Goal: Task Accomplishment & Management: Complete application form

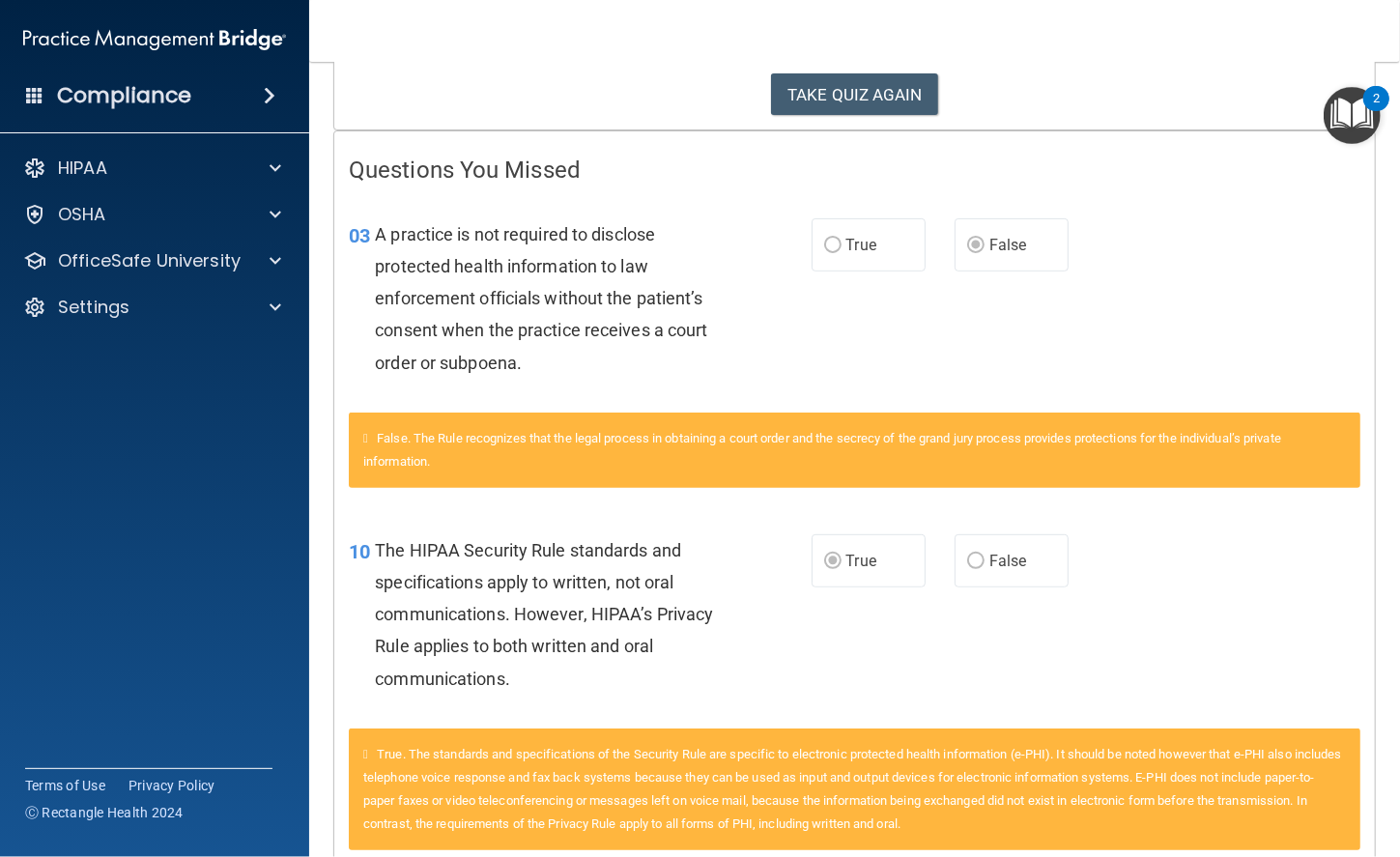
scroll to position [317, 0]
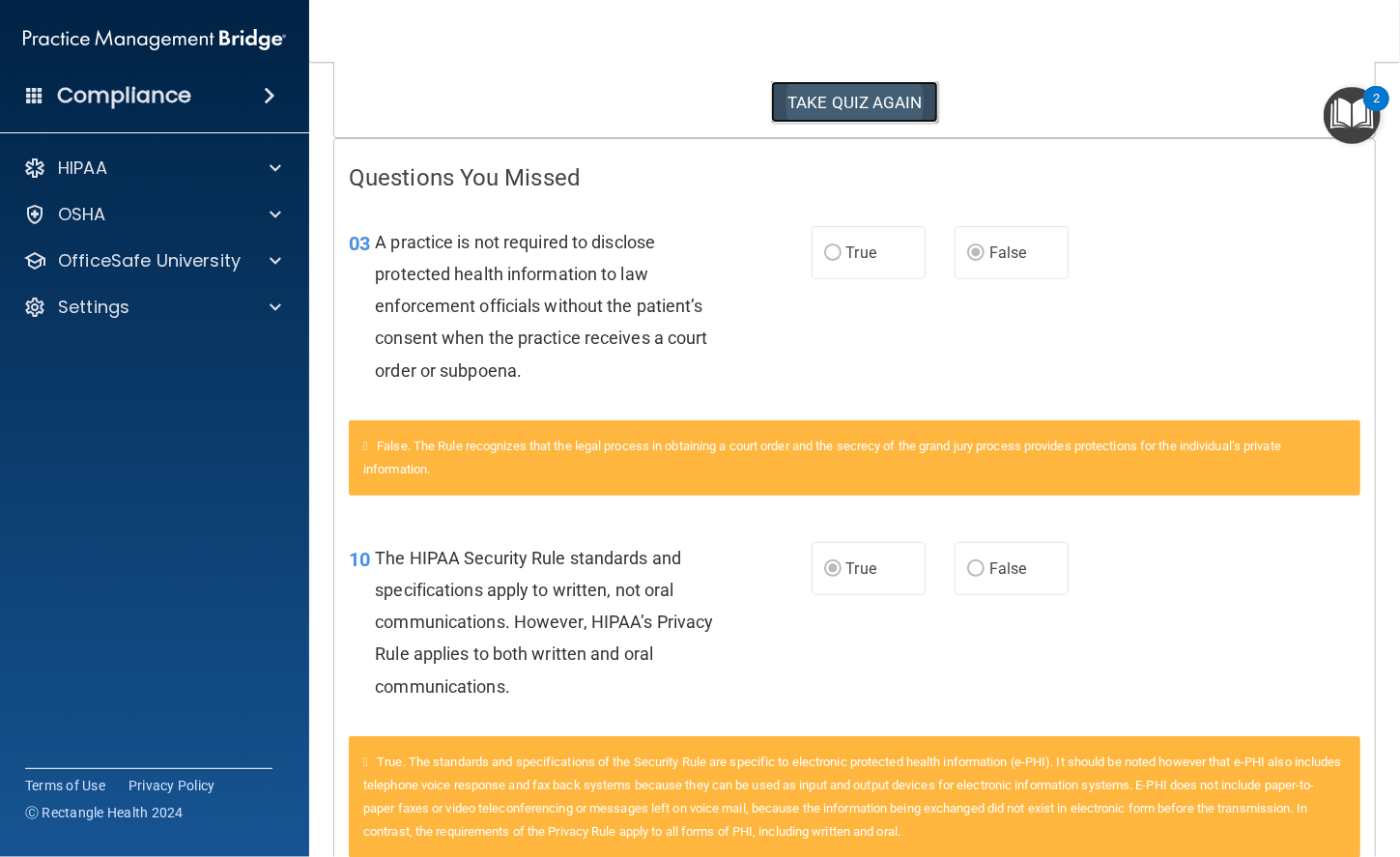
click at [813, 99] on button "TAKE QUIZ AGAIN" at bounding box center [854, 102] width 167 height 42
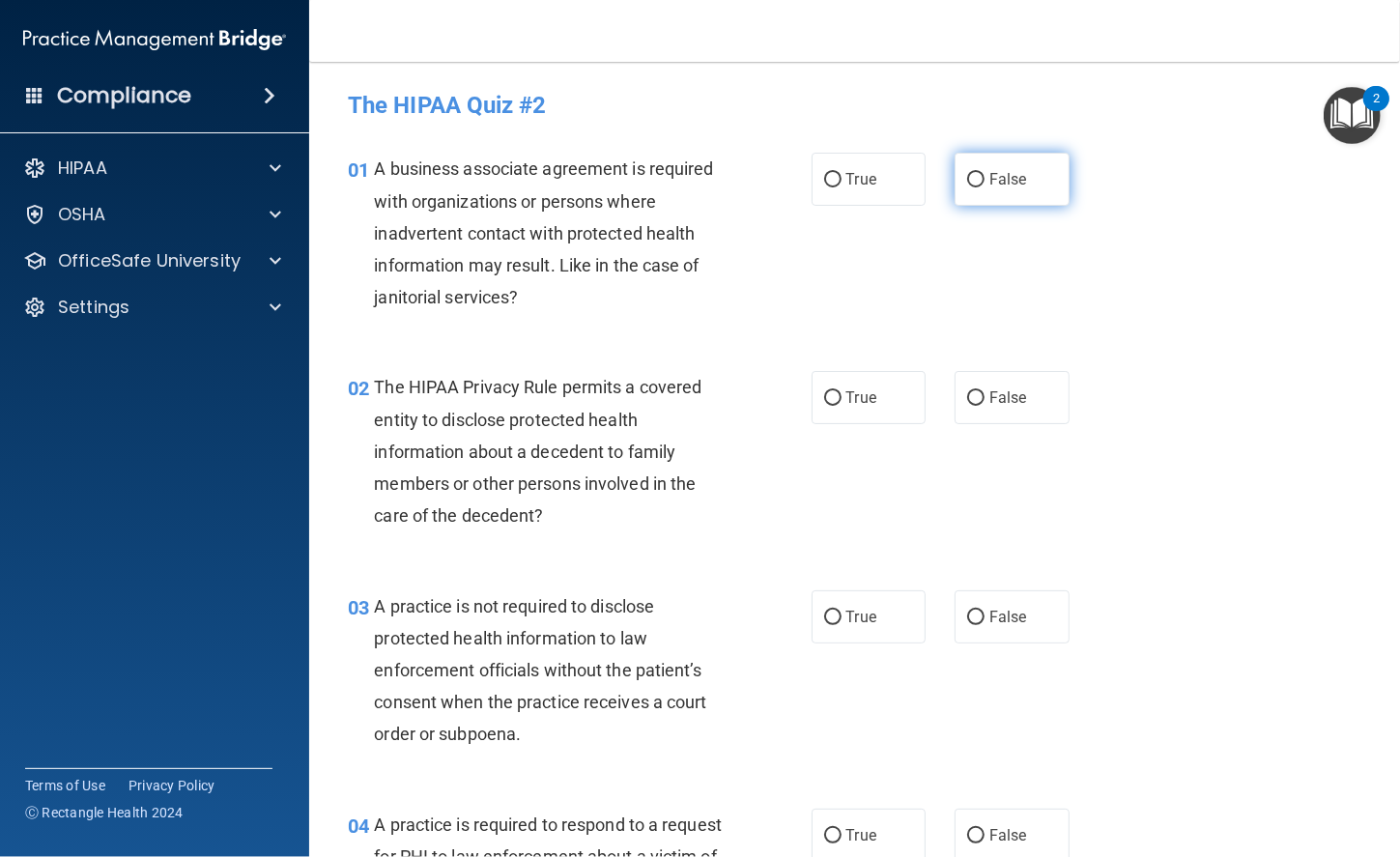
click at [989, 183] on span "False" at bounding box center [1008, 179] width 38 height 19
click at [984, 183] on input "False" at bounding box center [975, 180] width 18 height 15
radio input "true"
click at [823, 393] on input "True" at bounding box center [832, 398] width 18 height 15
radio input "true"
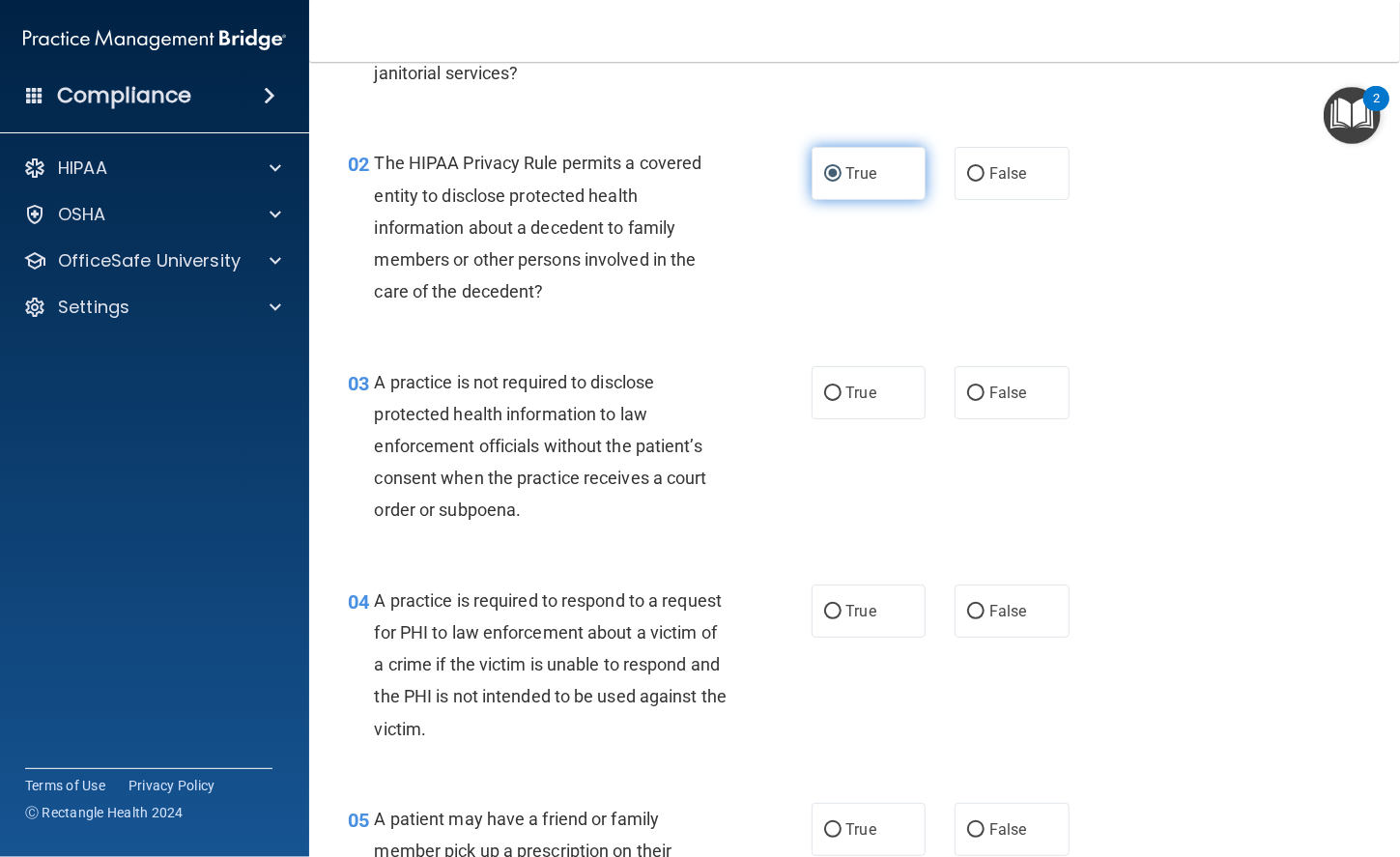
scroll to position [293, 0]
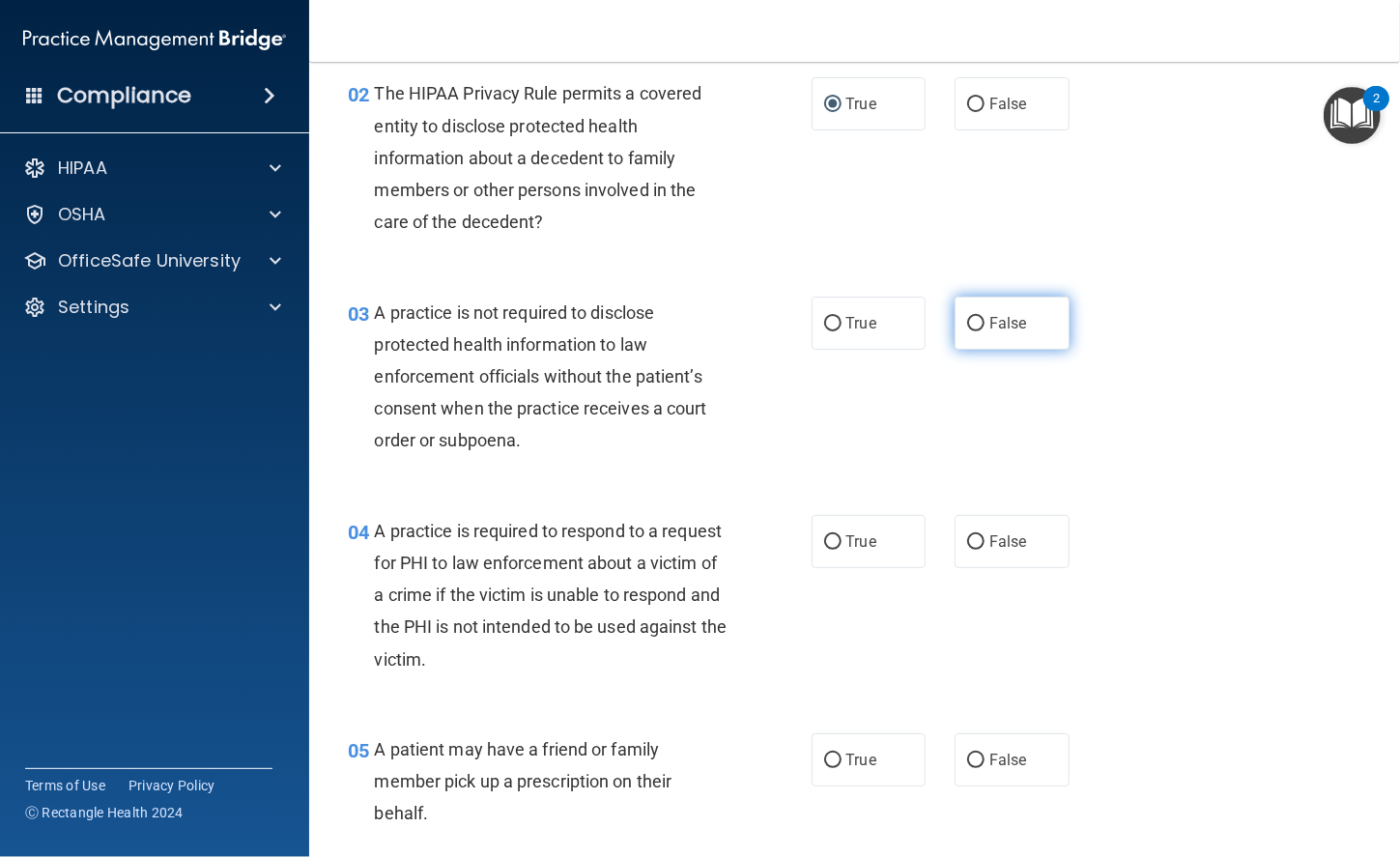
click at [1036, 334] on label "False" at bounding box center [1012, 323] width 115 height 53
click at [984, 332] on input "False" at bounding box center [975, 324] width 18 height 15
radio input "true"
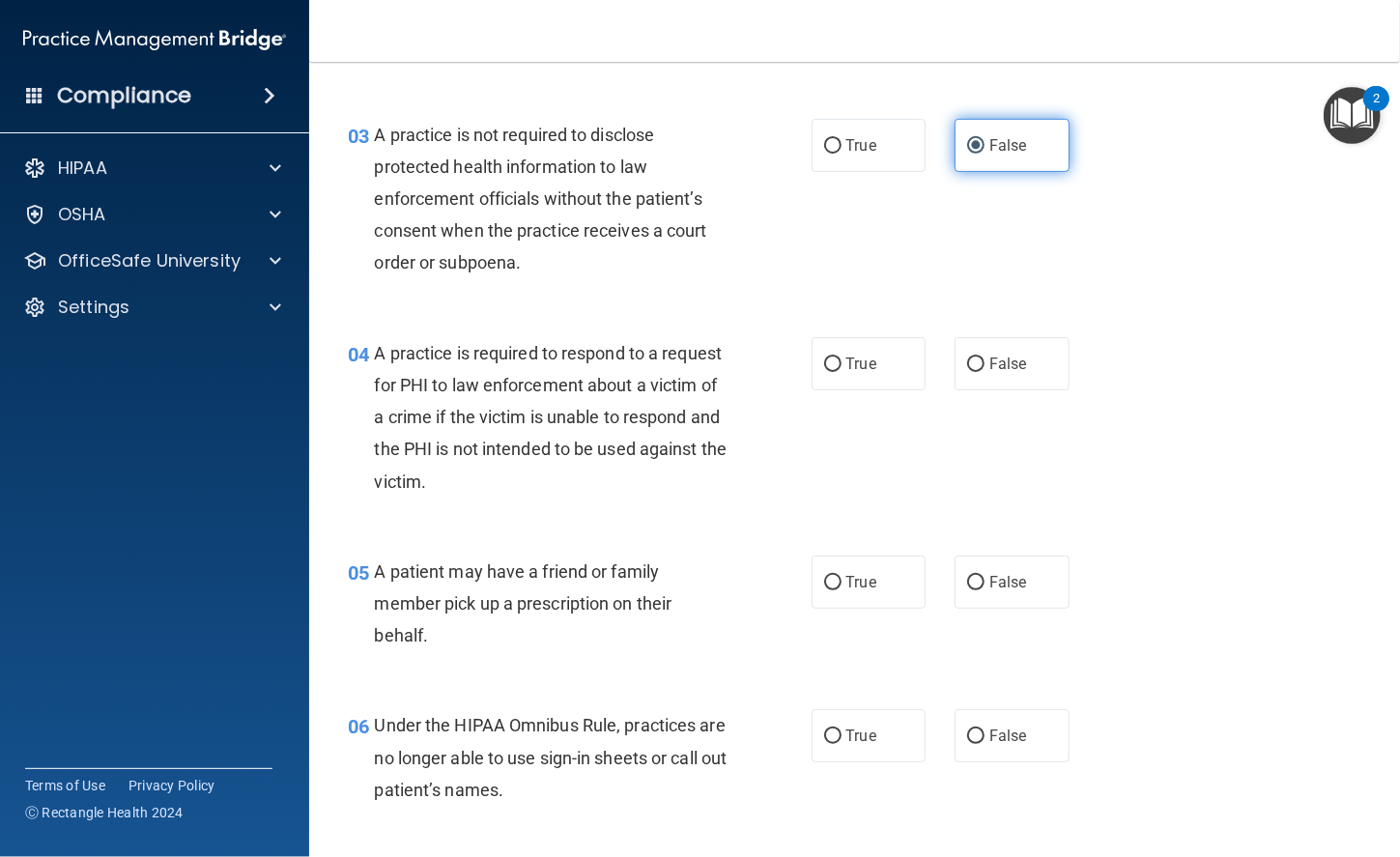
scroll to position [471, 0]
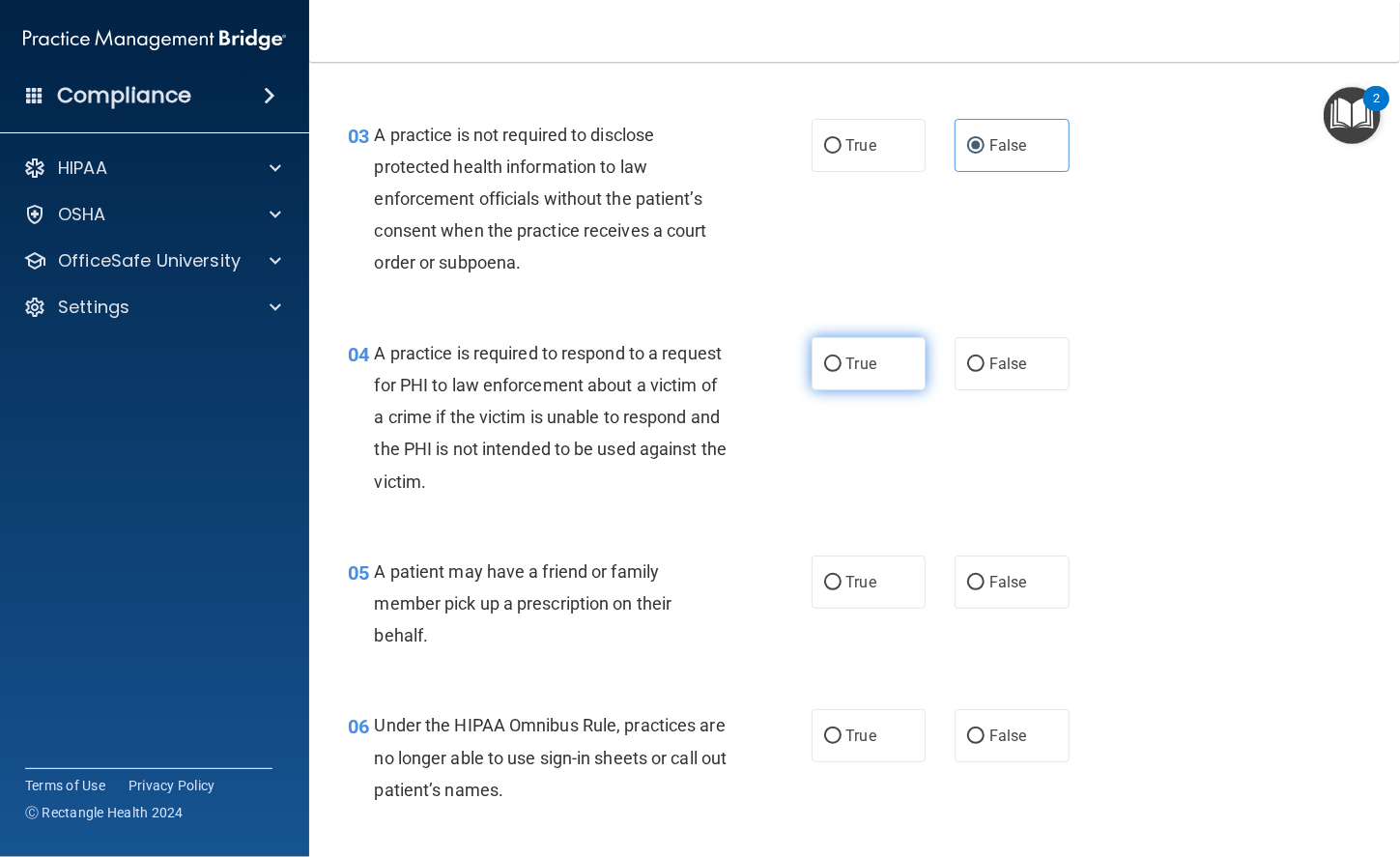
click at [905, 354] on label "True" at bounding box center [869, 363] width 115 height 53
click at [841, 357] on input "True" at bounding box center [832, 364] width 18 height 15
radio input "true"
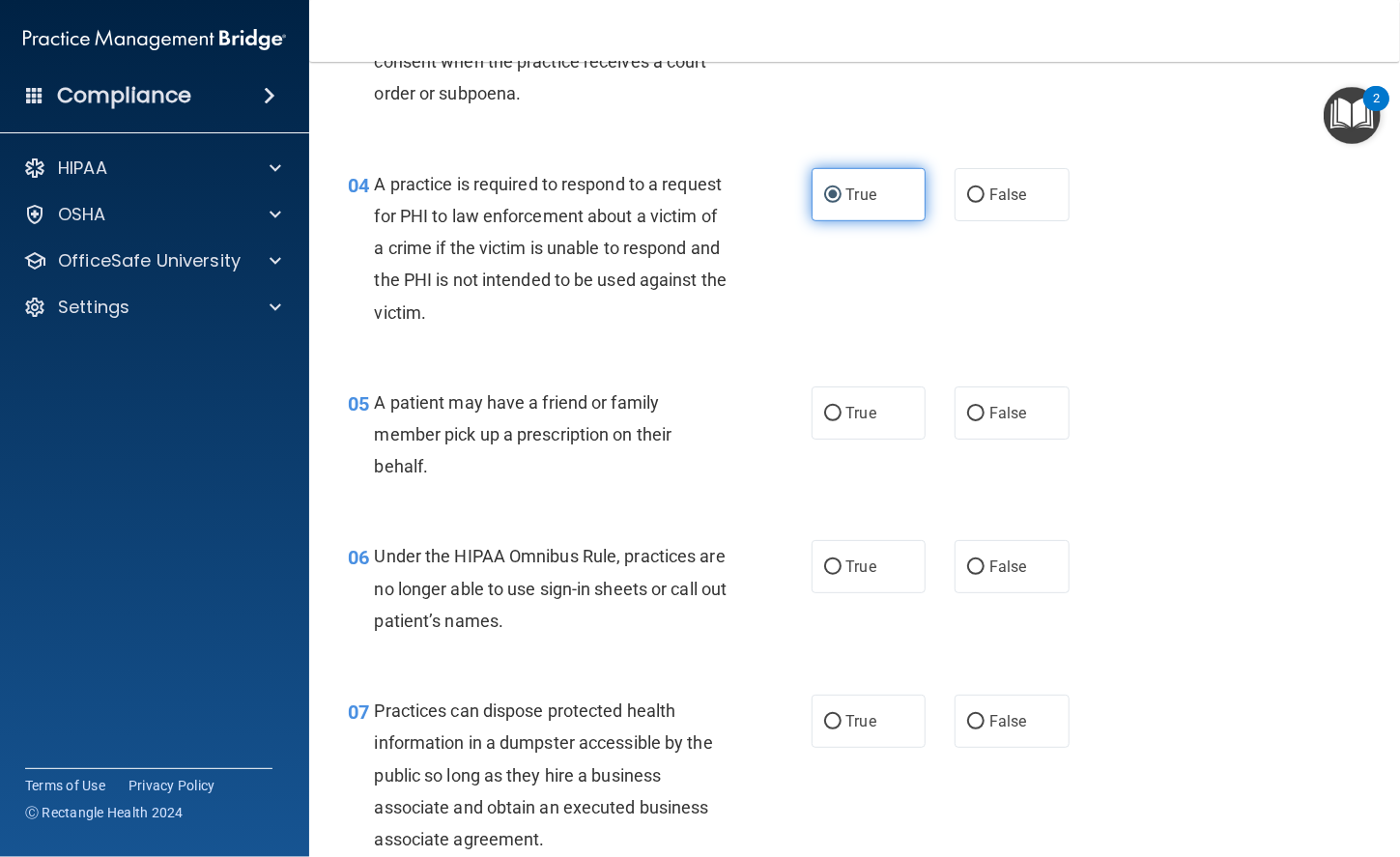
scroll to position [642, 0]
click at [853, 399] on label "True" at bounding box center [869, 412] width 115 height 53
click at [841, 406] on input "True" at bounding box center [832, 413] width 18 height 15
radio input "true"
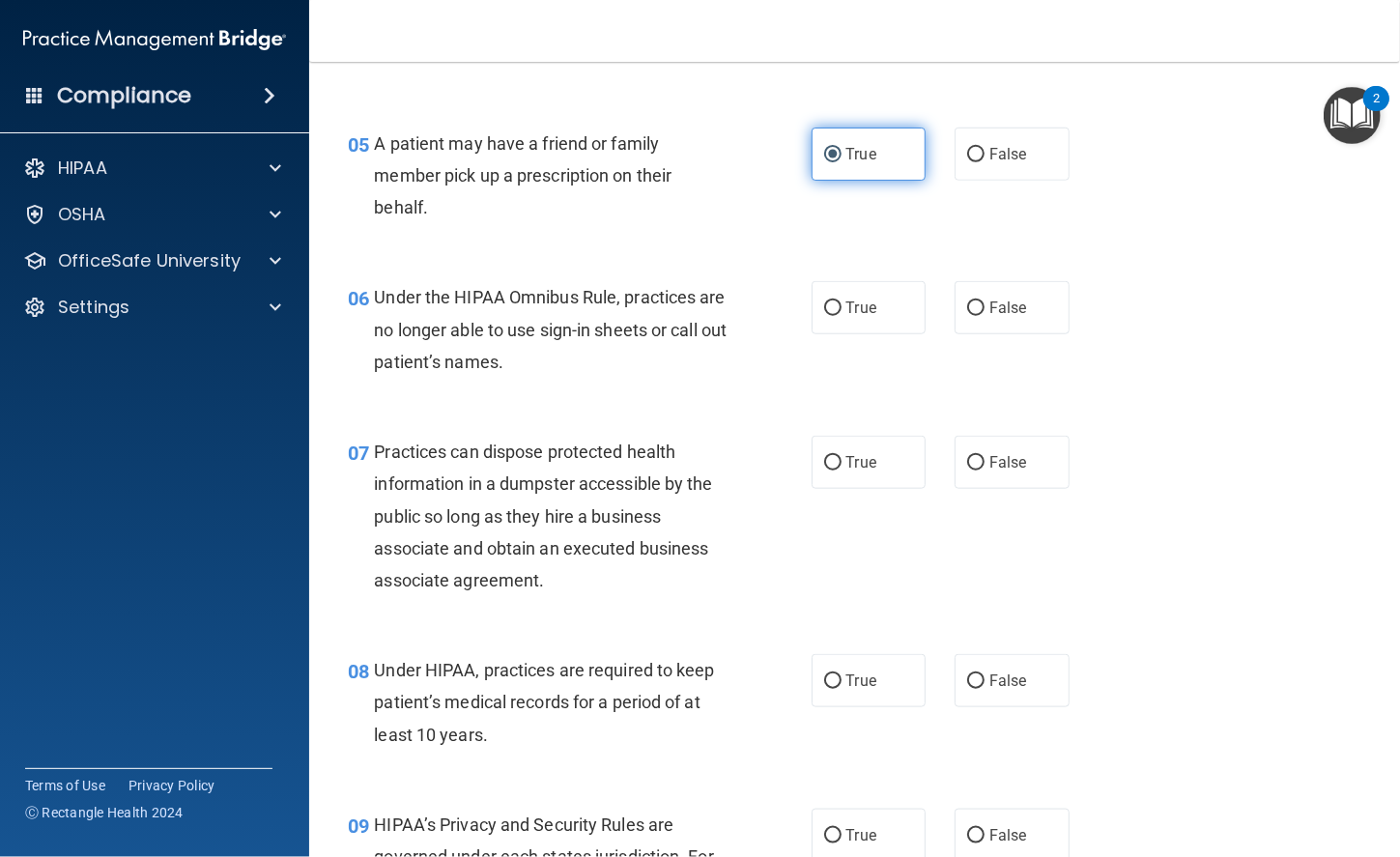
scroll to position [901, 0]
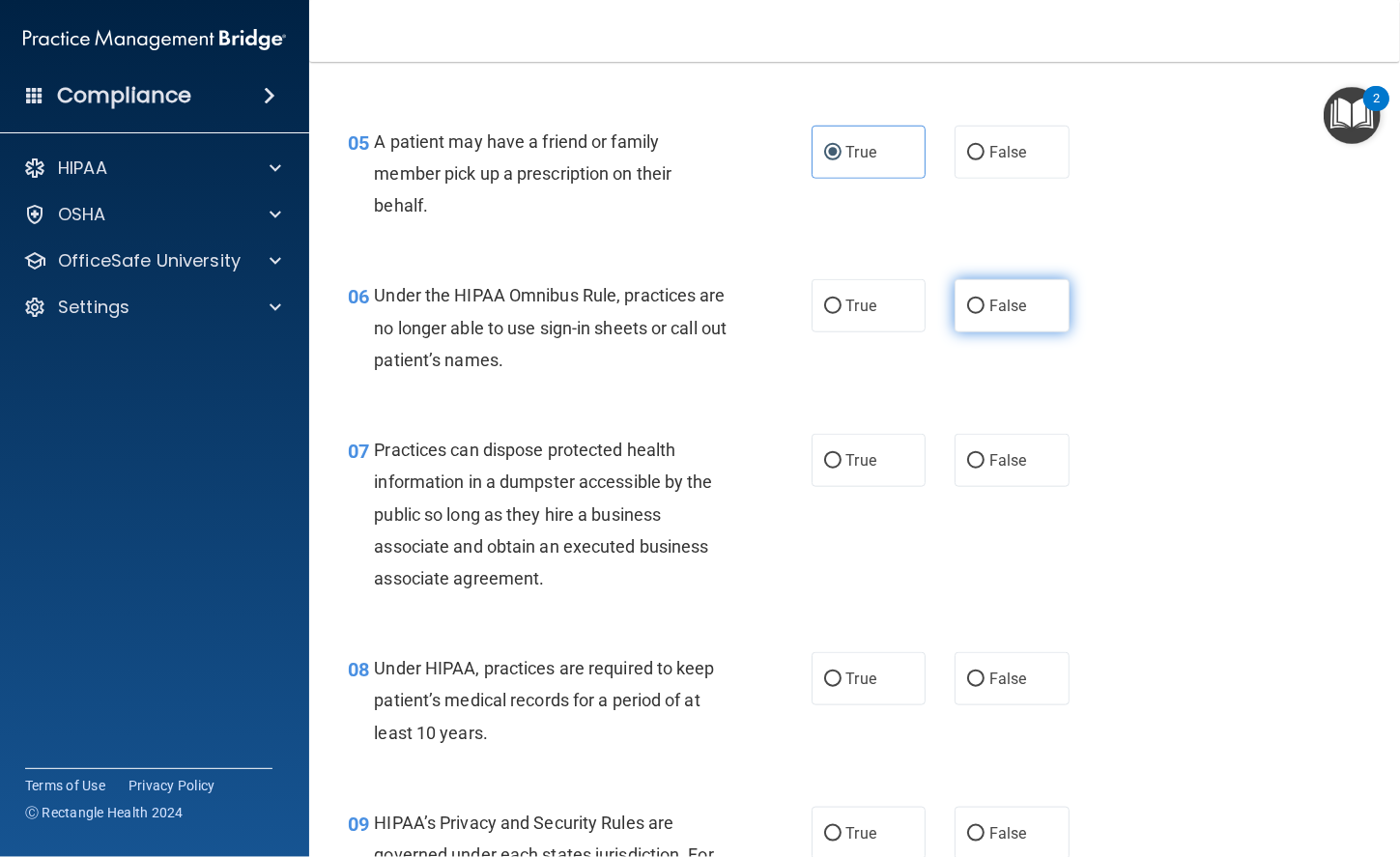
click at [1019, 301] on label "False" at bounding box center [1012, 306] width 115 height 53
click at [984, 301] on input "False" at bounding box center [975, 306] width 18 height 15
radio input "true"
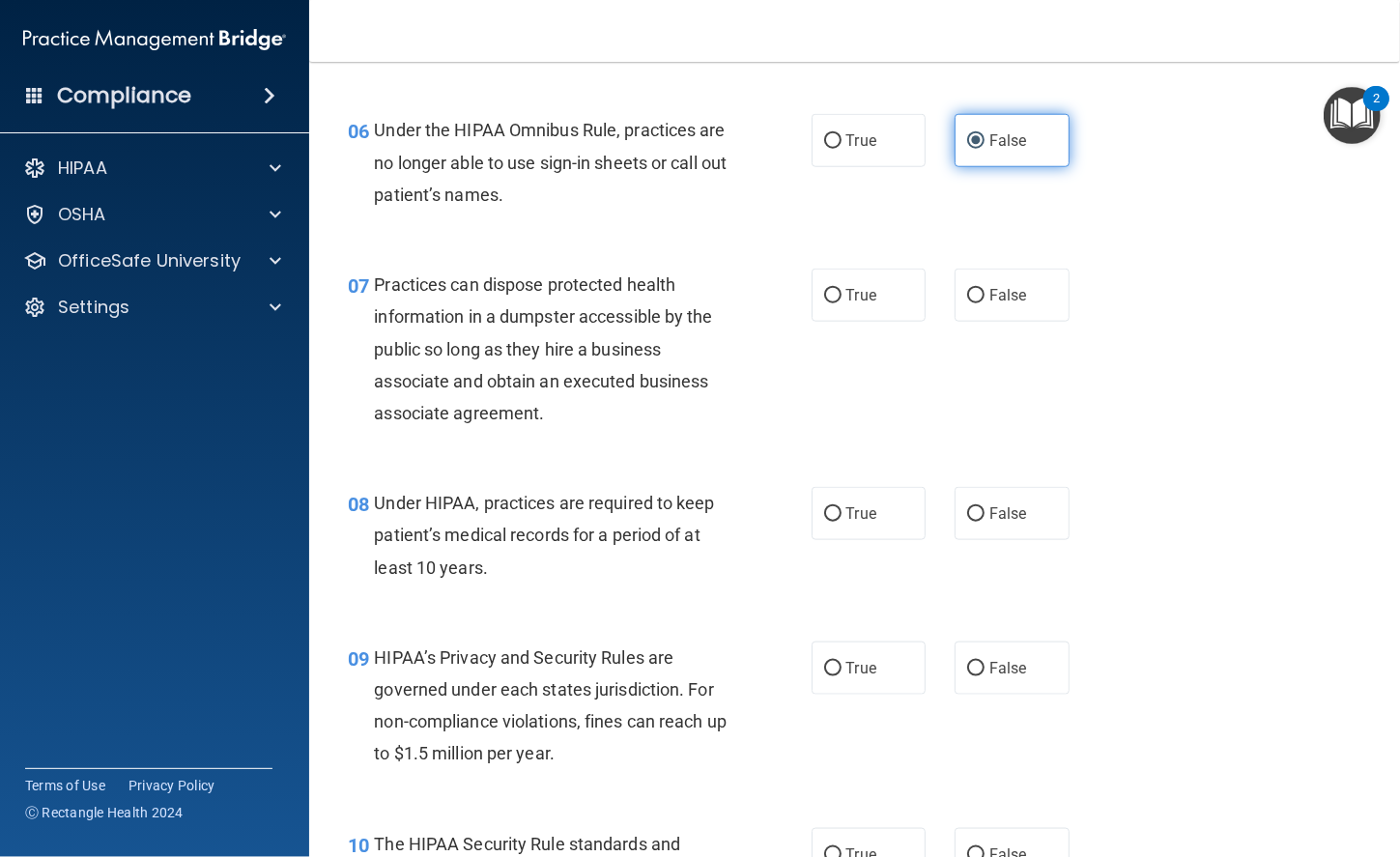
scroll to position [1065, 0]
click at [1019, 301] on label "False" at bounding box center [1012, 296] width 115 height 53
click at [984, 301] on input "False" at bounding box center [975, 296] width 18 height 15
radio input "true"
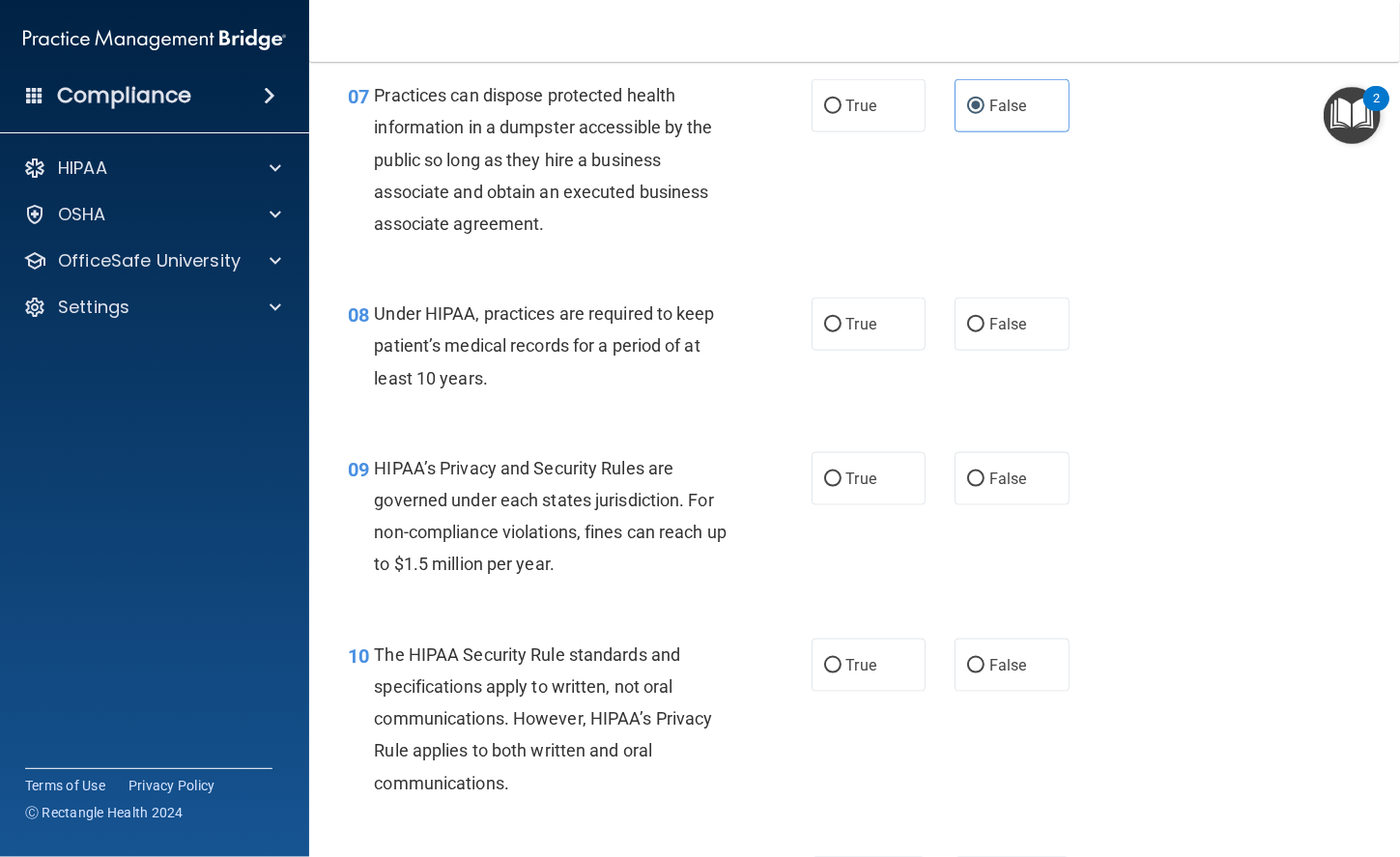
scroll to position [1269, 0]
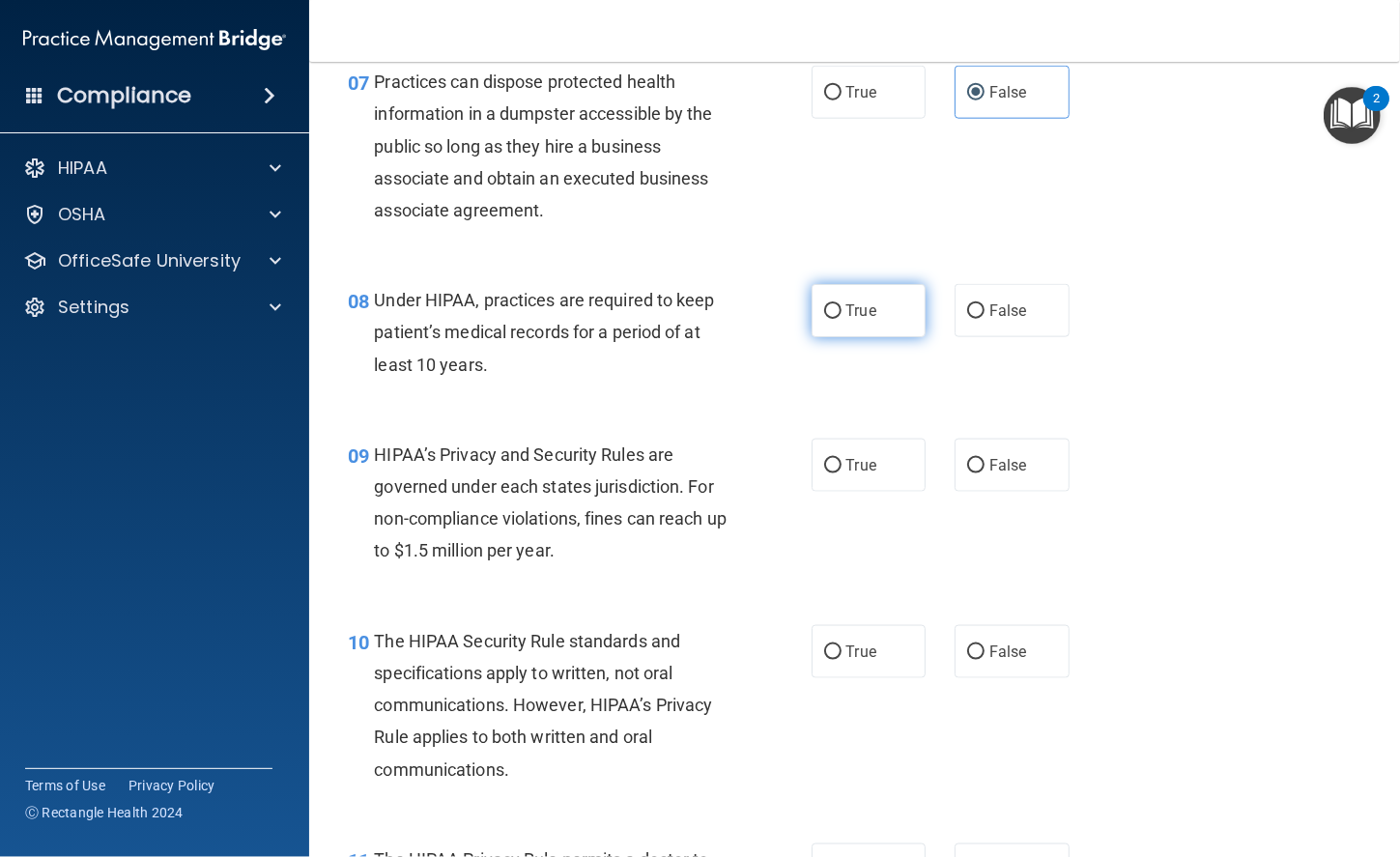
click at [858, 308] on span "True" at bounding box center [861, 310] width 30 height 19
click at [841, 308] on input "True" at bounding box center [832, 311] width 18 height 15
radio input "true"
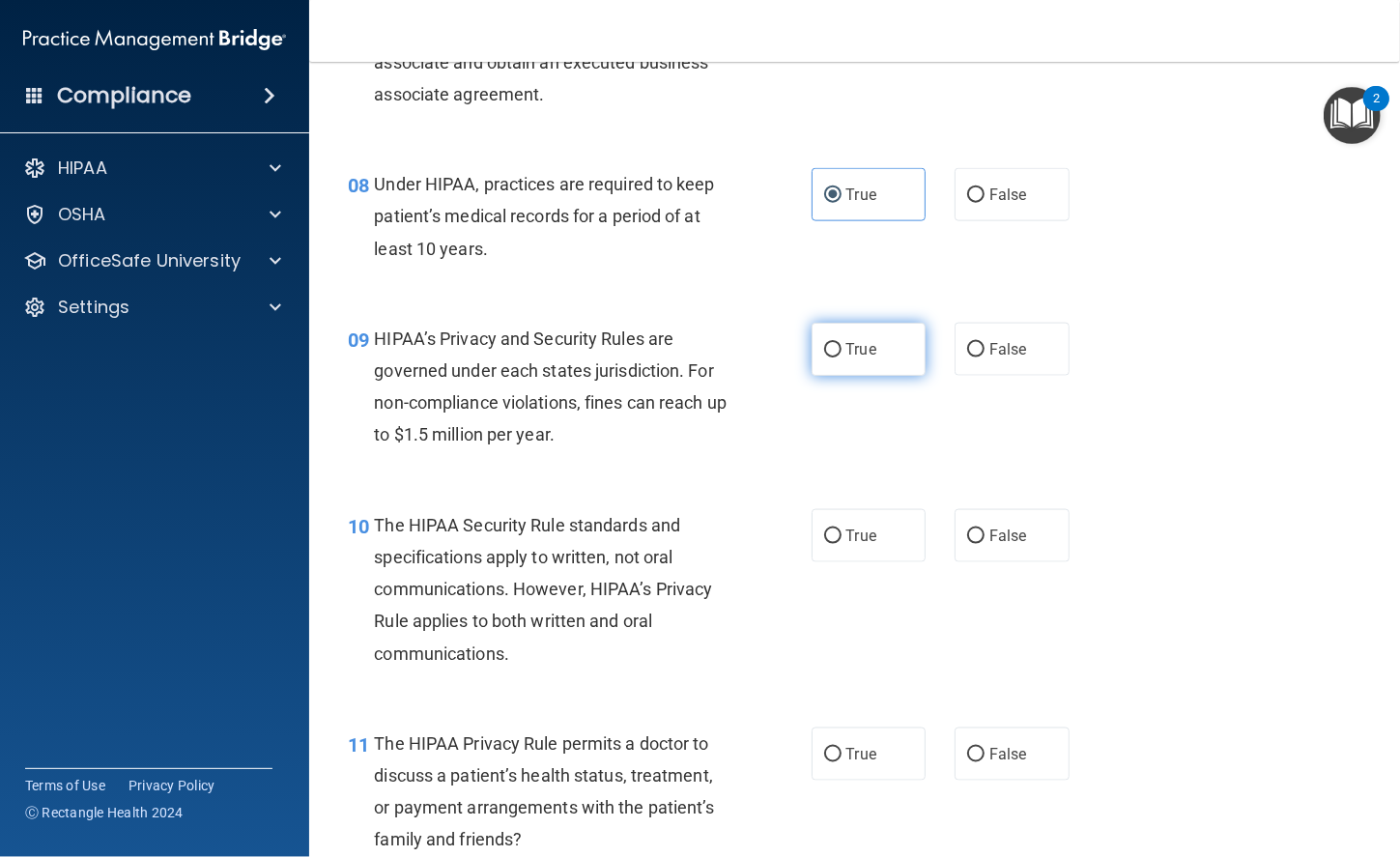
scroll to position [1386, 0]
click at [907, 346] on label "True" at bounding box center [869, 349] width 115 height 53
click at [841, 346] on input "True" at bounding box center [832, 349] width 18 height 15
radio input "true"
click at [972, 555] on label "False" at bounding box center [1012, 535] width 115 height 53
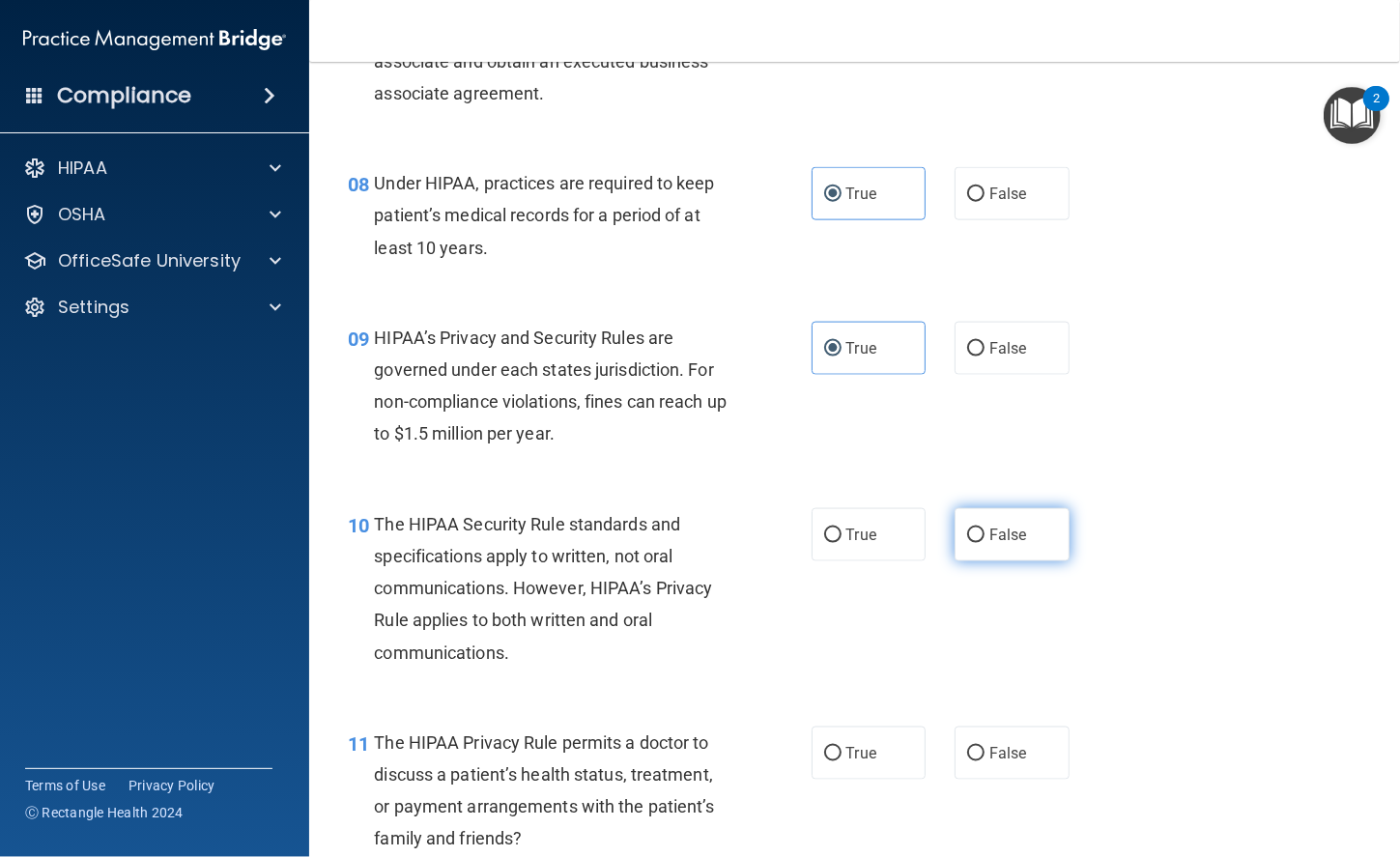
click at [972, 543] on input "False" at bounding box center [975, 535] width 18 height 15
radio input "true"
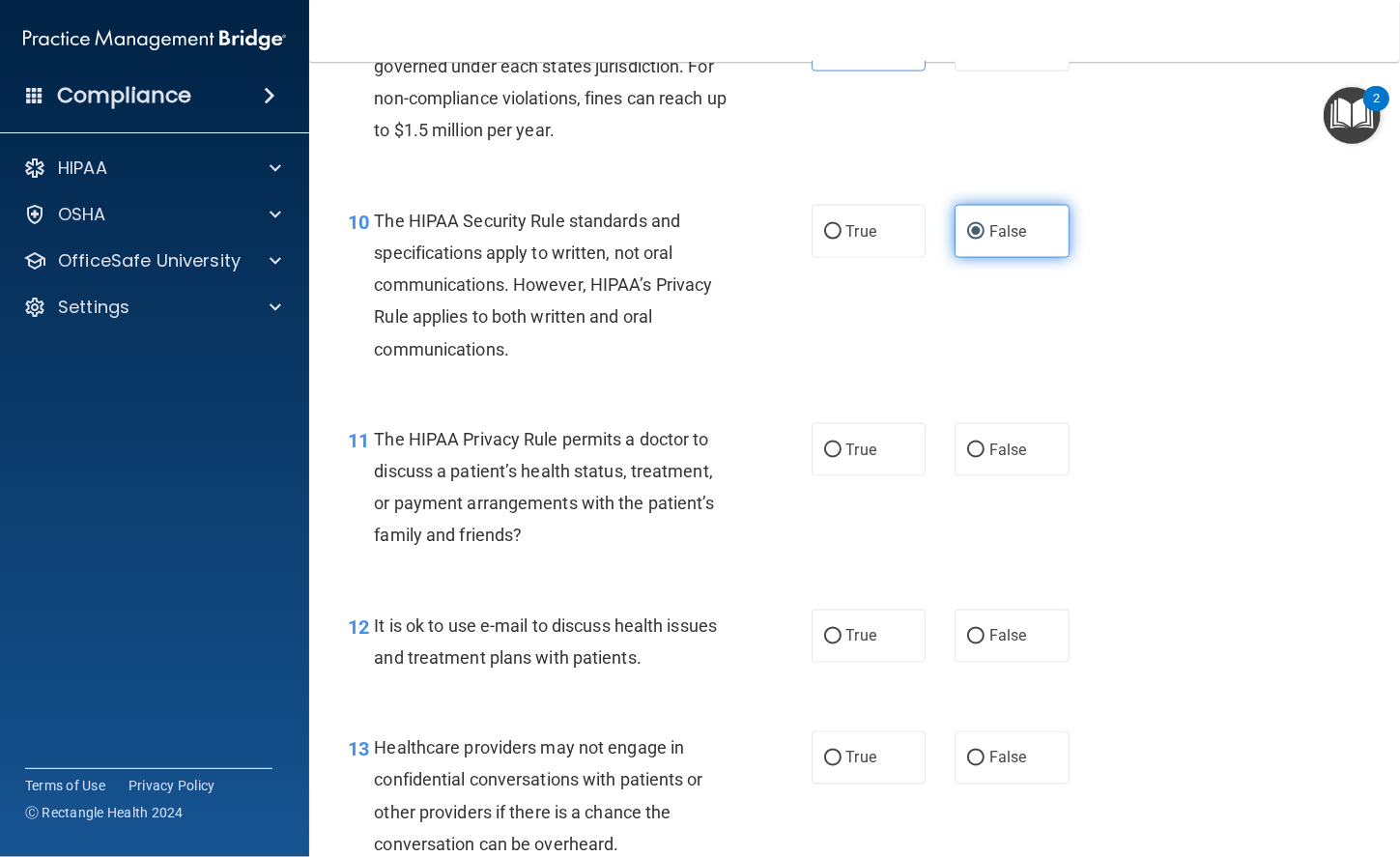
scroll to position [1697, 0]
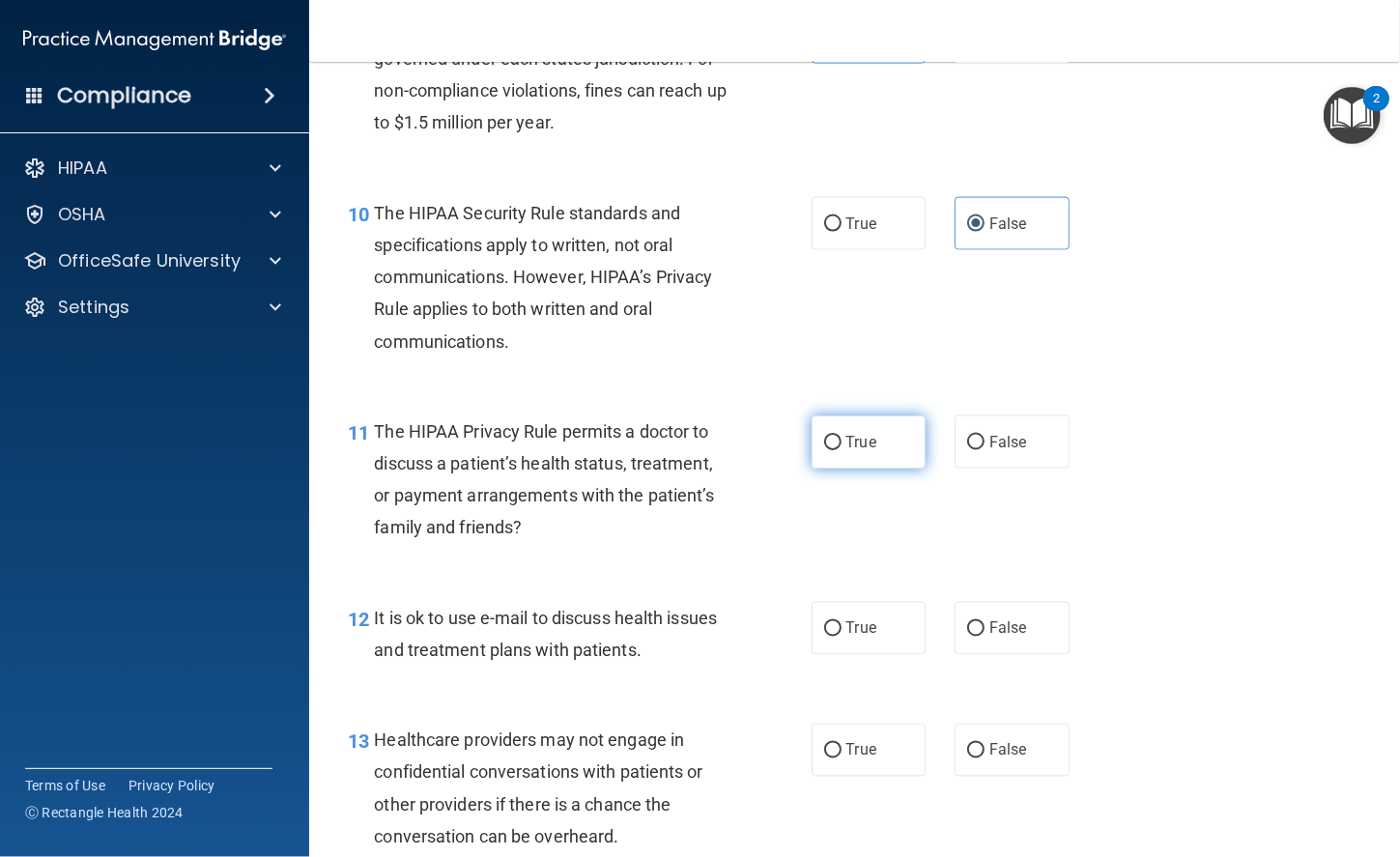
click at [868, 442] on span "True" at bounding box center [861, 441] width 30 height 19
click at [841, 442] on input "True" at bounding box center [832, 442] width 18 height 15
radio input "true"
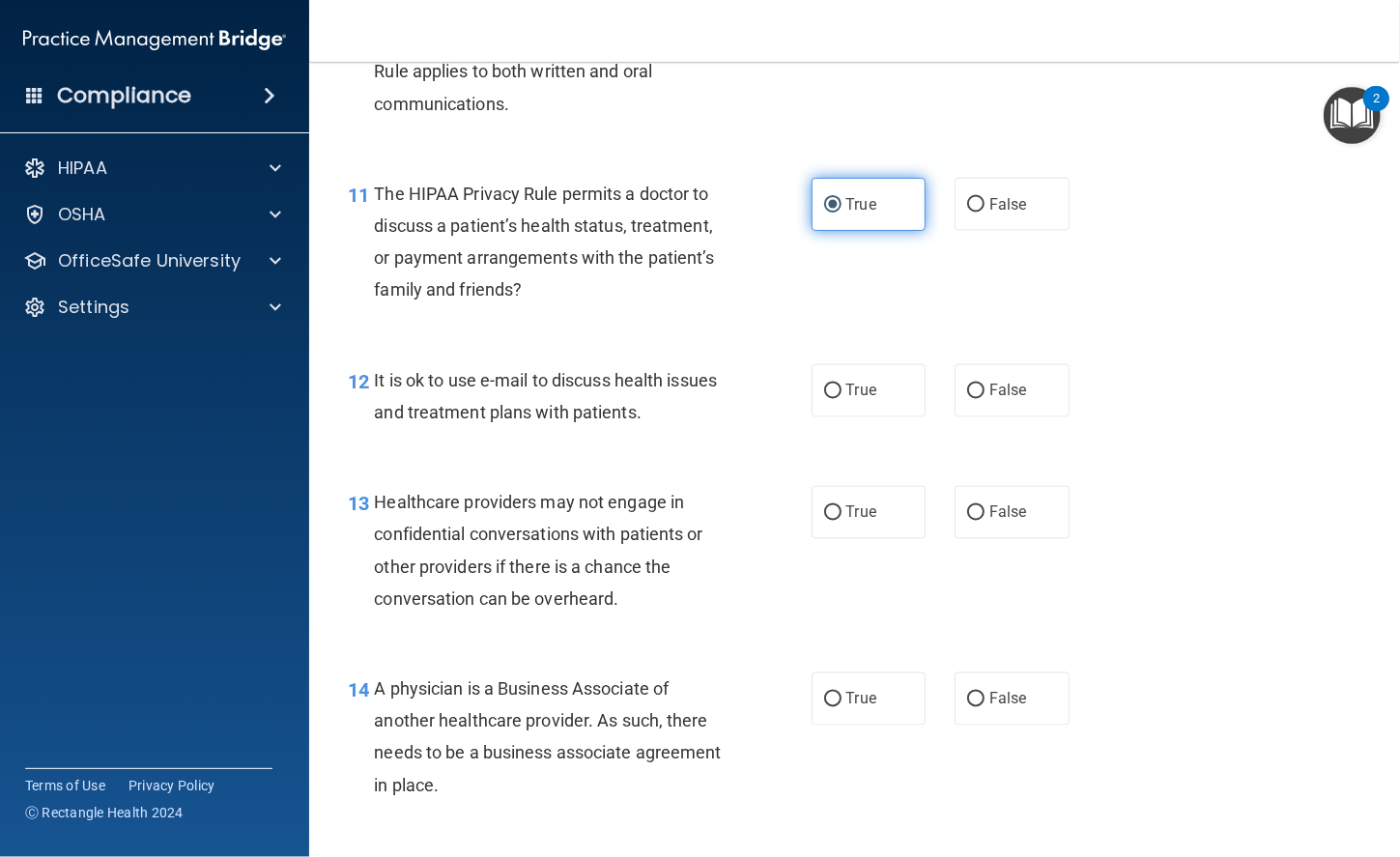
scroll to position [1954, 0]
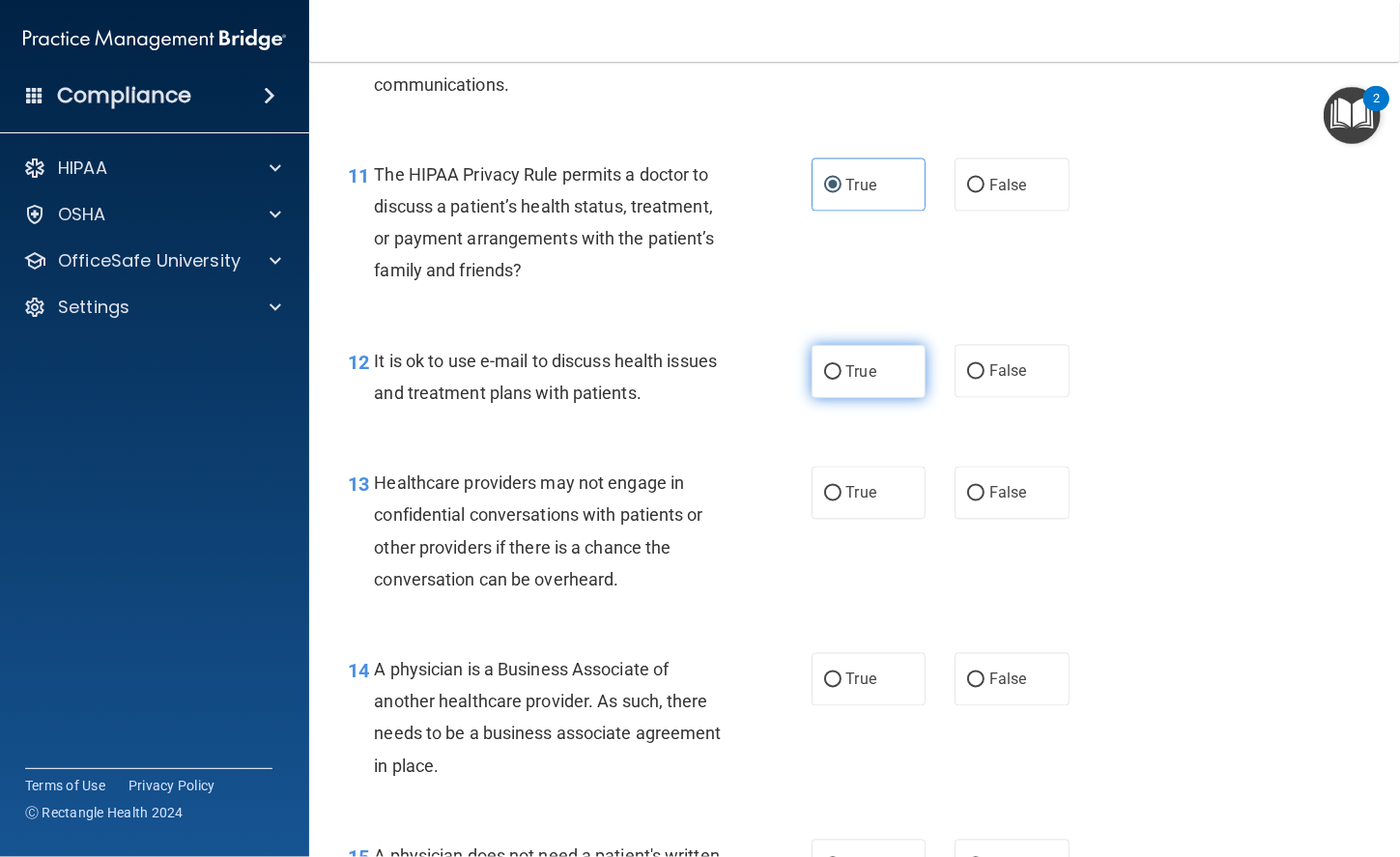
click at [855, 356] on label "True" at bounding box center [869, 371] width 115 height 53
click at [841, 365] on input "True" at bounding box center [832, 372] width 18 height 15
radio input "true"
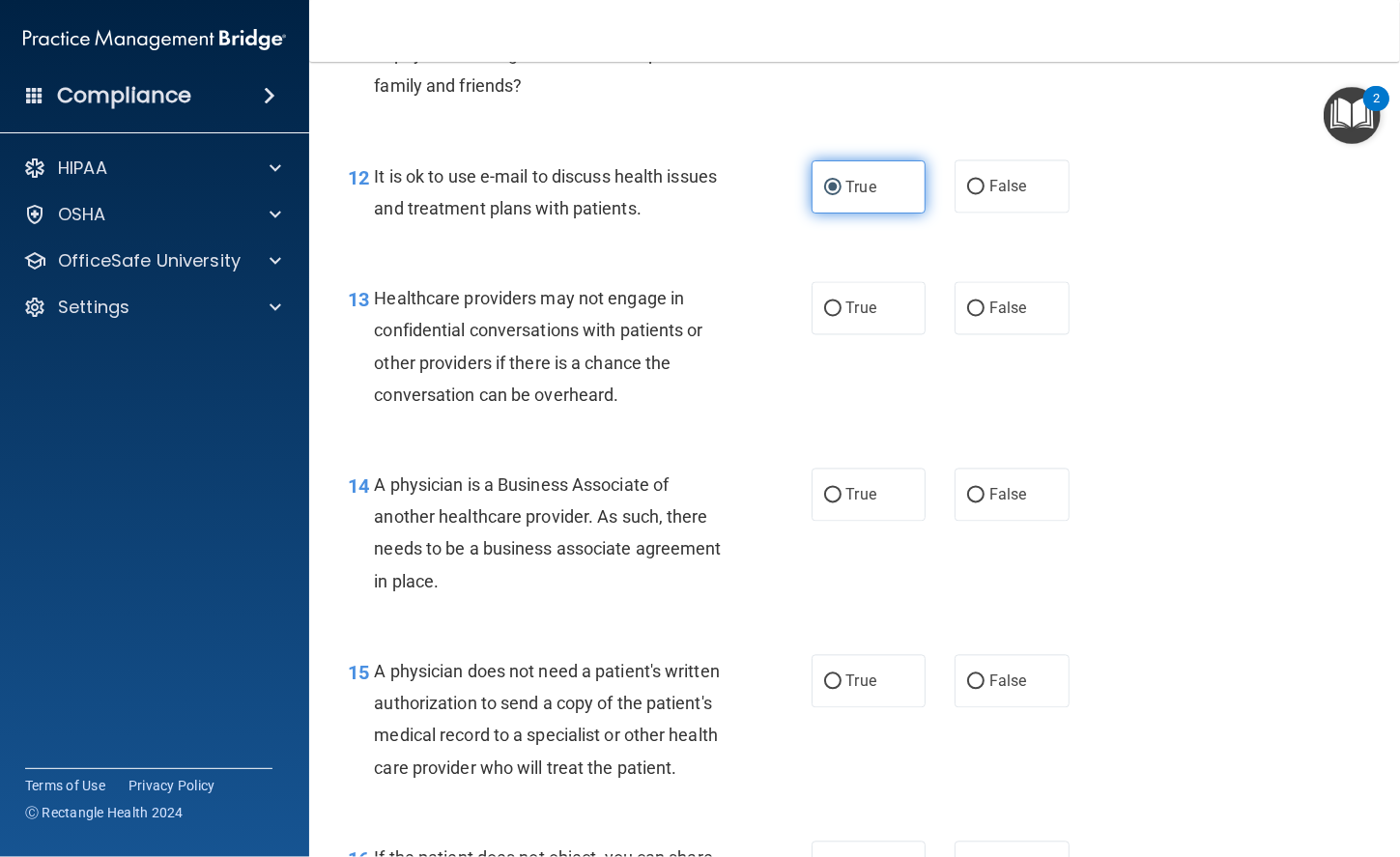
scroll to position [2142, 0]
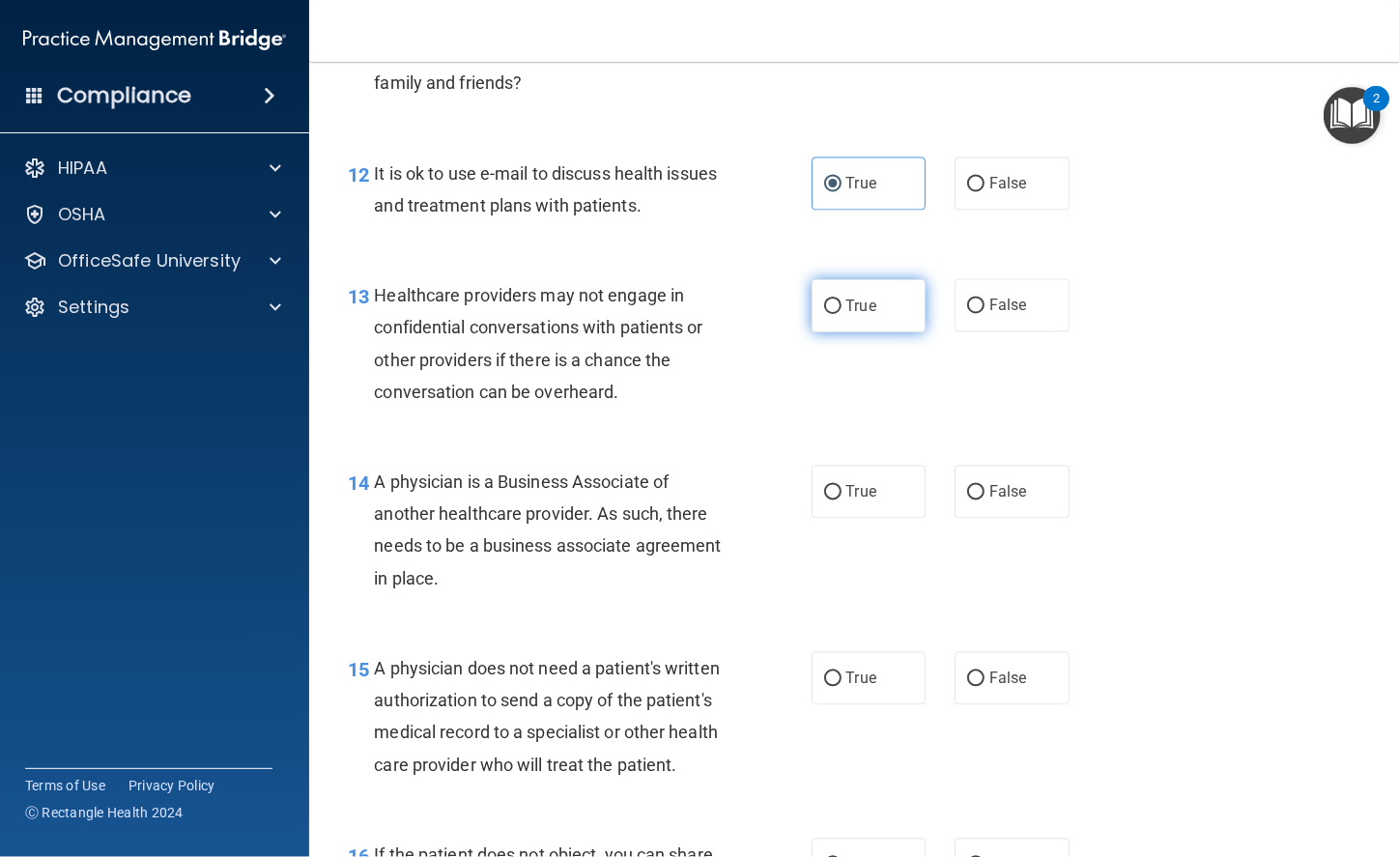
click at [846, 296] on span "True" at bounding box center [861, 305] width 30 height 19
click at [841, 299] on input "True" at bounding box center [832, 306] width 18 height 15
radio input "true"
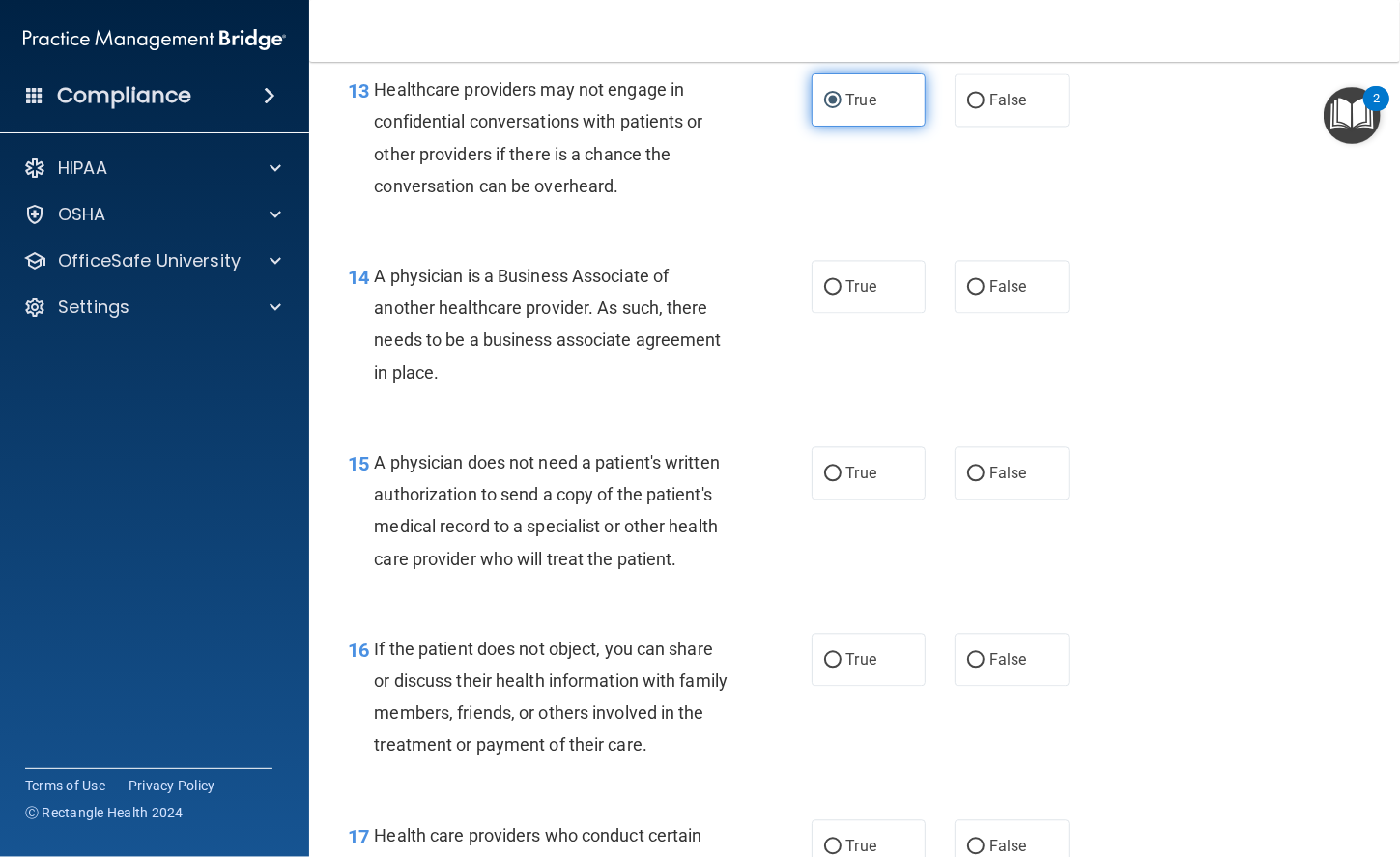
scroll to position [2345, 0]
click at [846, 295] on span "True" at bounding box center [861, 288] width 30 height 19
click at [841, 295] on input "True" at bounding box center [832, 289] width 18 height 15
radio input "true"
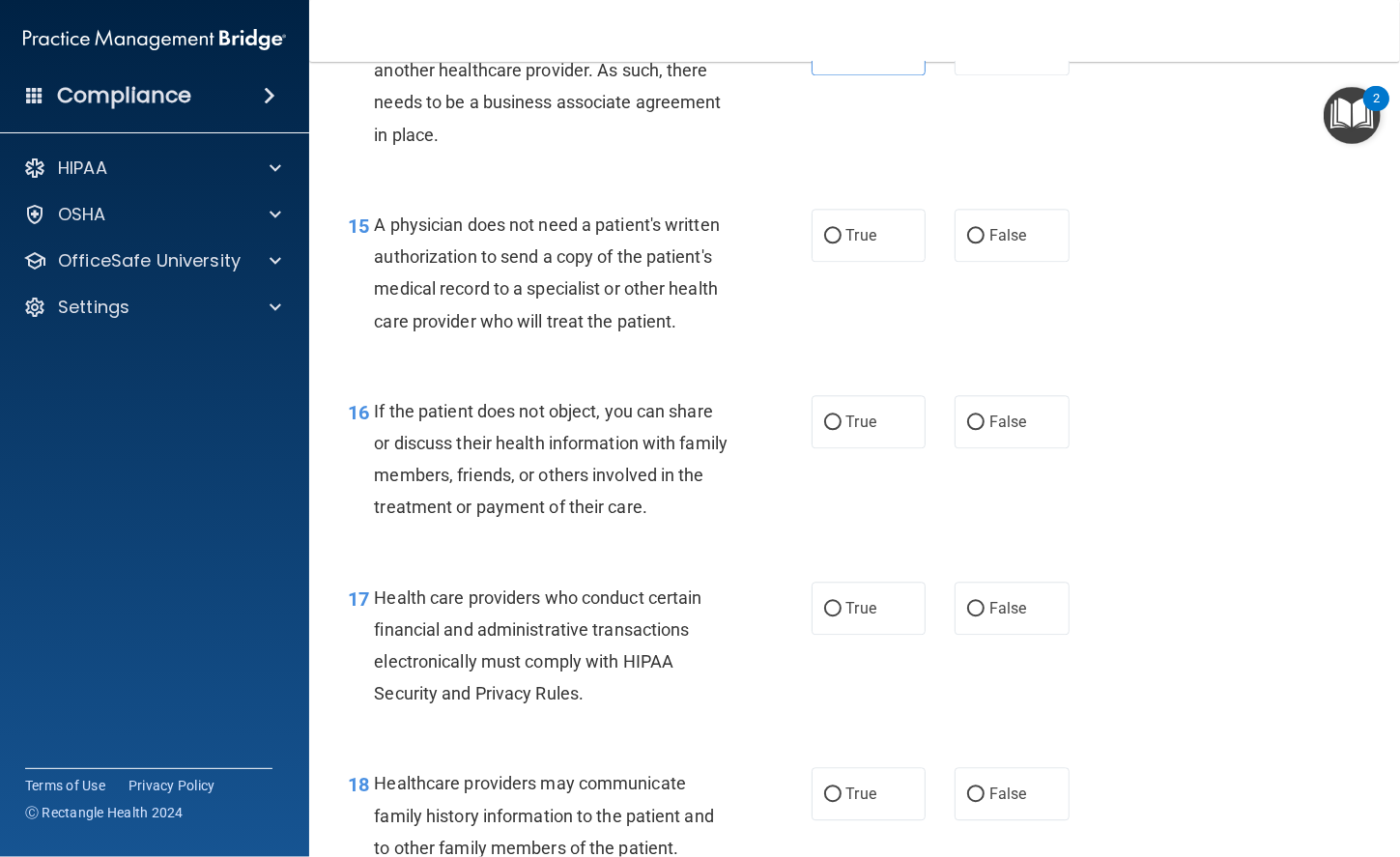
scroll to position [2586, 0]
click at [857, 217] on label "True" at bounding box center [869, 234] width 115 height 53
click at [841, 228] on input "True" at bounding box center [832, 235] width 18 height 15
radio input "true"
click at [857, 217] on label "True" at bounding box center [869, 234] width 115 height 53
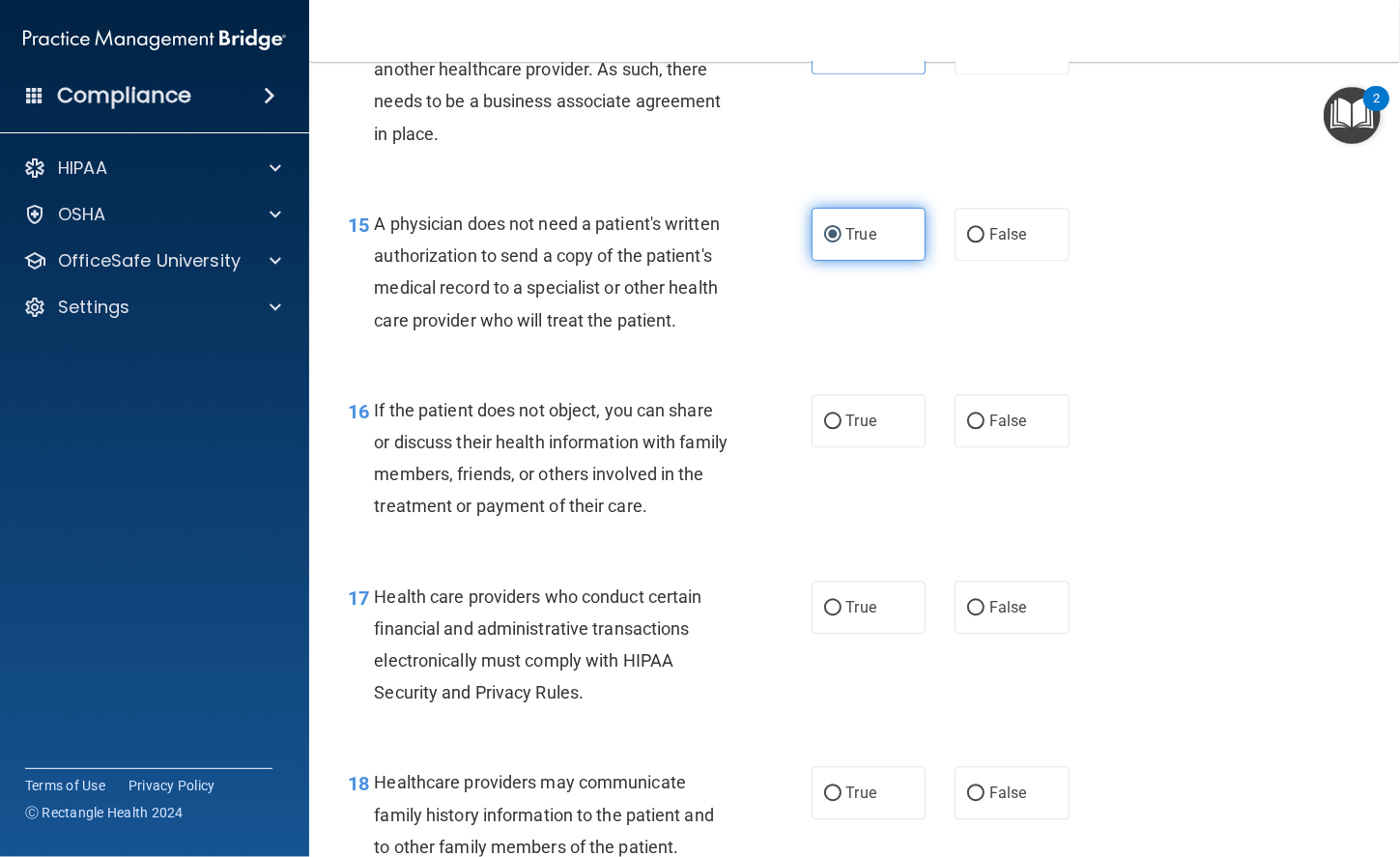
click at [841, 228] on input "True" at bounding box center [832, 235] width 18 height 15
click at [845, 430] on label "True" at bounding box center [869, 421] width 115 height 53
click at [841, 428] on input "True" at bounding box center [832, 422] width 18 height 15
radio input "true"
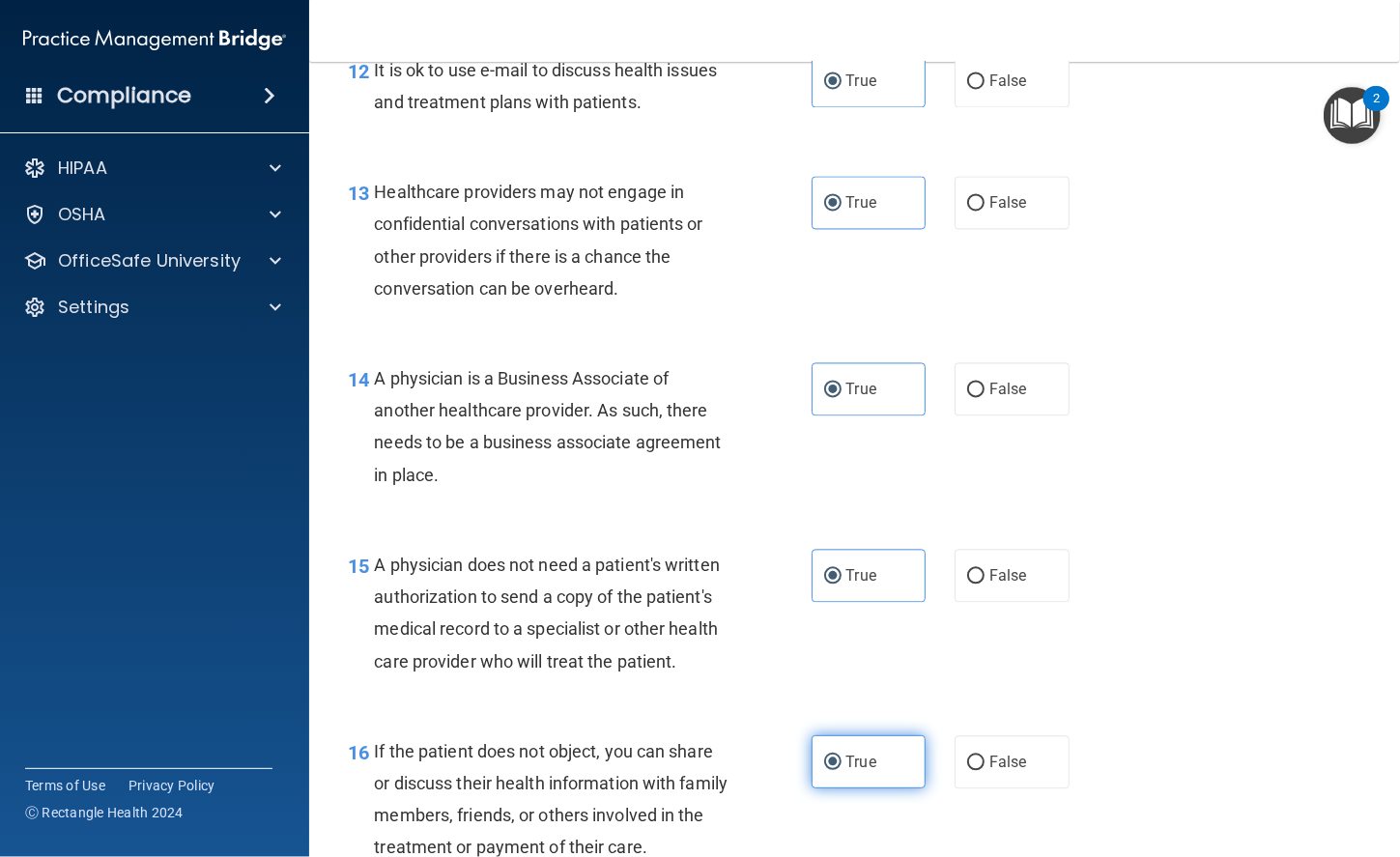
scroll to position [2244, 0]
click at [1009, 214] on label "False" at bounding box center [1012, 203] width 115 height 53
click at [984, 211] on input "False" at bounding box center [975, 204] width 18 height 15
radio input "true"
radio input "false"
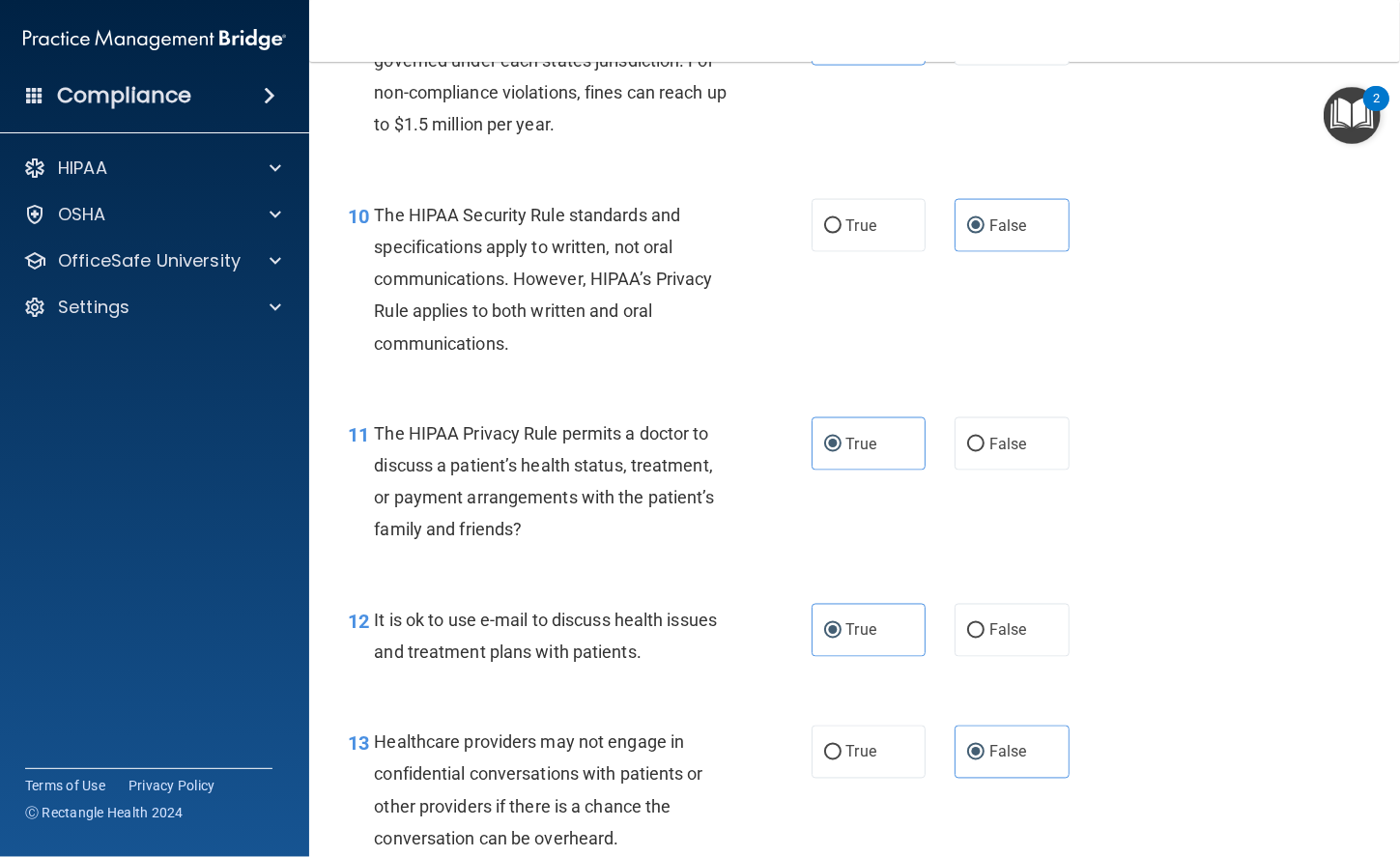
scroll to position [1677, 0]
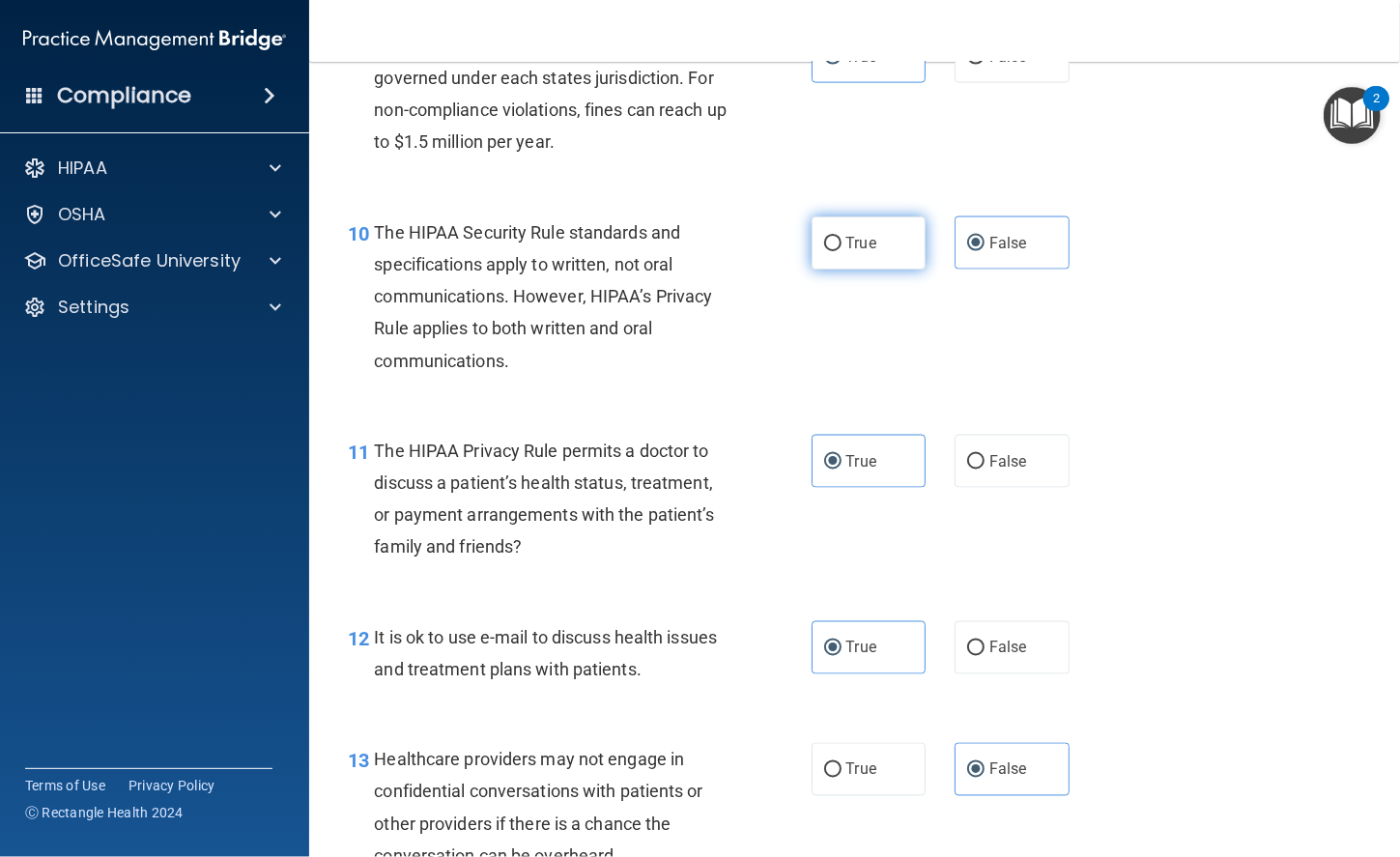
click at [874, 244] on label "True" at bounding box center [869, 243] width 115 height 53
click at [841, 244] on input "True" at bounding box center [832, 244] width 18 height 15
radio input "true"
radio input "false"
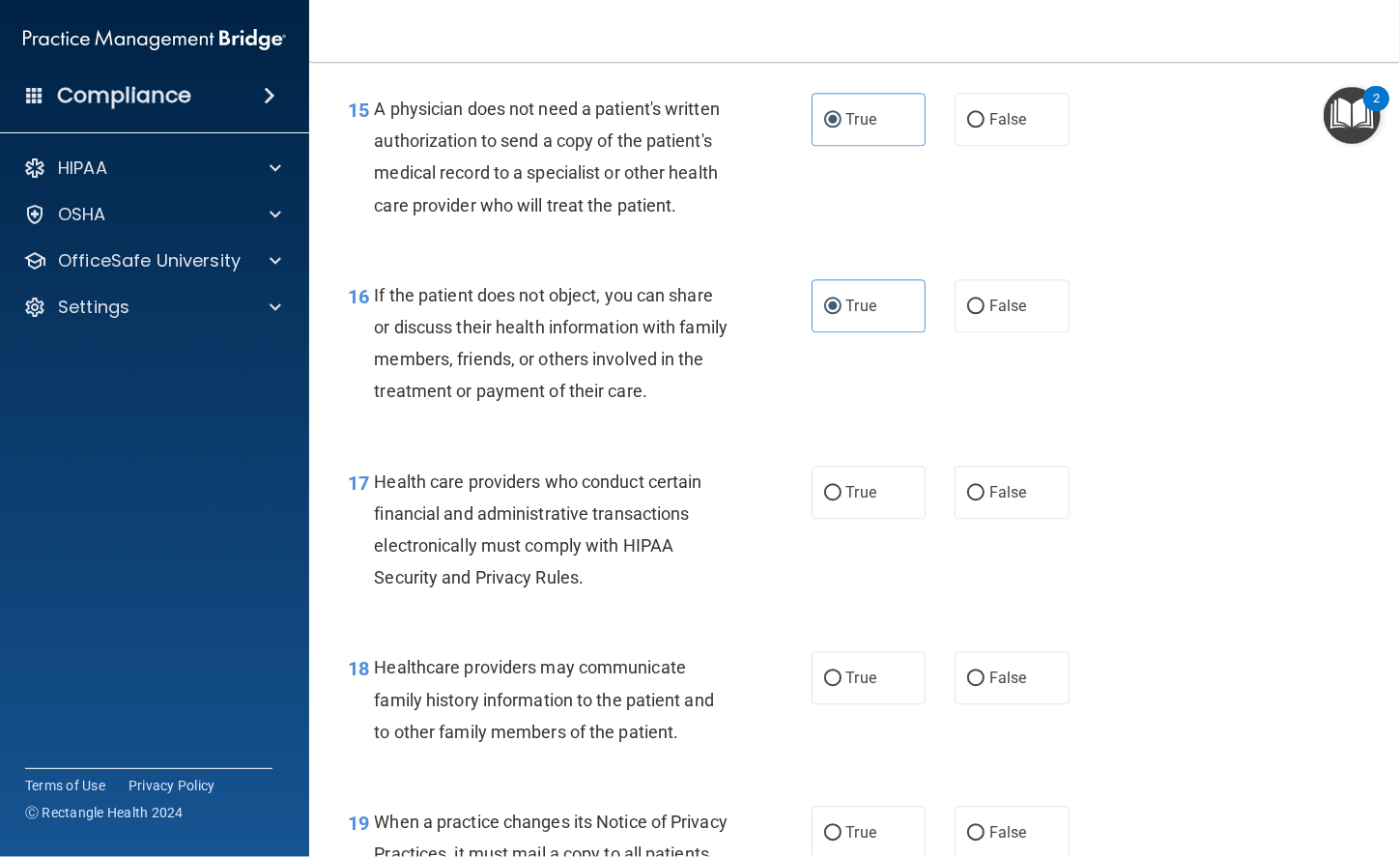
scroll to position [2702, 0]
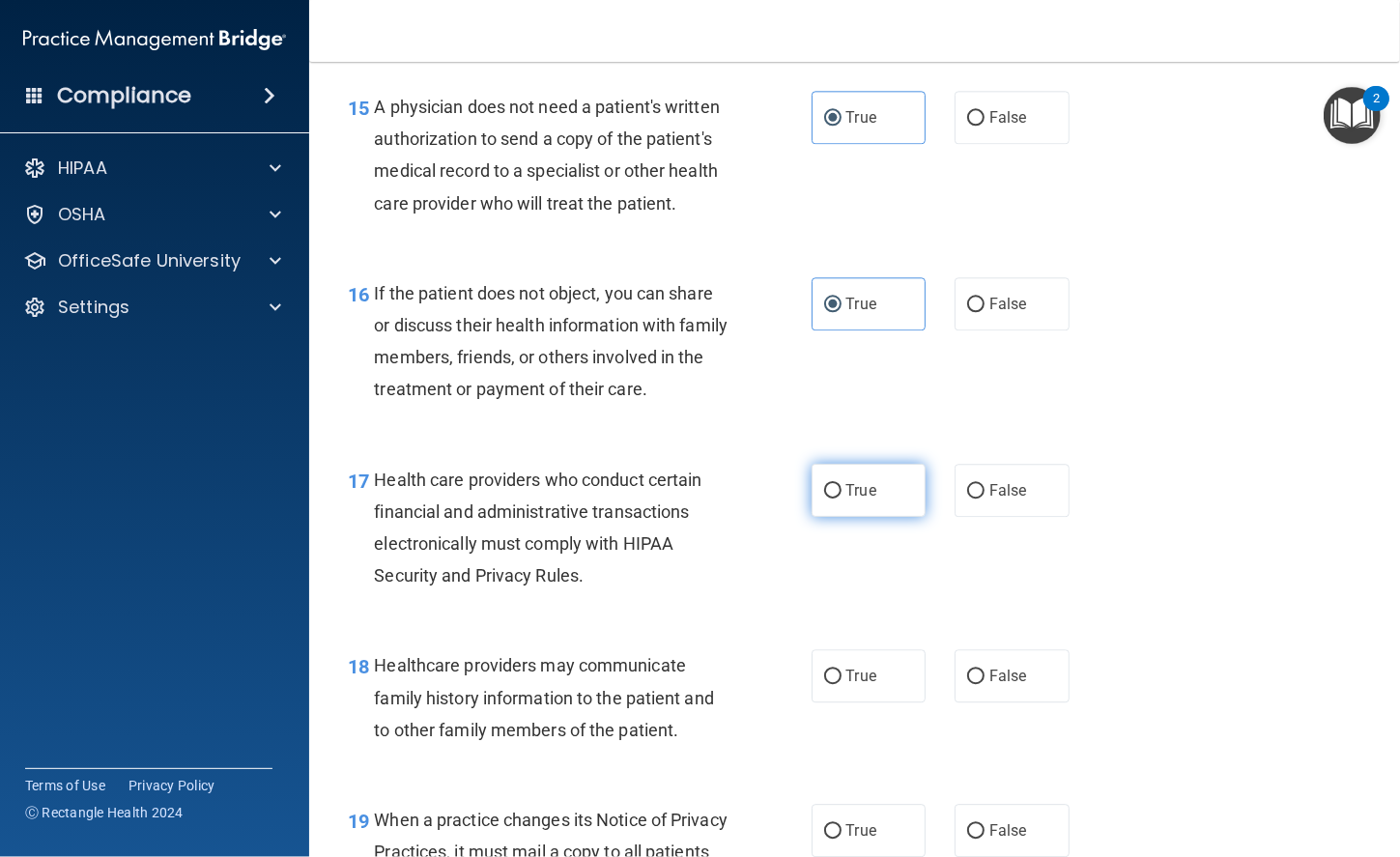
click at [867, 497] on span "True" at bounding box center [861, 490] width 30 height 19
click at [841, 497] on input "True" at bounding box center [832, 491] width 18 height 15
radio input "true"
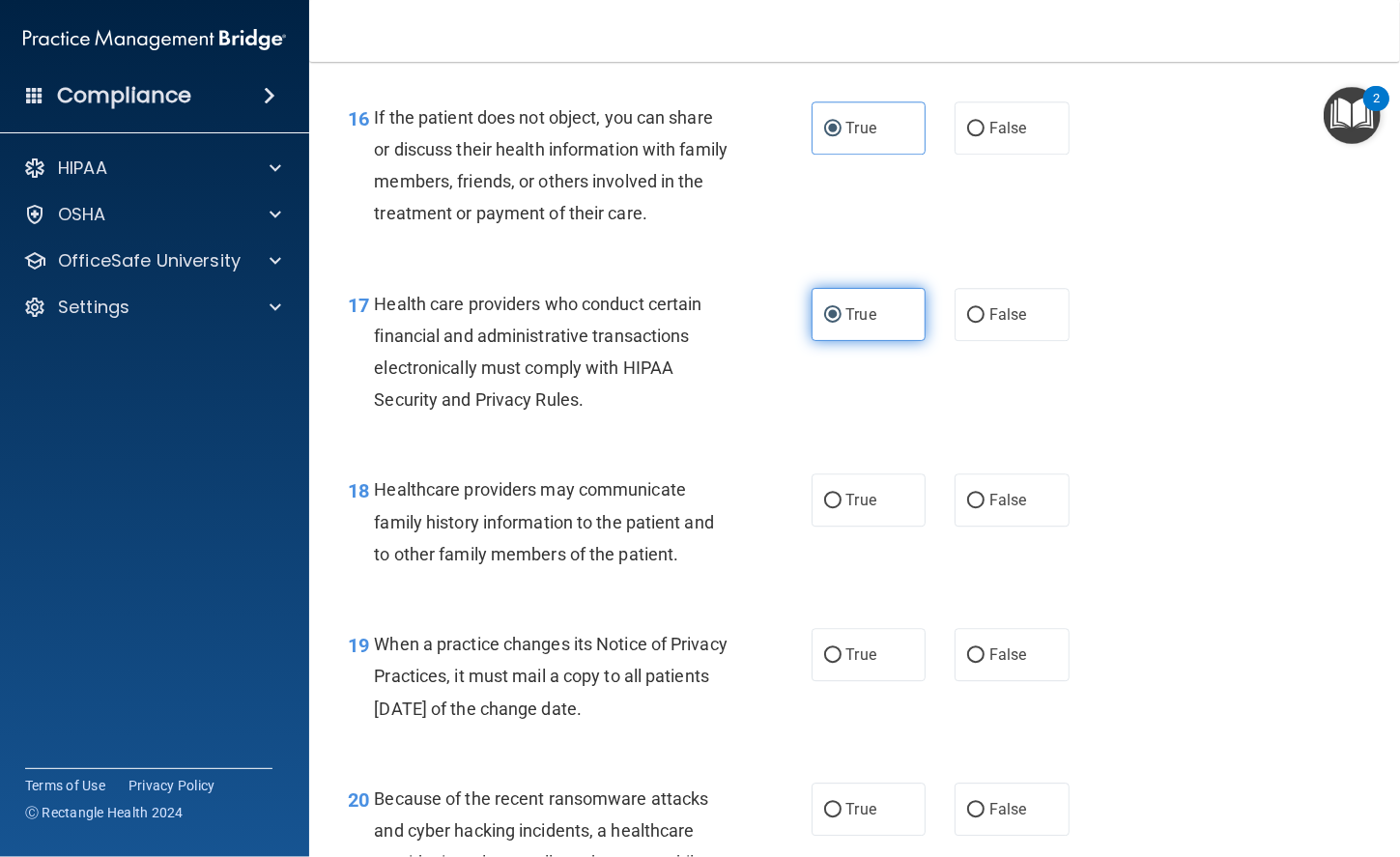
scroll to position [2888, 0]
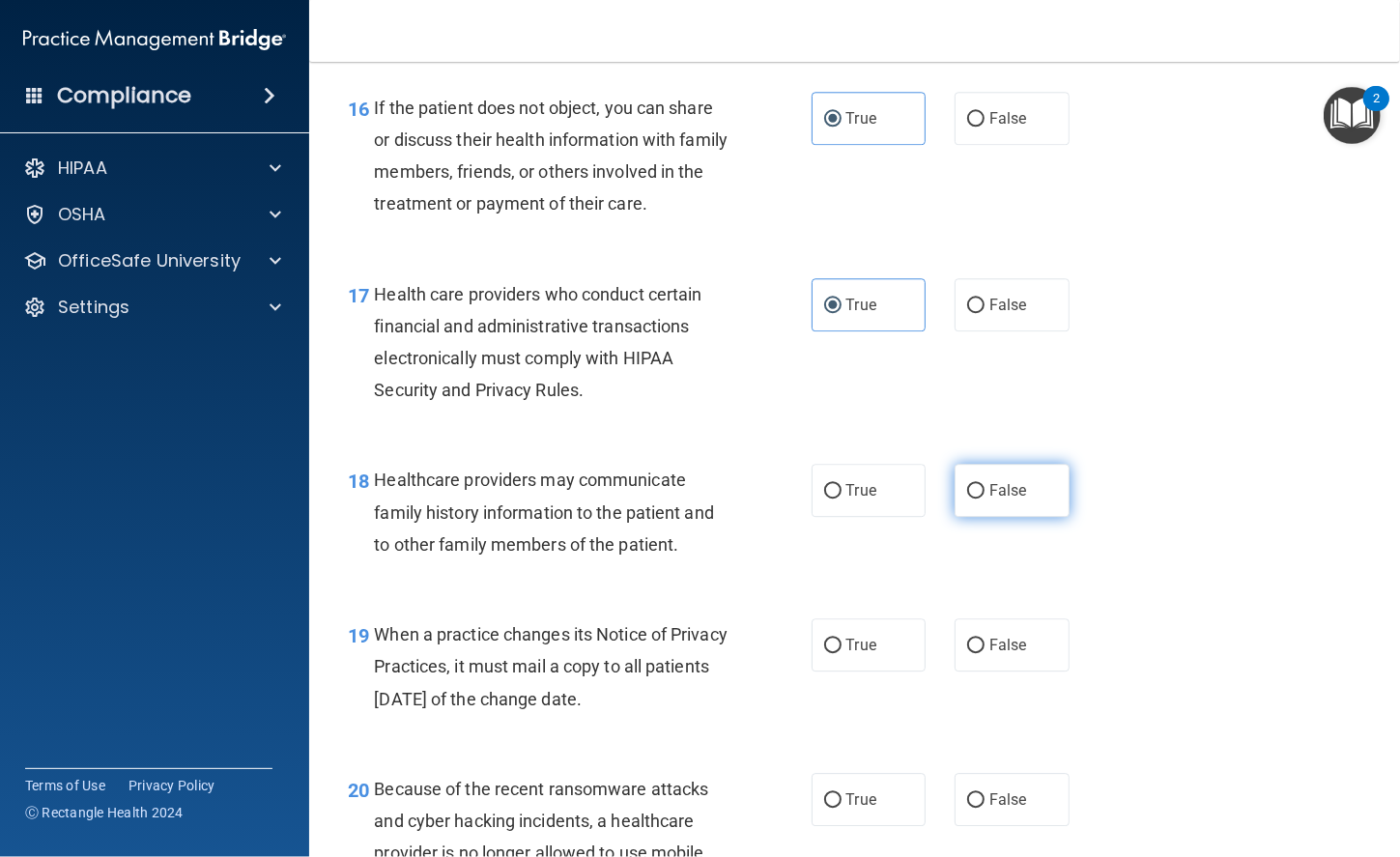
click at [1017, 485] on span "False" at bounding box center [1008, 490] width 38 height 19
click at [984, 485] on input "False" at bounding box center [975, 491] width 18 height 15
radio input "true"
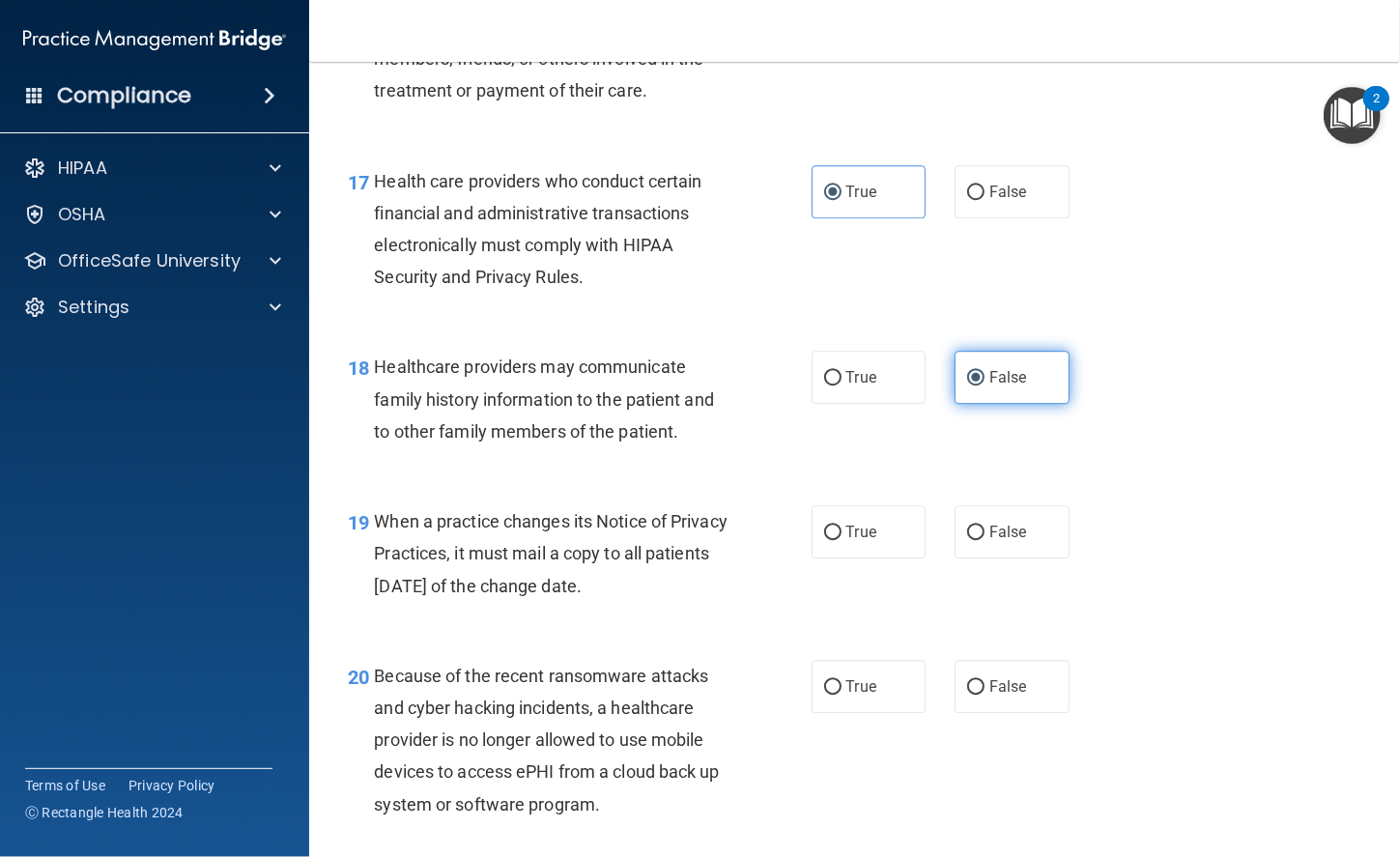
scroll to position [3001, 0]
click at [988, 557] on div "19 When a practice changes its Notice of Privacy Practices, it must mail a copy…" at bounding box center [855, 557] width 1043 height 155
click at [995, 549] on label "False" at bounding box center [1012, 531] width 115 height 53
click at [984, 539] on input "False" at bounding box center [975, 531] width 18 height 15
radio input "true"
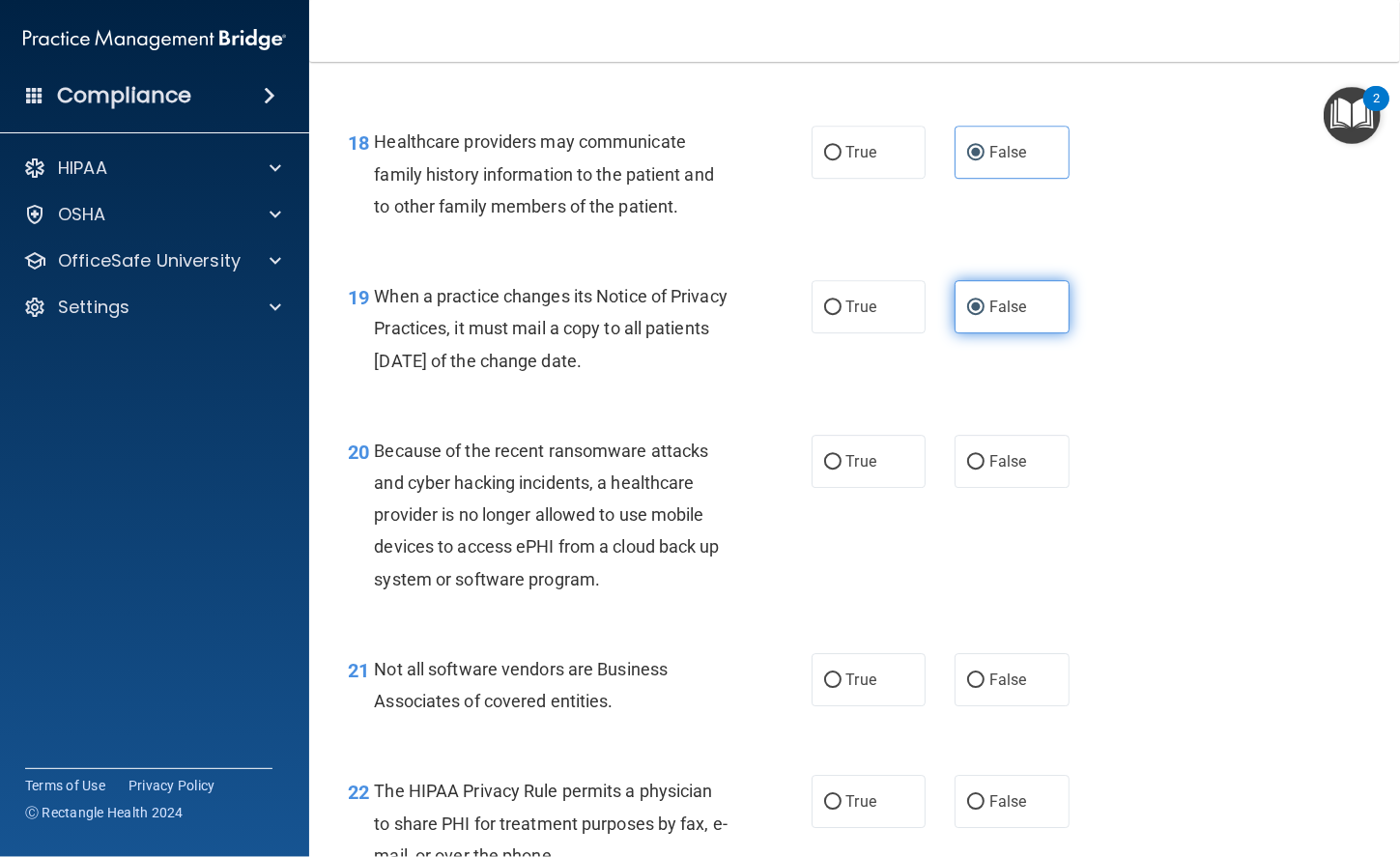
scroll to position [3227, 0]
click at [992, 473] on label "False" at bounding box center [1012, 460] width 115 height 53
click at [984, 468] on input "False" at bounding box center [975, 461] width 18 height 15
radio input "true"
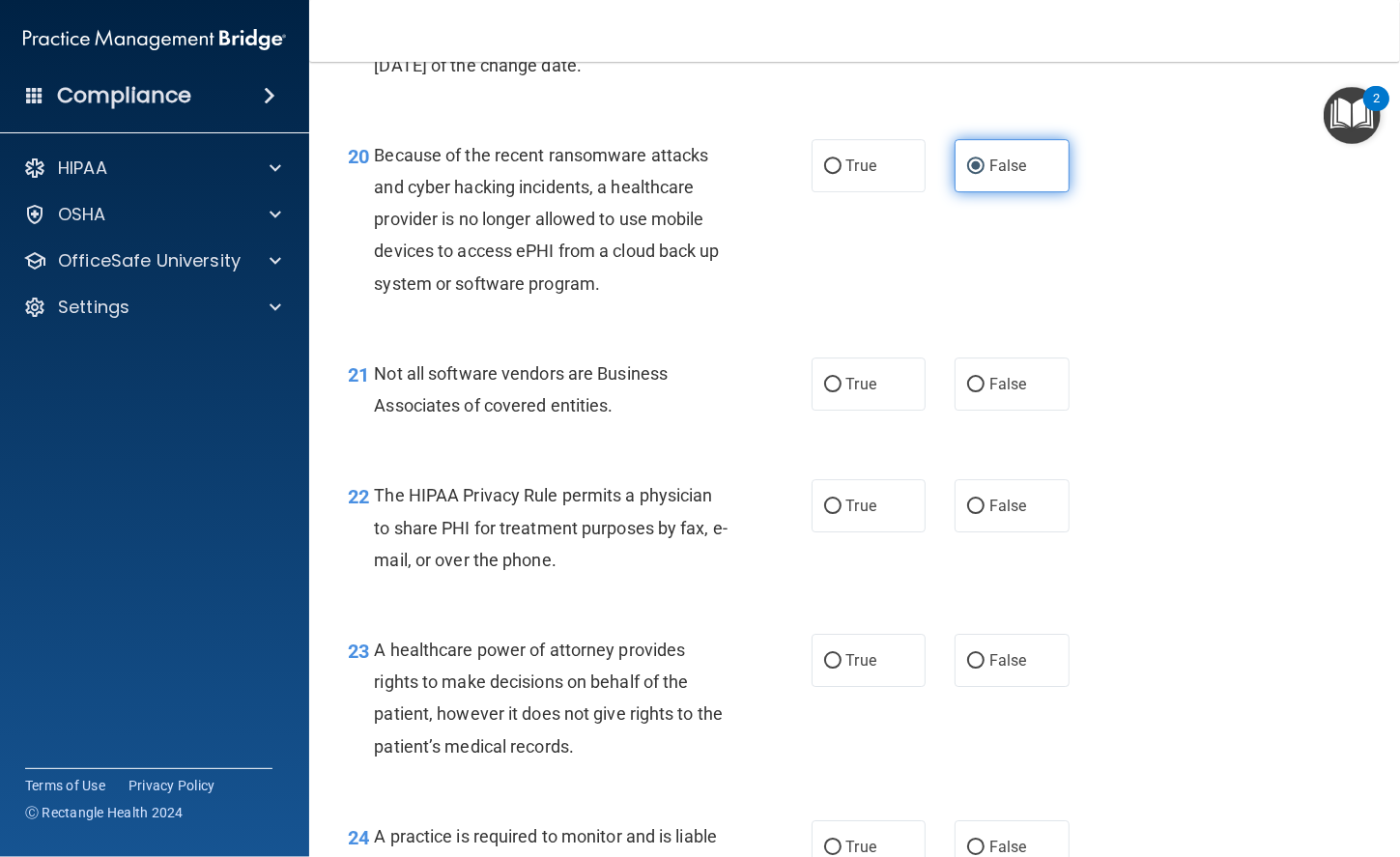
scroll to position [3524, 0]
click at [818, 415] on div "21 Not all software vendors are Business Associates of covered entities." at bounding box center [580, 392] width 521 height 73
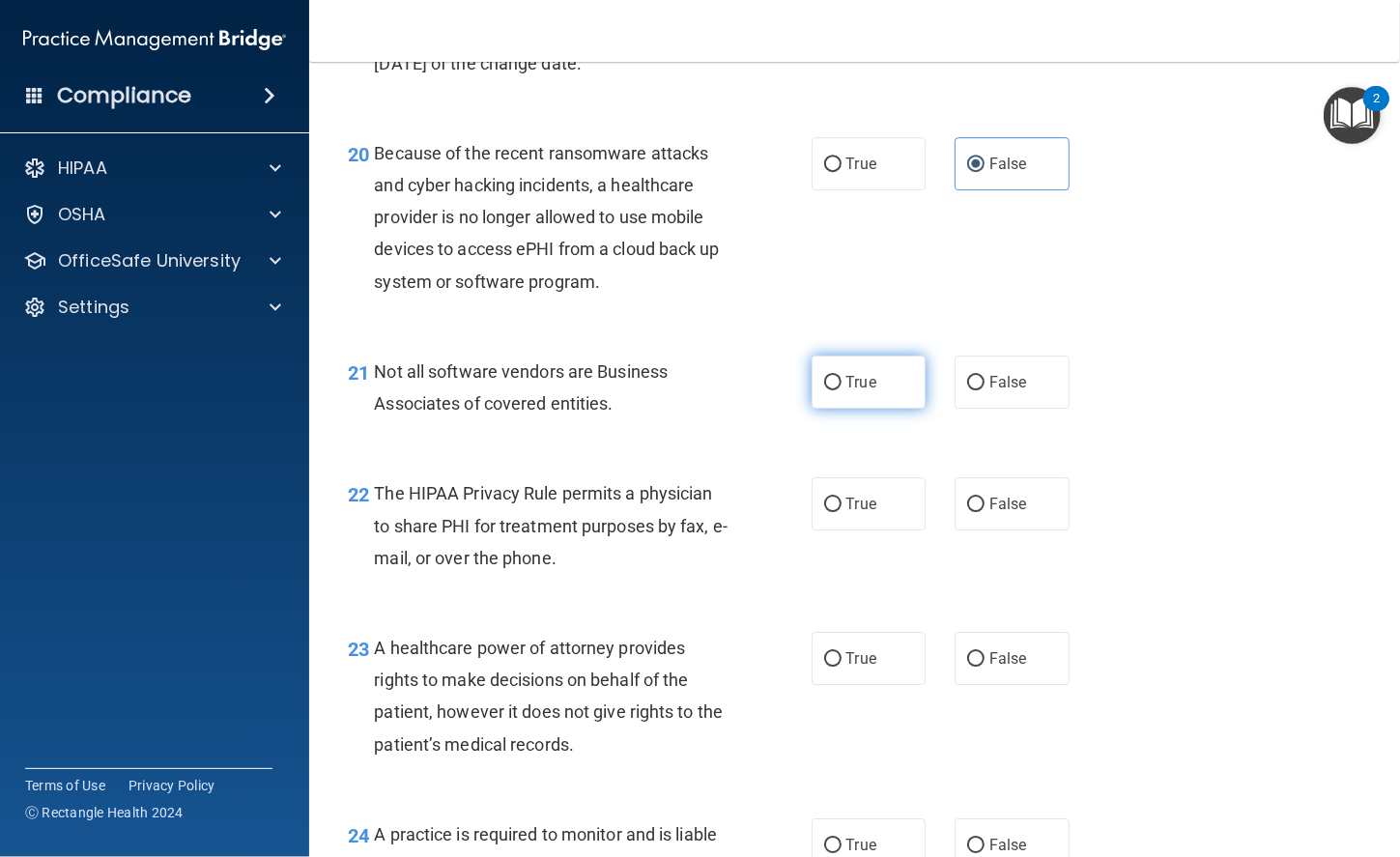
click at [847, 375] on span "True" at bounding box center [861, 382] width 30 height 19
click at [841, 376] on input "True" at bounding box center [832, 383] width 18 height 15
radio input "true"
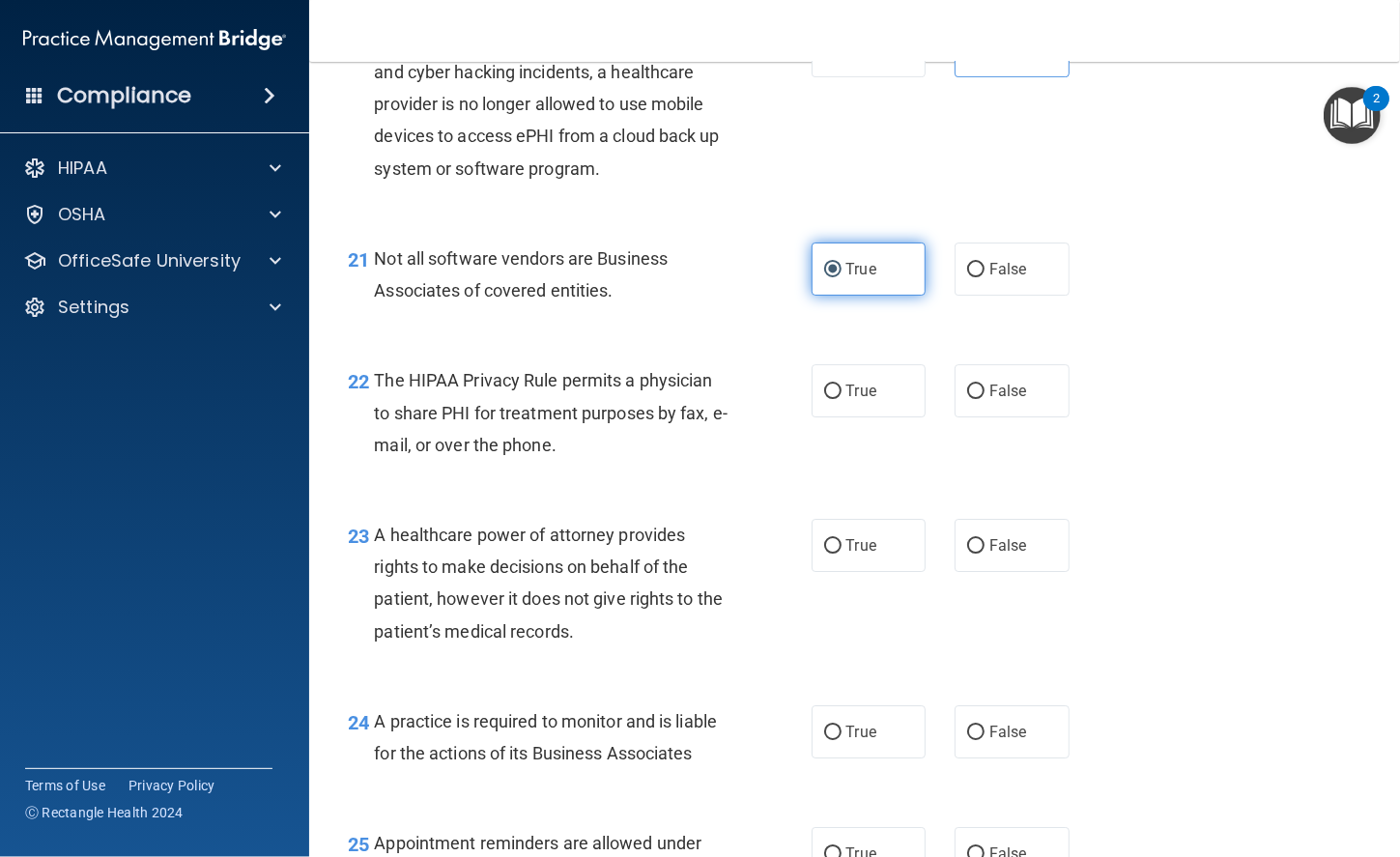
scroll to position [3653, 0]
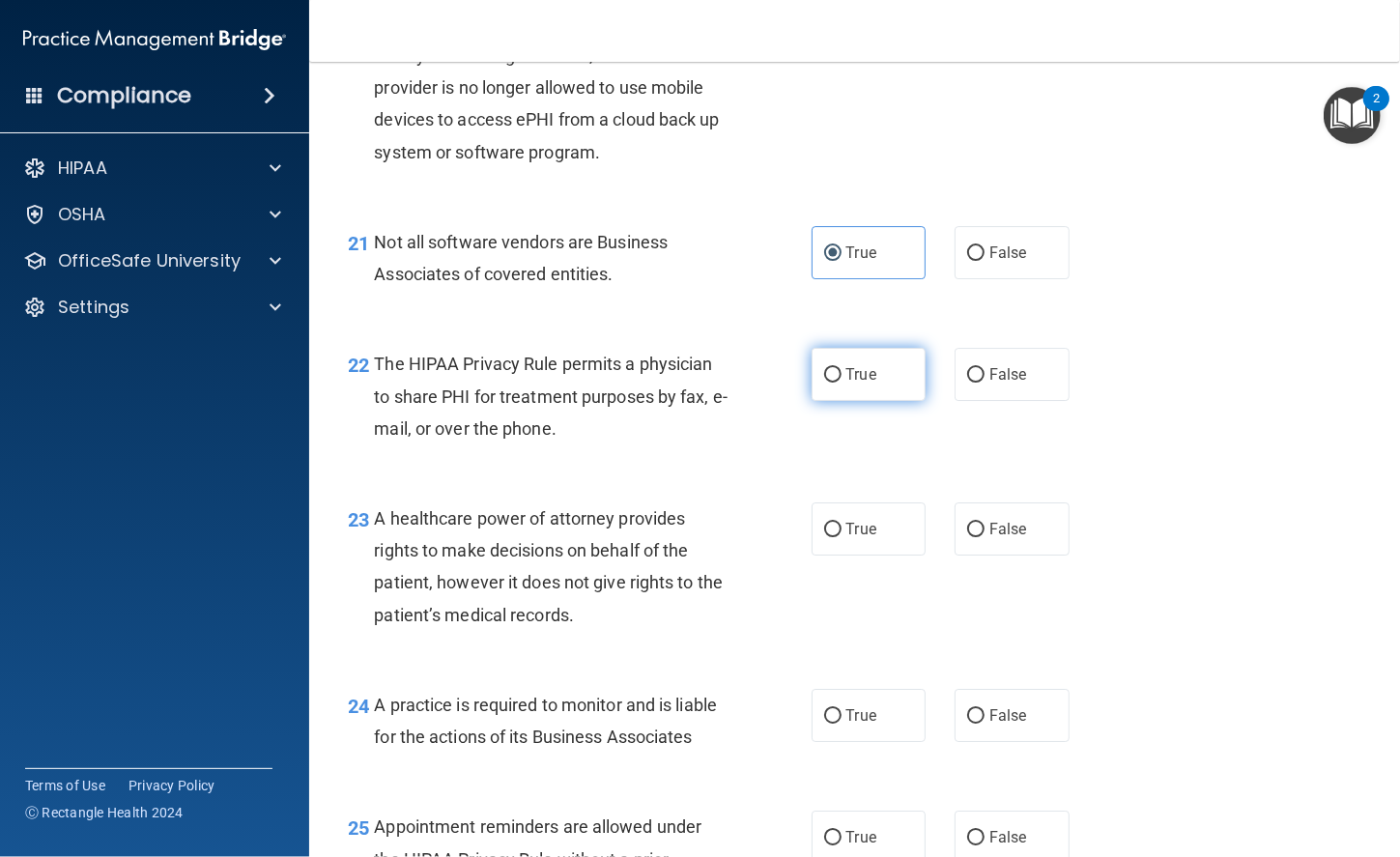
click at [837, 370] on label "True" at bounding box center [869, 374] width 115 height 53
click at [837, 370] on input "True" at bounding box center [832, 375] width 18 height 15
radio input "true"
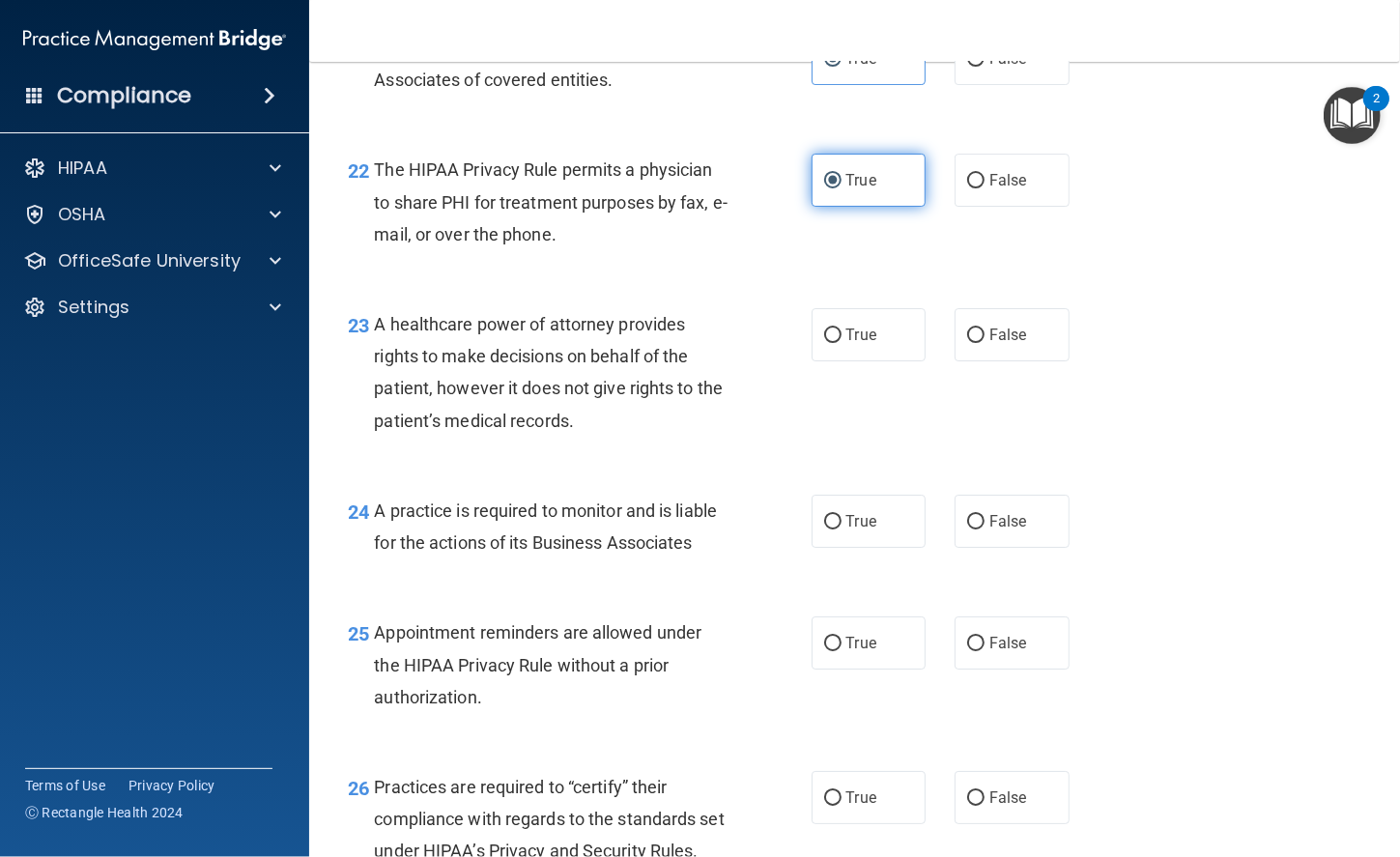
scroll to position [3855, 0]
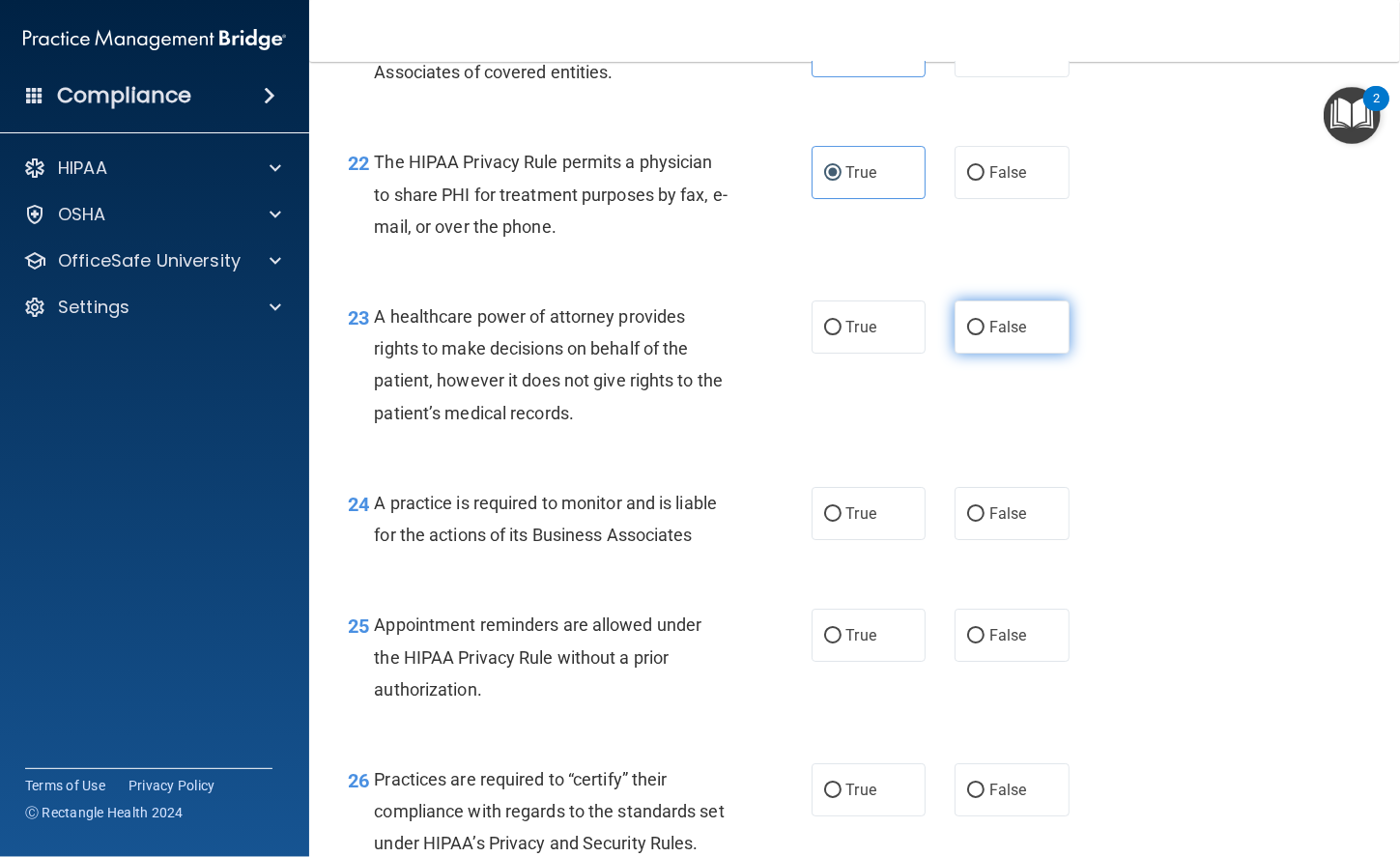
click at [1013, 348] on label "False" at bounding box center [1012, 327] width 115 height 53
click at [984, 335] on input "False" at bounding box center [975, 328] width 18 height 15
radio input "true"
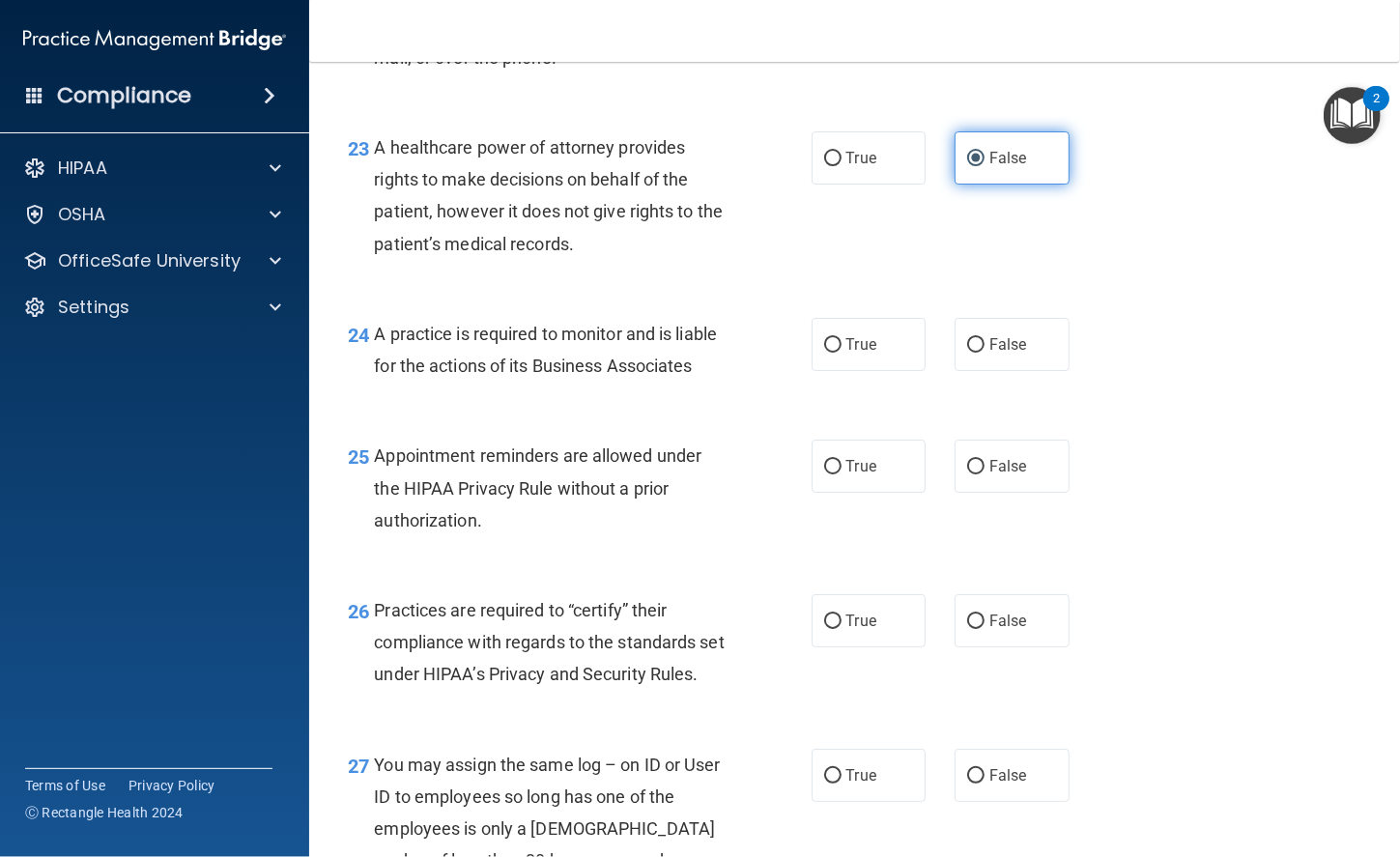
scroll to position [4027, 0]
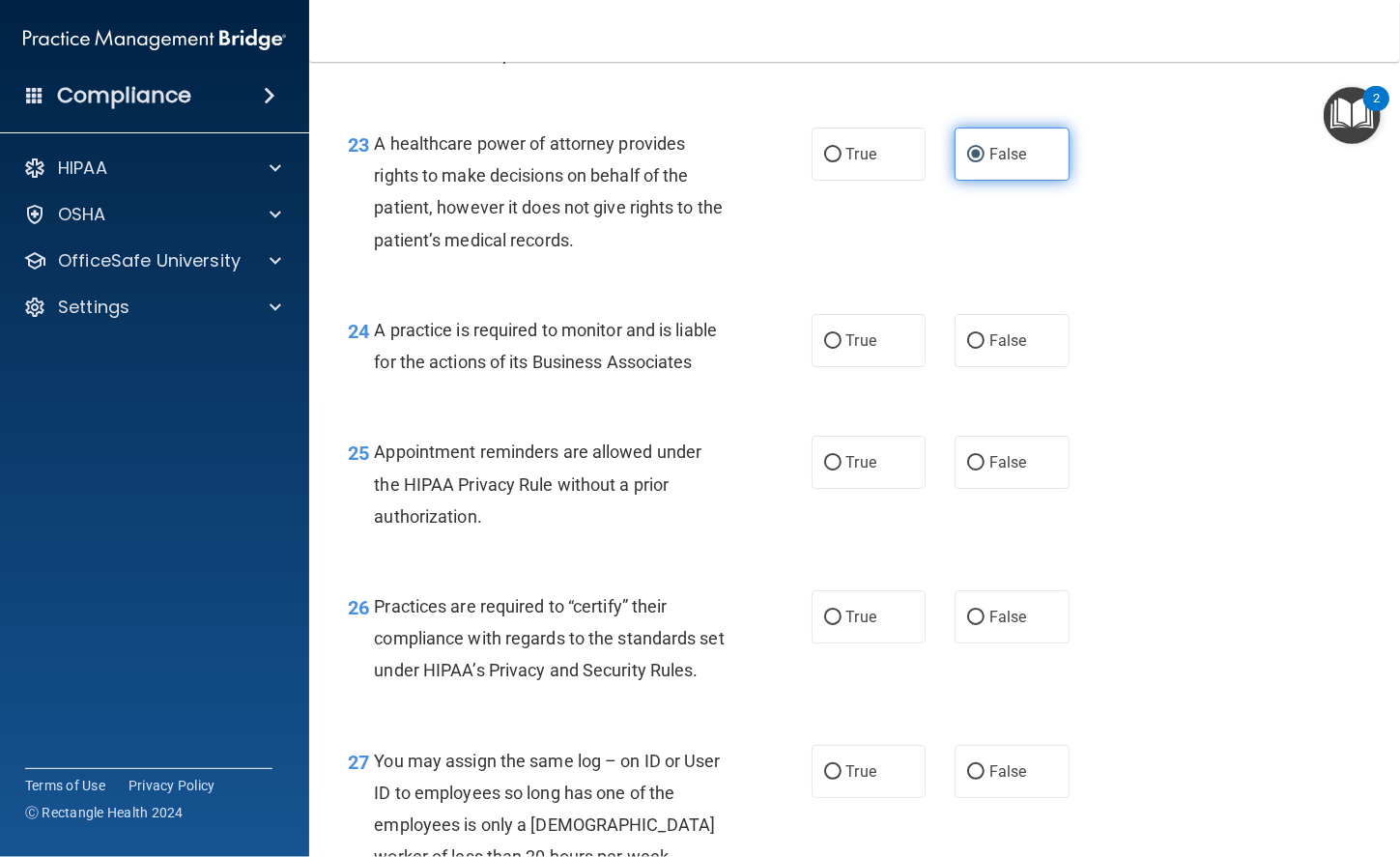
click at [1013, 348] on span "False" at bounding box center [1008, 341] width 38 height 19
click at [984, 348] on input "False" at bounding box center [975, 341] width 18 height 15
radio input "true"
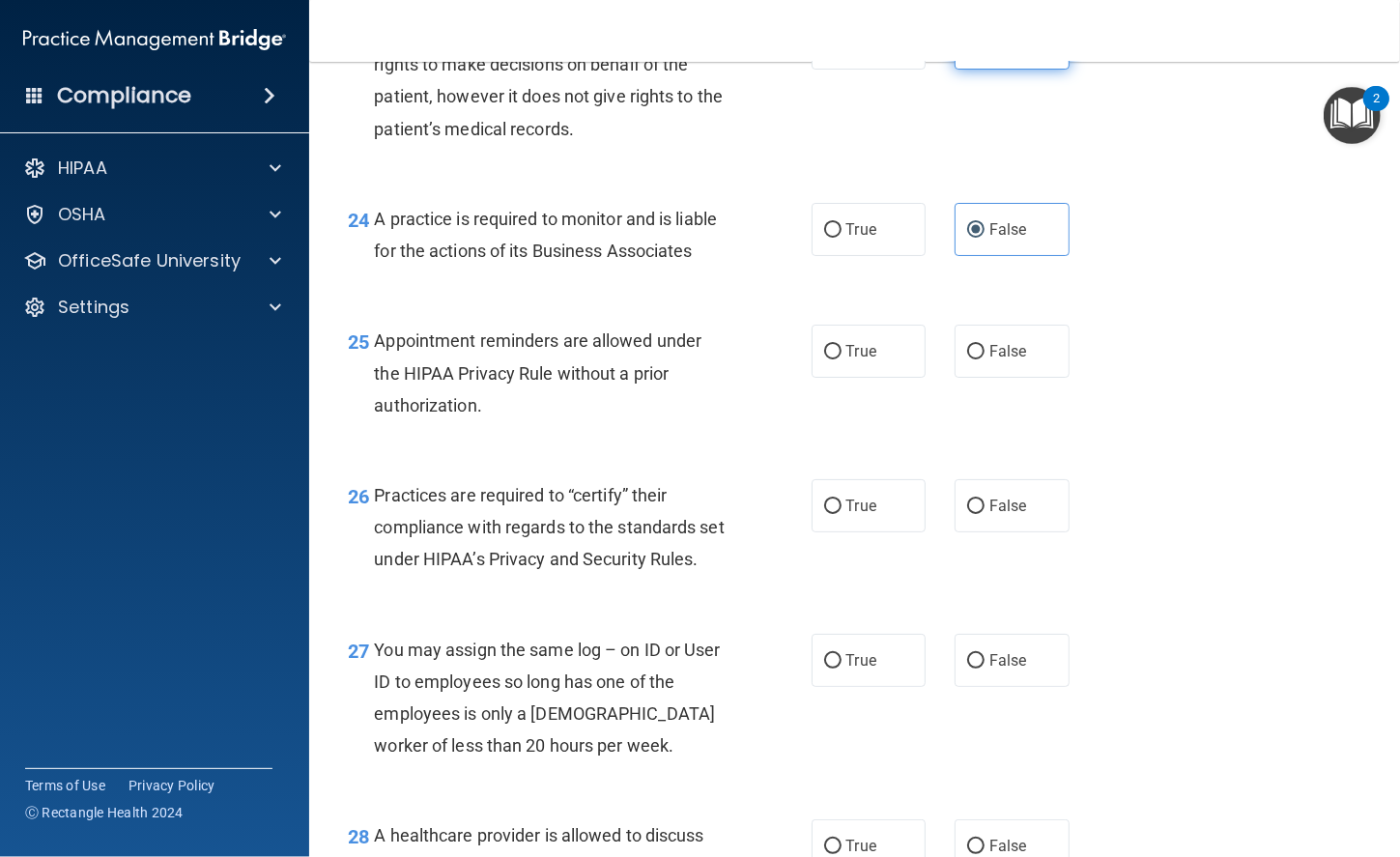
scroll to position [4140, 0]
click at [823, 344] on input "True" at bounding box center [832, 351] width 18 height 15
radio input "true"
click at [1028, 493] on label "False" at bounding box center [1012, 505] width 115 height 53
click at [984, 499] on input "False" at bounding box center [975, 506] width 18 height 15
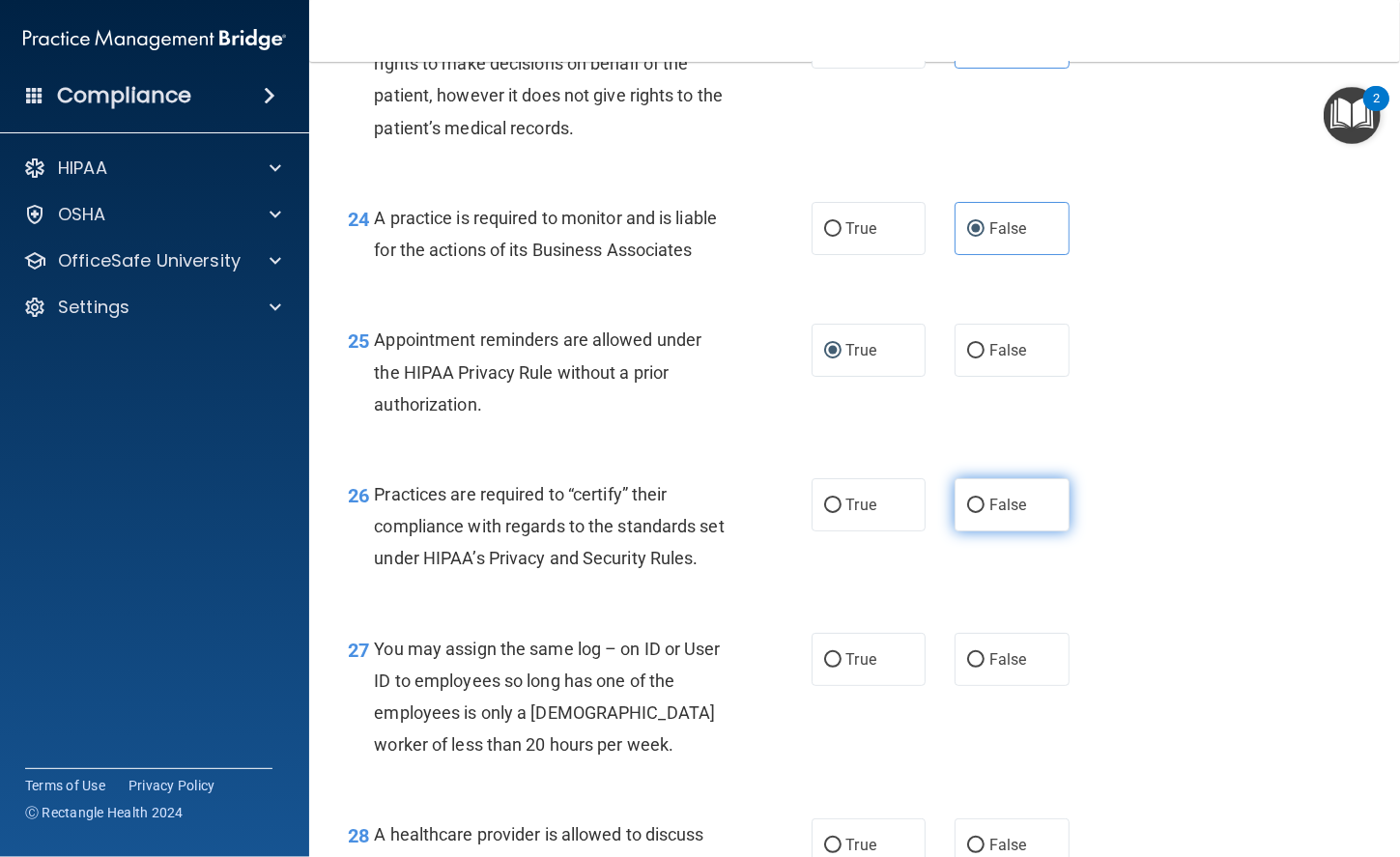
radio input "true"
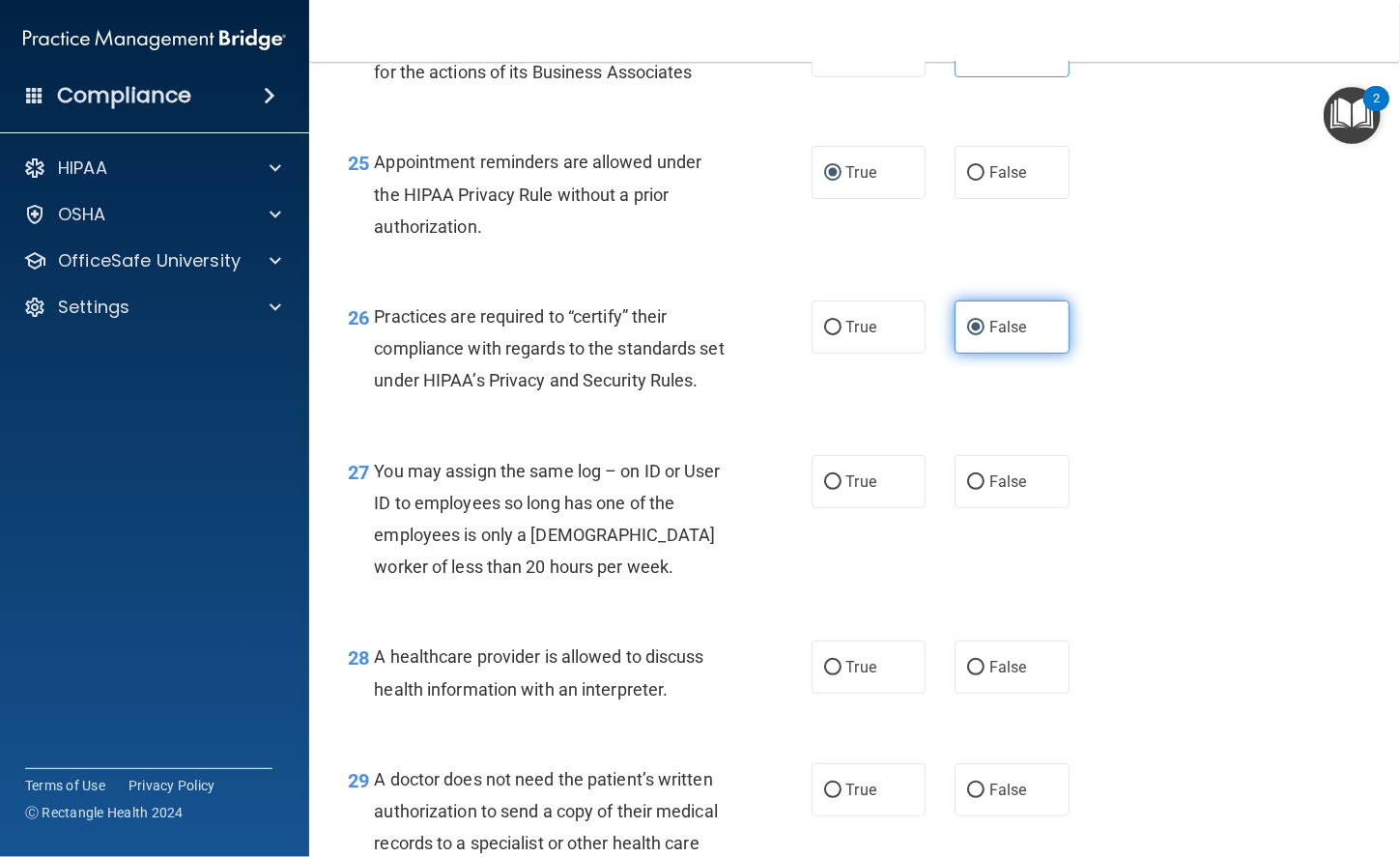
scroll to position [4371, 0]
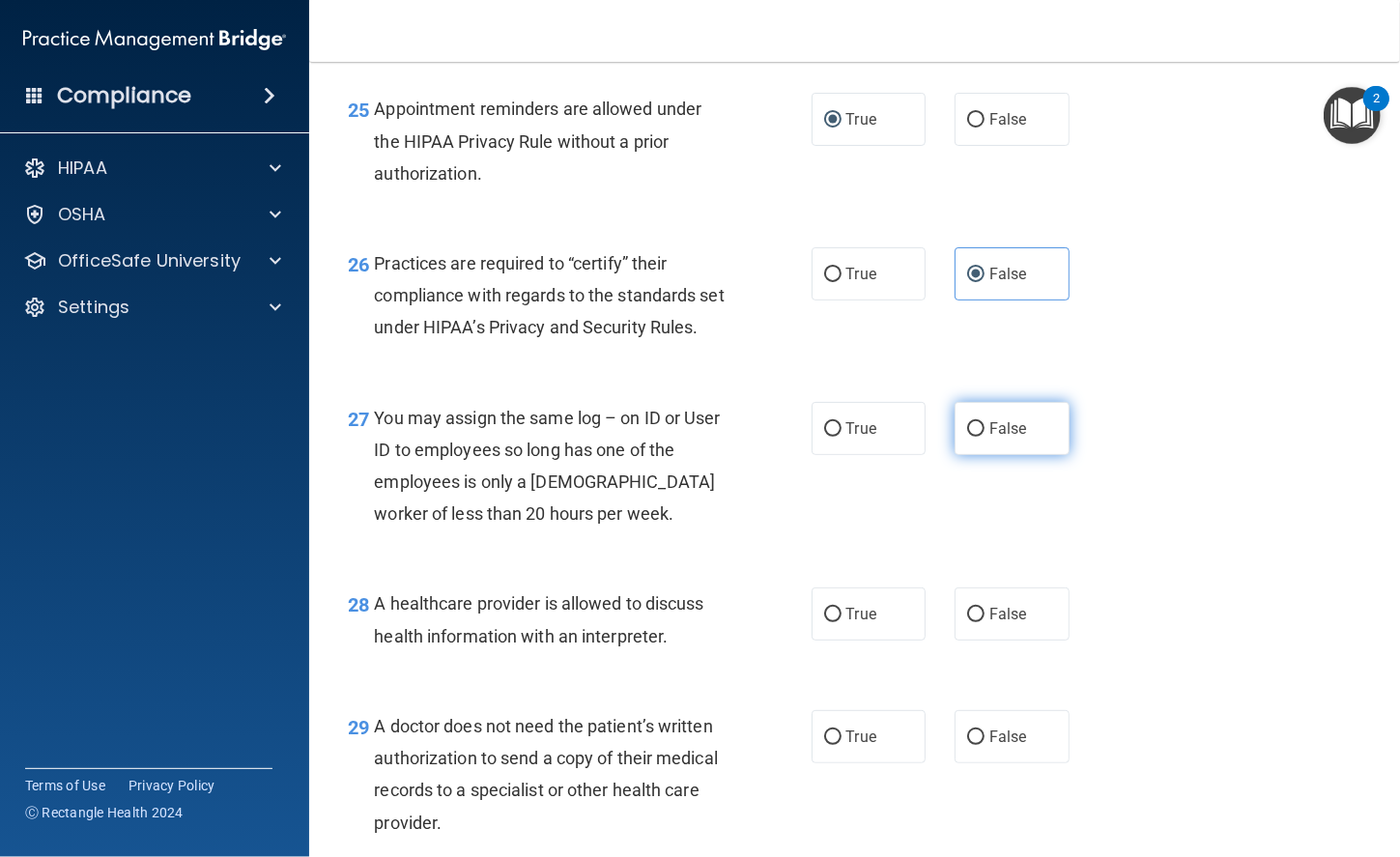
click at [996, 437] on span "False" at bounding box center [1008, 428] width 38 height 19
click at [984, 436] on input "False" at bounding box center [975, 429] width 18 height 15
radio input "true"
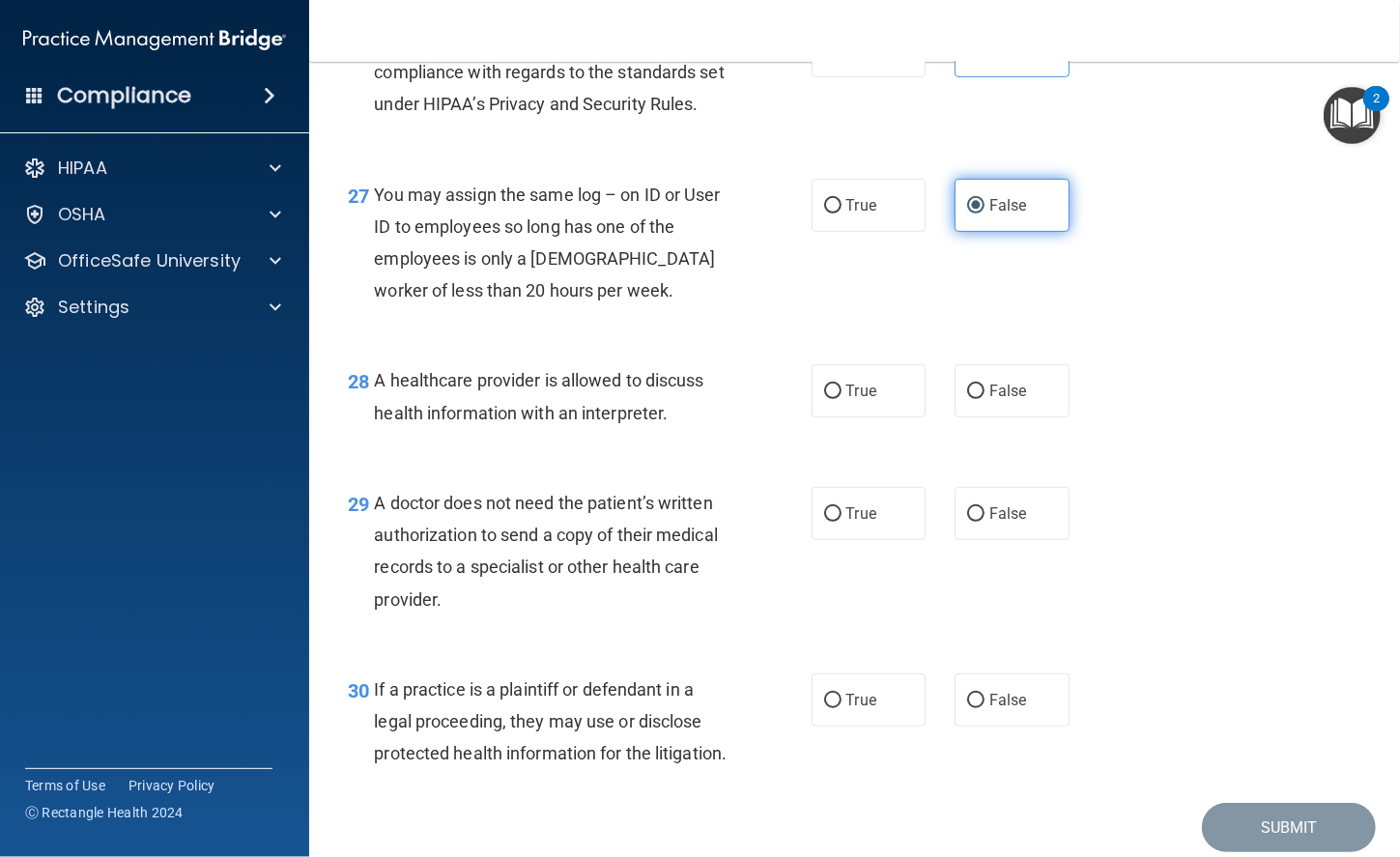
scroll to position [4597, 0]
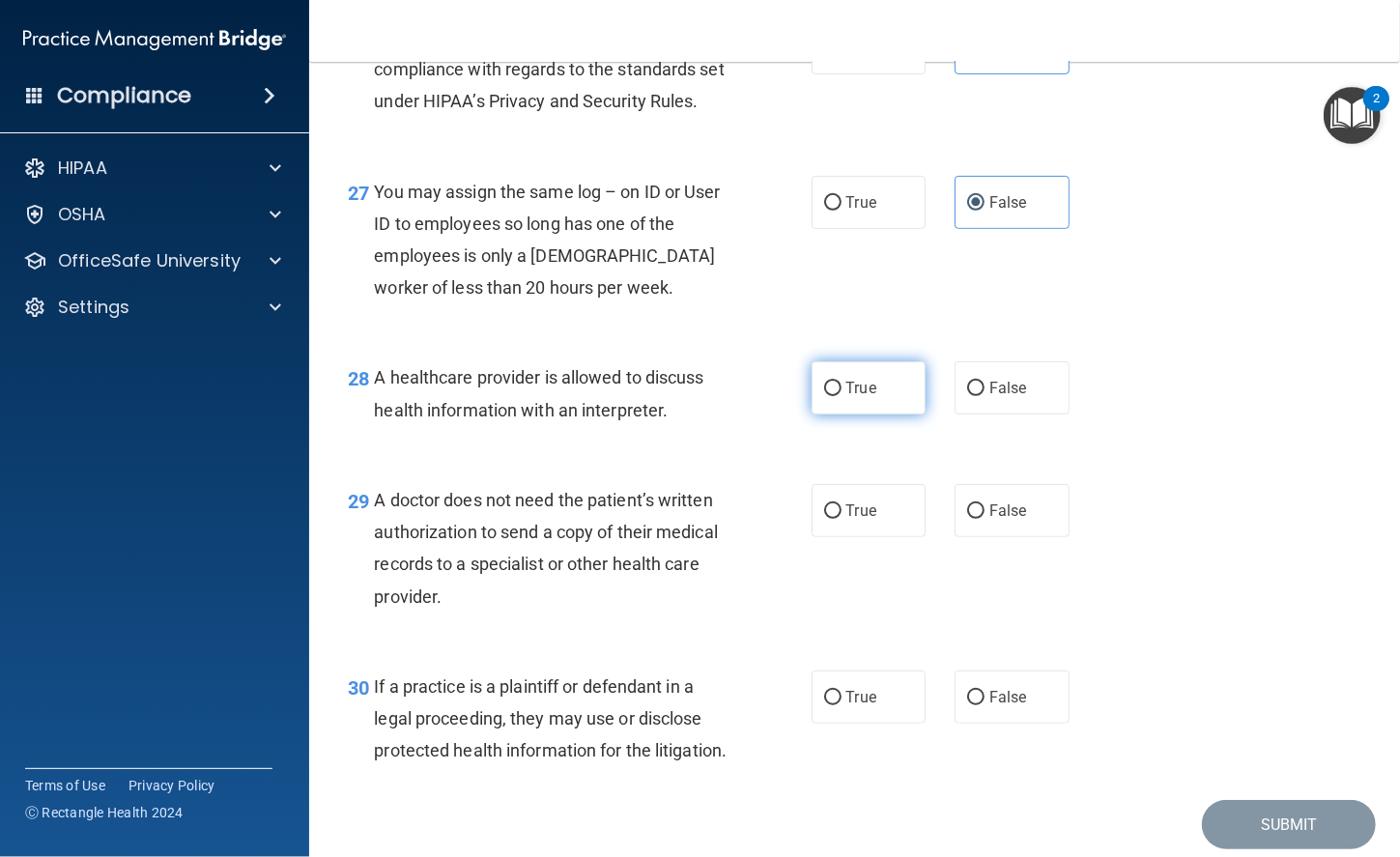
click at [862, 397] on span "True" at bounding box center [861, 387] width 30 height 19
click at [841, 396] on input "True" at bounding box center [832, 388] width 18 height 15
radio input "true"
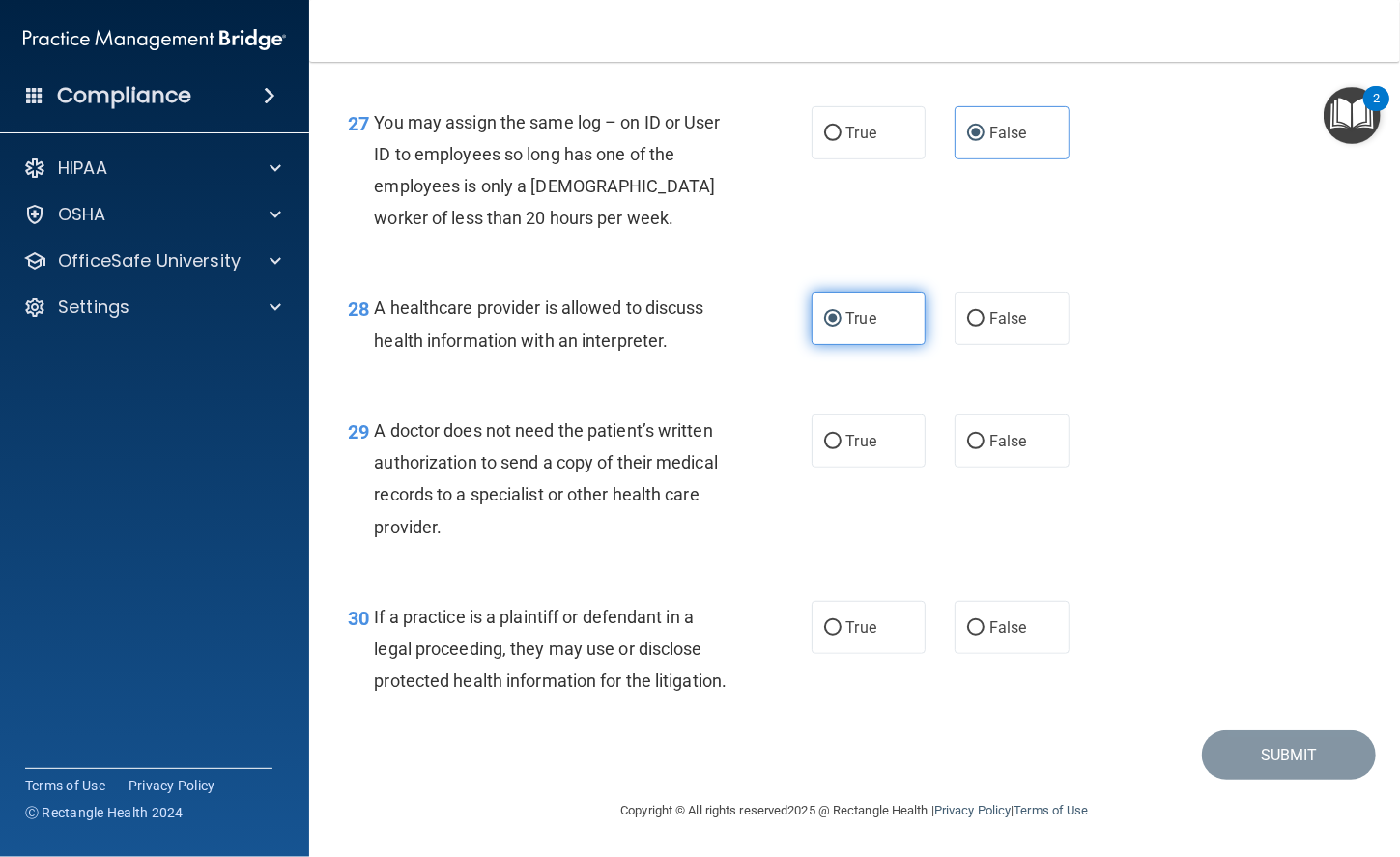
click at [862, 431] on span "True" at bounding box center [861, 440] width 30 height 19
click at [841, 434] on input "True" at bounding box center [832, 441] width 18 height 15
radio input "true"
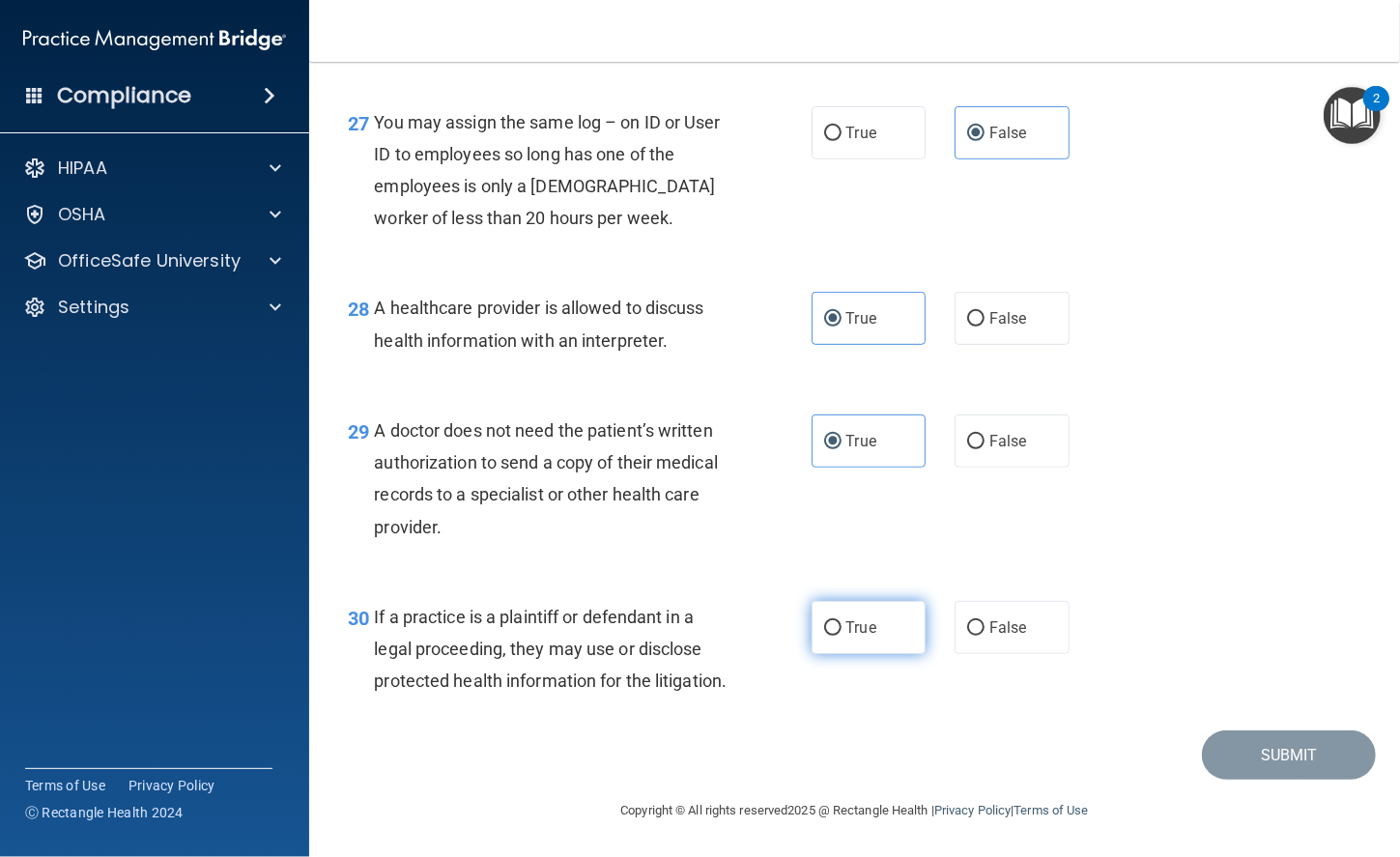
click at [874, 600] on label "True" at bounding box center [869, 627] width 115 height 53
click at [841, 621] on input "True" at bounding box center [832, 628] width 18 height 15
radio input "true"
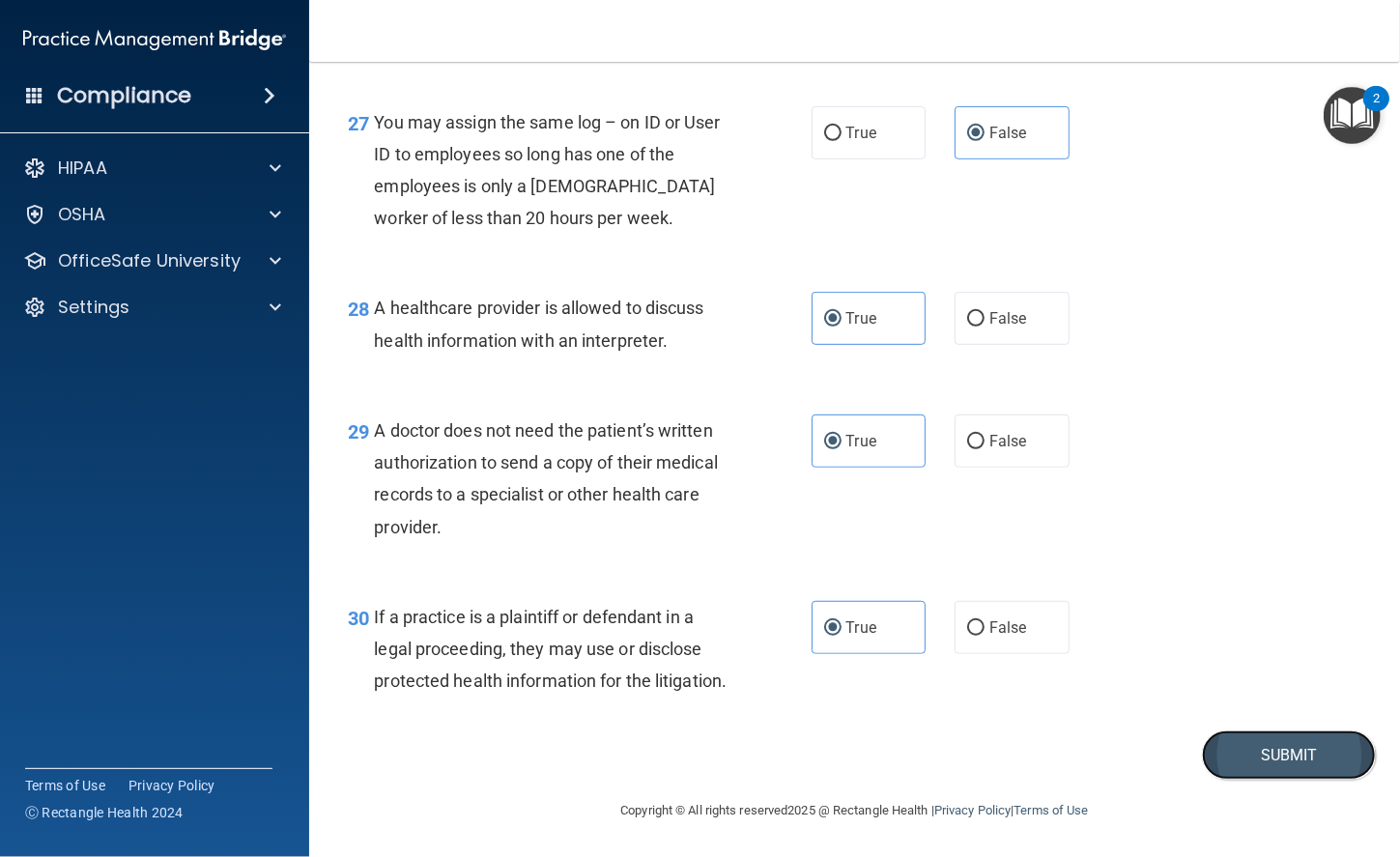
click at [1221, 763] on button "Submit" at bounding box center [1288, 755] width 174 height 49
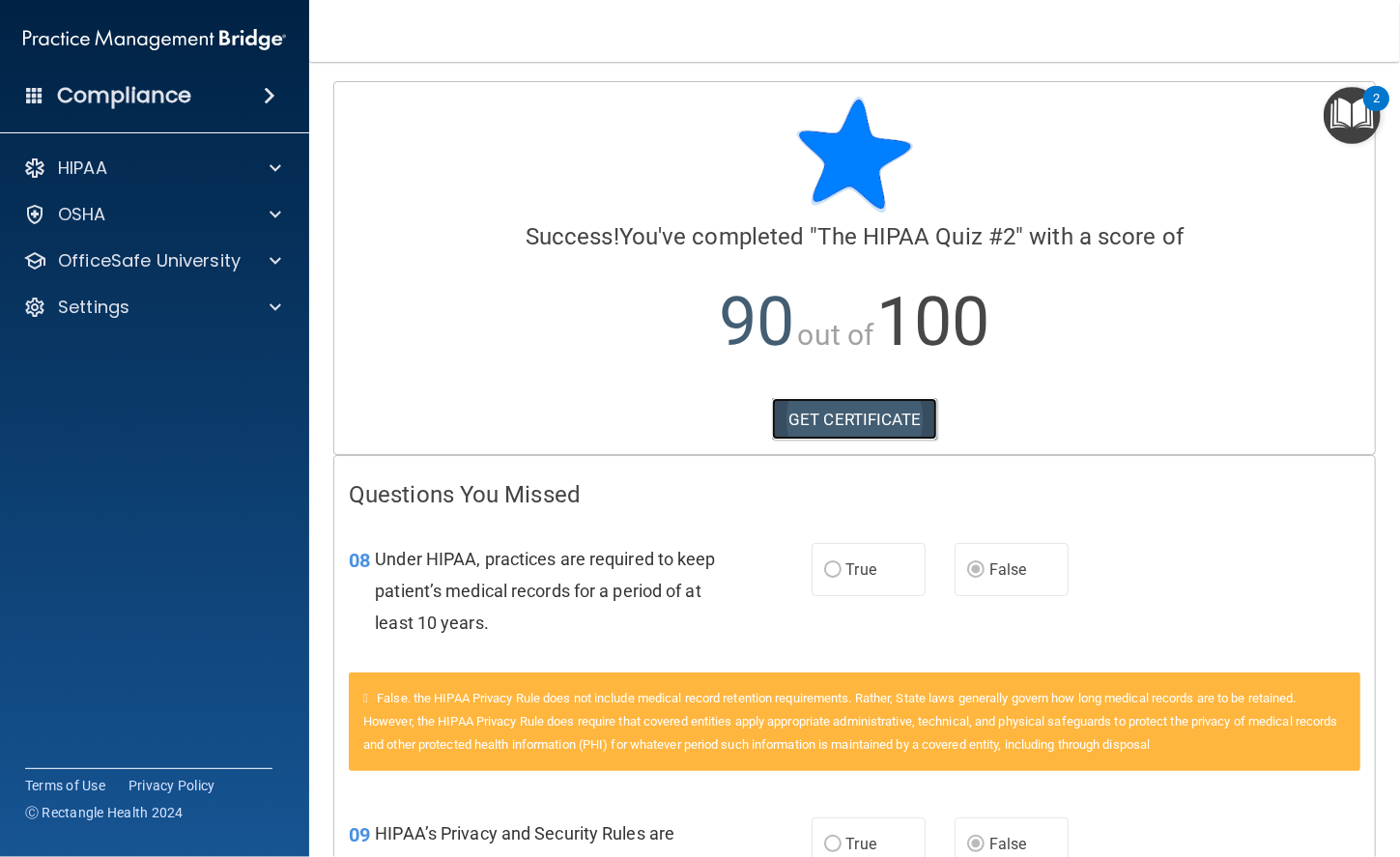
click at [895, 407] on link "GET CERTIFICATE" at bounding box center [854, 419] width 165 height 42
click at [1221, 93] on img "Open Resource Center, 2 new notifications" at bounding box center [1352, 116] width 57 height 57
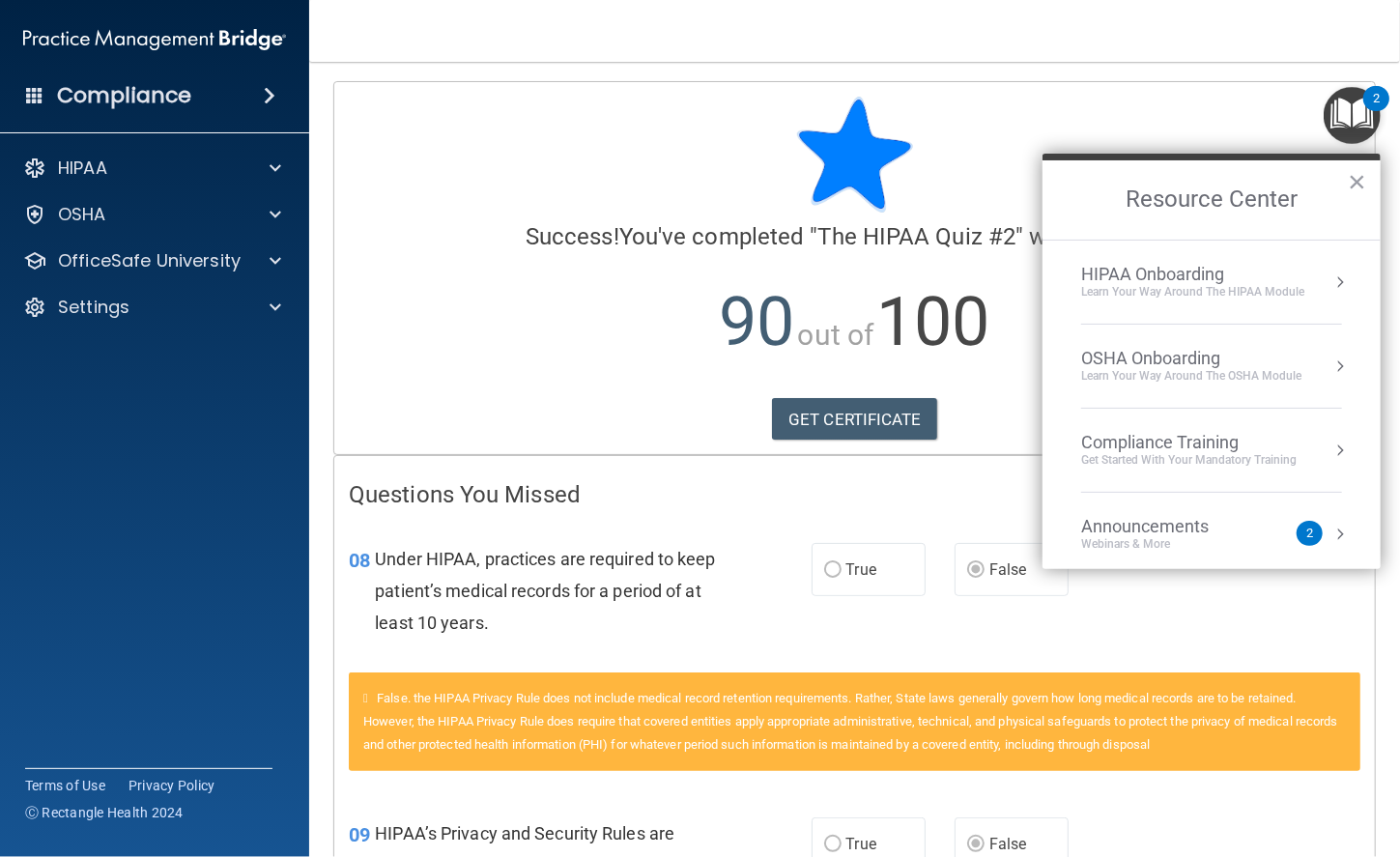
click at [1221, 258] on li "HIPAA Onboarding Learn Your Way around the HIPAA module" at bounding box center [1211, 282] width 261 height 84
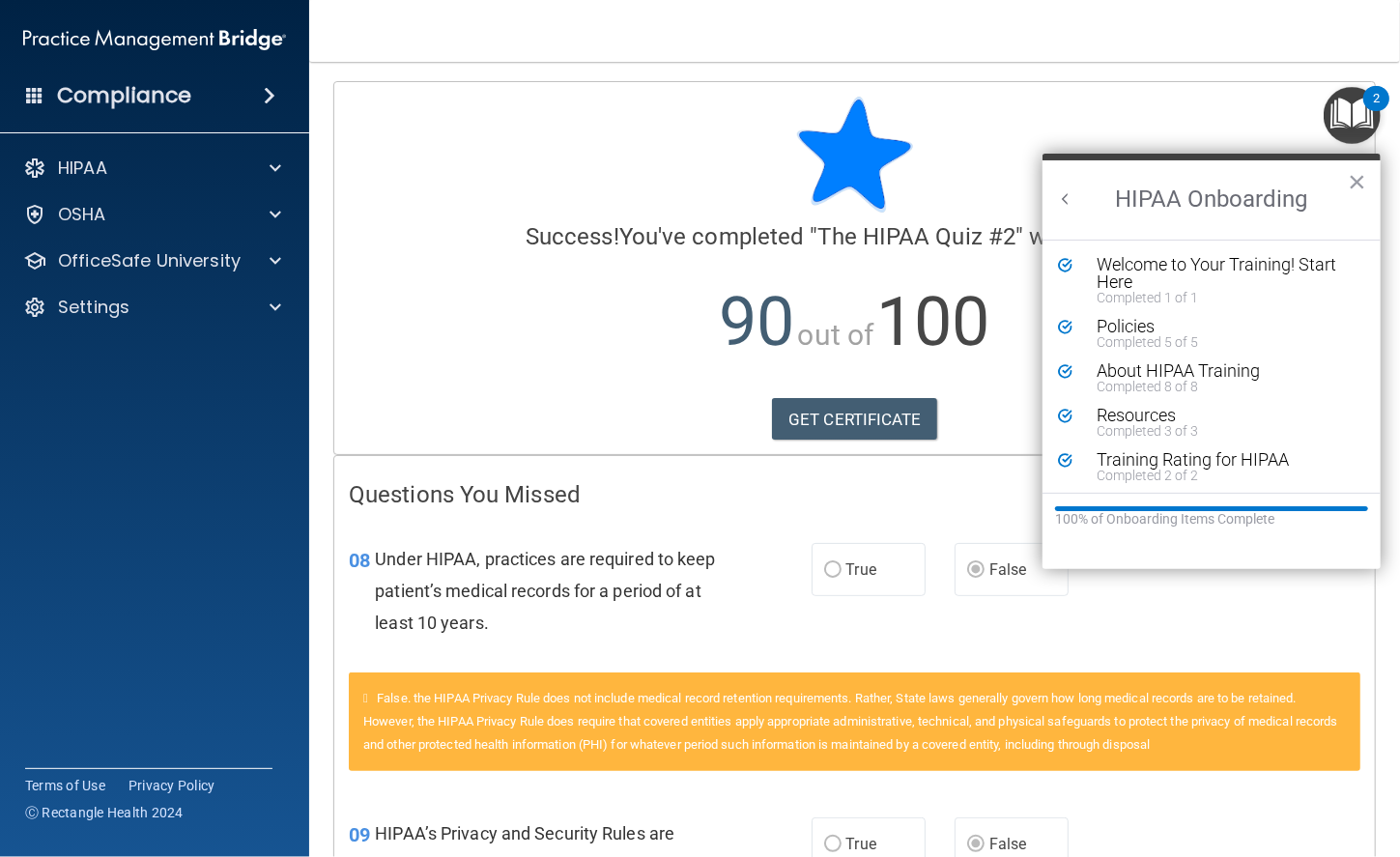
click at [1221, 114] on img "Open Resource Center, 2 new notifications" at bounding box center [1352, 116] width 57 height 57
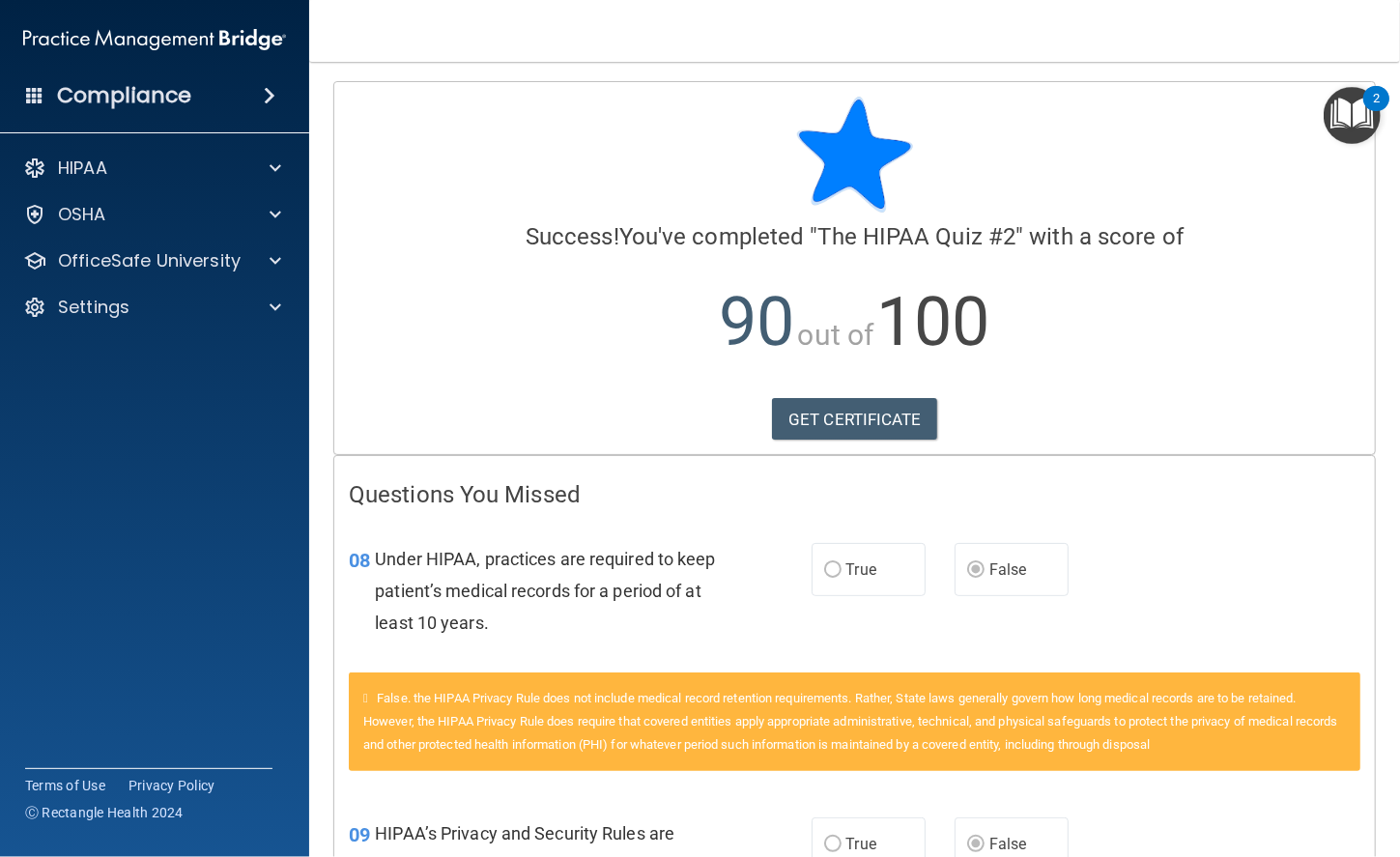
click at [1221, 114] on img "Open Resource Center, 2 new notifications" at bounding box center [1352, 116] width 57 height 57
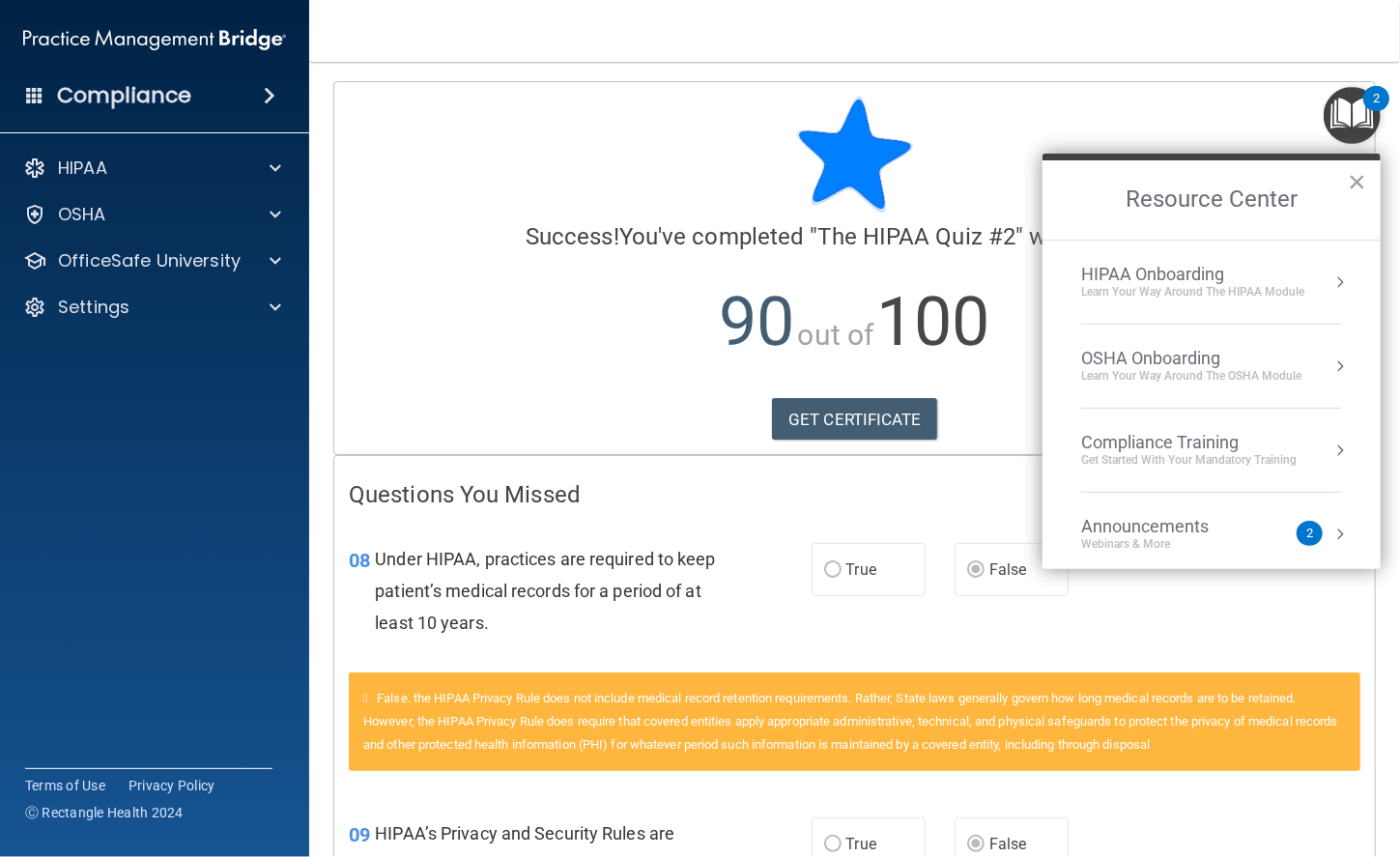
click at [1221, 290] on div "Learn Your Way around the HIPAA module" at bounding box center [1193, 292] width 223 height 17
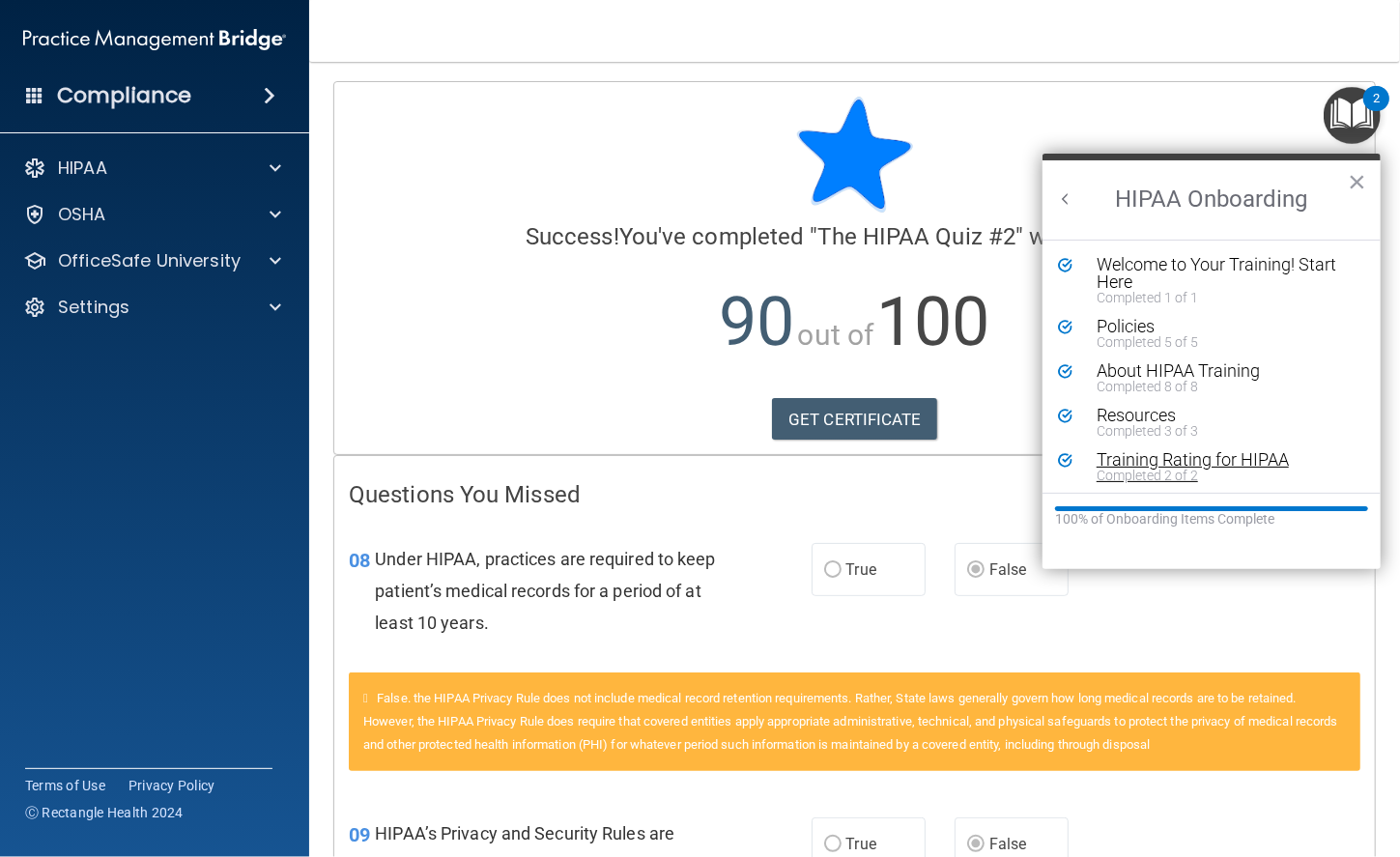
click at [1162, 462] on div "Training Rating for HIPAA" at bounding box center [1217, 460] width 244 height 18
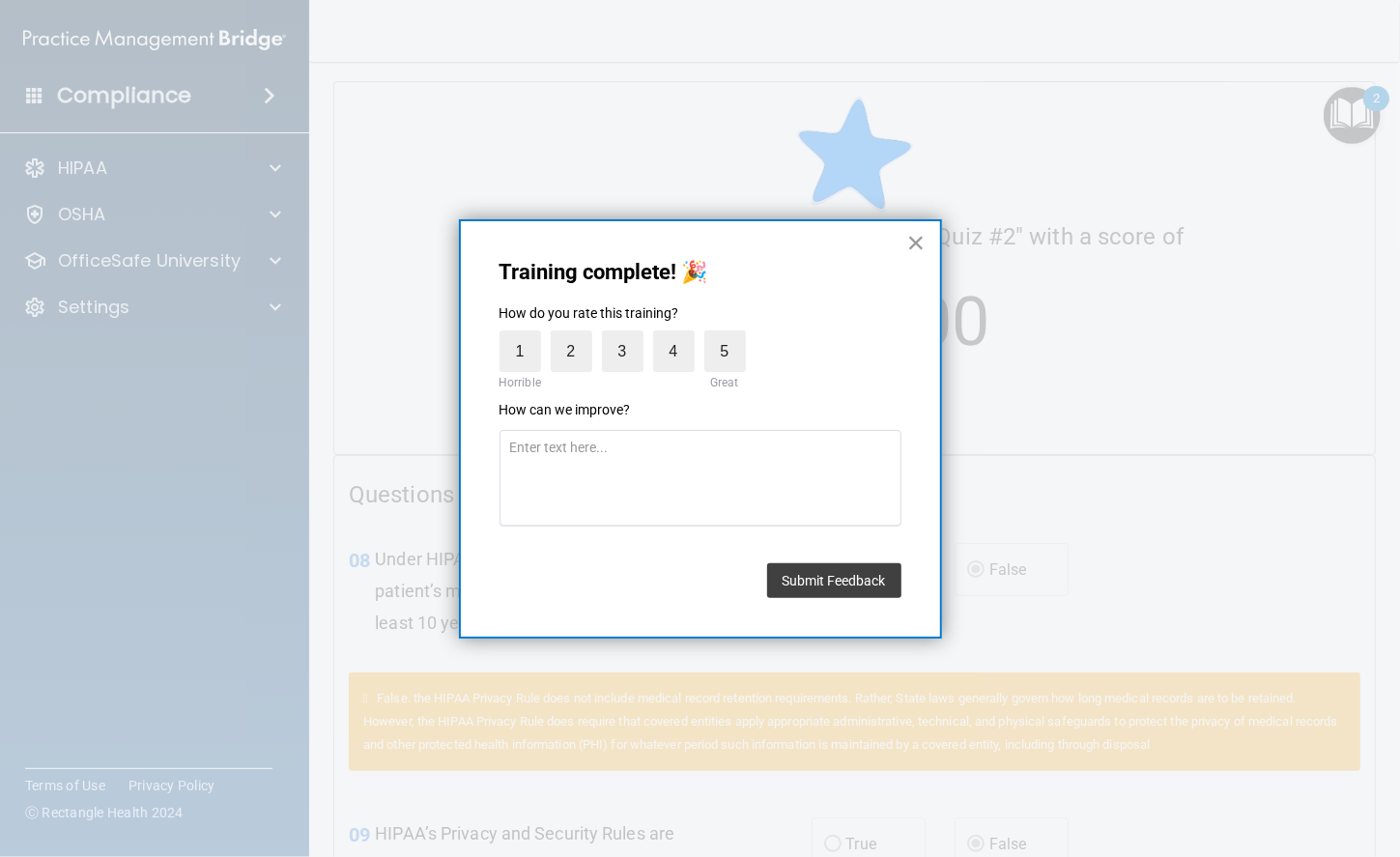
click at [914, 245] on button "×" at bounding box center [916, 242] width 19 height 31
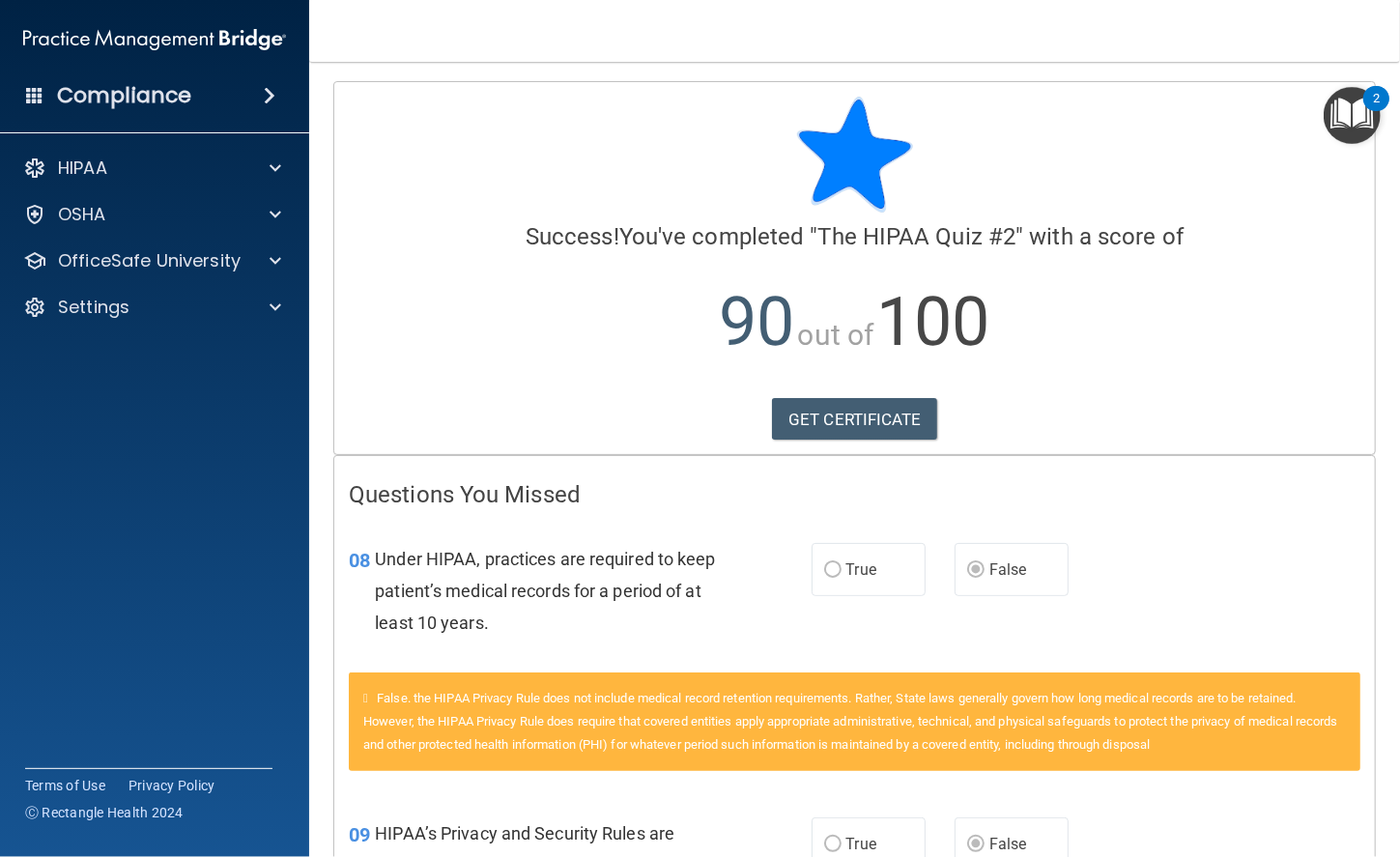
click at [1221, 90] on div "2" at bounding box center [1375, 98] width 26 height 25
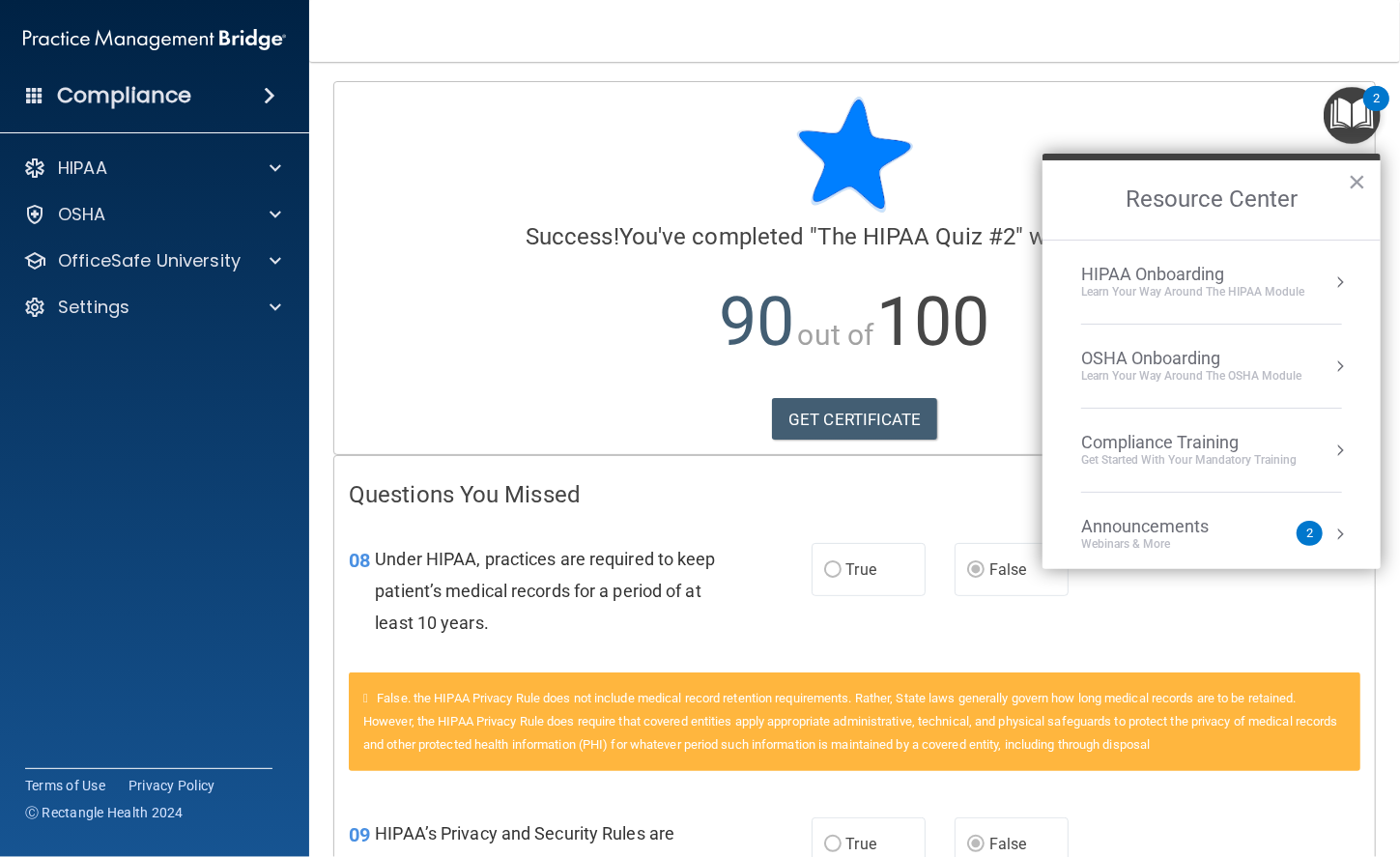
click at [1221, 301] on li "HIPAA Onboarding Learn Your Way around the HIPAA module" at bounding box center [1211, 282] width 261 height 84
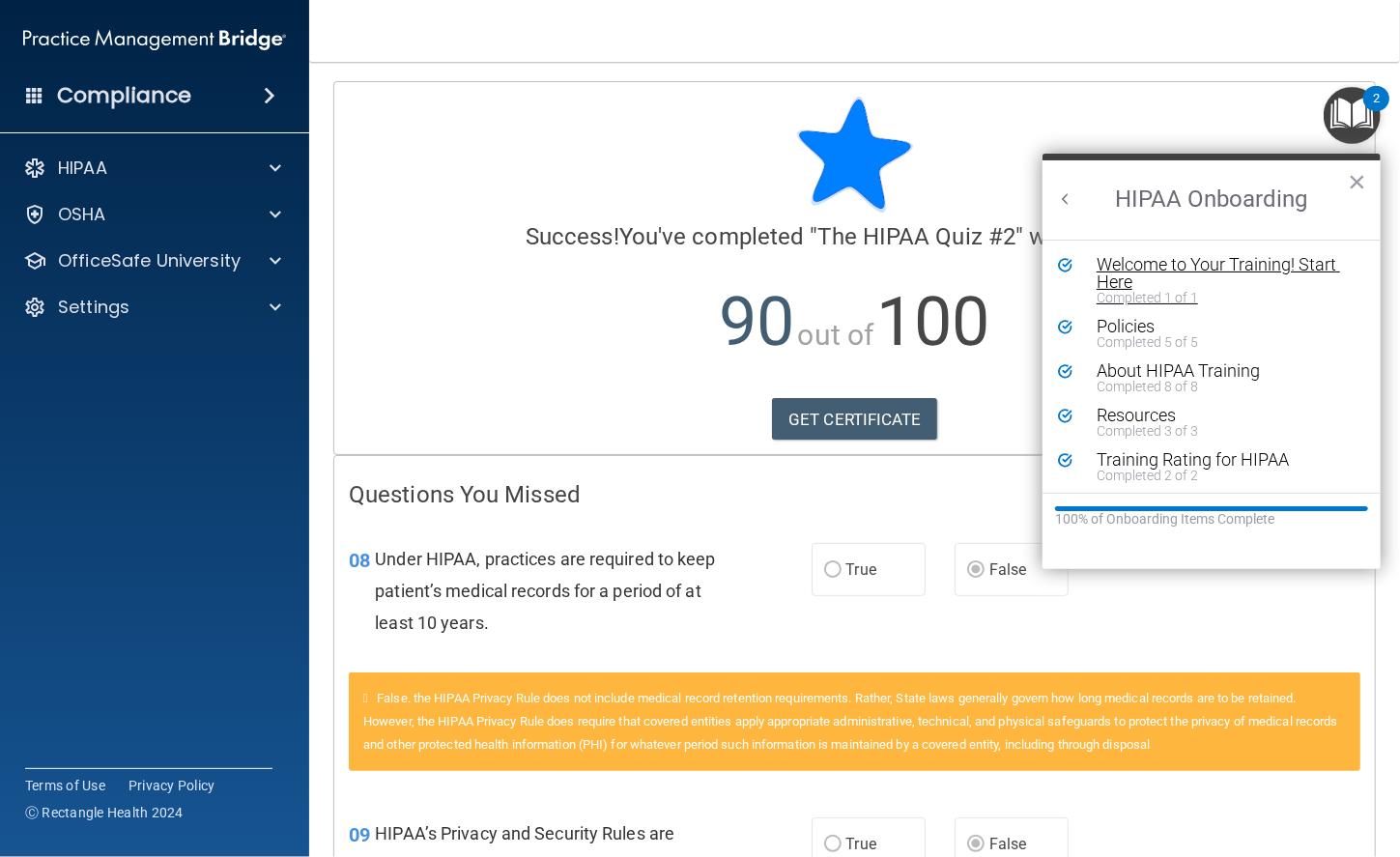
click at [1169, 267] on div "Welcome to Your Training! Start Here" at bounding box center [1217, 273] width 244 height 35
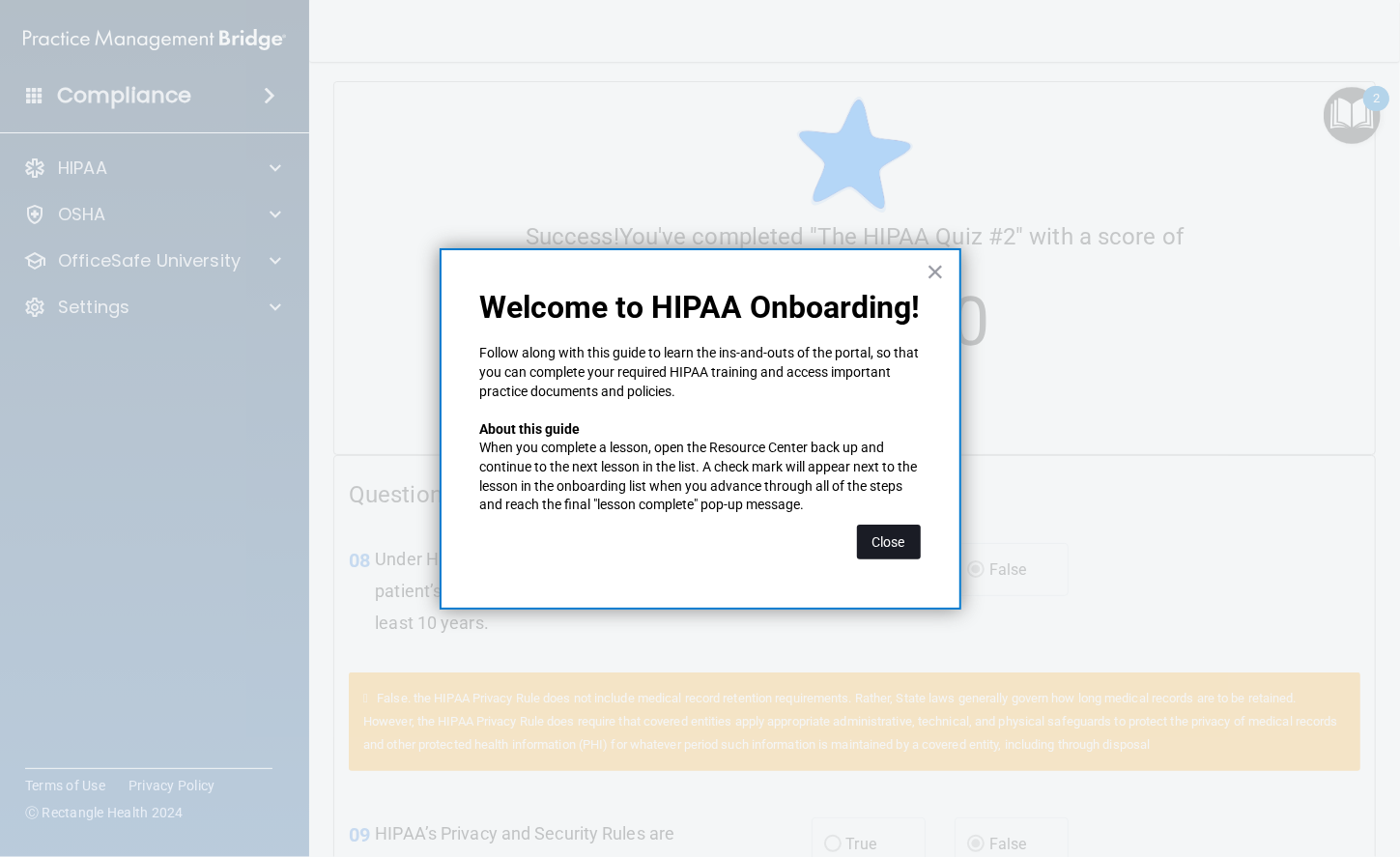
click at [903, 529] on button "Close" at bounding box center [889, 541] width 64 height 35
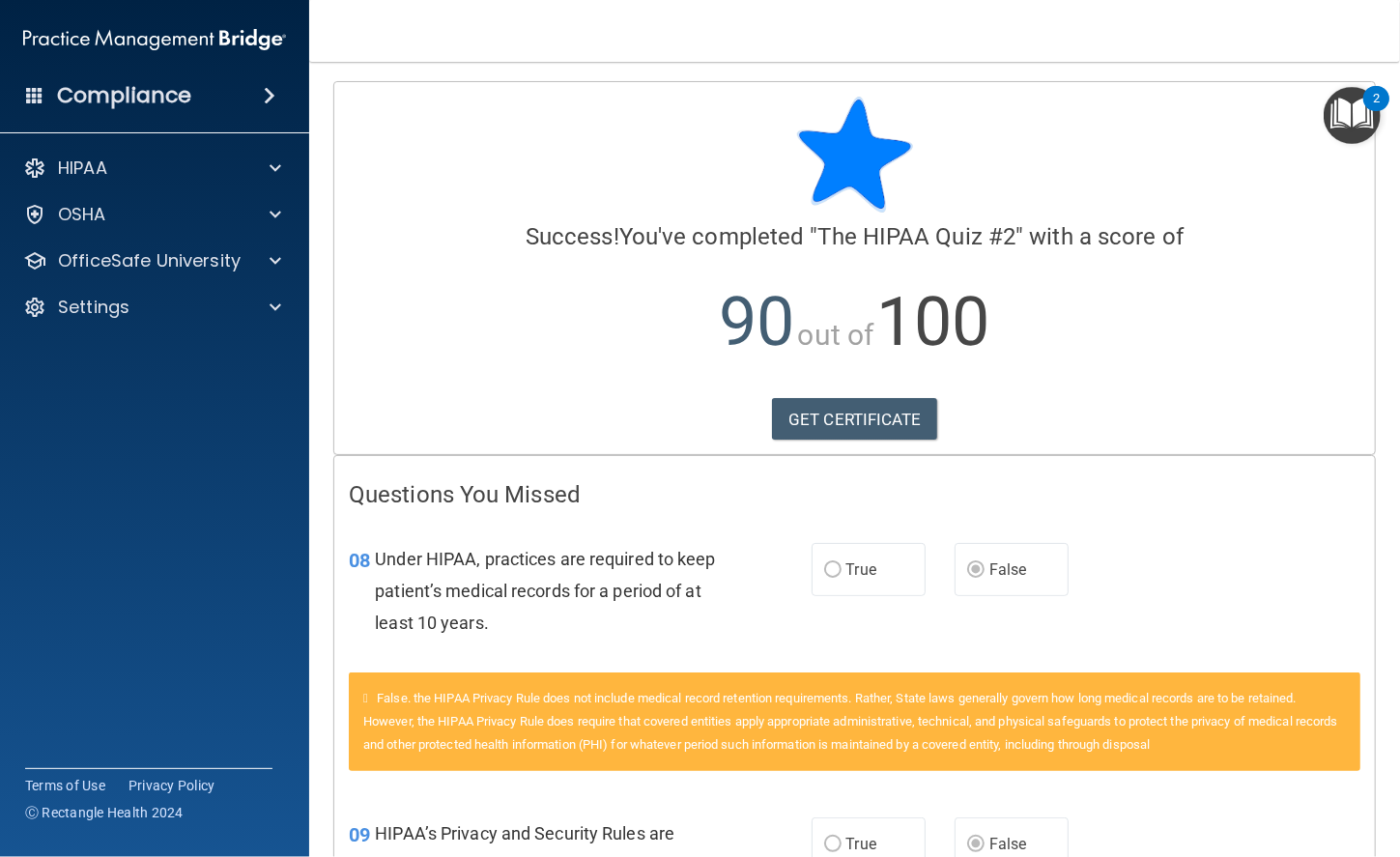
click at [1221, 116] on img "Open Resource Center, 2 new notifications" at bounding box center [1352, 116] width 57 height 57
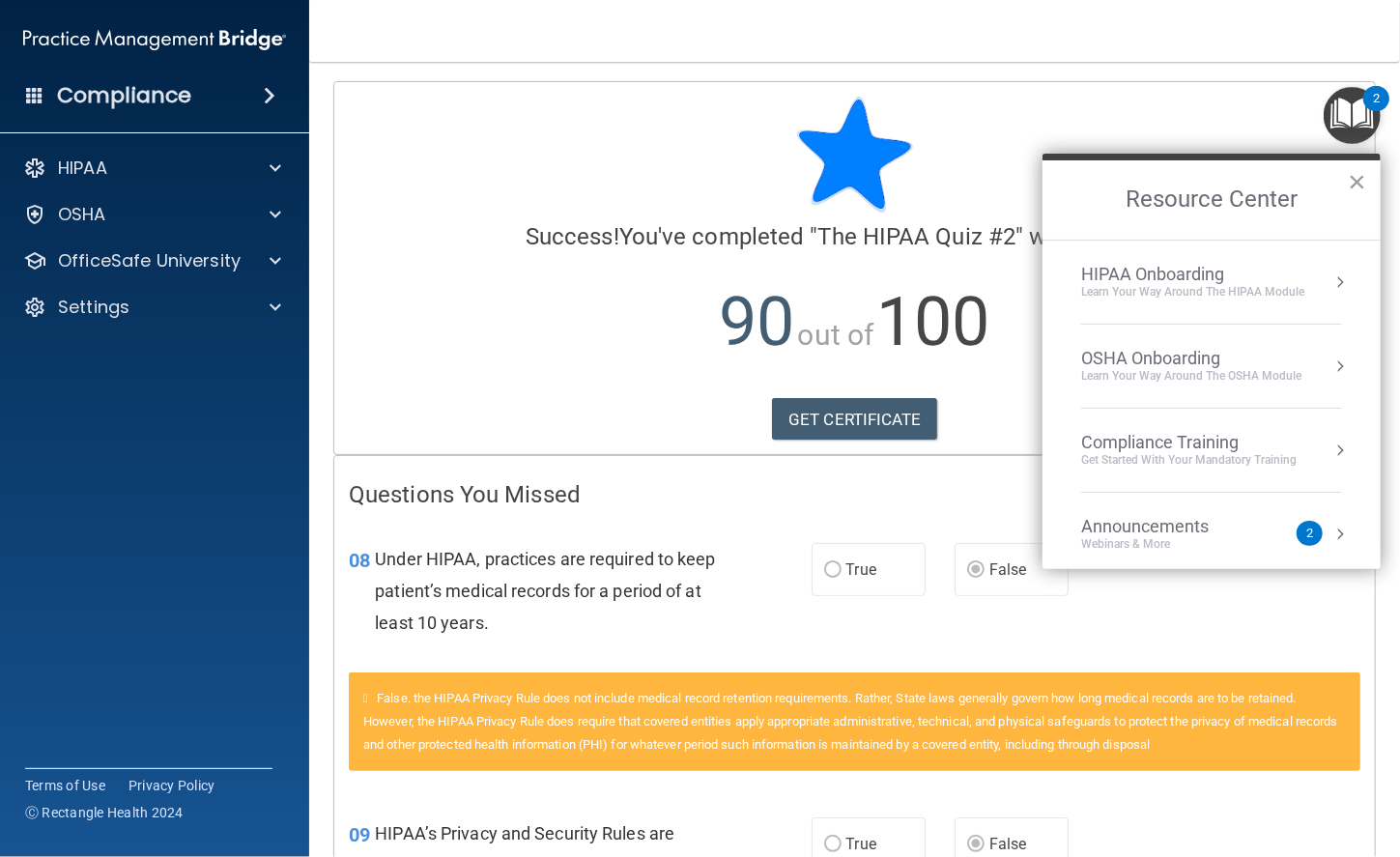
click at [1221, 297] on div "Learn Your Way around the HIPAA module" at bounding box center [1193, 292] width 223 height 17
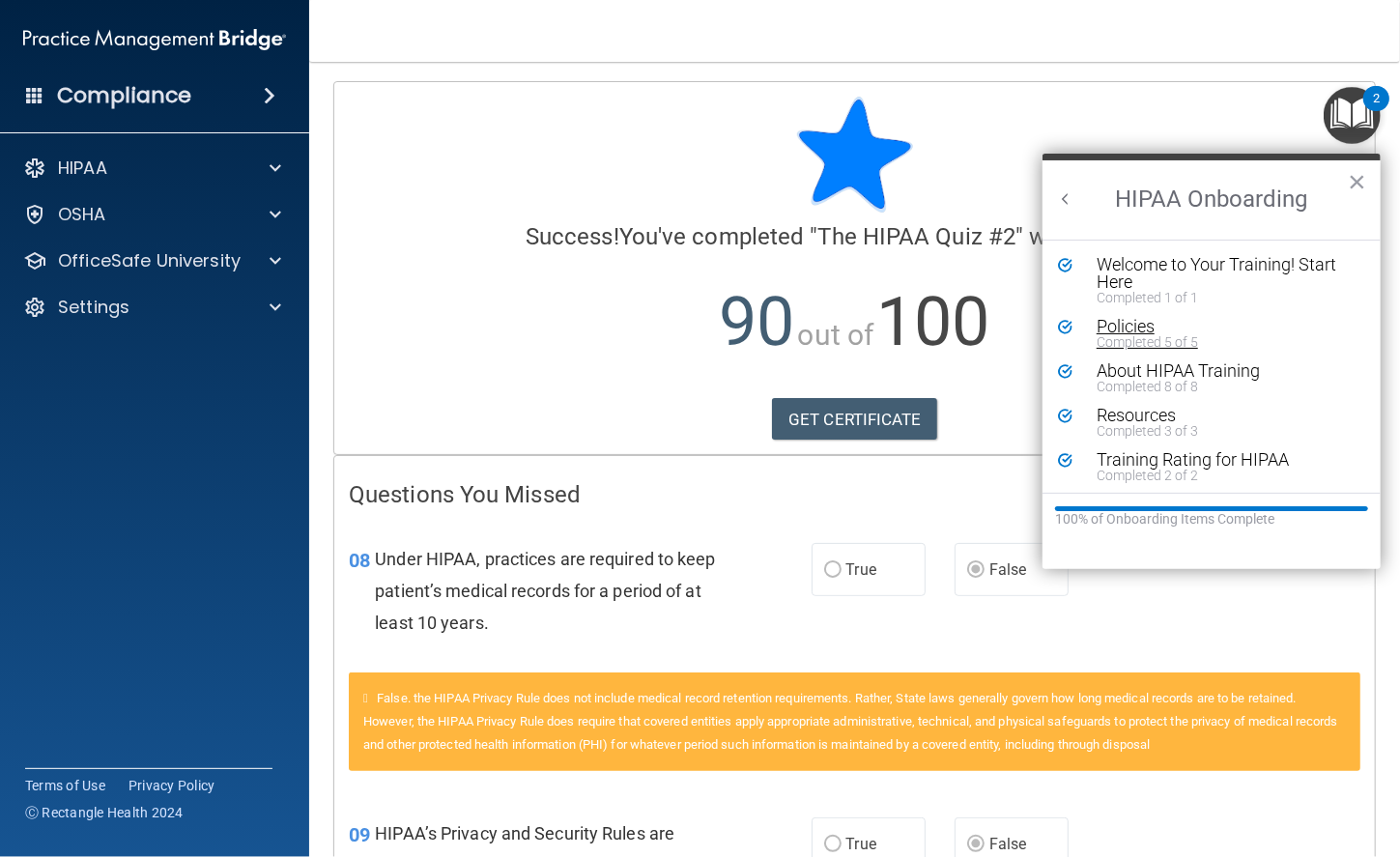
click at [1140, 323] on div "Policies" at bounding box center [1217, 327] width 244 height 18
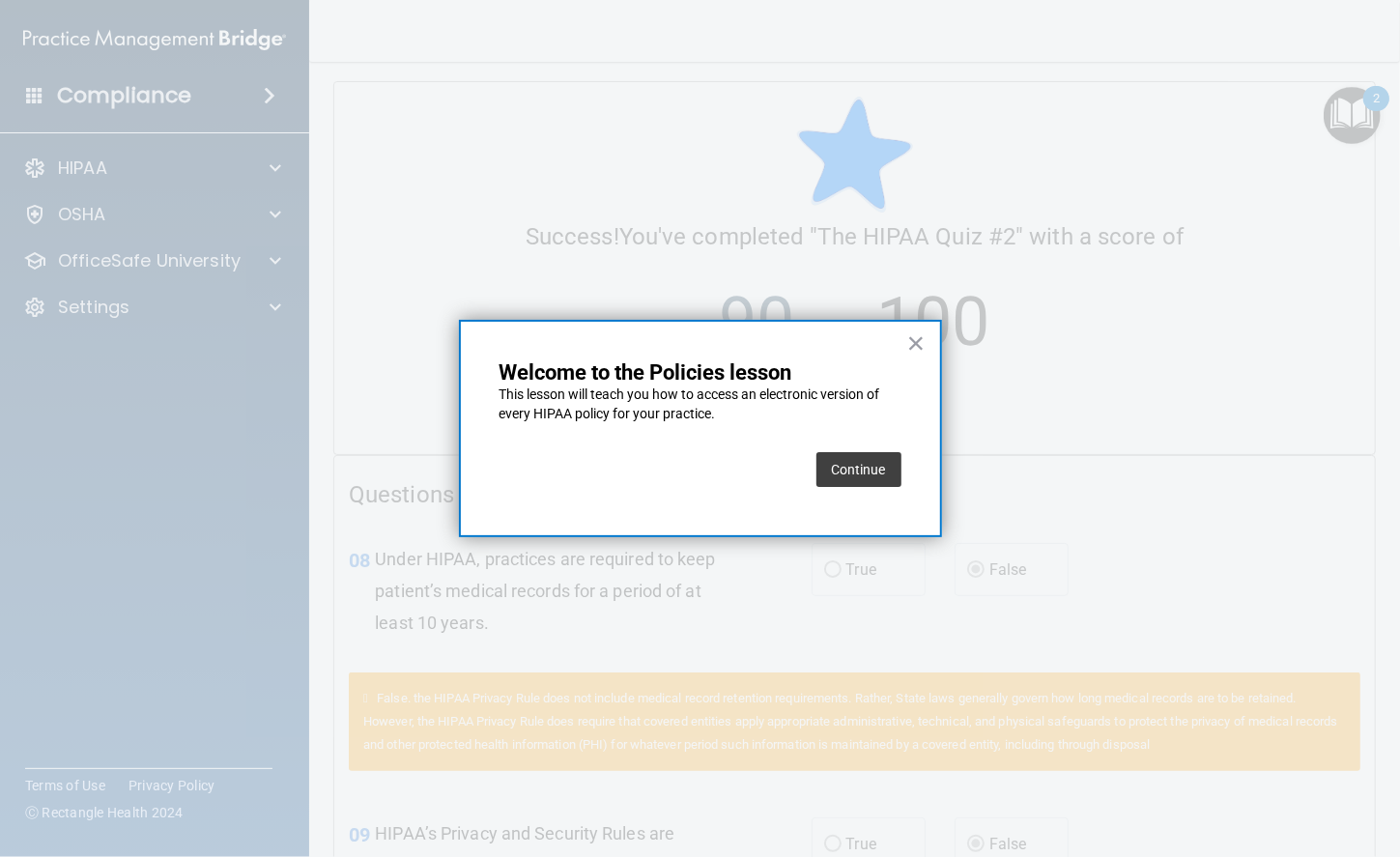
click at [884, 464] on button "Continue" at bounding box center [859, 469] width 85 height 35
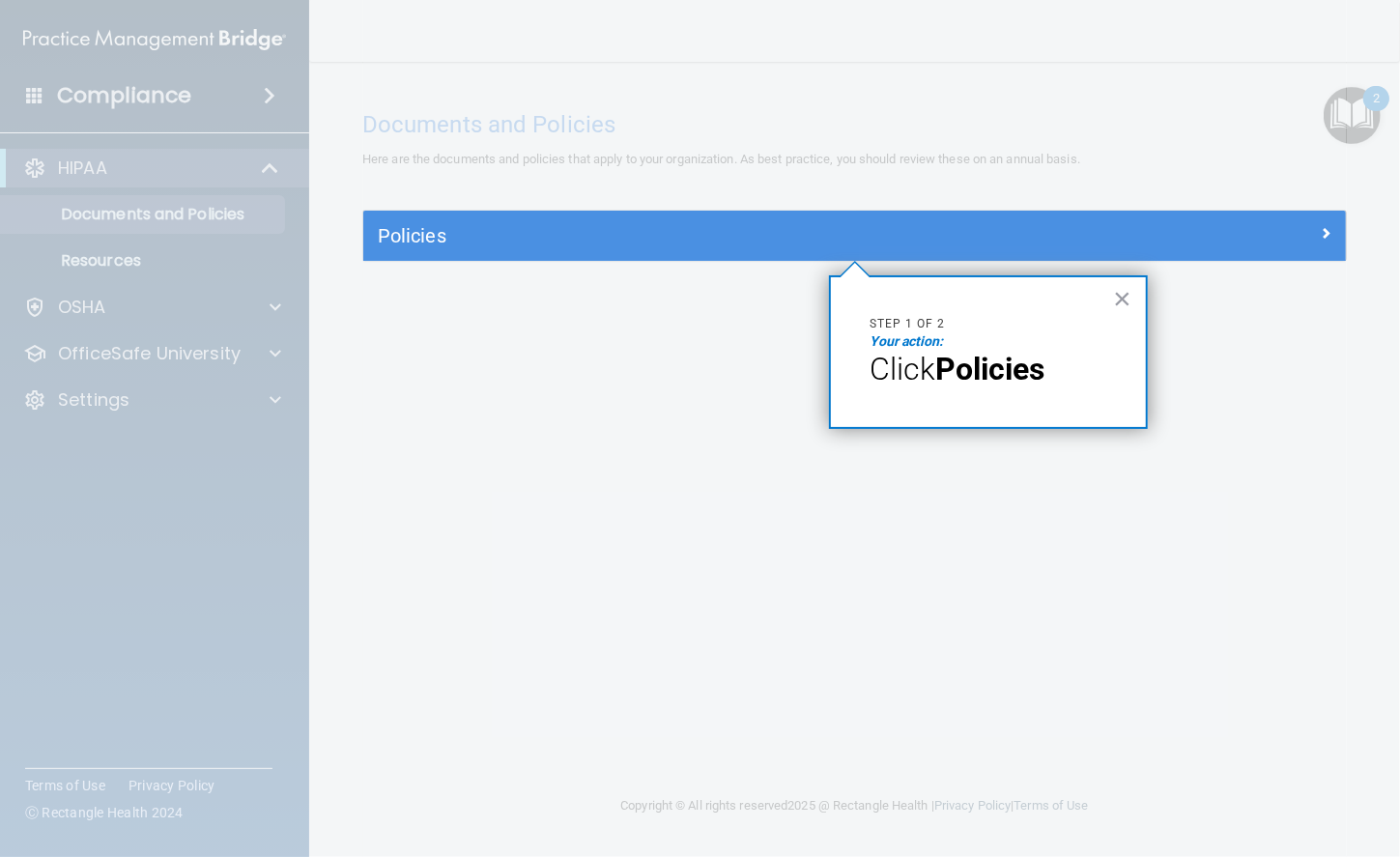
click at [1014, 380] on strong "Policies" at bounding box center [989, 368] width 110 height 37
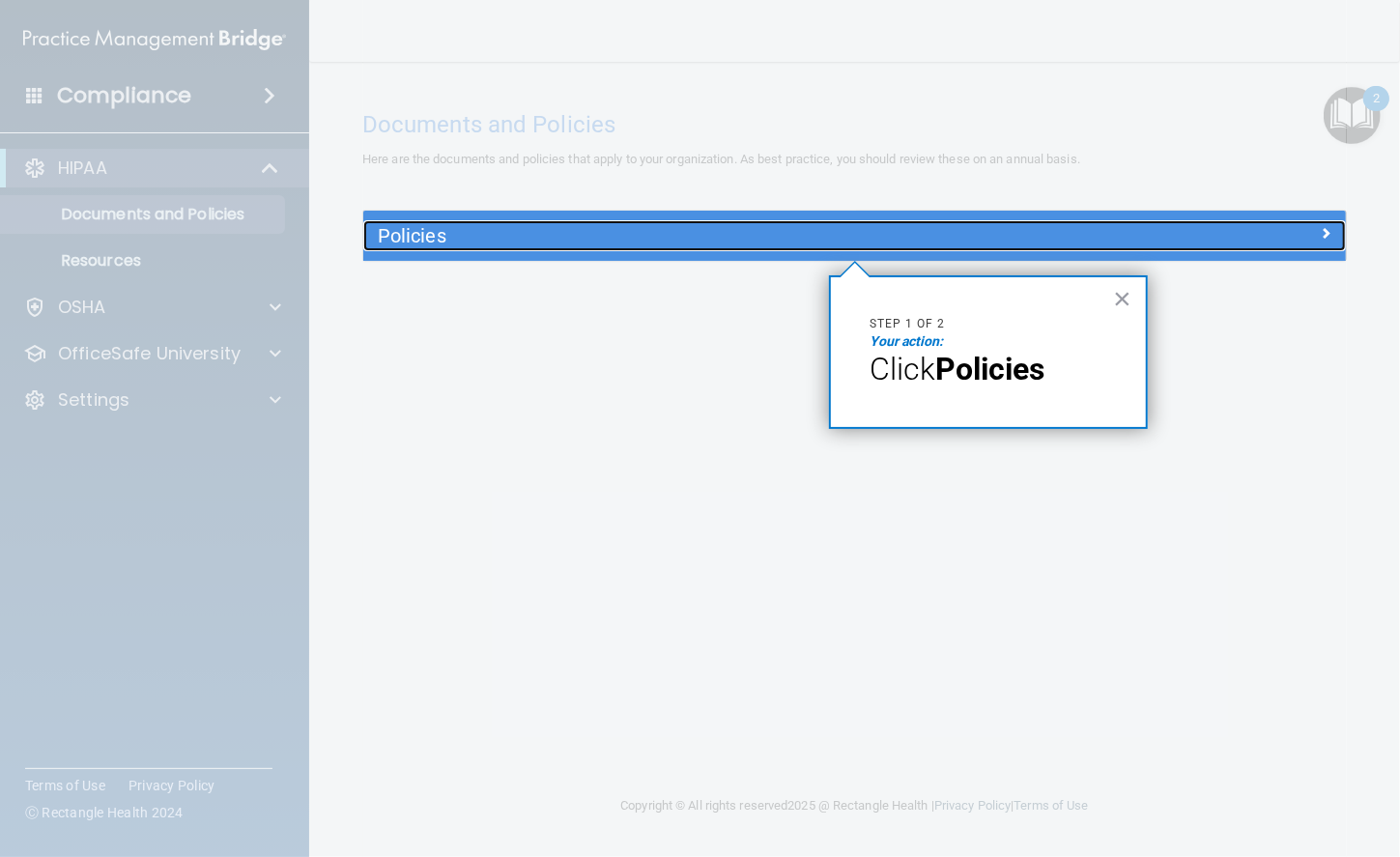
click at [1172, 245] on div "Policies" at bounding box center [854, 235] width 982 height 31
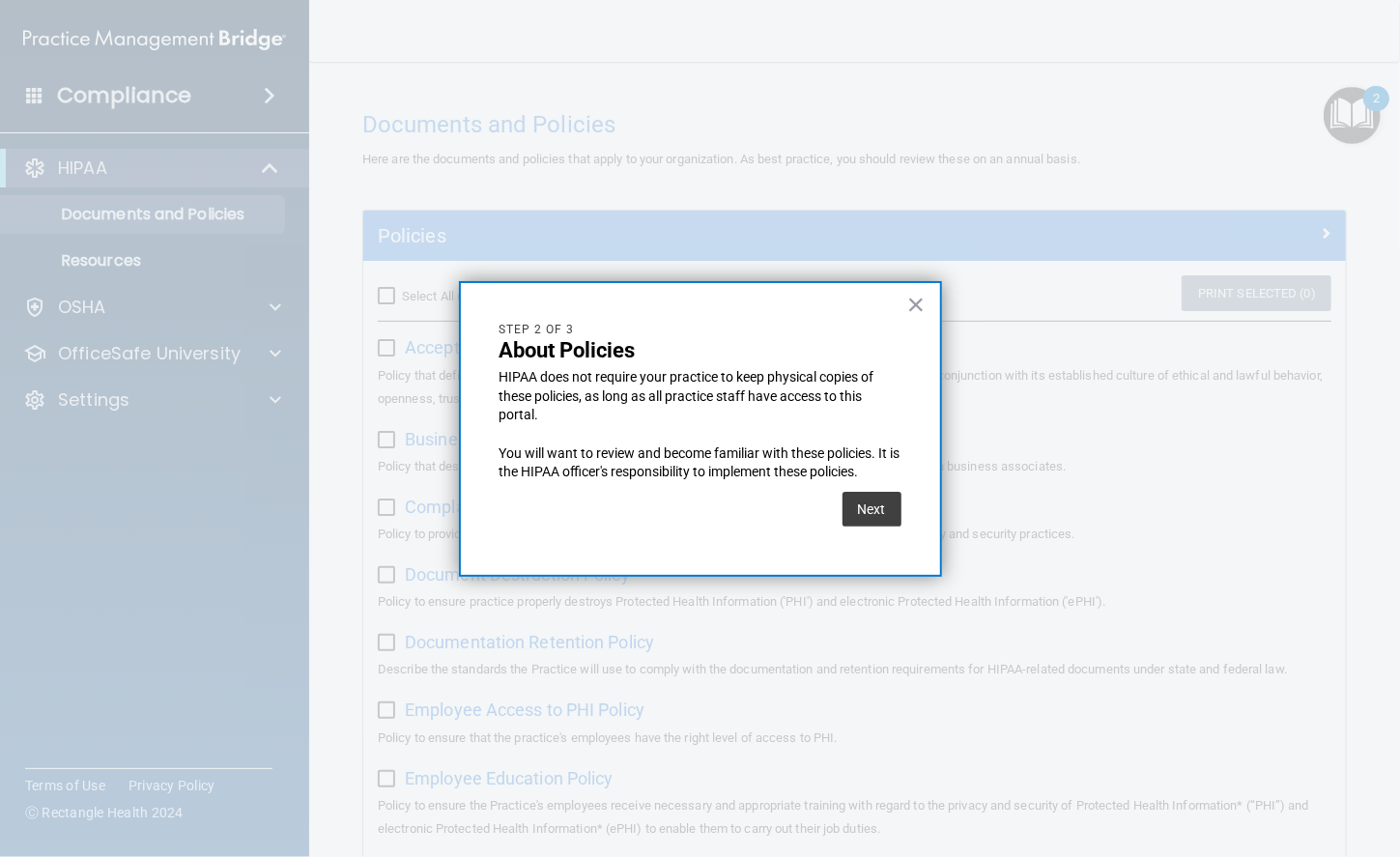
click at [864, 484] on div "Next" at bounding box center [872, 508] width 59 height 54
click at [874, 483] on div "Next" at bounding box center [872, 508] width 59 height 54
click at [875, 502] on button "Next" at bounding box center [872, 508] width 59 height 35
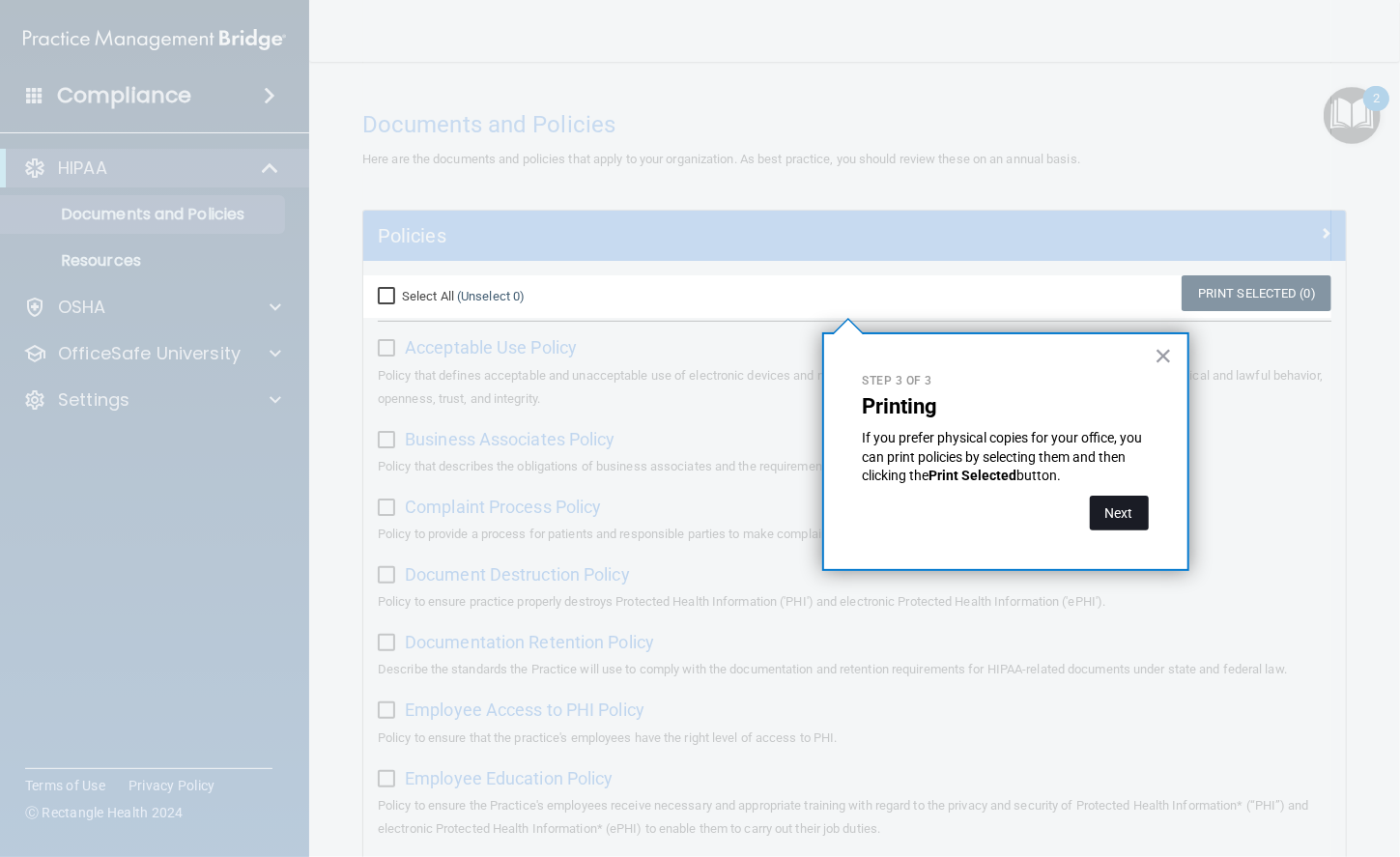
click at [1122, 515] on button "Next" at bounding box center [1120, 512] width 59 height 35
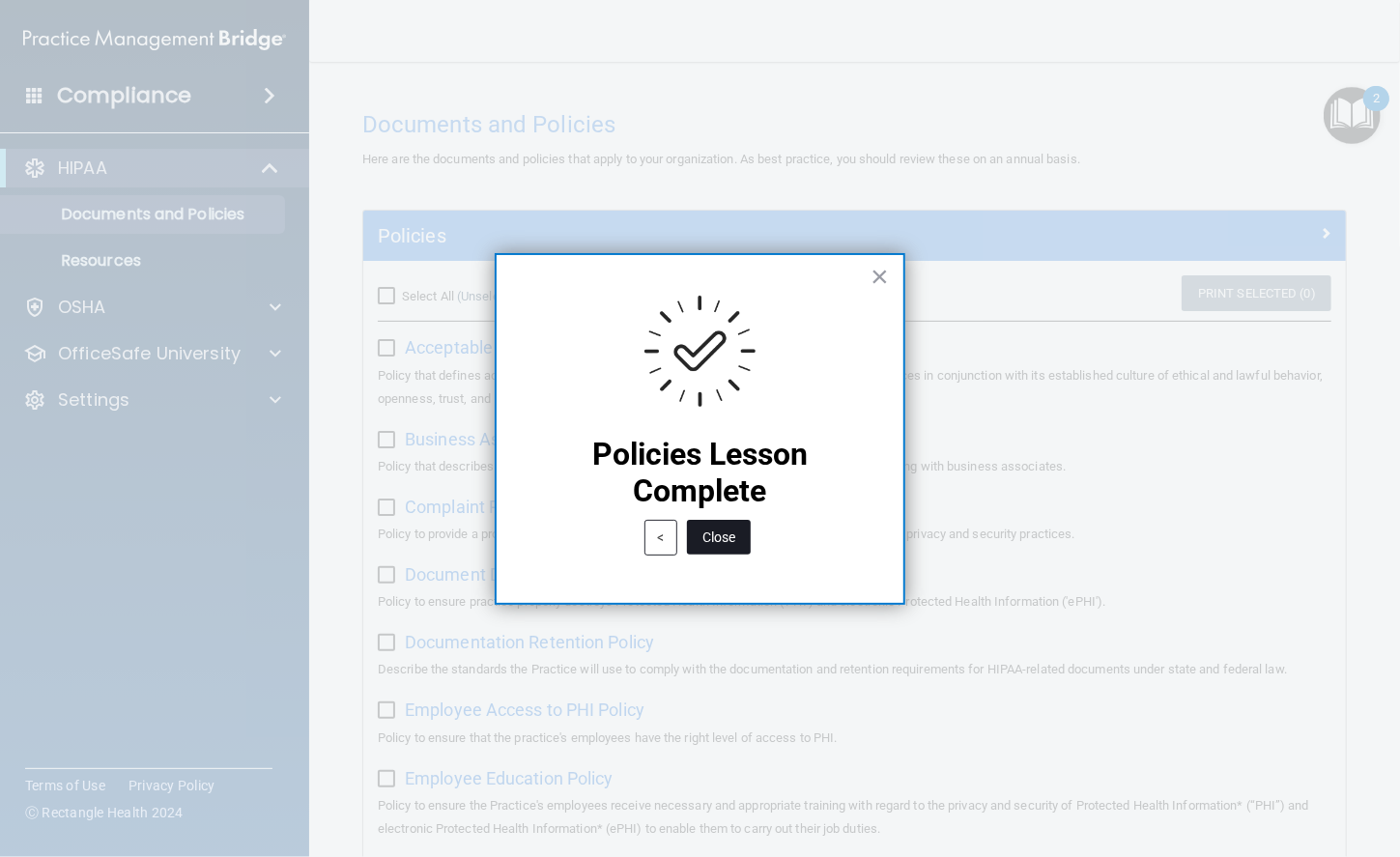
click at [710, 547] on button "Close" at bounding box center [719, 536] width 64 height 35
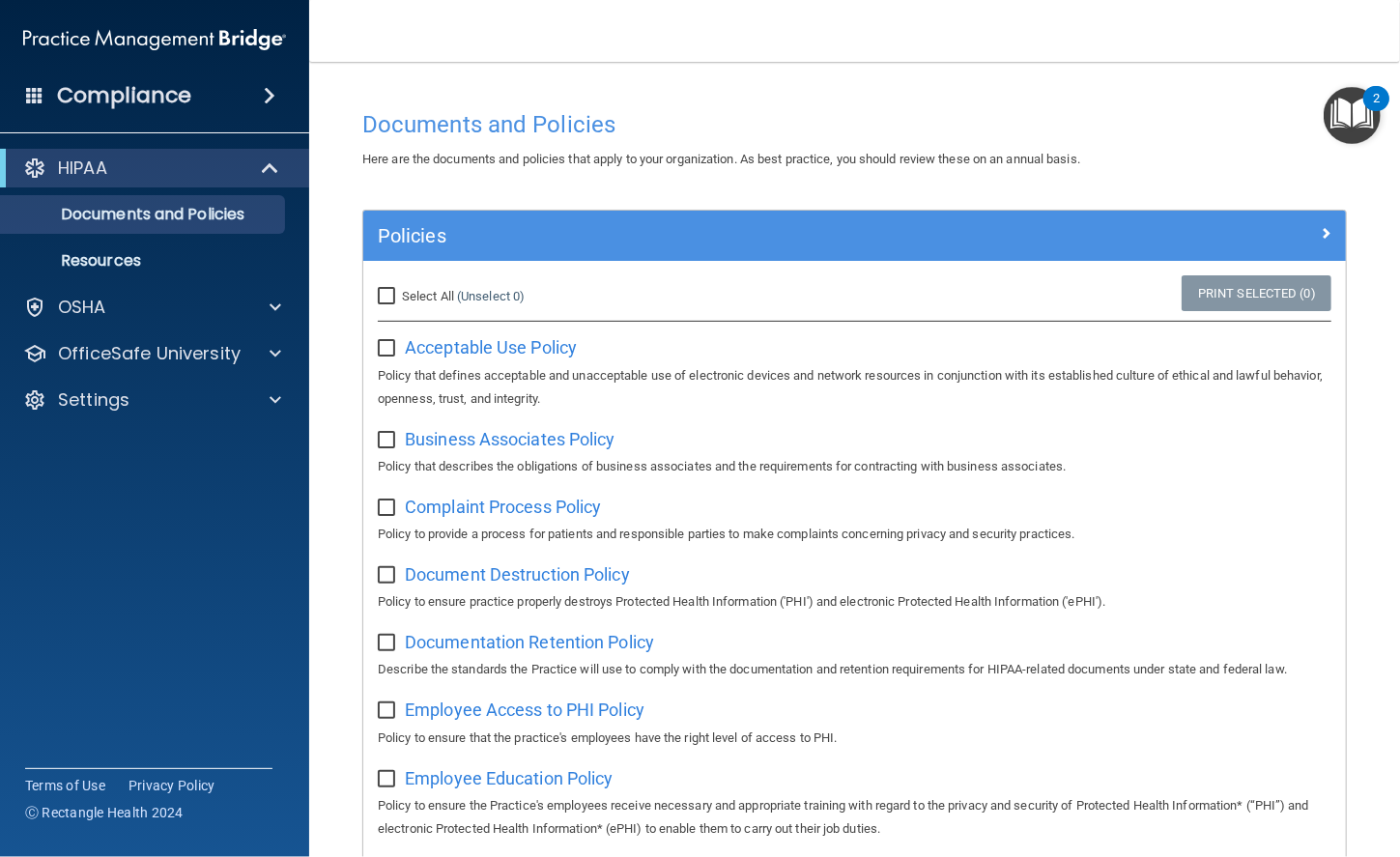
click at [1221, 107] on img "Open Resource Center, 2 new notifications" at bounding box center [1352, 116] width 57 height 57
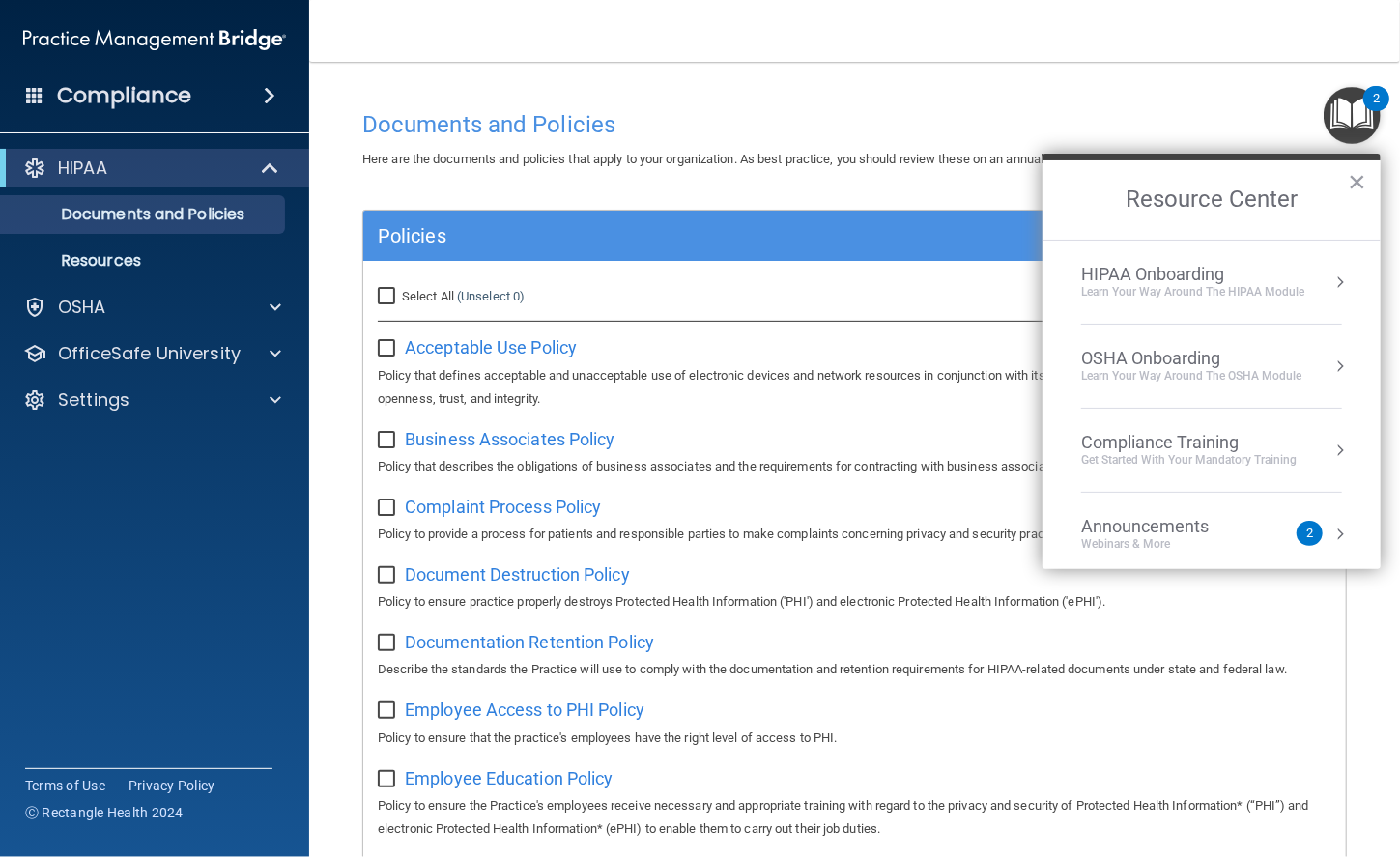
click at [1207, 255] on li "HIPAA Onboarding Learn Your Way around the HIPAA module" at bounding box center [1211, 282] width 261 height 84
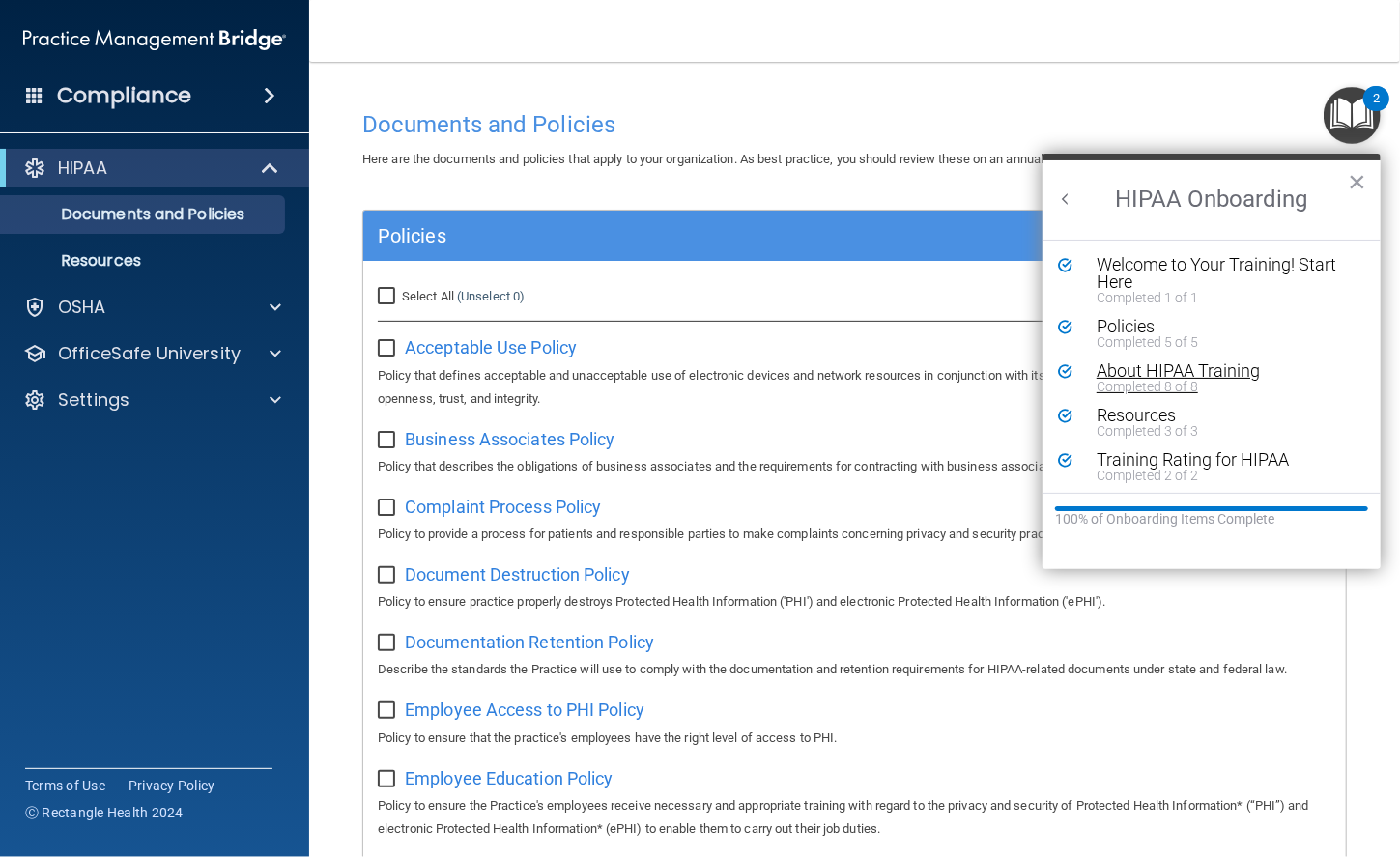
click at [1134, 379] on div "Completed 8 of 8" at bounding box center [1217, 386] width 244 height 14
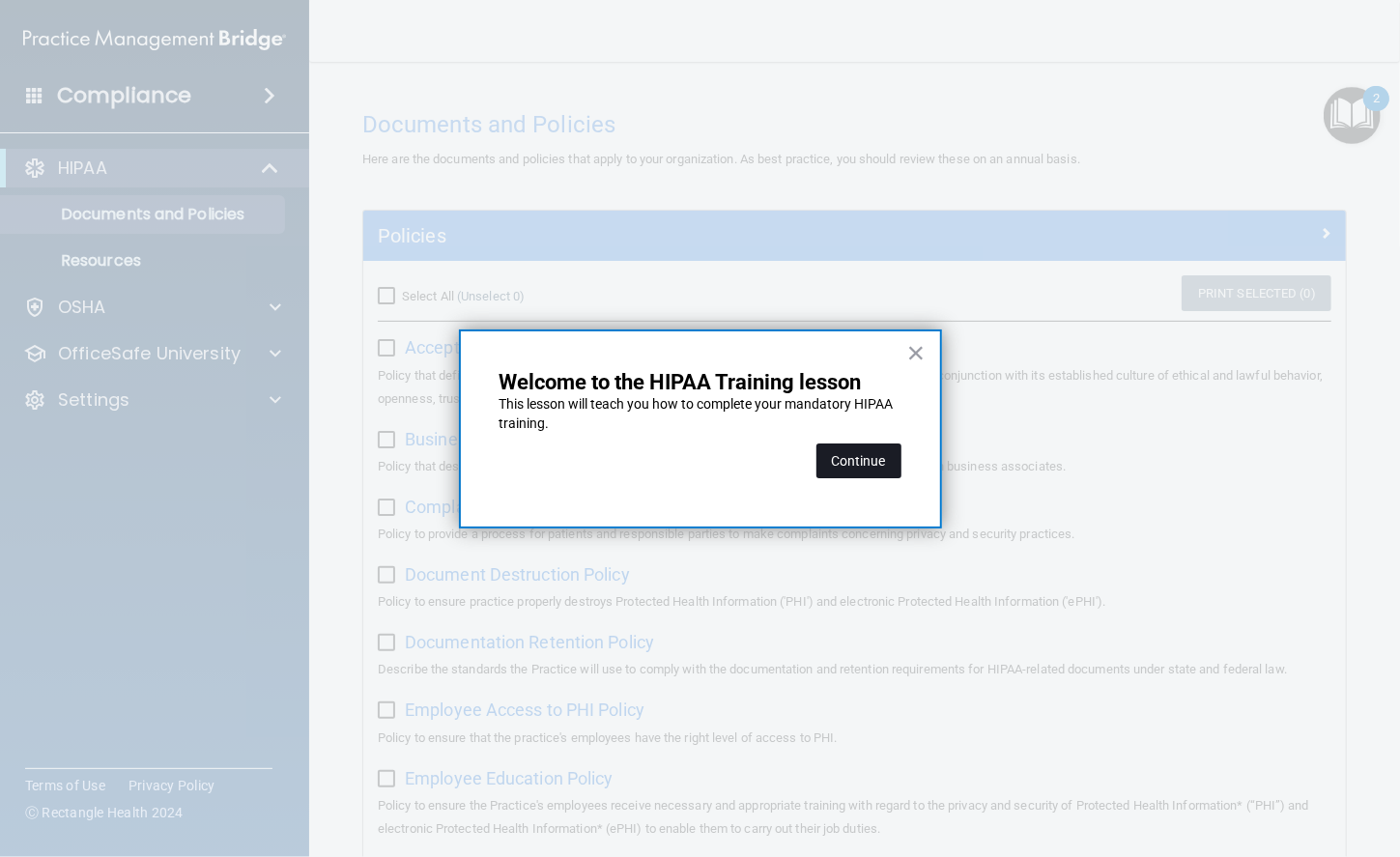
click at [854, 469] on button "Continue" at bounding box center [859, 460] width 85 height 35
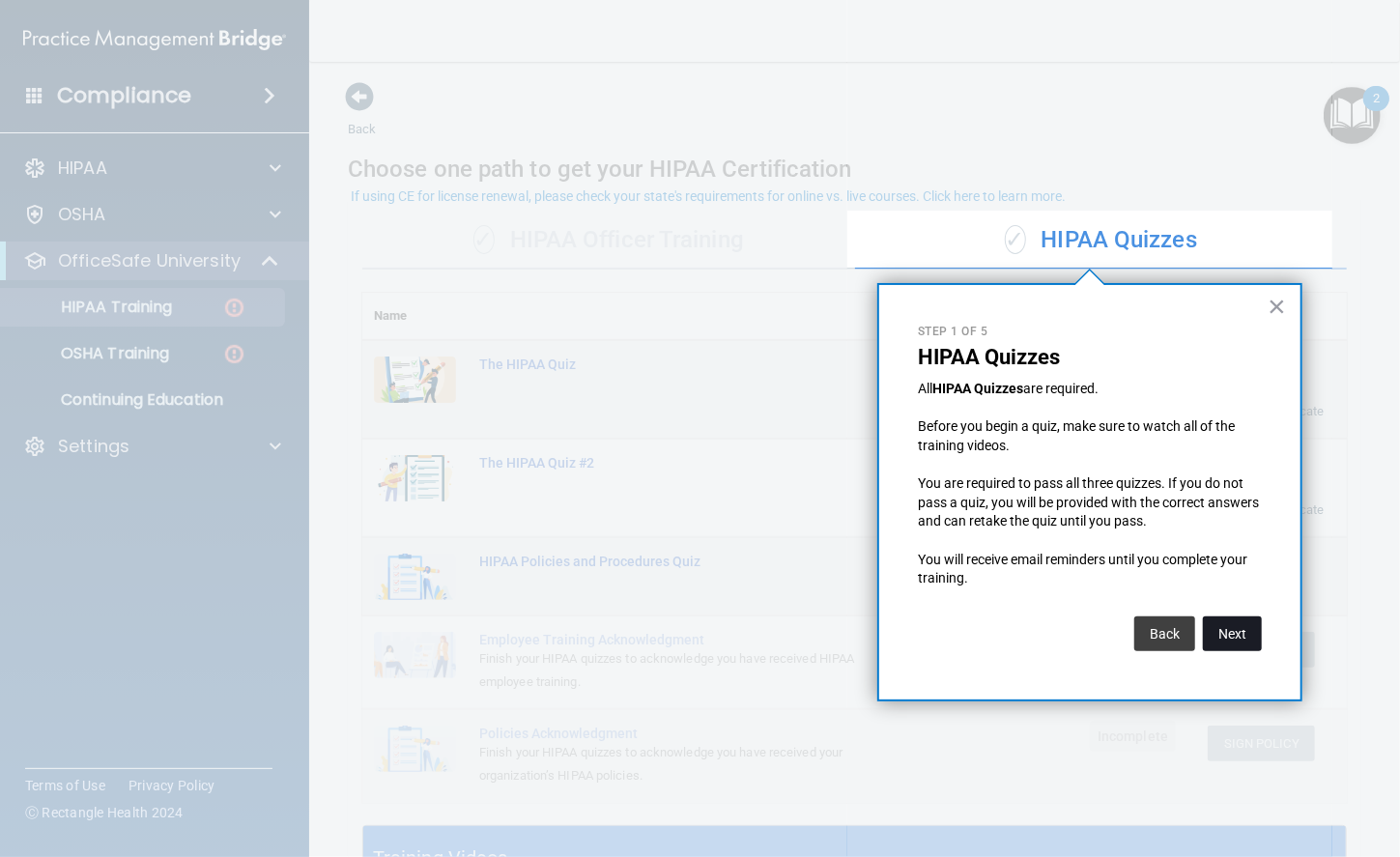
click at [1221, 627] on button "Next" at bounding box center [1232, 633] width 59 height 35
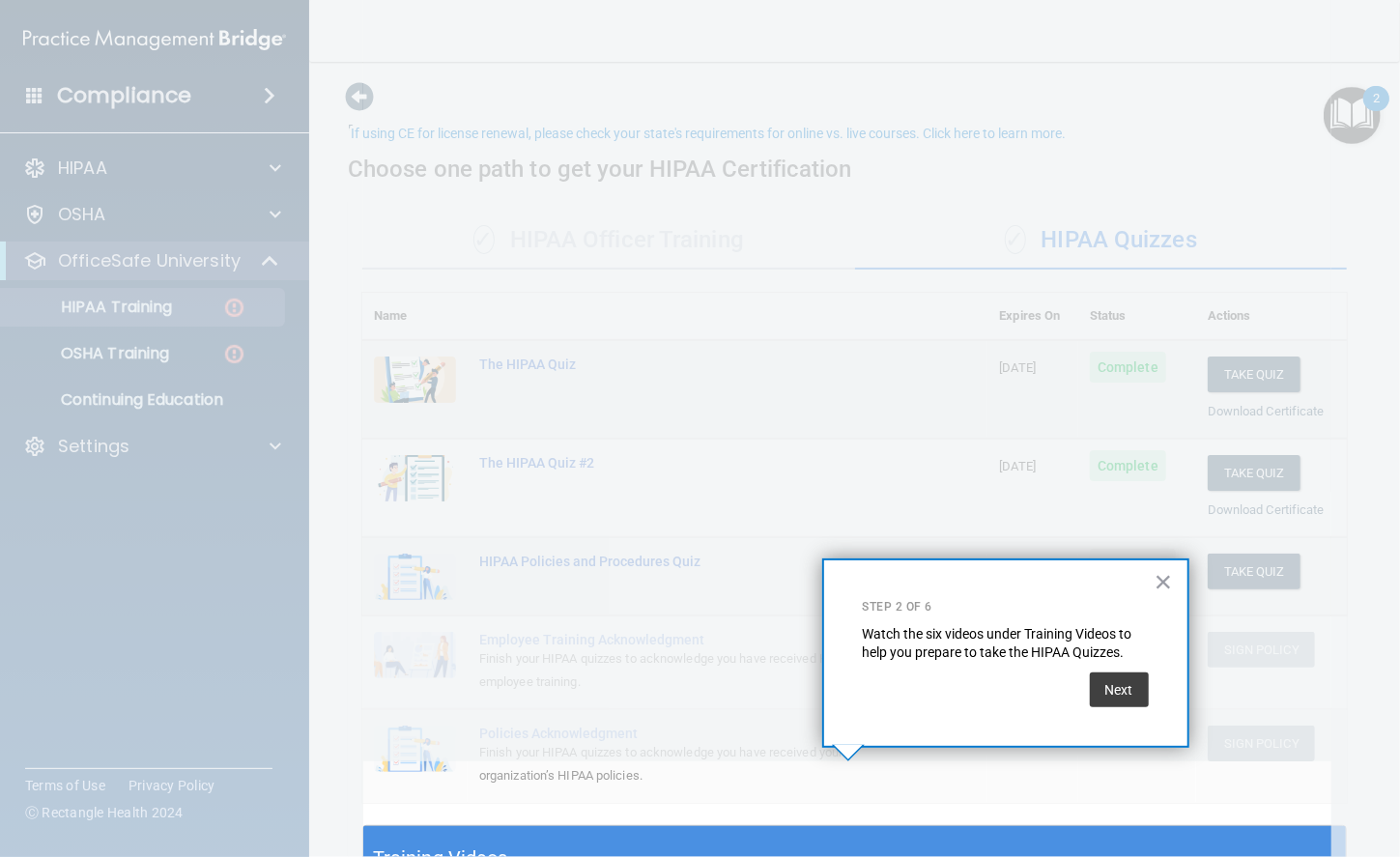
scroll to position [63, 0]
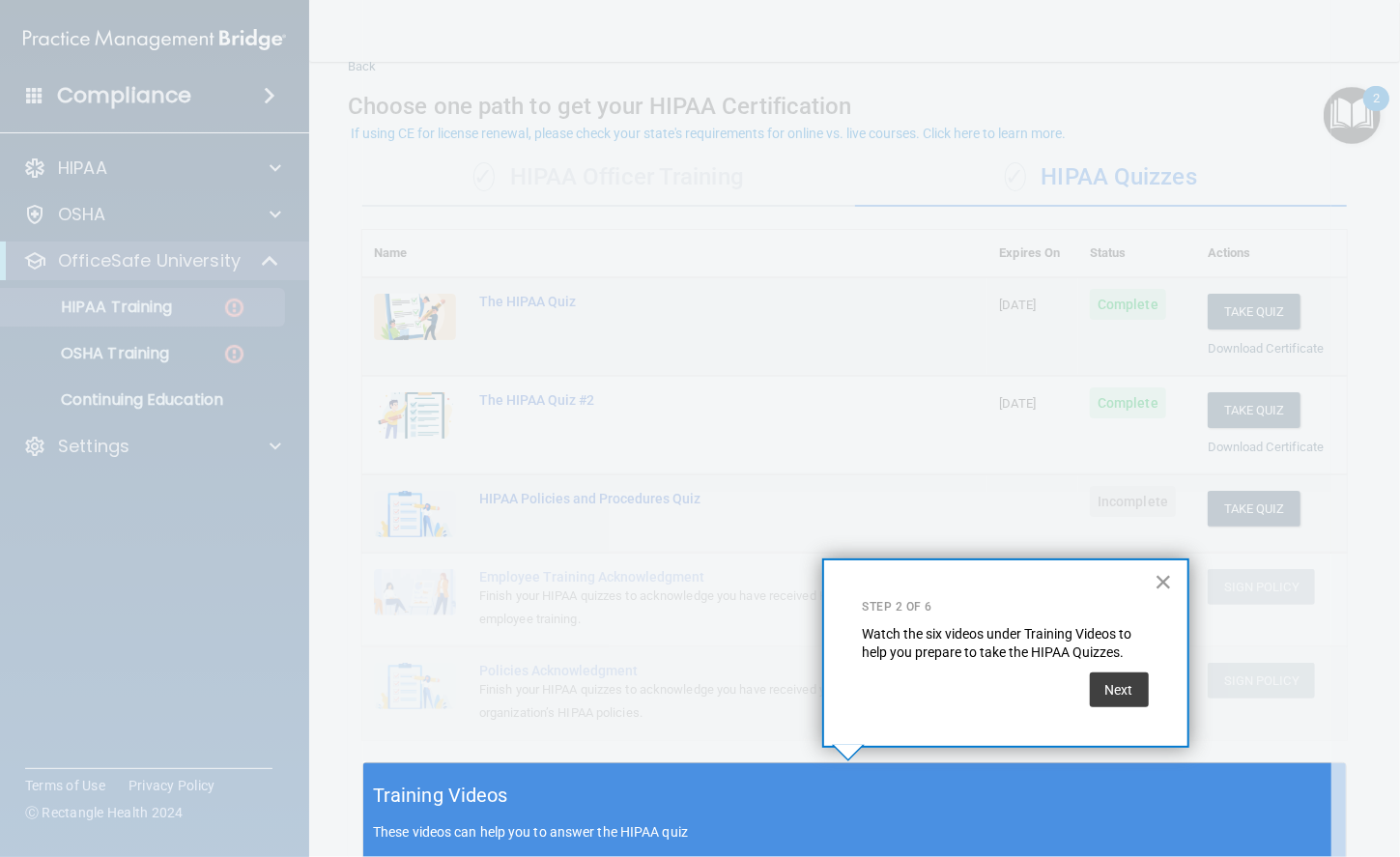
click at [1165, 573] on button "×" at bounding box center [1163, 581] width 19 height 31
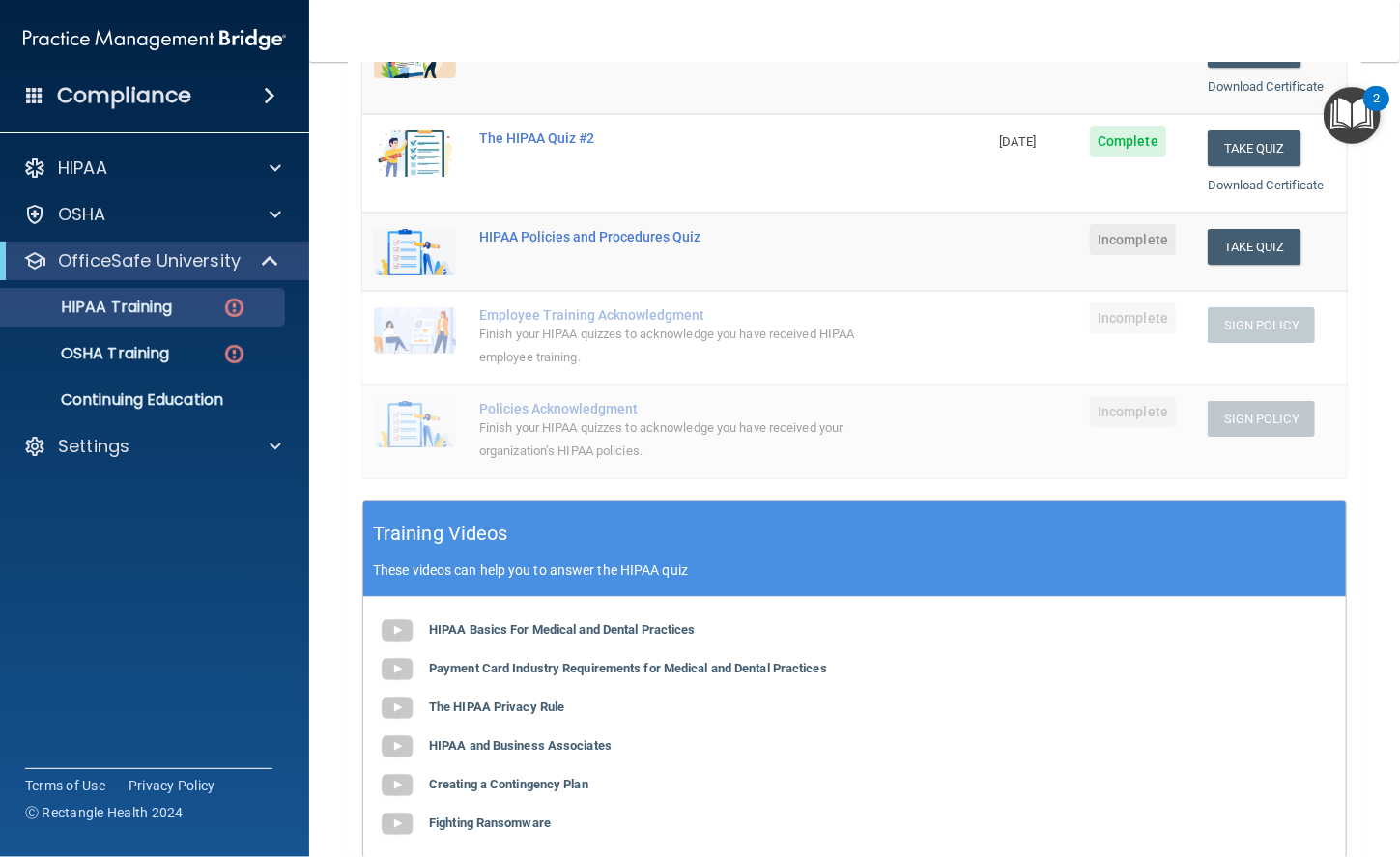
scroll to position [224, 0]
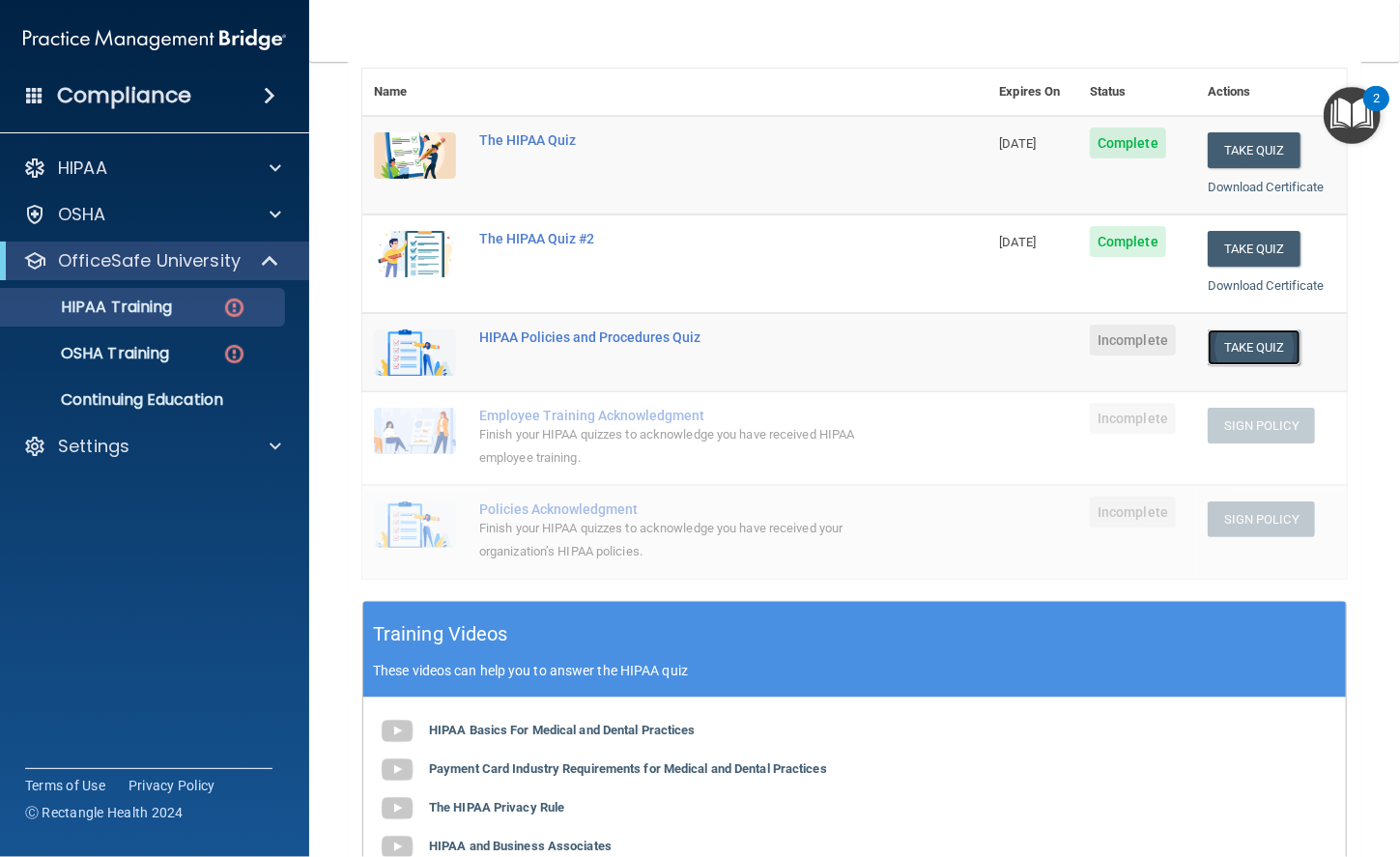
click at [1207, 333] on button "Take Quiz" at bounding box center [1254, 348] width 93 height 36
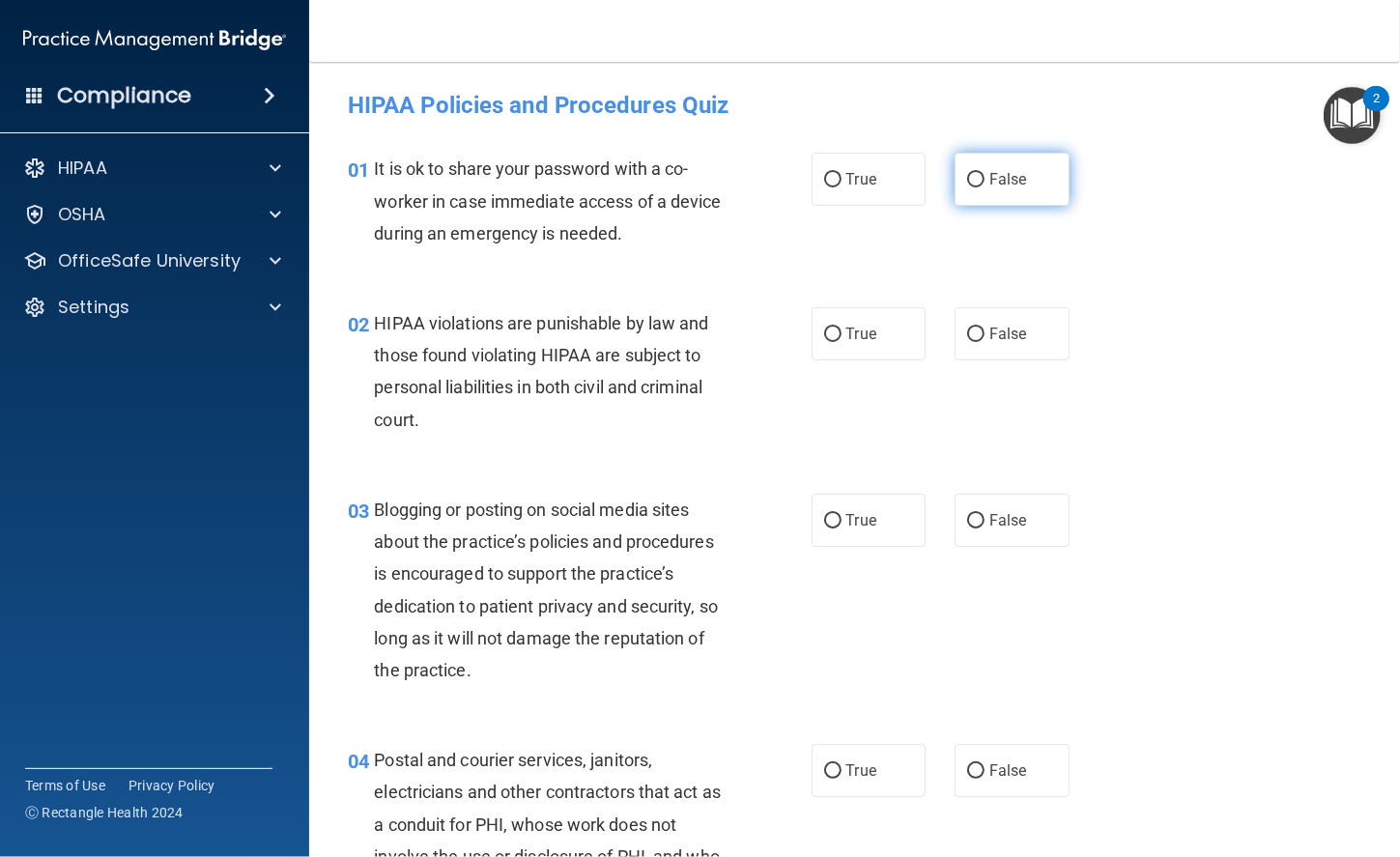
click at [989, 183] on span "False" at bounding box center [1008, 179] width 38 height 19
click at [984, 183] on input "False" at bounding box center [975, 180] width 18 height 15
radio input "true"
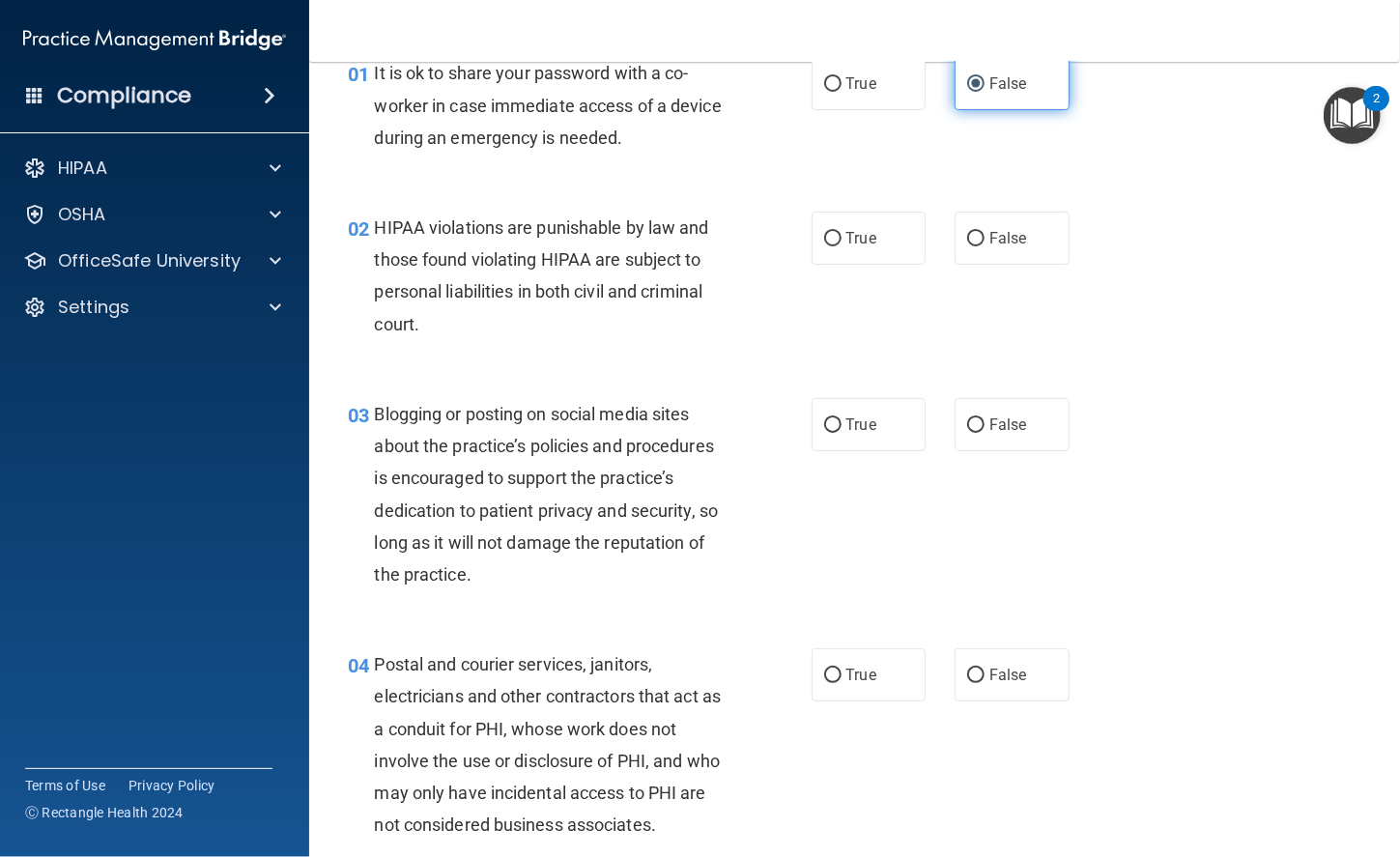
scroll to position [99, 0]
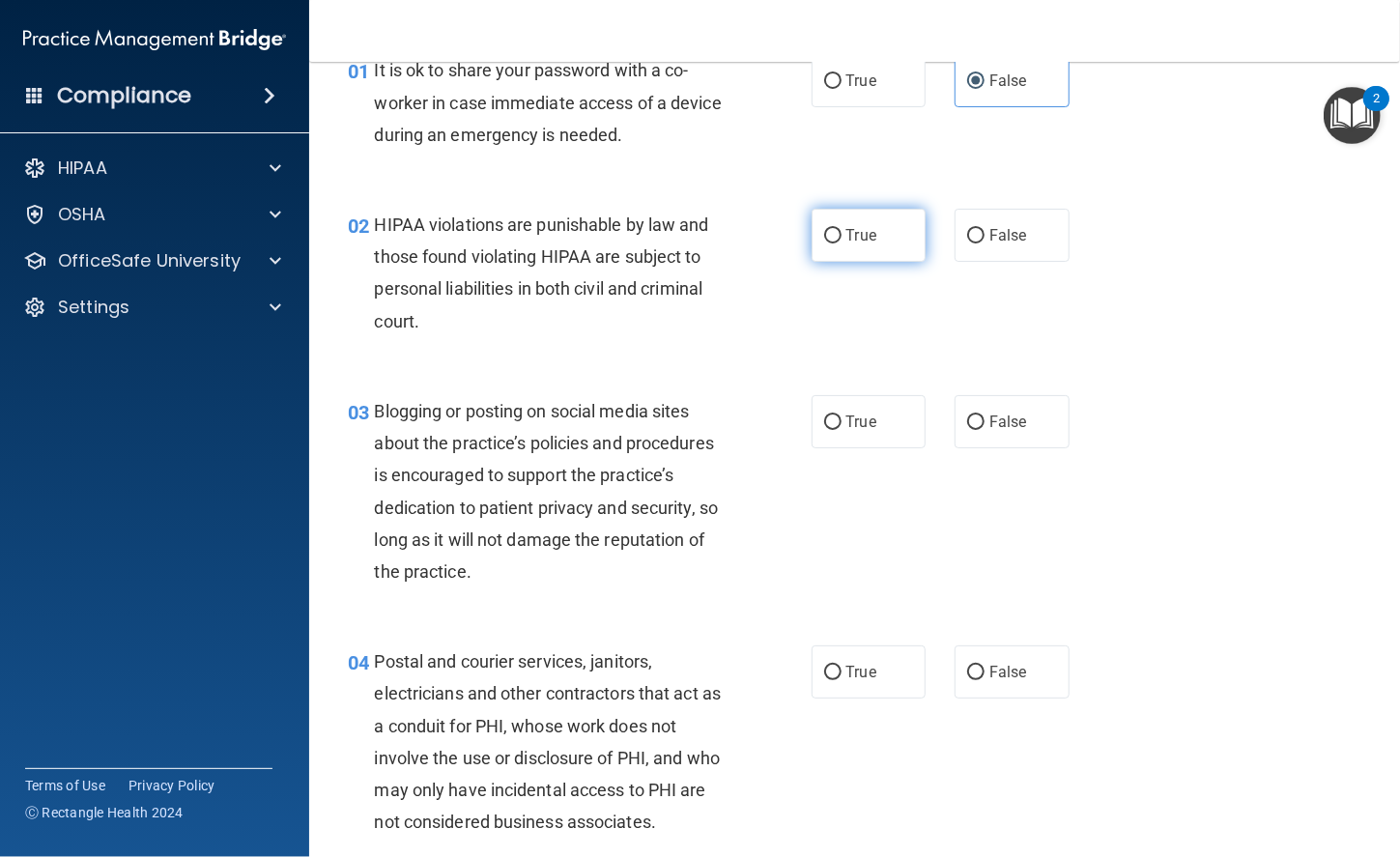
click at [853, 213] on label "True" at bounding box center [869, 235] width 115 height 53
click at [841, 229] on input "True" at bounding box center [832, 236] width 18 height 15
radio input "true"
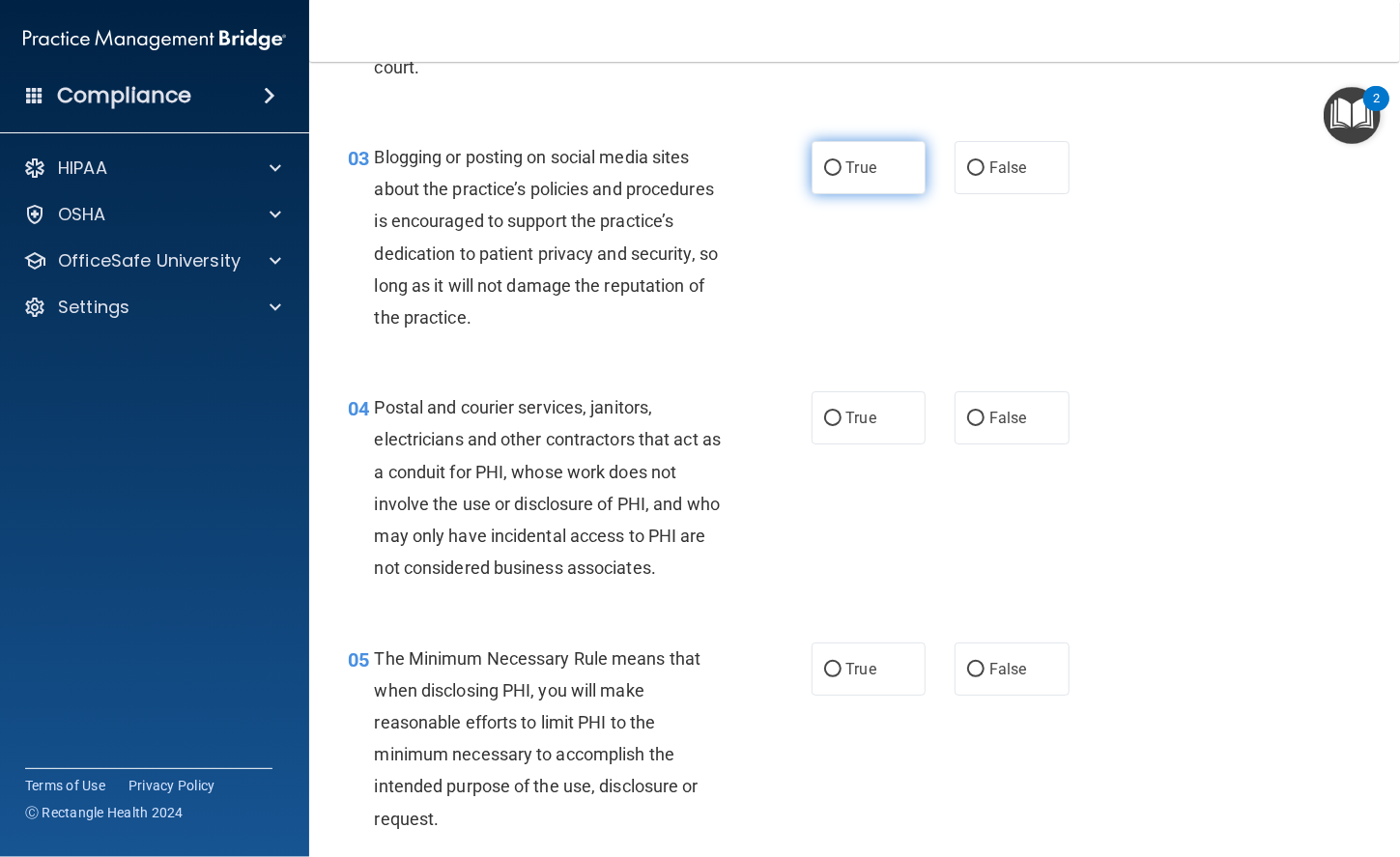
scroll to position [361, 0]
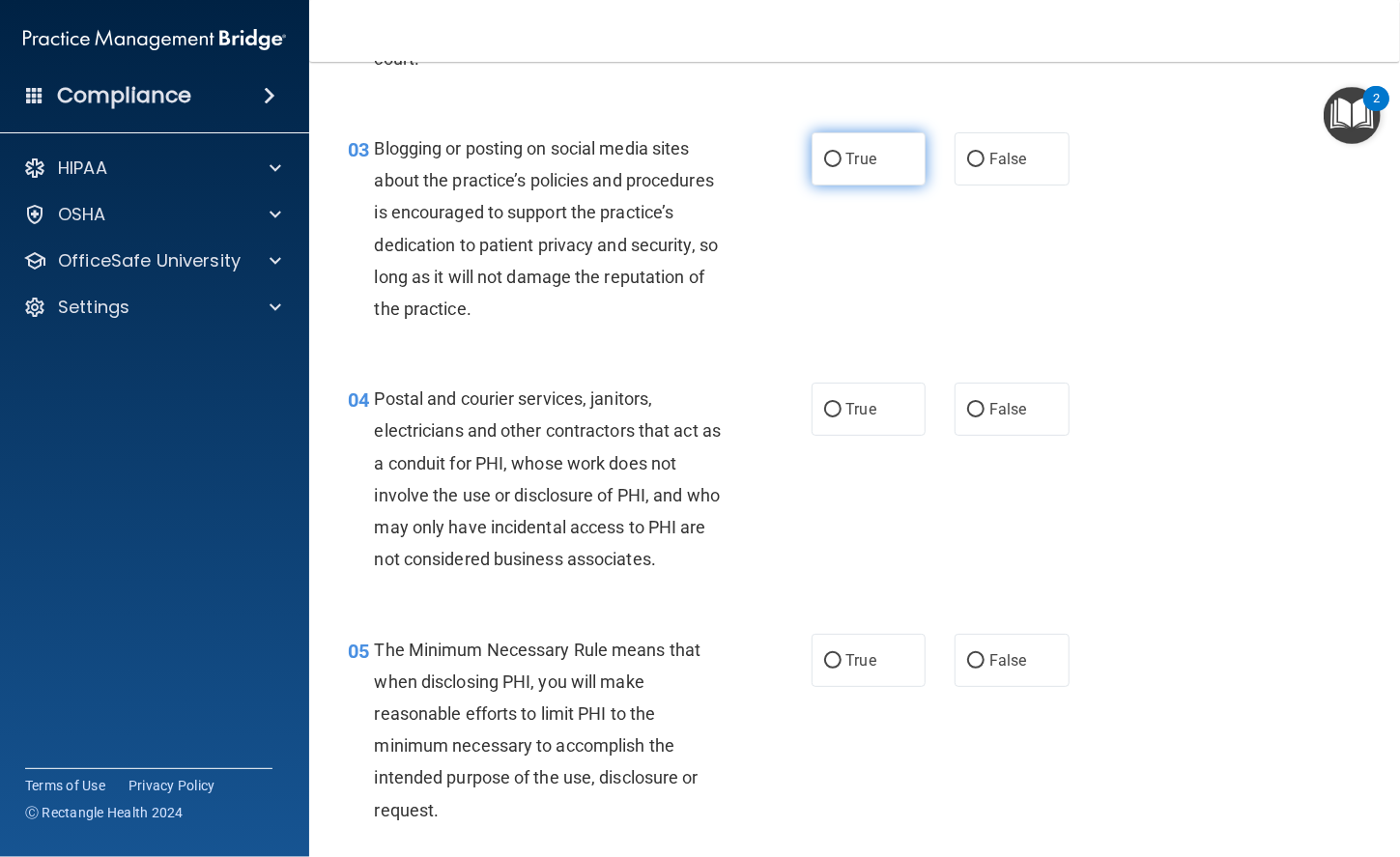
click at [874, 168] on label "True" at bounding box center [869, 159] width 115 height 53
click at [841, 167] on input "True" at bounding box center [832, 160] width 18 height 15
radio input "true"
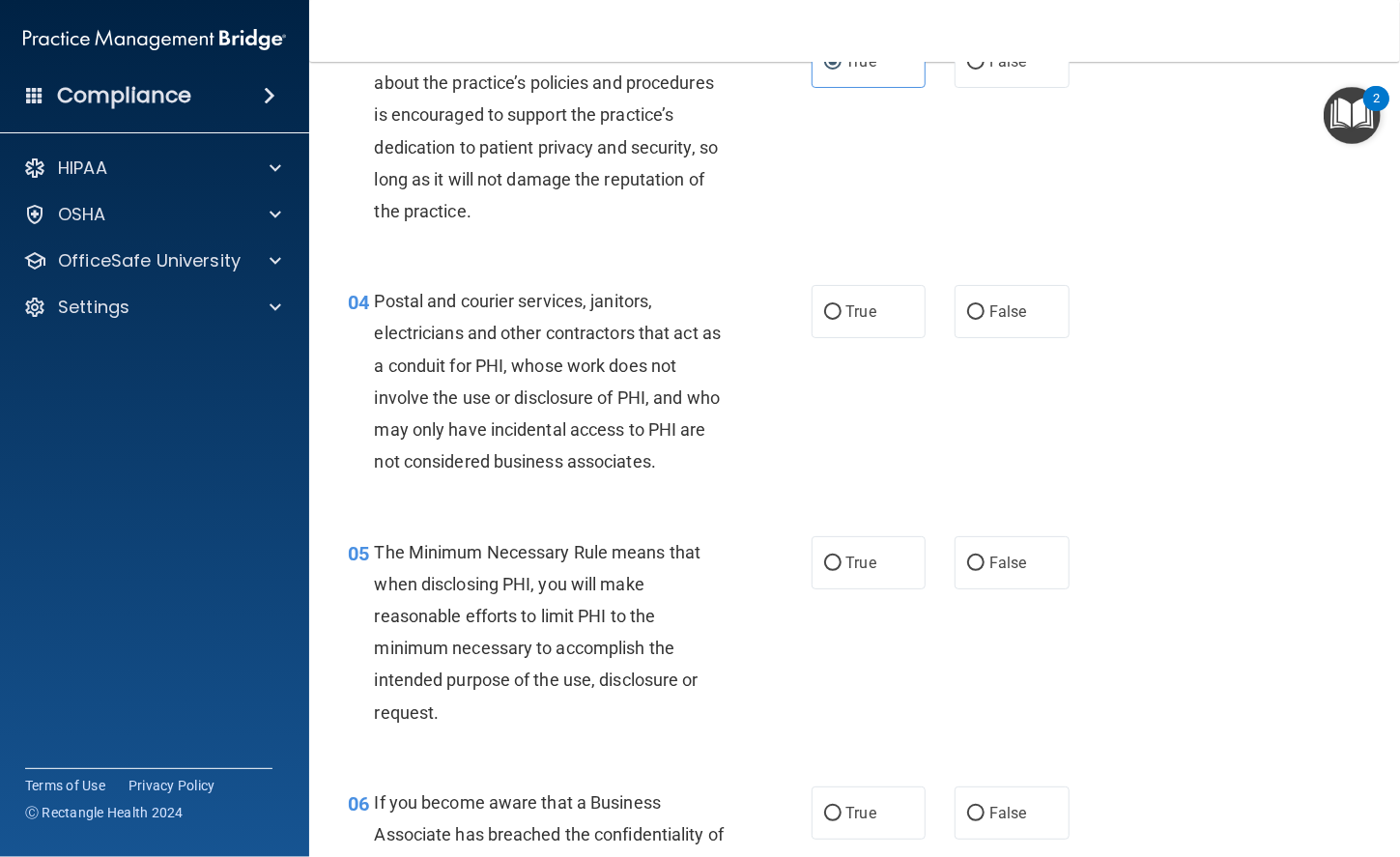
scroll to position [458, 0]
click at [986, 321] on label "False" at bounding box center [1012, 313] width 115 height 53
click at [984, 321] on input "False" at bounding box center [975, 313] width 18 height 15
radio input "true"
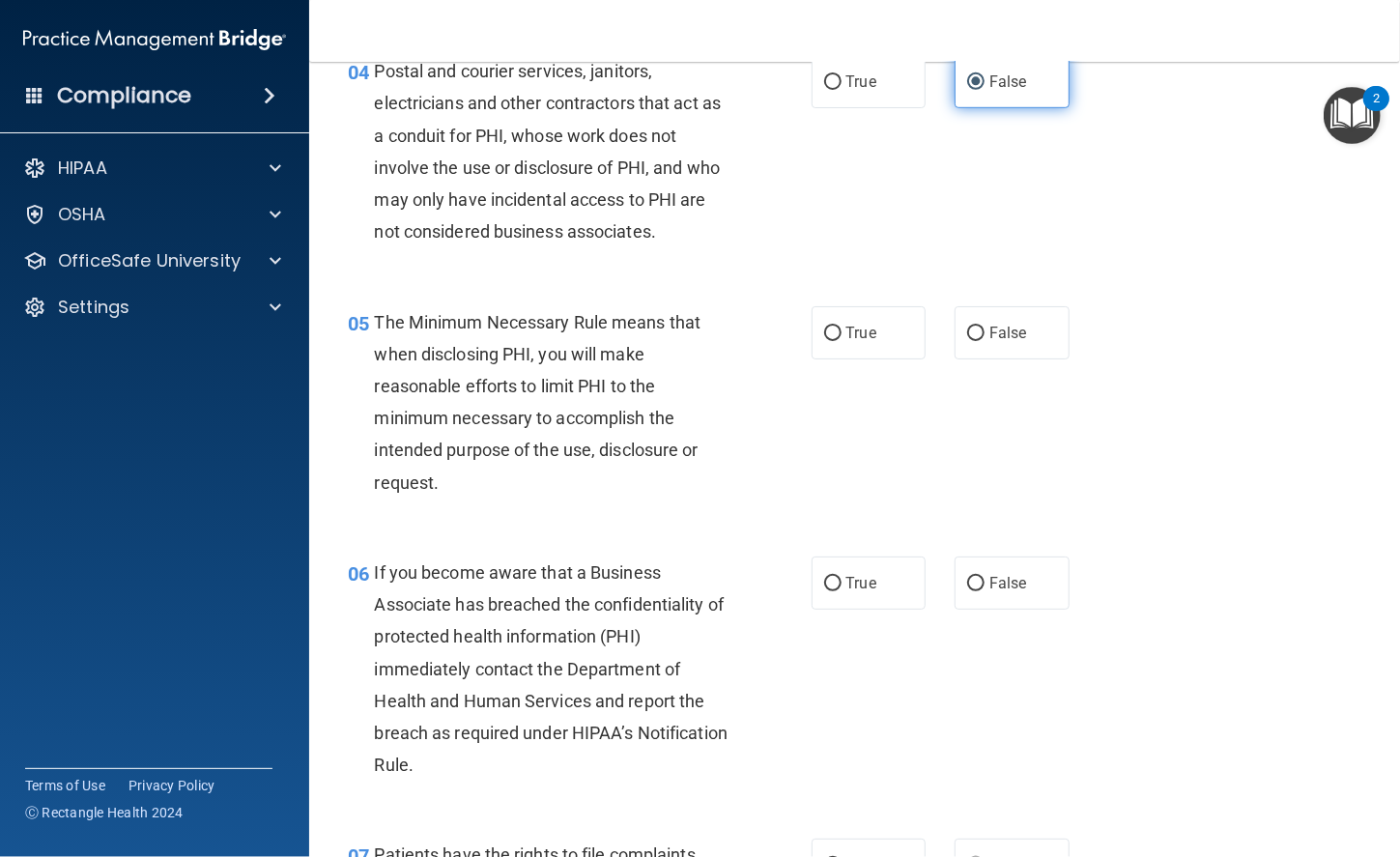
scroll to position [687, 0]
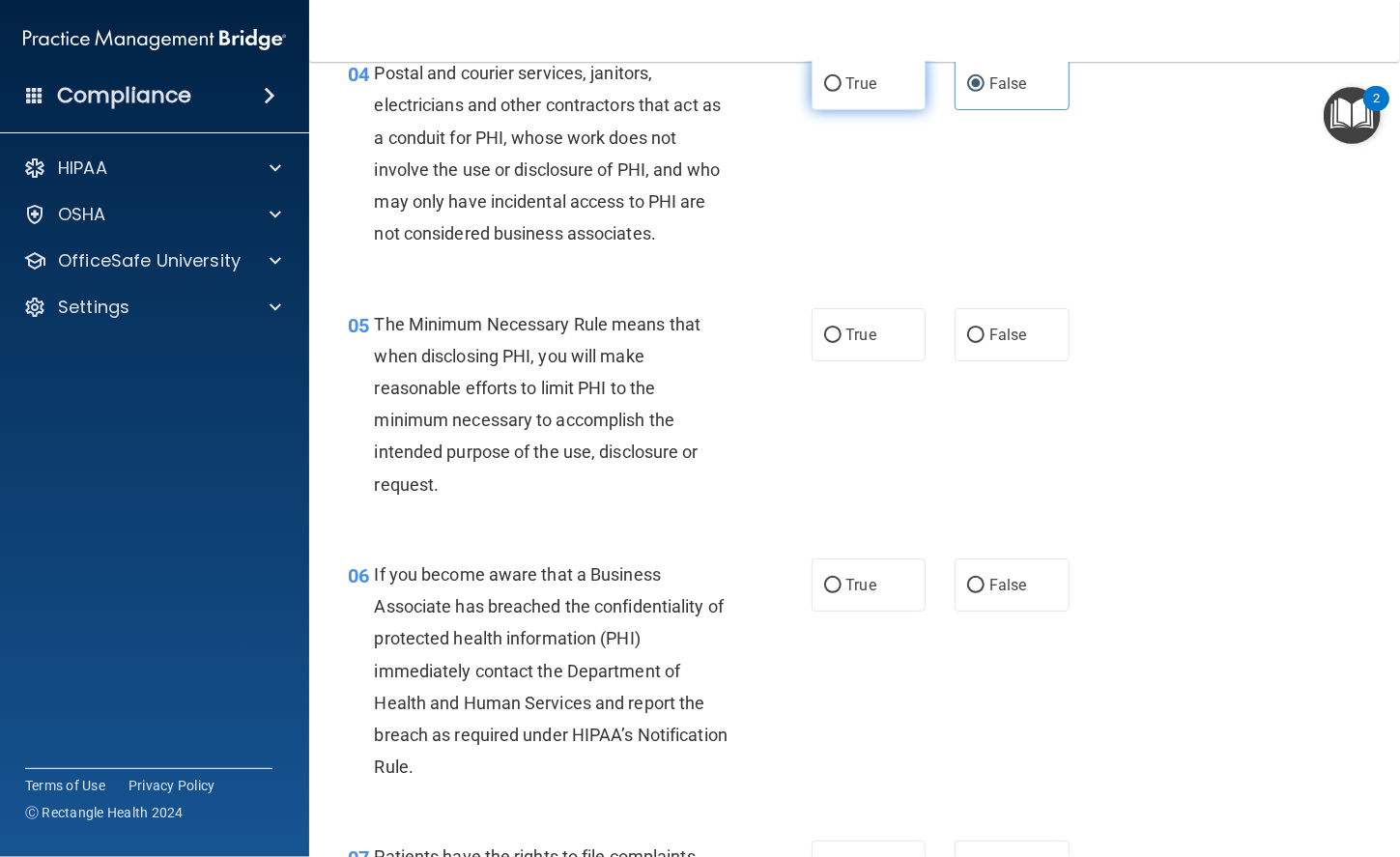
click at [846, 89] on span "True" at bounding box center [861, 83] width 30 height 19
click at [841, 89] on input "True" at bounding box center [832, 84] width 18 height 15
radio input "true"
radio input "false"
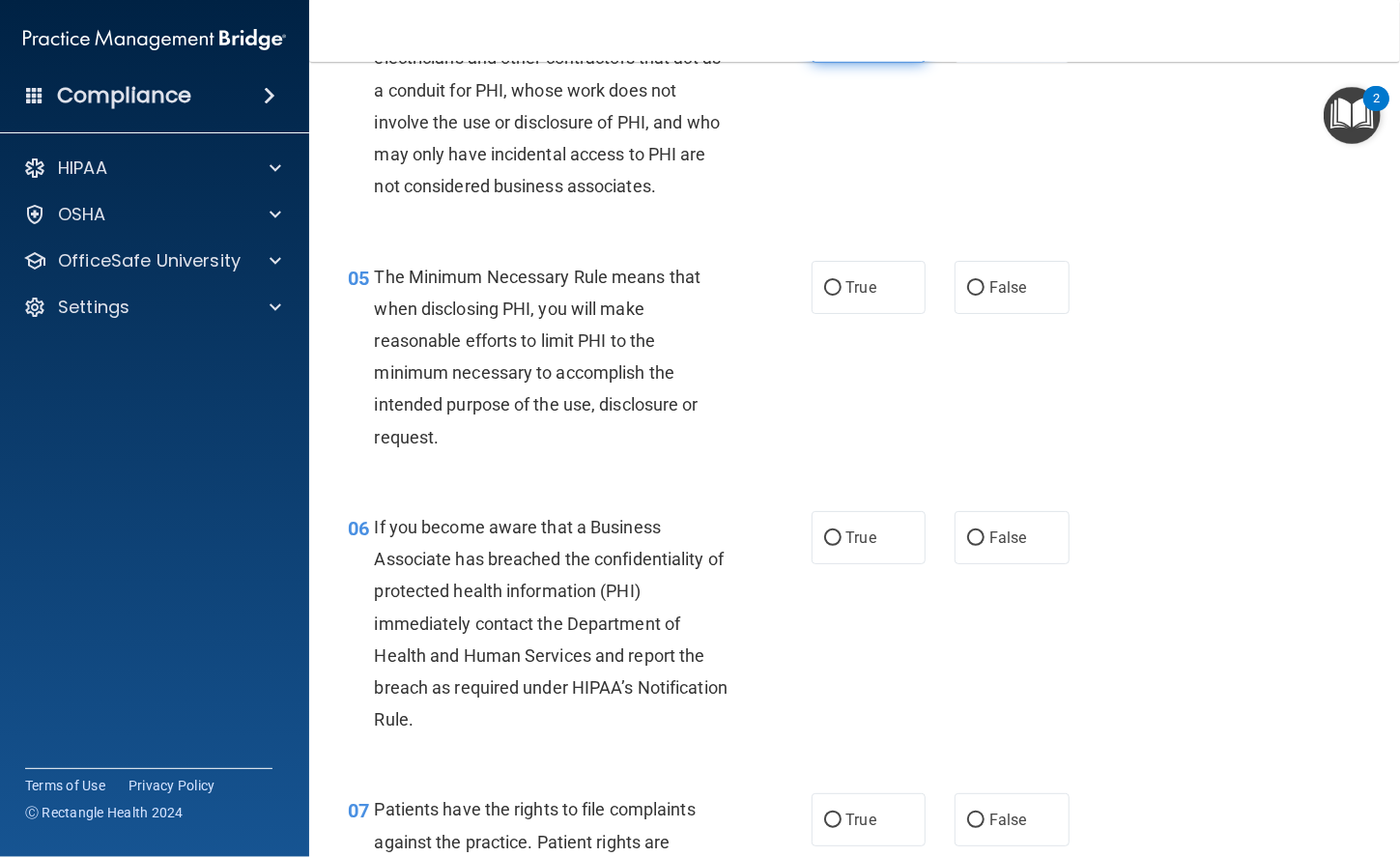
scroll to position [735, 0]
click at [847, 280] on span "True" at bounding box center [861, 286] width 30 height 19
click at [841, 280] on input "True" at bounding box center [832, 287] width 18 height 15
radio input "true"
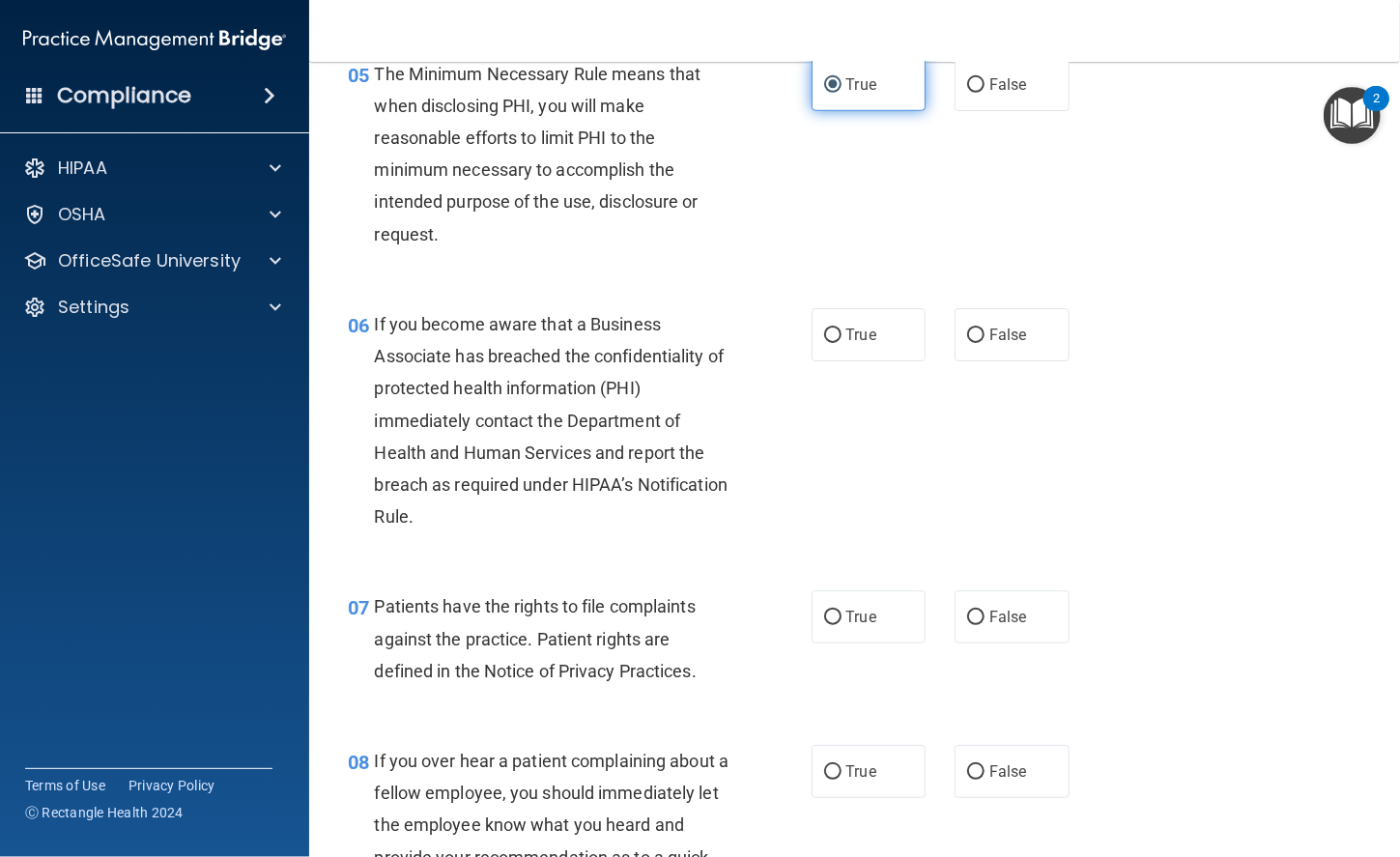
scroll to position [940, 0]
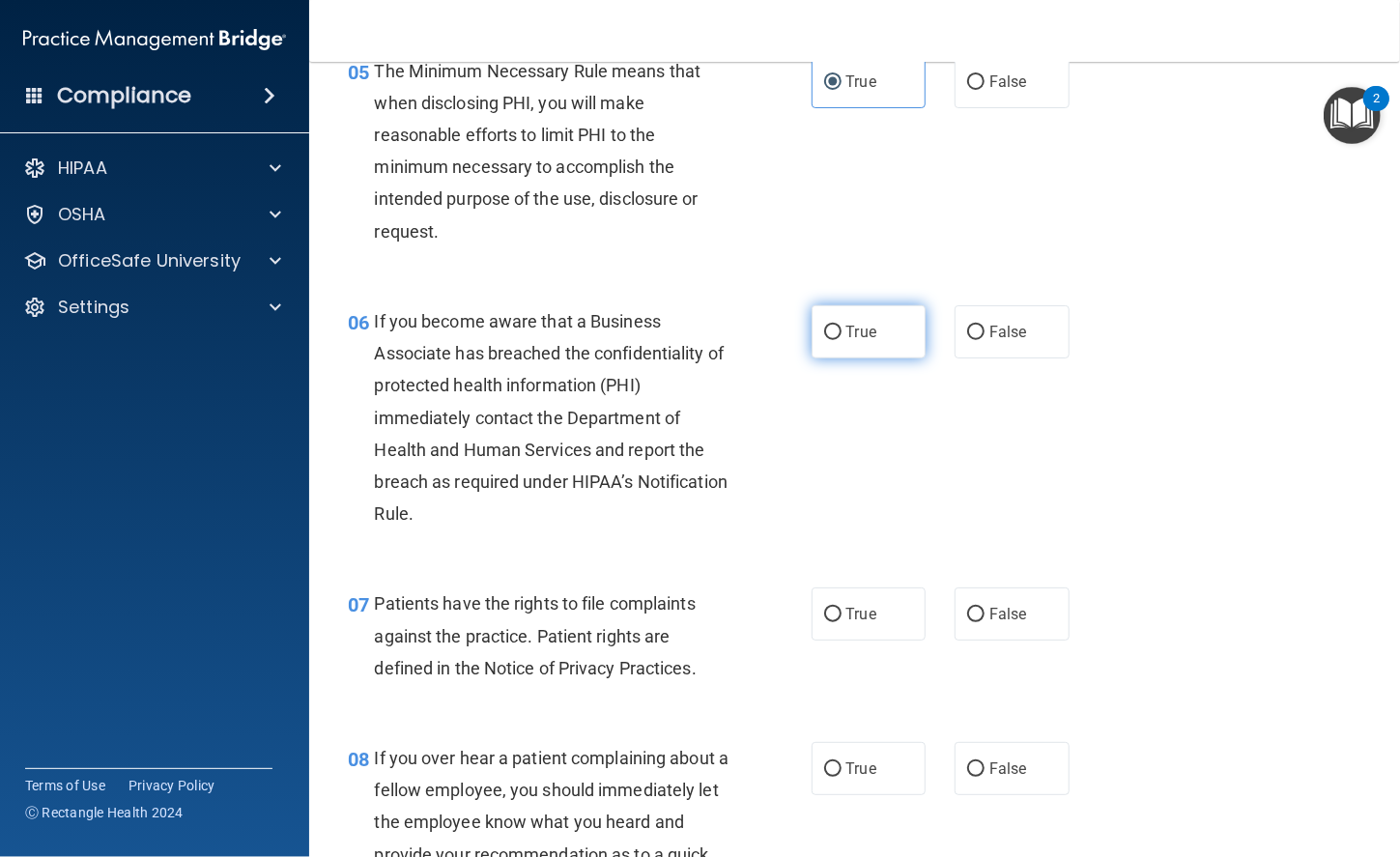
click at [846, 323] on span "True" at bounding box center [861, 332] width 30 height 19
click at [841, 326] on input "True" at bounding box center [832, 333] width 18 height 15
radio input "true"
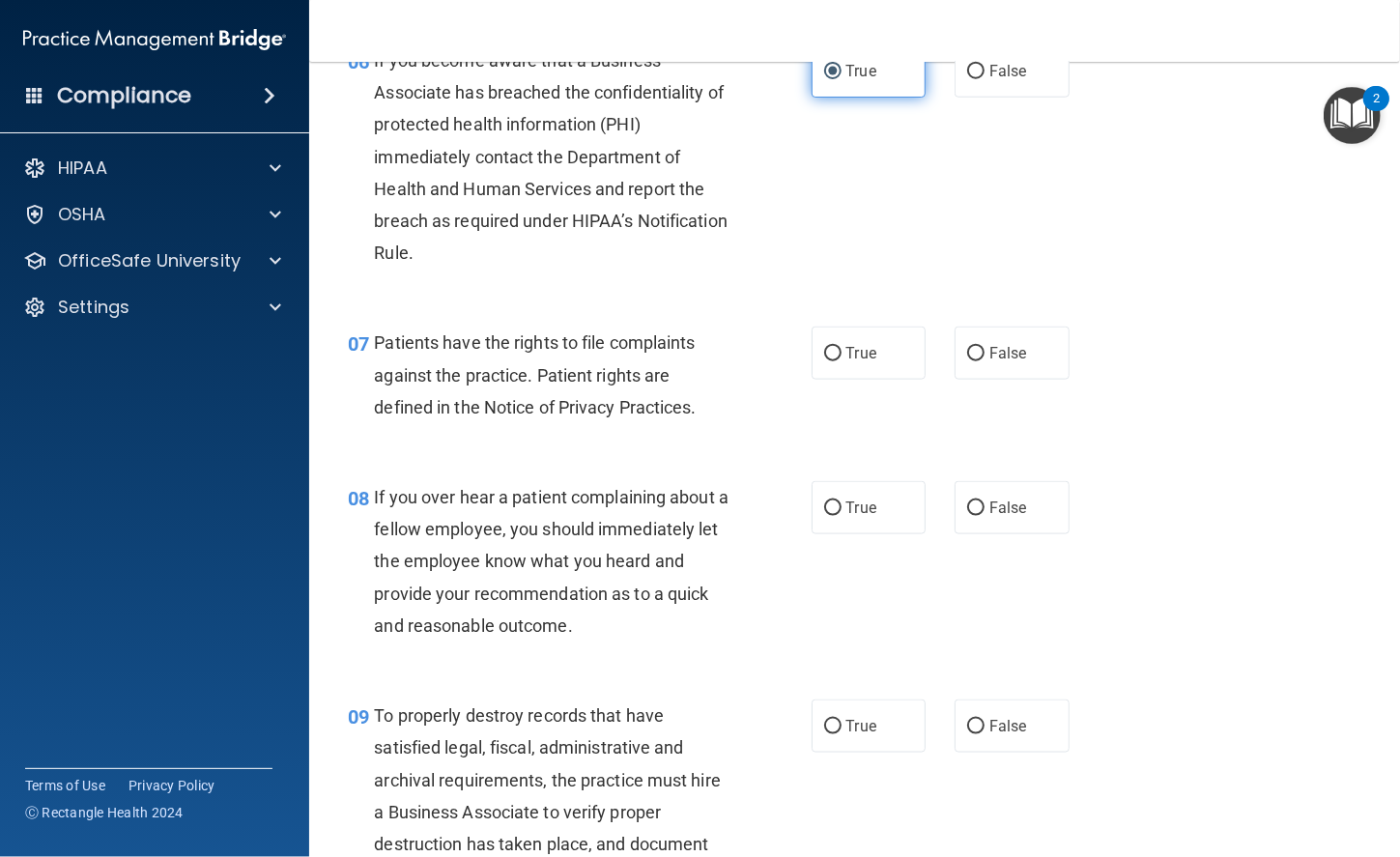
scroll to position [1202, 0]
click at [849, 349] on span "True" at bounding box center [861, 351] width 30 height 19
click at [841, 349] on input "True" at bounding box center [832, 352] width 18 height 15
radio input "true"
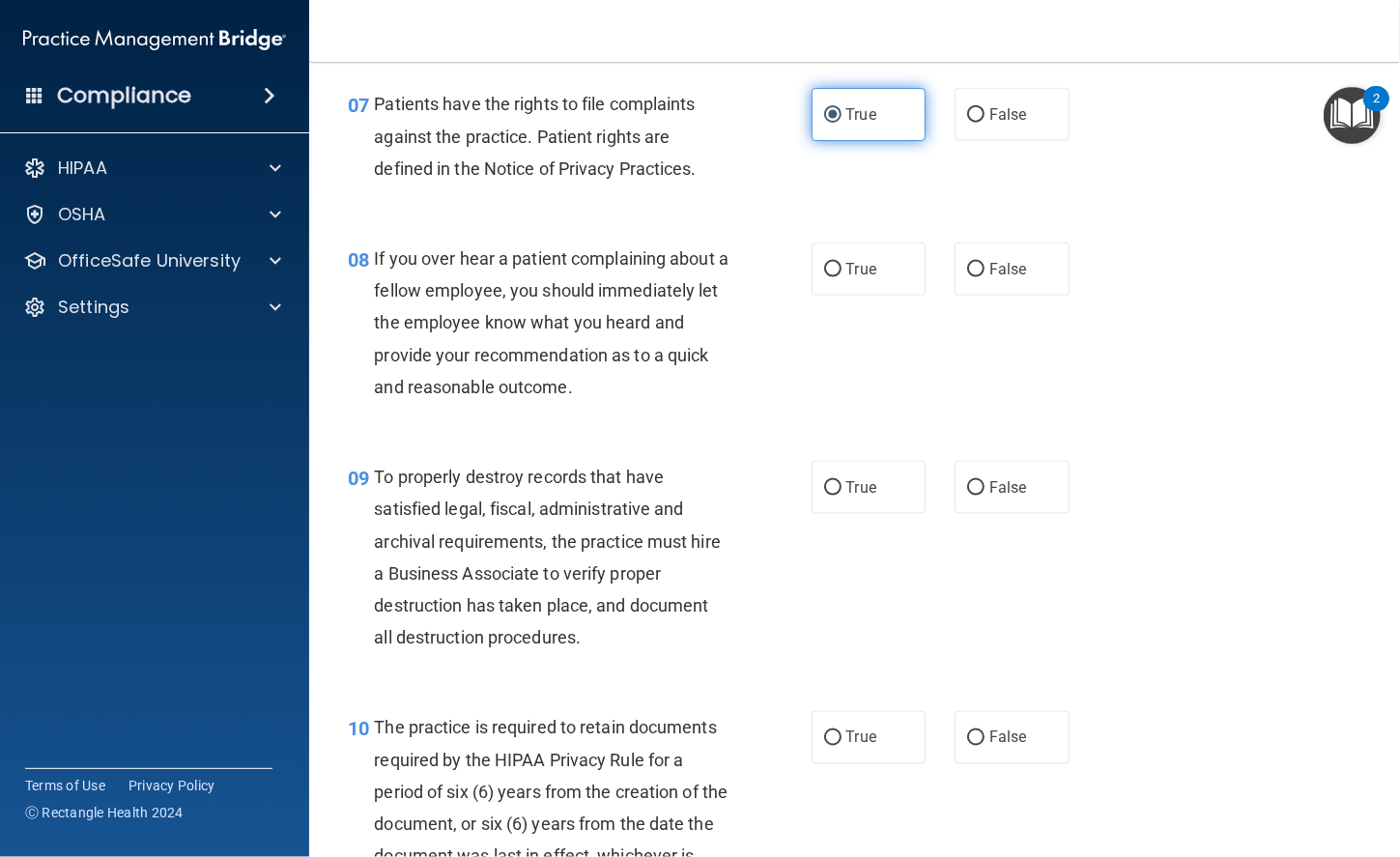
scroll to position [1445, 0]
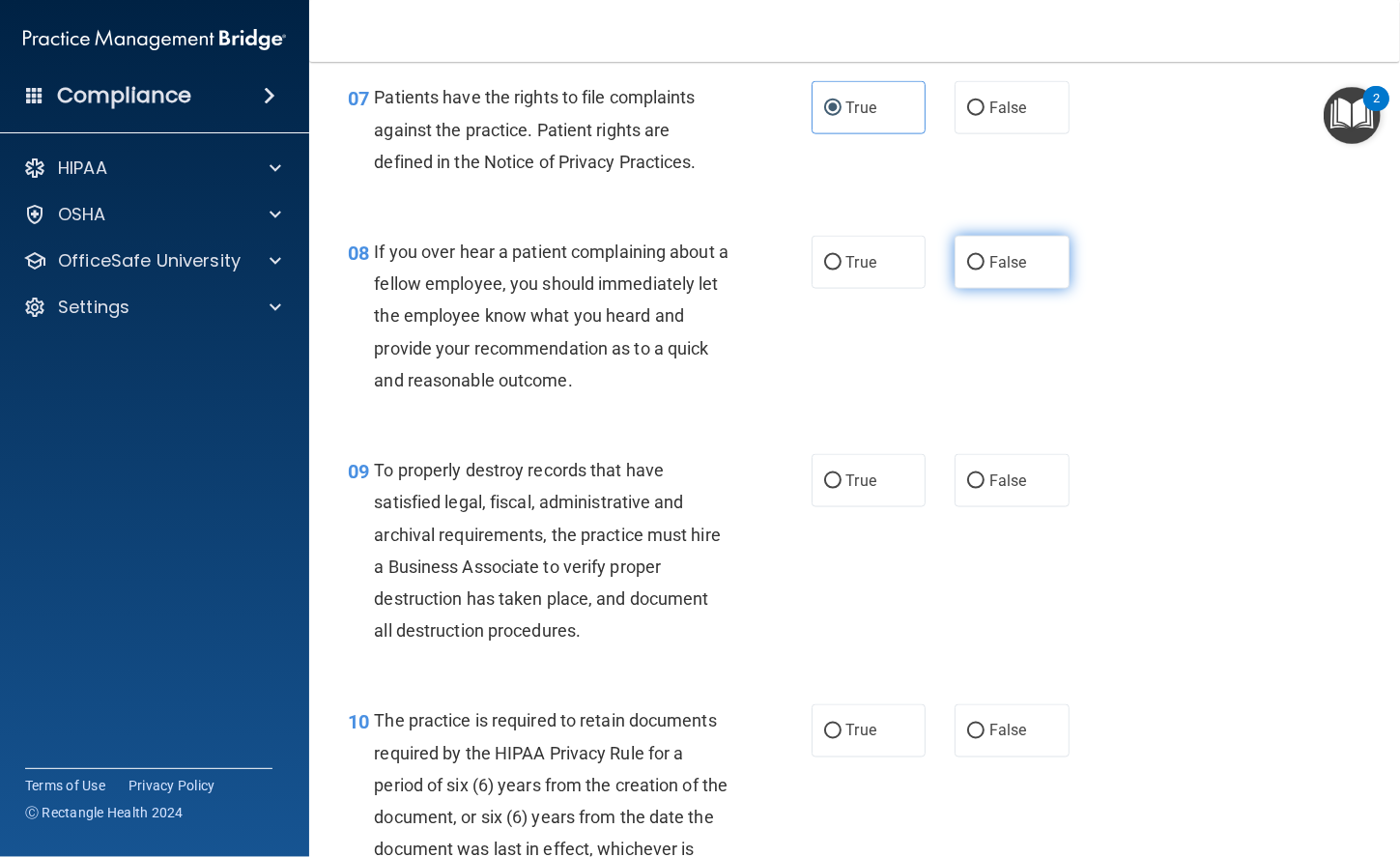
click at [959, 271] on label "False" at bounding box center [1012, 263] width 115 height 53
click at [967, 271] on input "False" at bounding box center [975, 263] width 18 height 15
radio input "true"
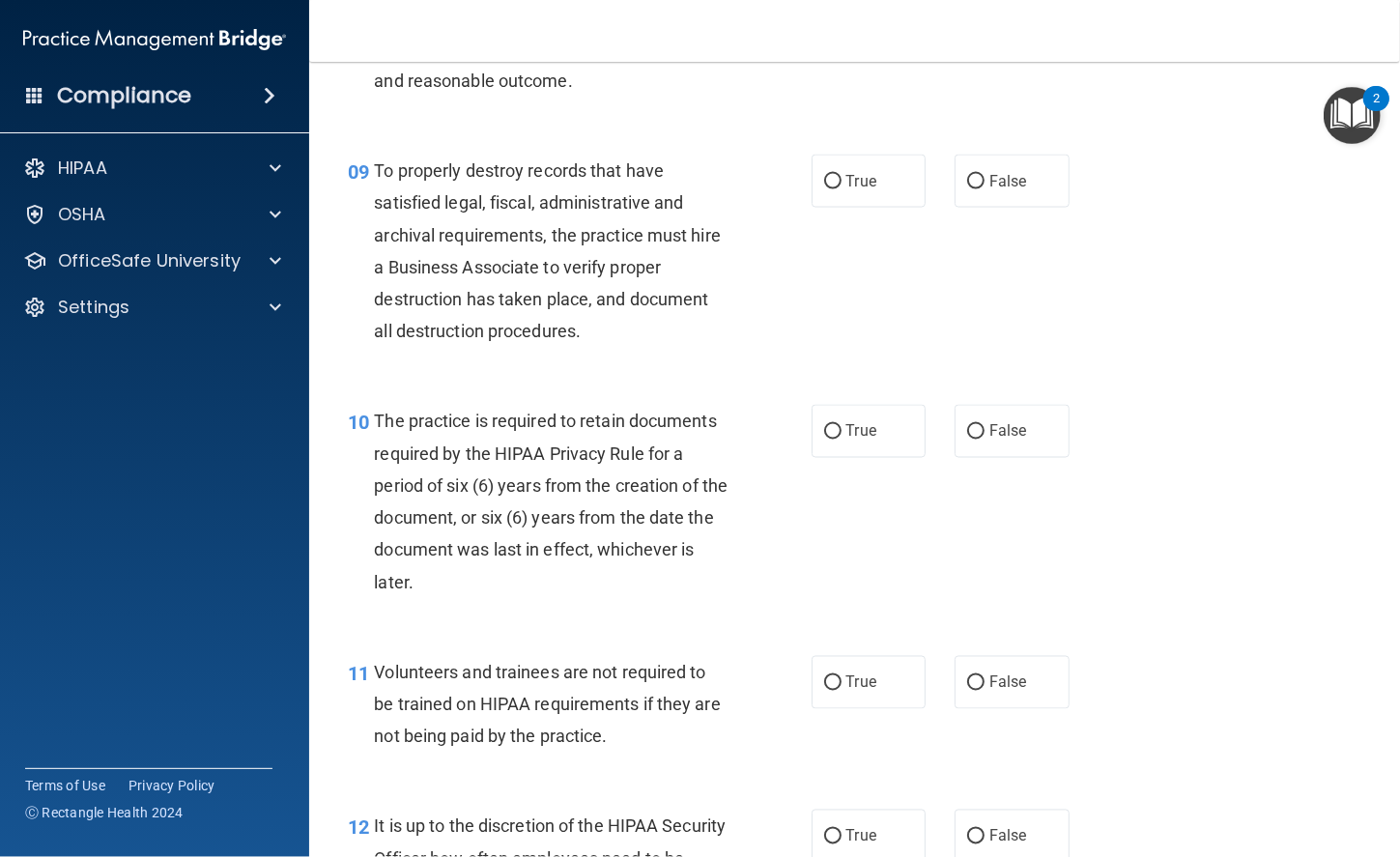
scroll to position [1755, 0]
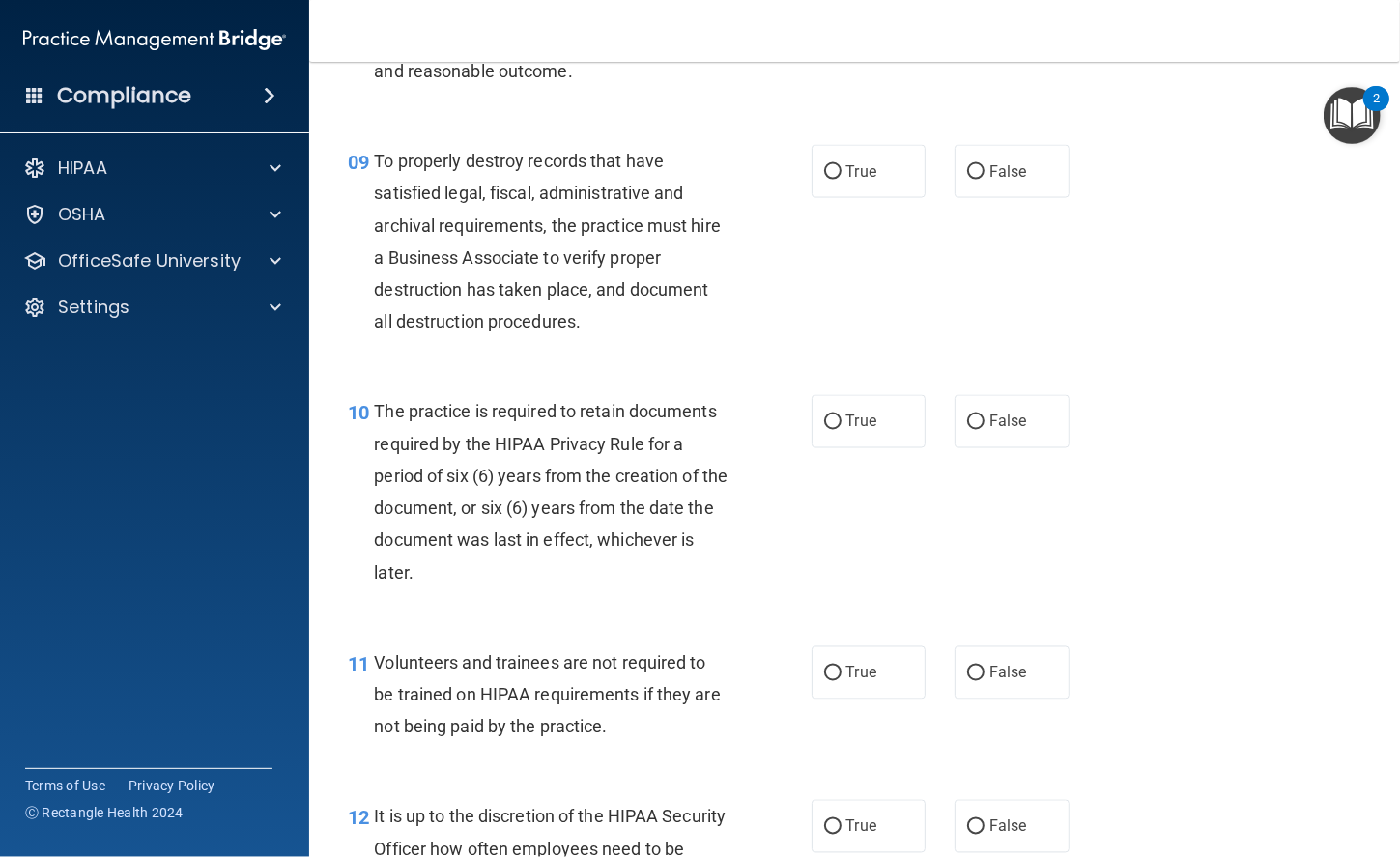
click at [959, 271] on div "09 To properly destroy records that have satisfied legal, fiscal, administrativ…" at bounding box center [855, 245] width 1043 height 250
click at [883, 172] on label "True" at bounding box center [869, 172] width 115 height 53
click at [841, 172] on input "True" at bounding box center [832, 172] width 18 height 15
radio input "true"
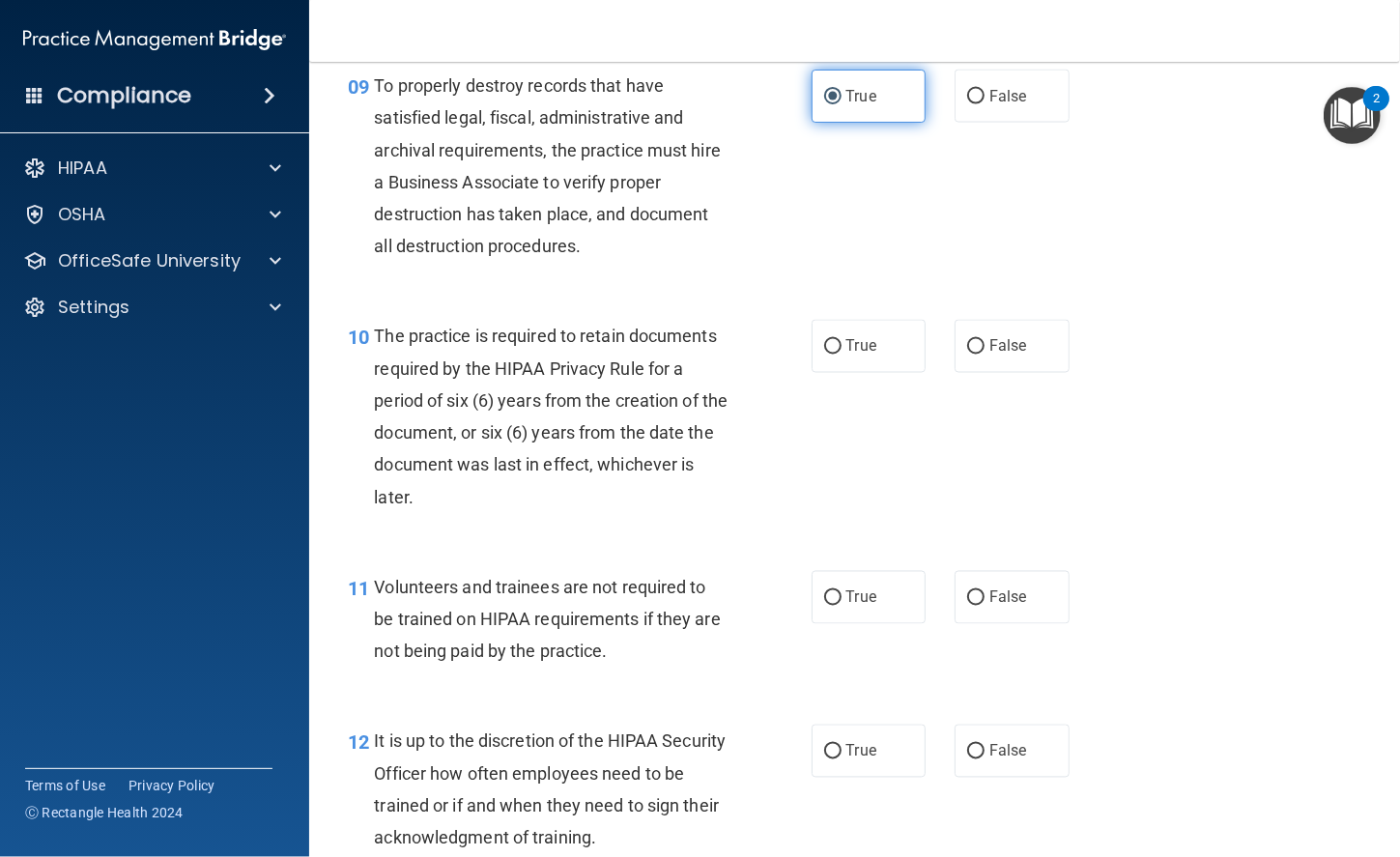
scroll to position [1885, 0]
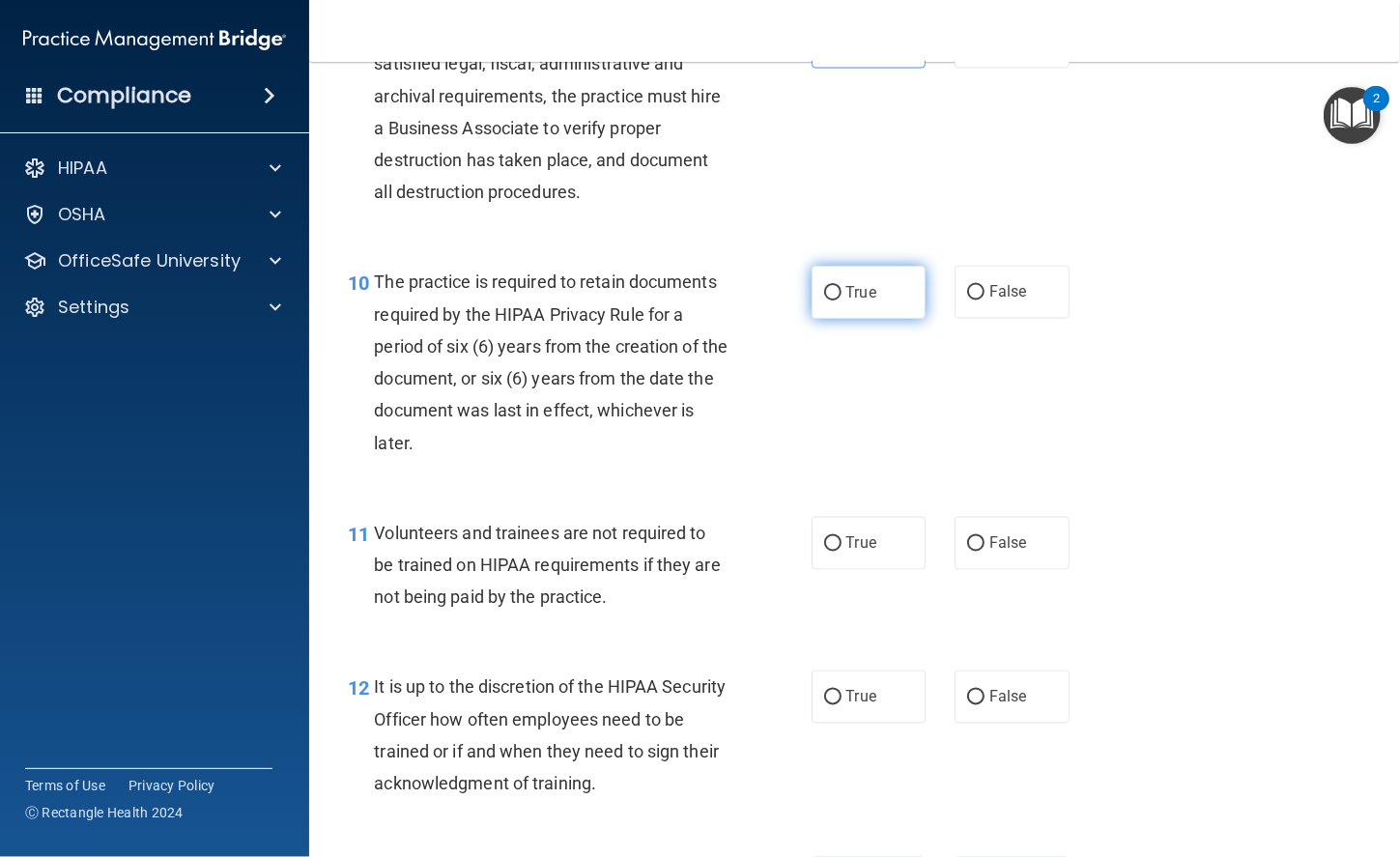
click at [855, 284] on span "True" at bounding box center [861, 292] width 30 height 19
click at [841, 286] on input "True" at bounding box center [832, 293] width 18 height 15
radio input "true"
click at [990, 556] on label "False" at bounding box center [1012, 543] width 115 height 53
click at [984, 552] on input "False" at bounding box center [975, 544] width 18 height 15
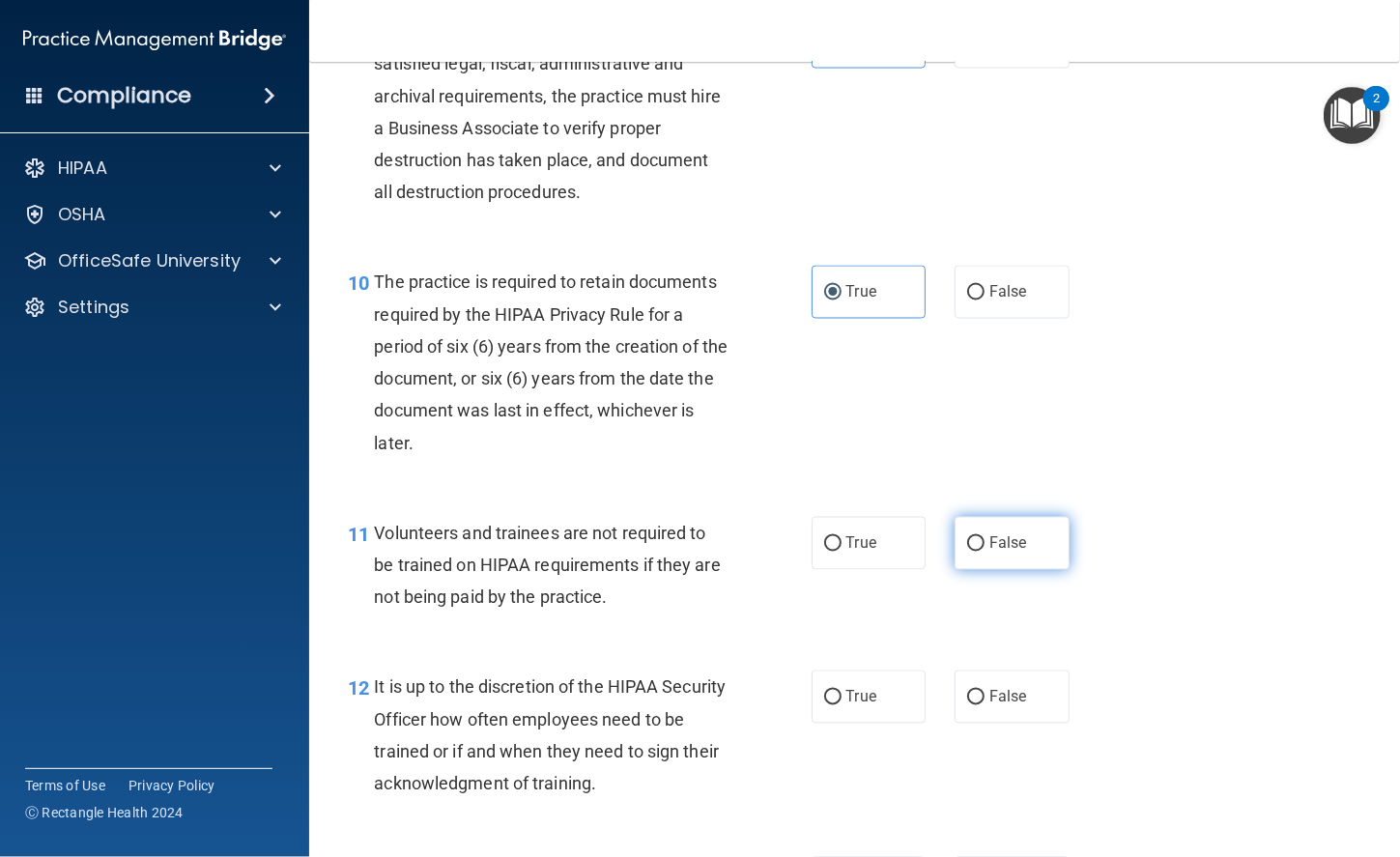
radio input "true"
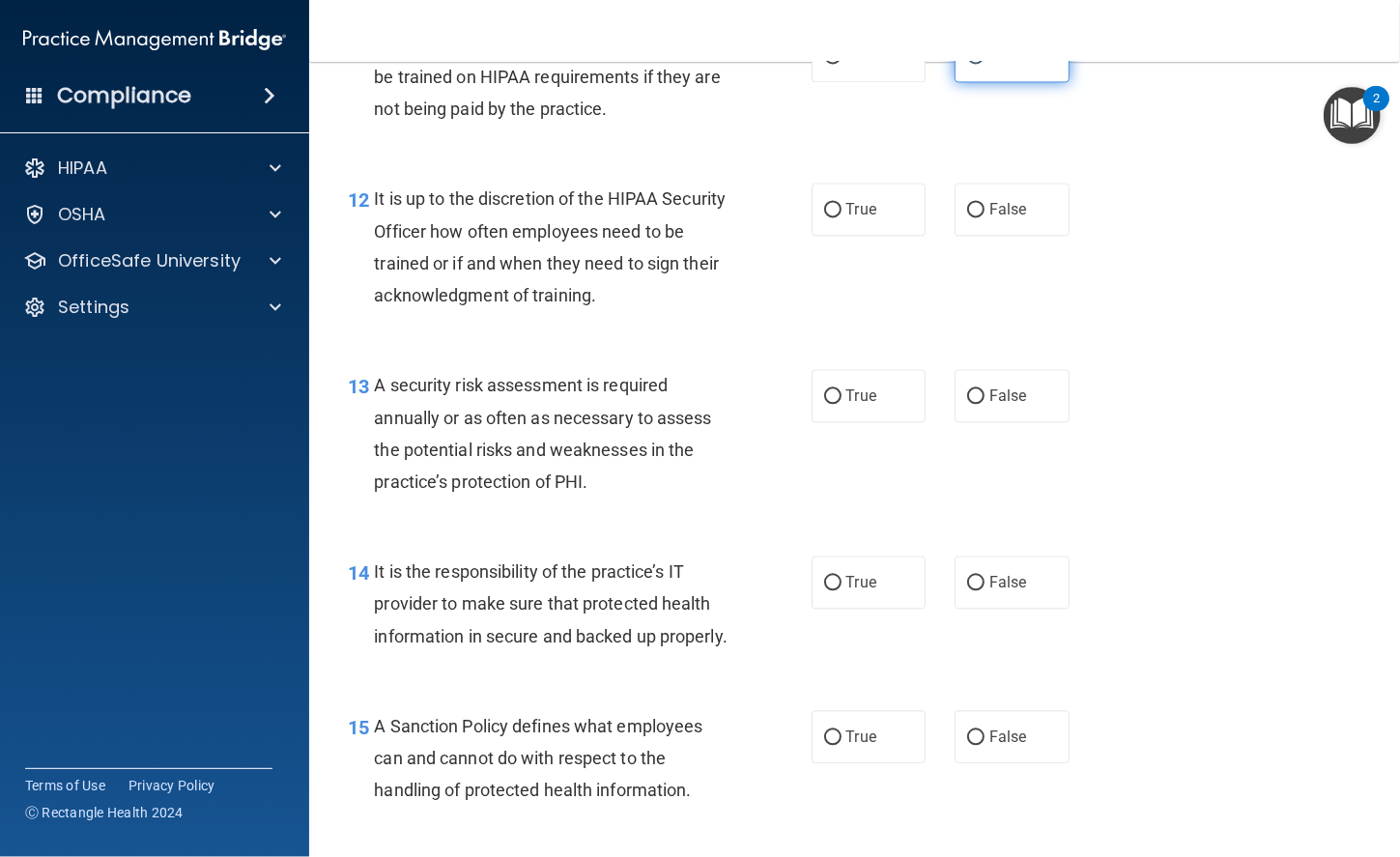
scroll to position [2375, 0]
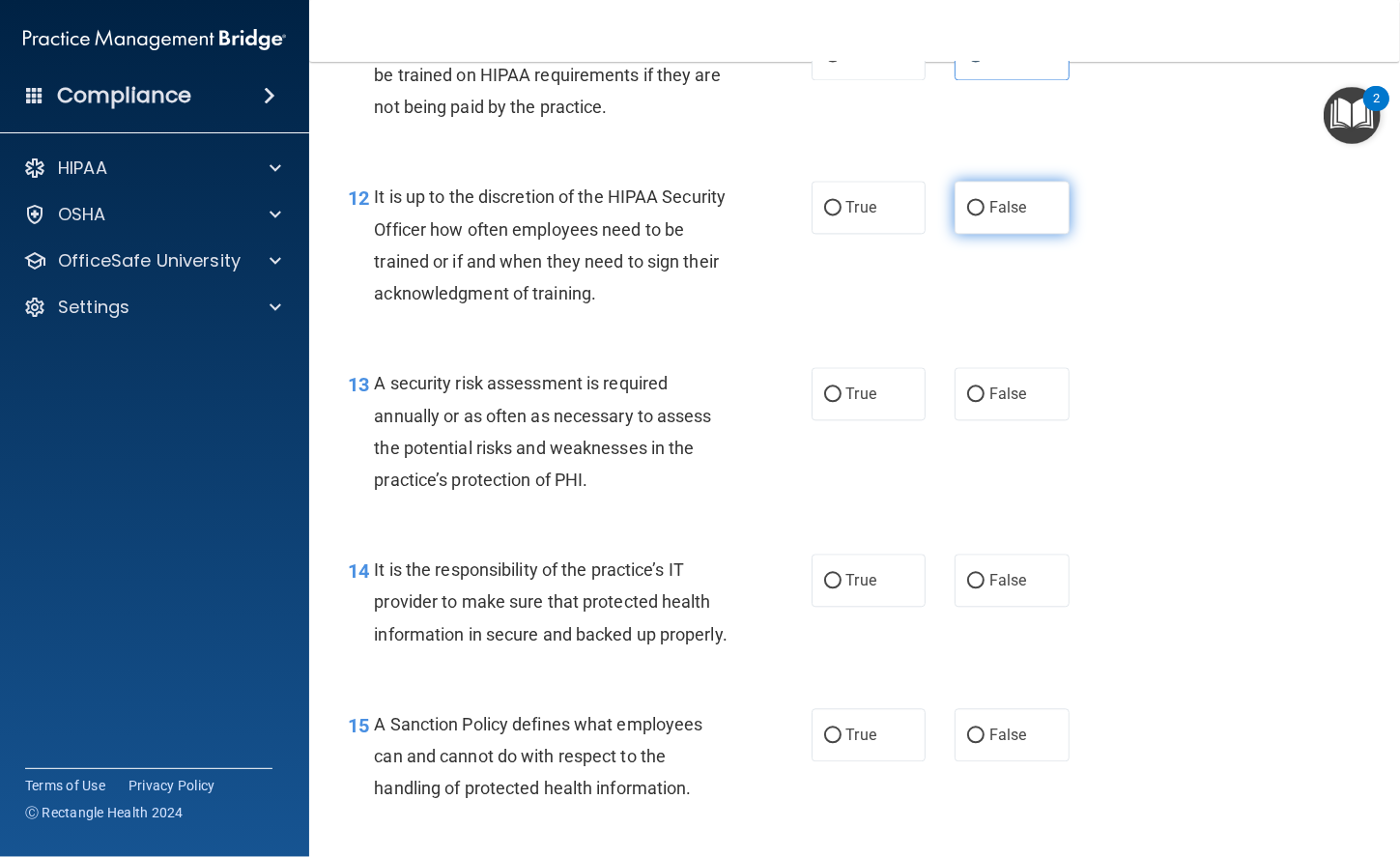
click at [1001, 229] on label "False" at bounding box center [1012, 207] width 115 height 53
click at [984, 215] on input "False" at bounding box center [975, 207] width 18 height 15
radio input "true"
click at [868, 392] on span "True" at bounding box center [861, 393] width 30 height 19
click at [841, 392] on input "True" at bounding box center [832, 394] width 18 height 15
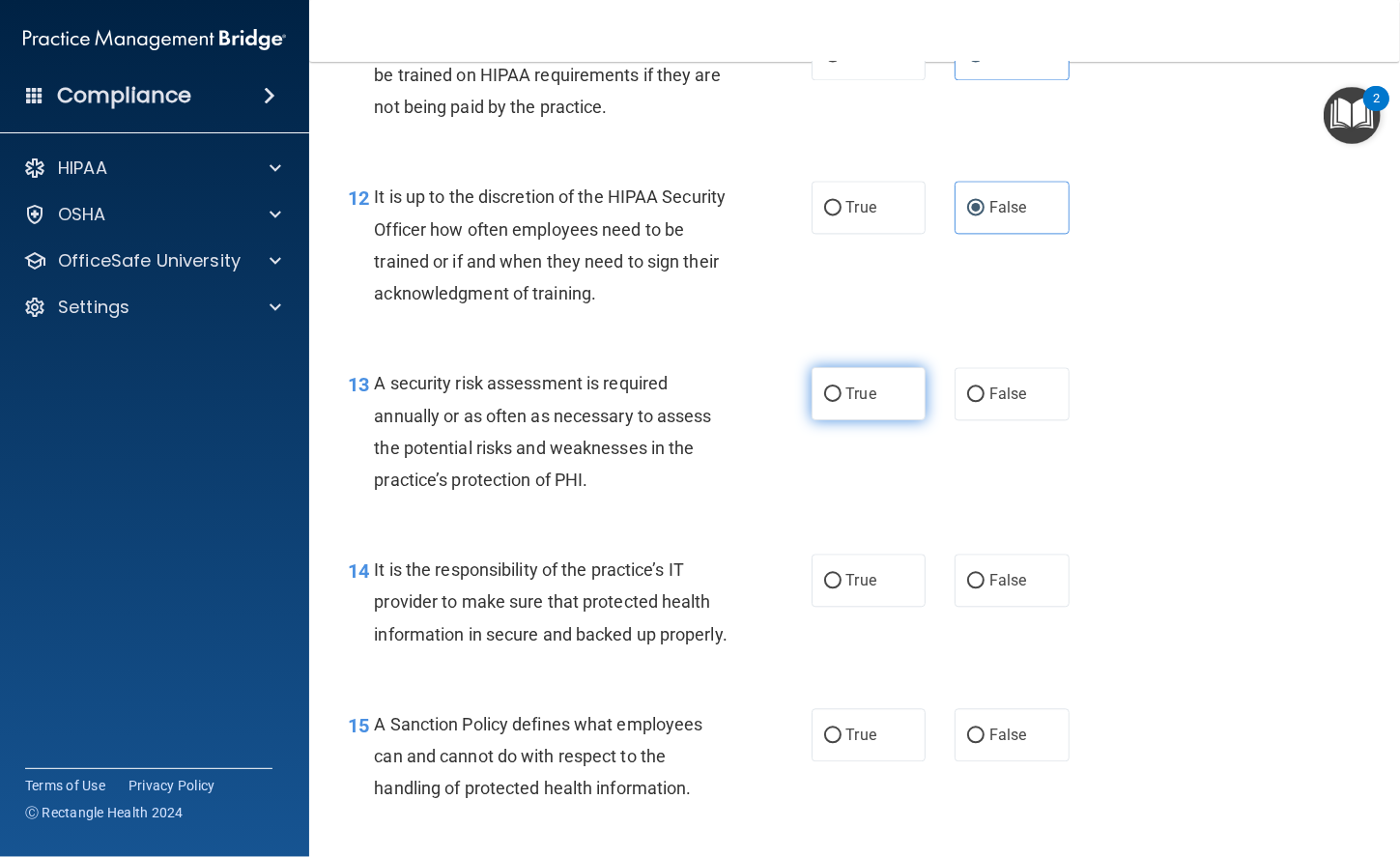
radio input "true"
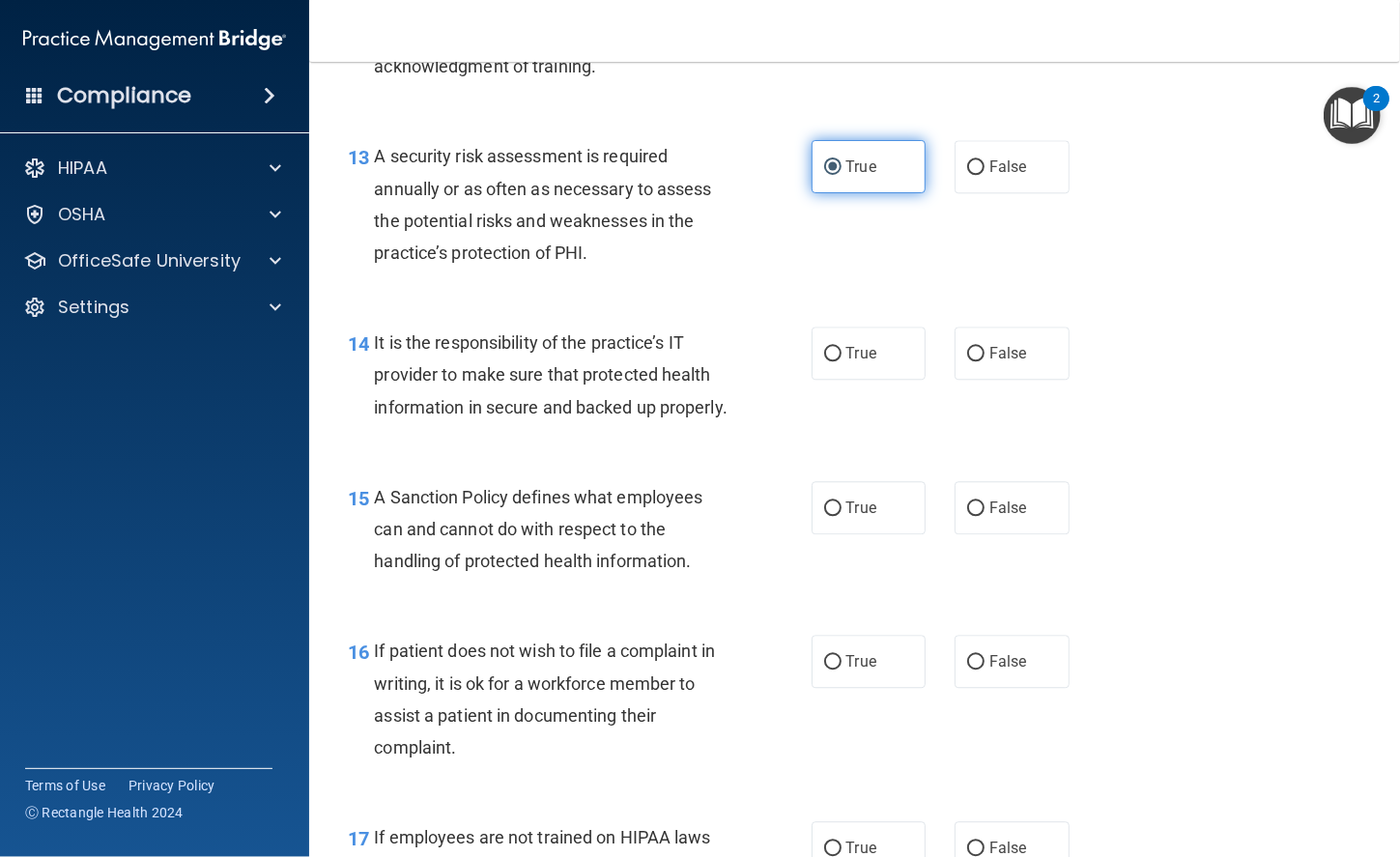
scroll to position [2602, 0]
click at [842, 363] on label "True" at bounding box center [869, 352] width 115 height 53
click at [841, 360] on input "True" at bounding box center [832, 352] width 18 height 15
radio input "true"
click at [967, 514] on input "False" at bounding box center [975, 507] width 18 height 15
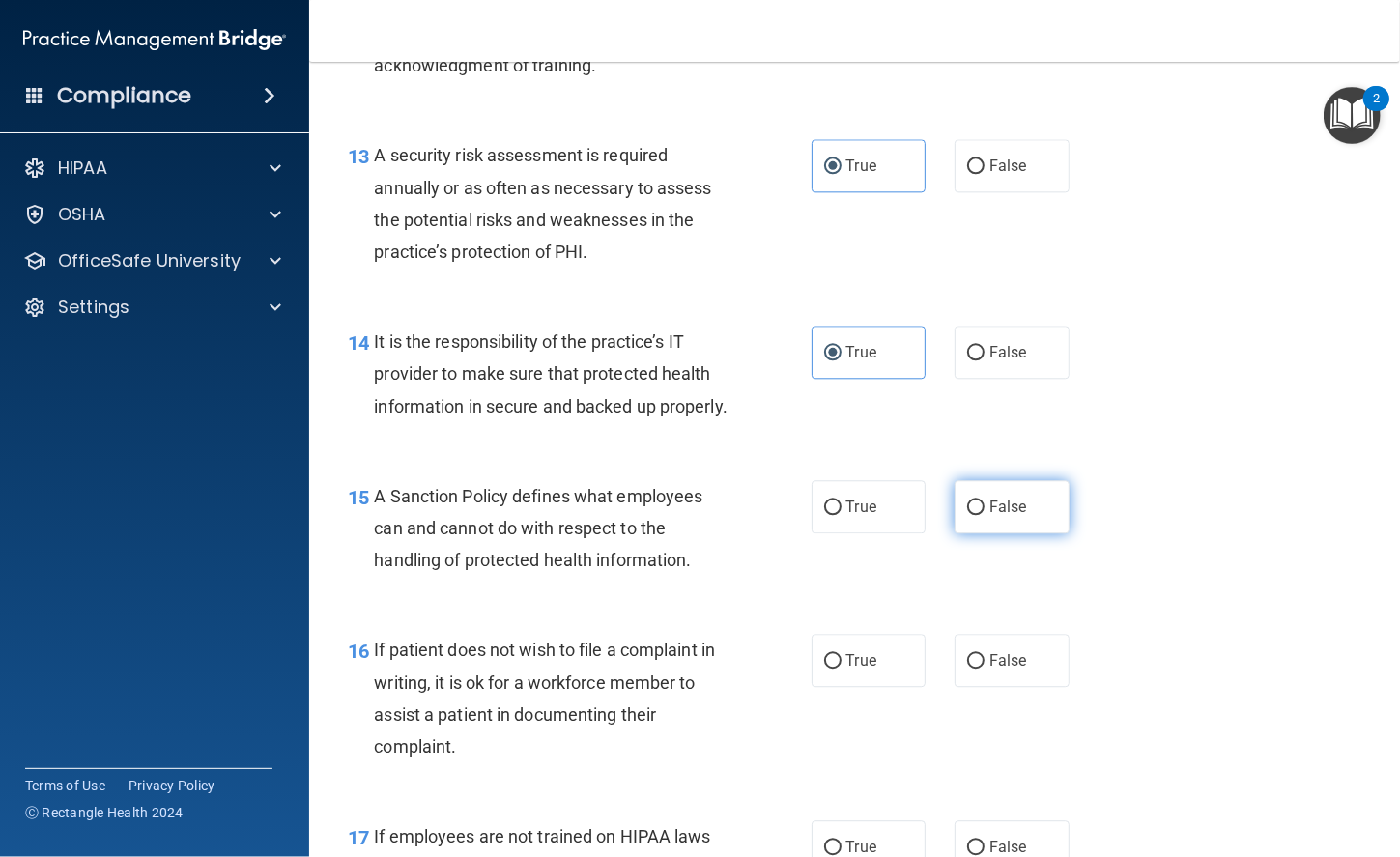
radio input "true"
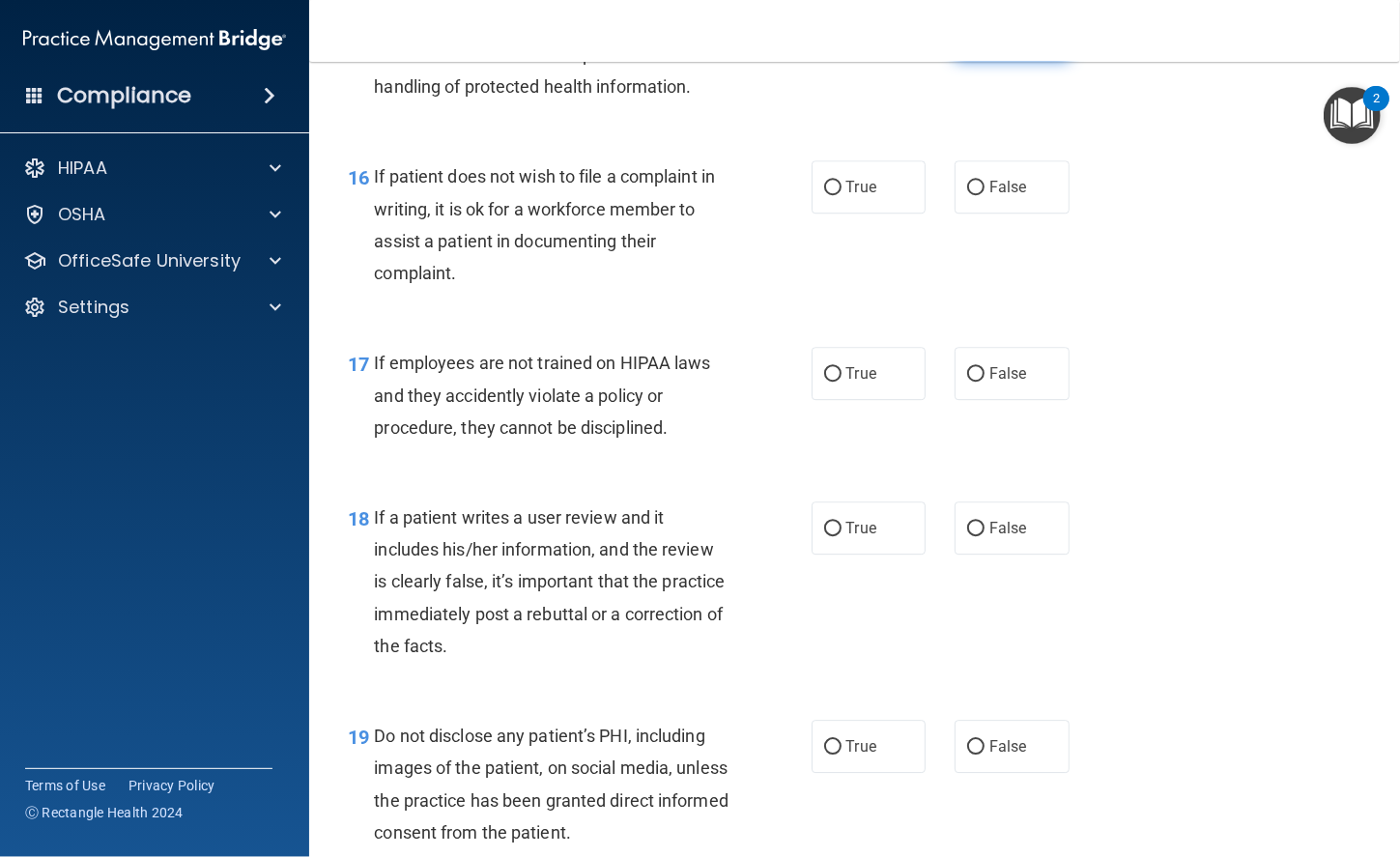
scroll to position [3077, 0]
click at [867, 211] on label "True" at bounding box center [869, 185] width 115 height 53
click at [841, 194] on input "True" at bounding box center [832, 186] width 18 height 15
radio input "true"
click at [1000, 380] on span "False" at bounding box center [1008, 371] width 38 height 19
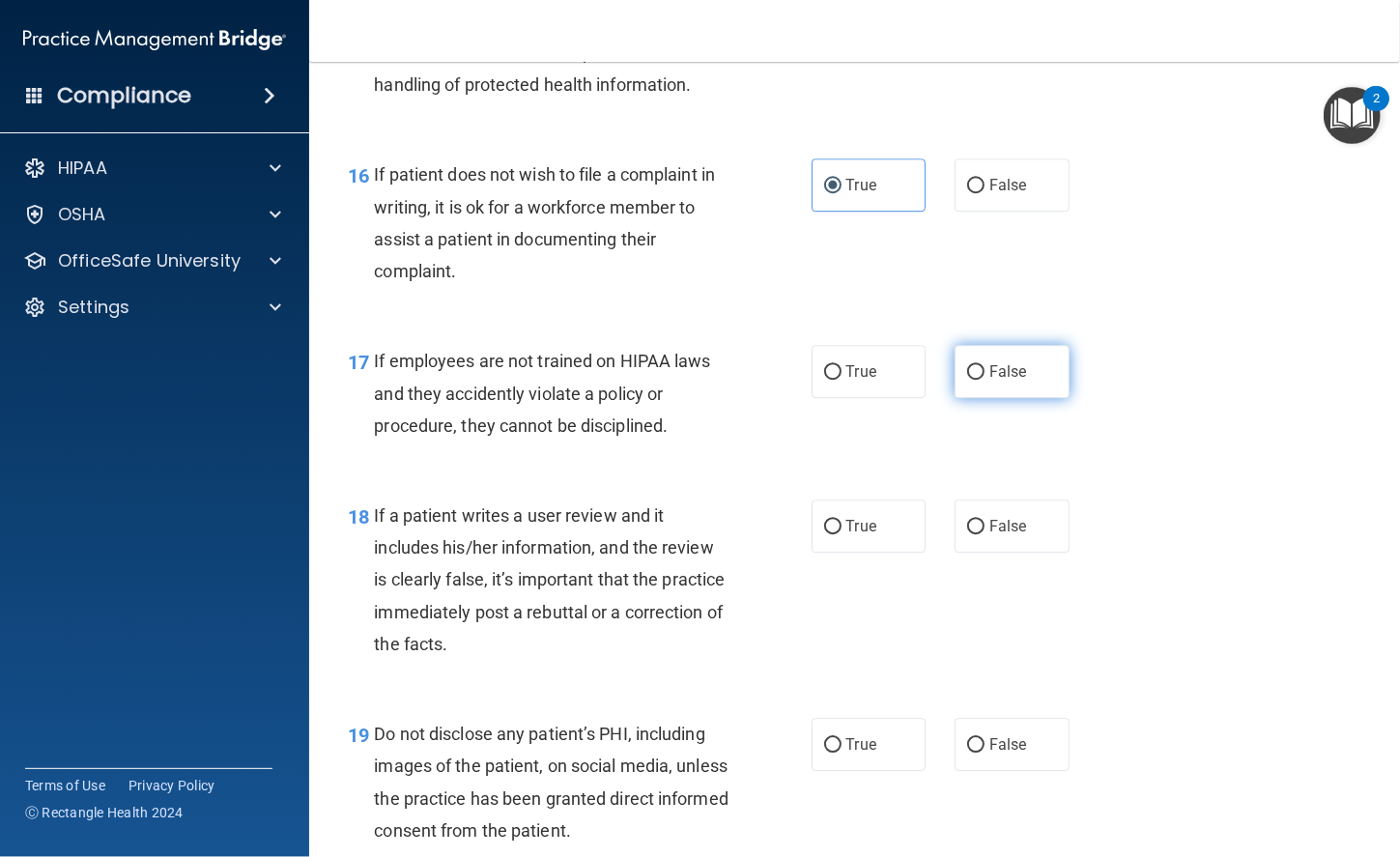
click at [984, 379] on input "False" at bounding box center [975, 372] width 18 height 15
radio input "true"
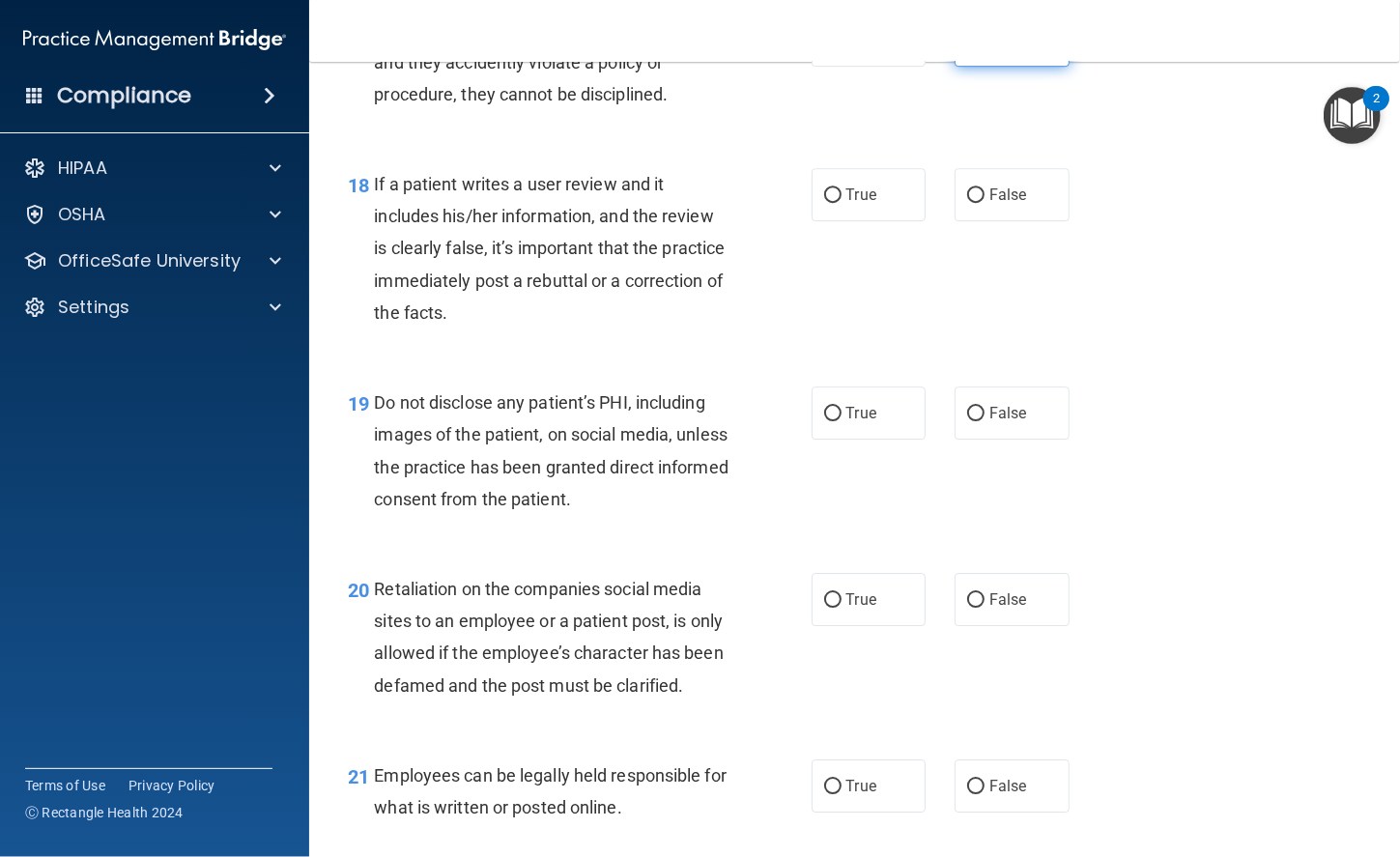
scroll to position [3409, 0]
click at [992, 220] on label "False" at bounding box center [1012, 194] width 115 height 53
click at [984, 201] on input "False" at bounding box center [975, 195] width 18 height 15
radio input "true"
click at [857, 422] on span "True" at bounding box center [861, 412] width 30 height 19
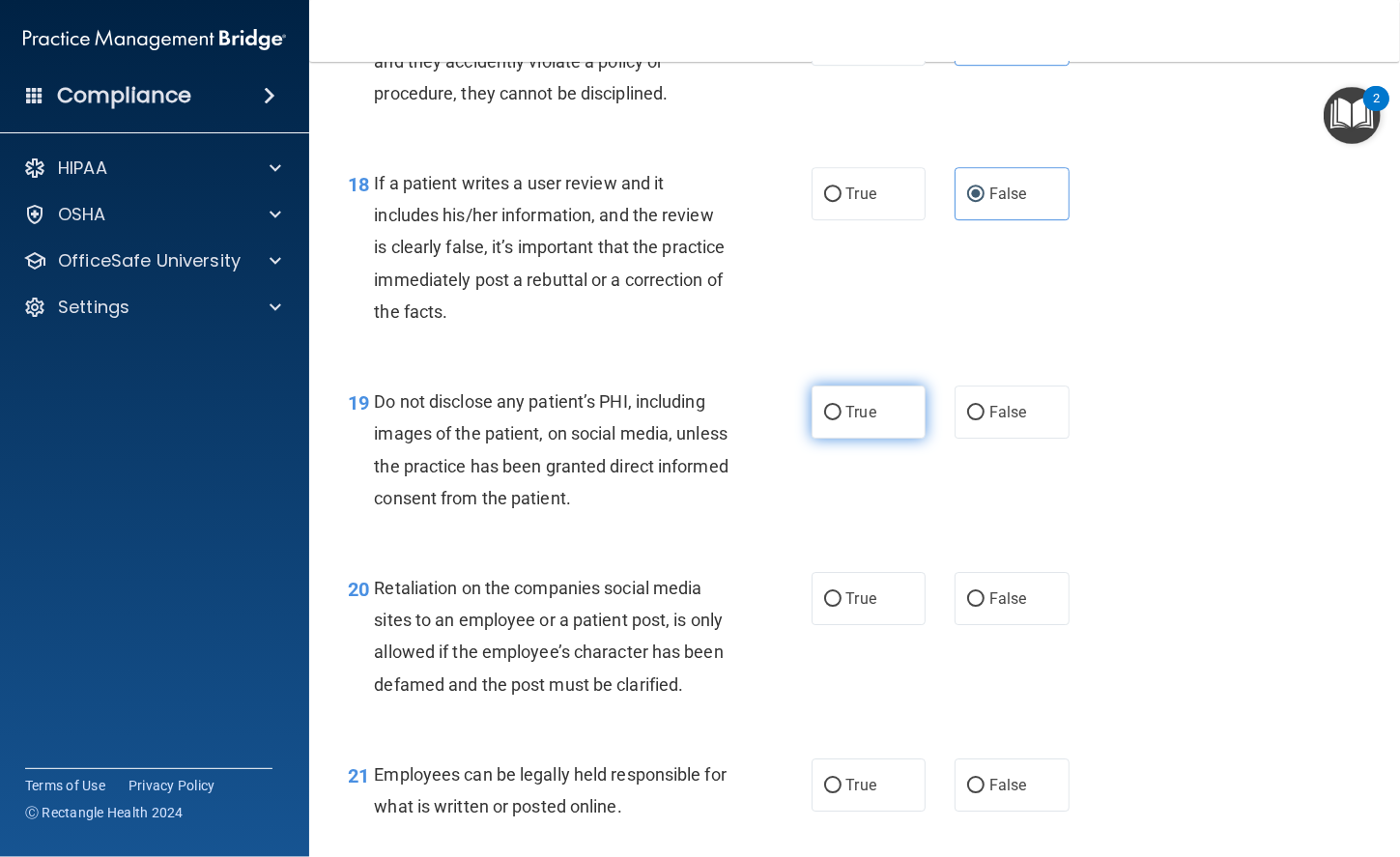
click at [841, 421] on input "True" at bounding box center [832, 413] width 18 height 15
radio input "true"
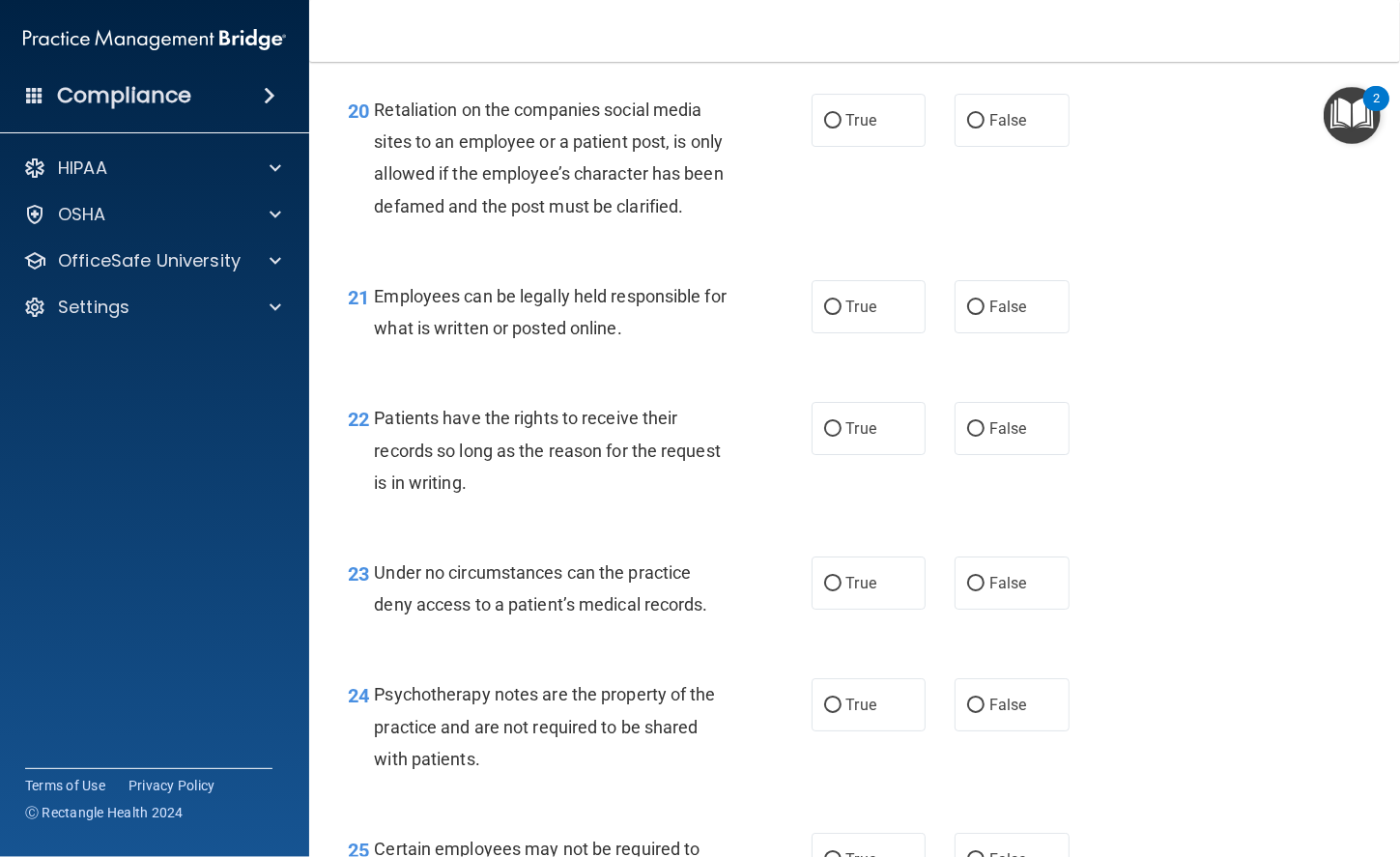
scroll to position [3895, 0]
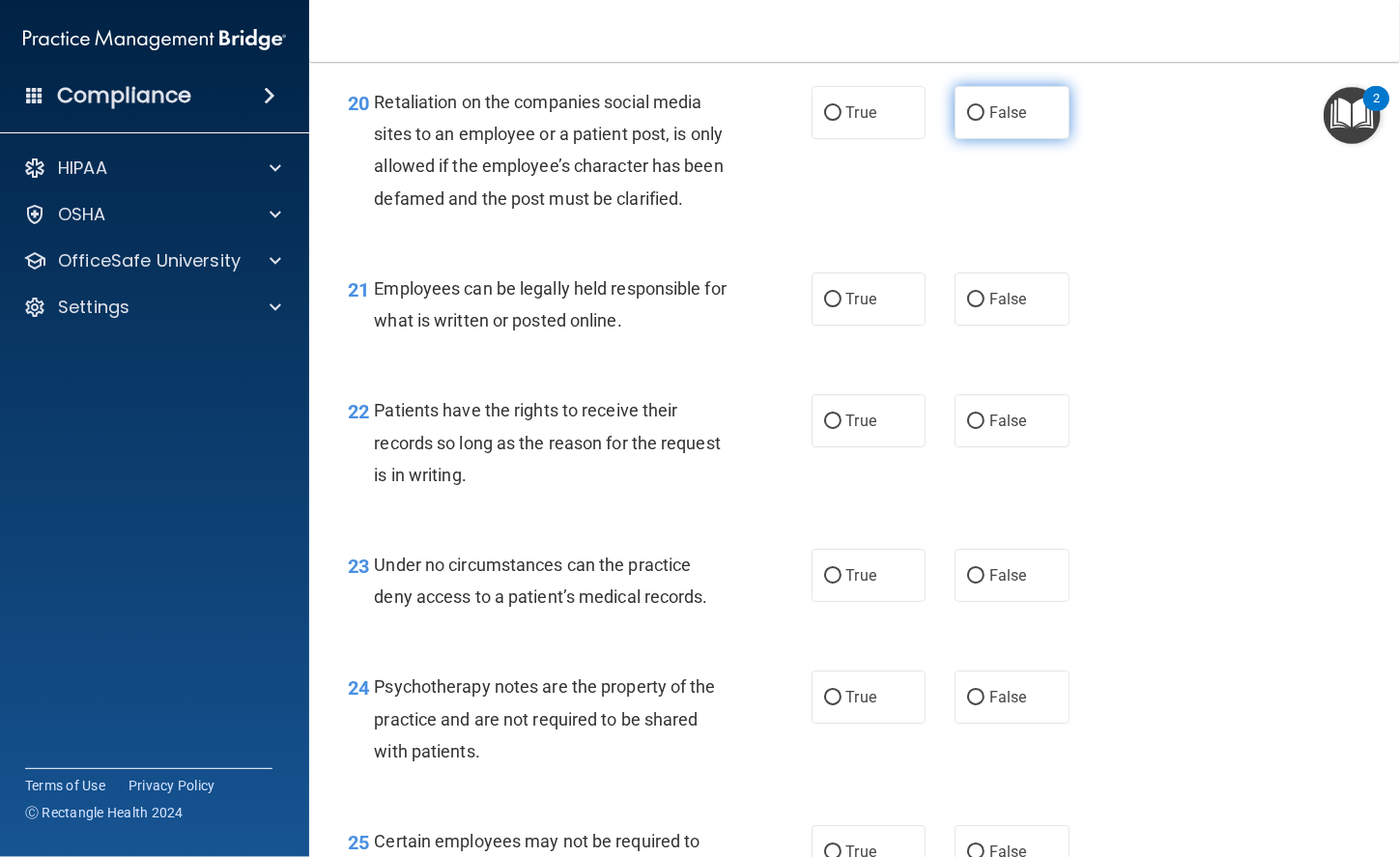
click at [1014, 121] on span "False" at bounding box center [1008, 113] width 38 height 19
click at [984, 120] on input "False" at bounding box center [975, 114] width 18 height 15
radio input "true"
click at [864, 326] on label "True" at bounding box center [869, 299] width 115 height 53
click at [841, 307] on input "True" at bounding box center [832, 299] width 18 height 15
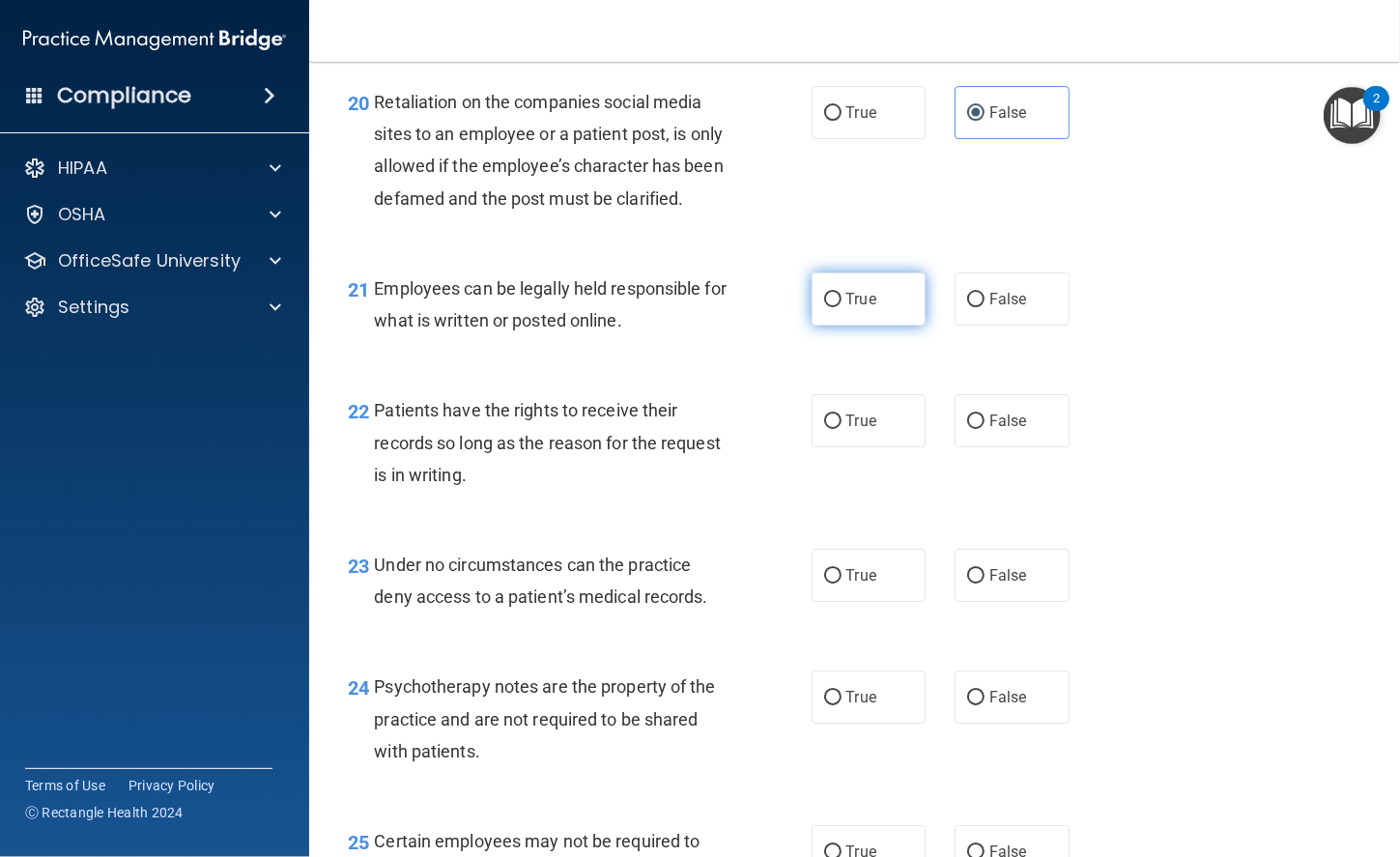
radio input "true"
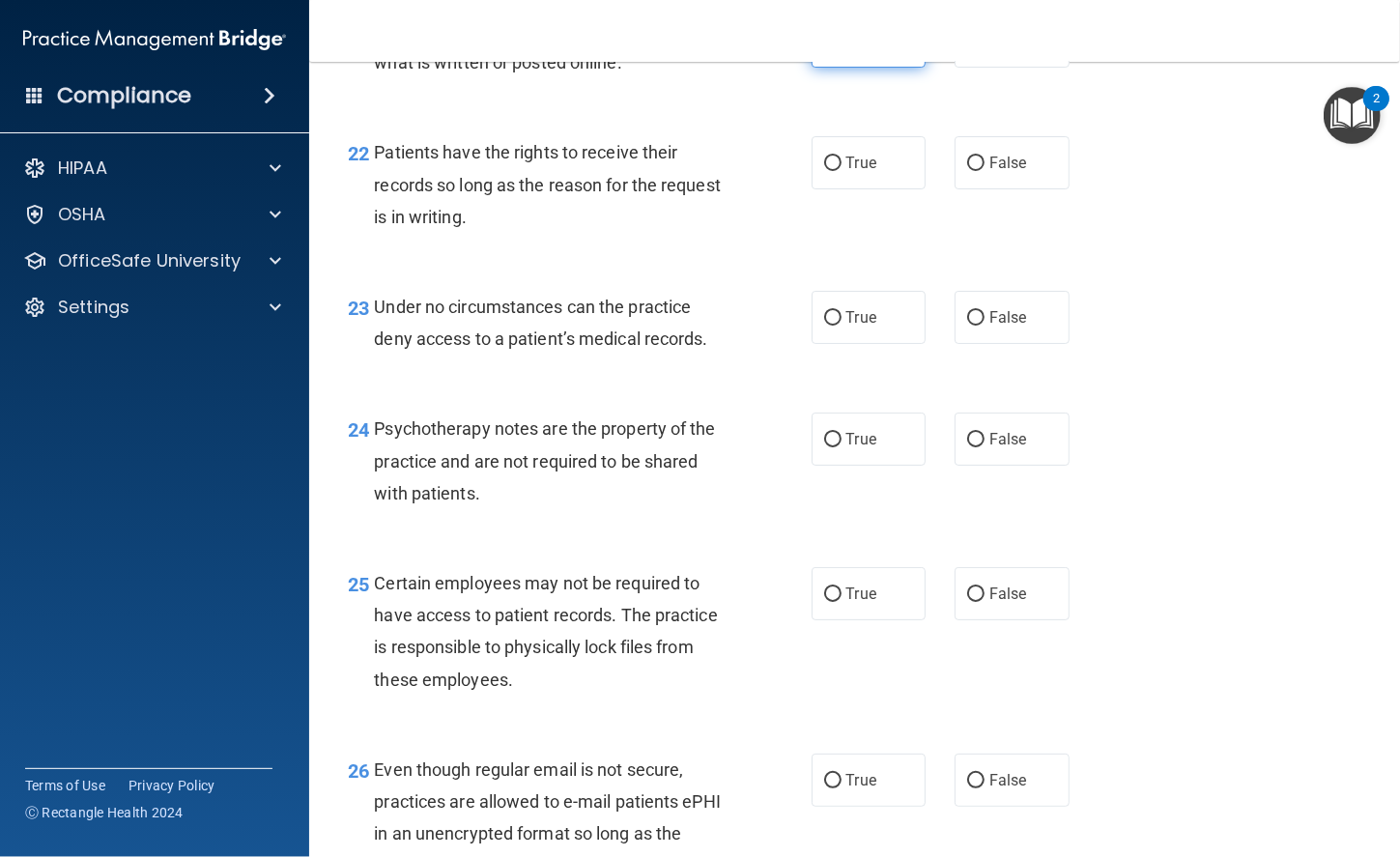
scroll to position [4166, 0]
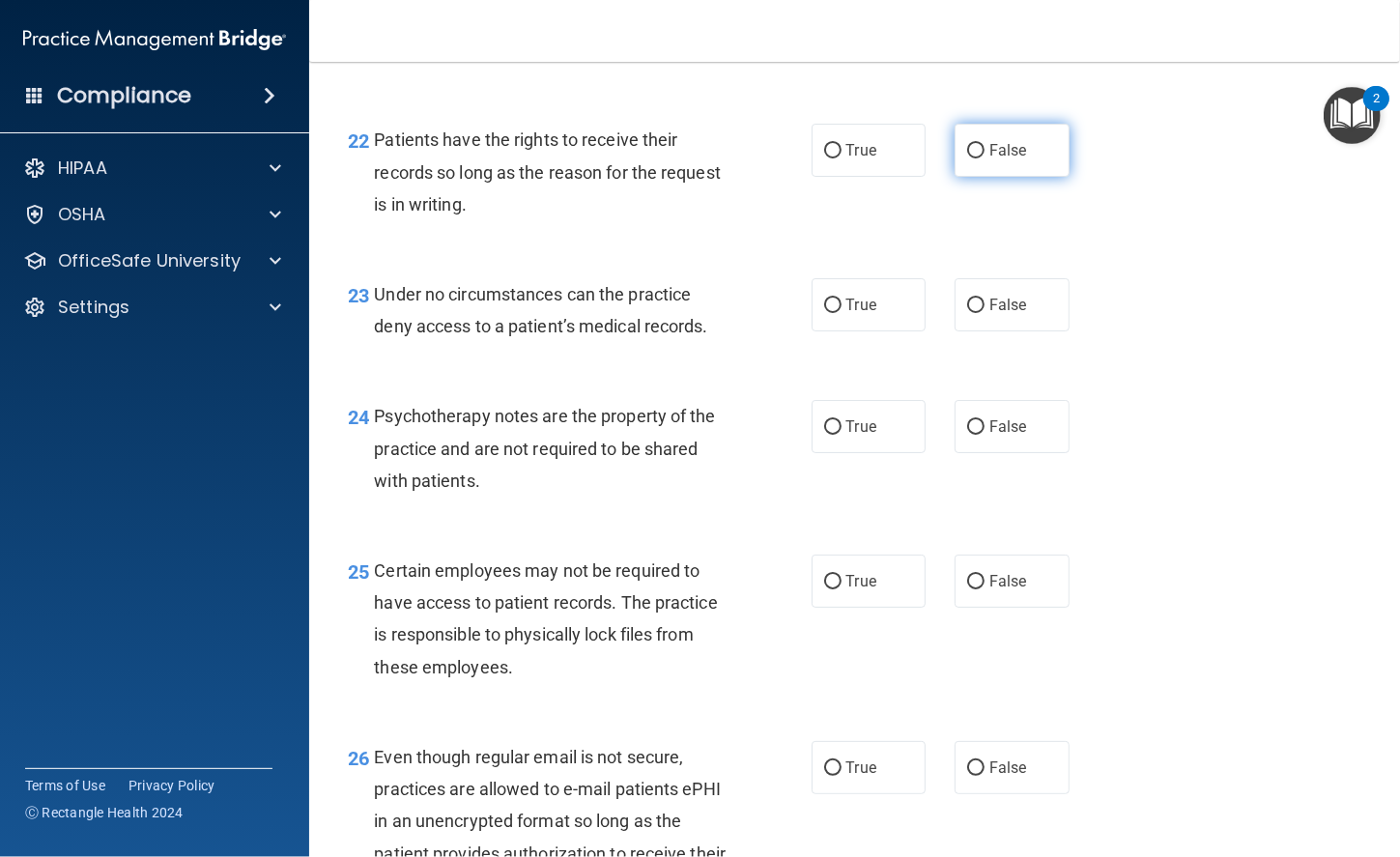
click at [989, 159] on span "False" at bounding box center [1008, 150] width 38 height 19
click at [982, 158] on input "False" at bounding box center [975, 151] width 18 height 15
radio input "true"
click at [998, 314] on span "False" at bounding box center [1008, 304] width 38 height 19
click at [984, 313] on input "False" at bounding box center [975, 305] width 18 height 15
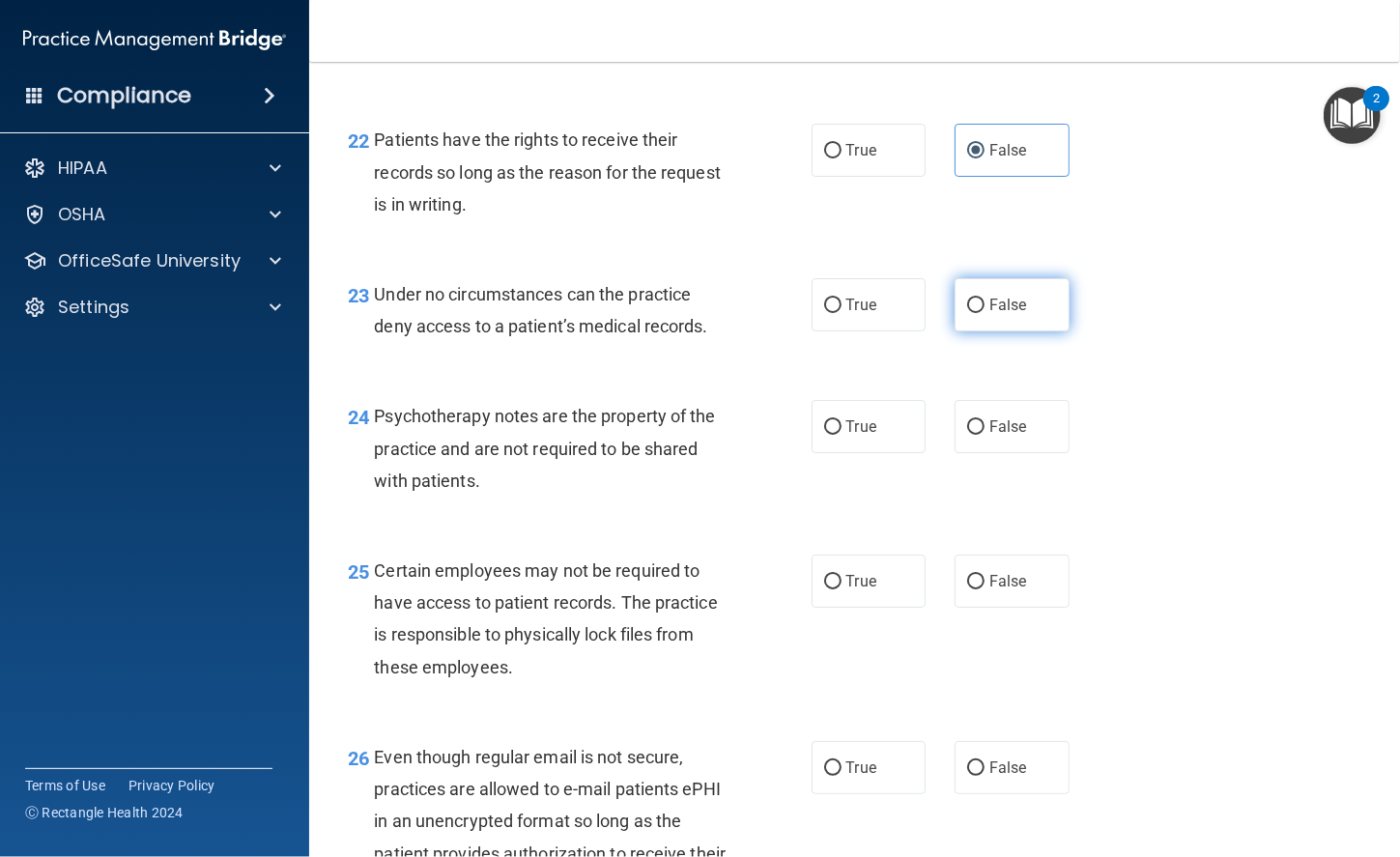
radio input "true"
click at [913, 453] on label "True" at bounding box center [869, 427] width 115 height 53
click at [841, 434] on input "True" at bounding box center [832, 428] width 18 height 15
radio input "true"
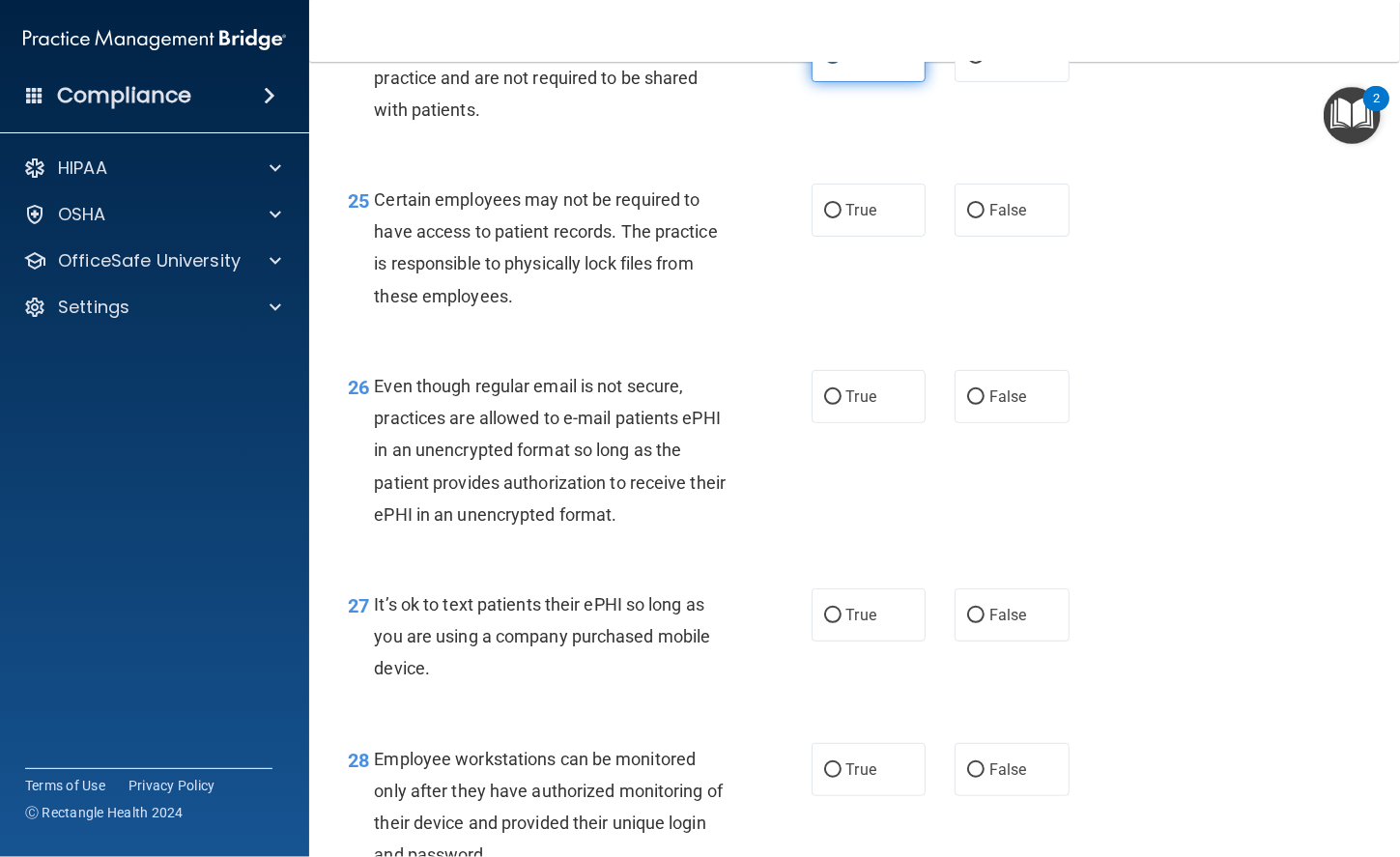
scroll to position [4541, 0]
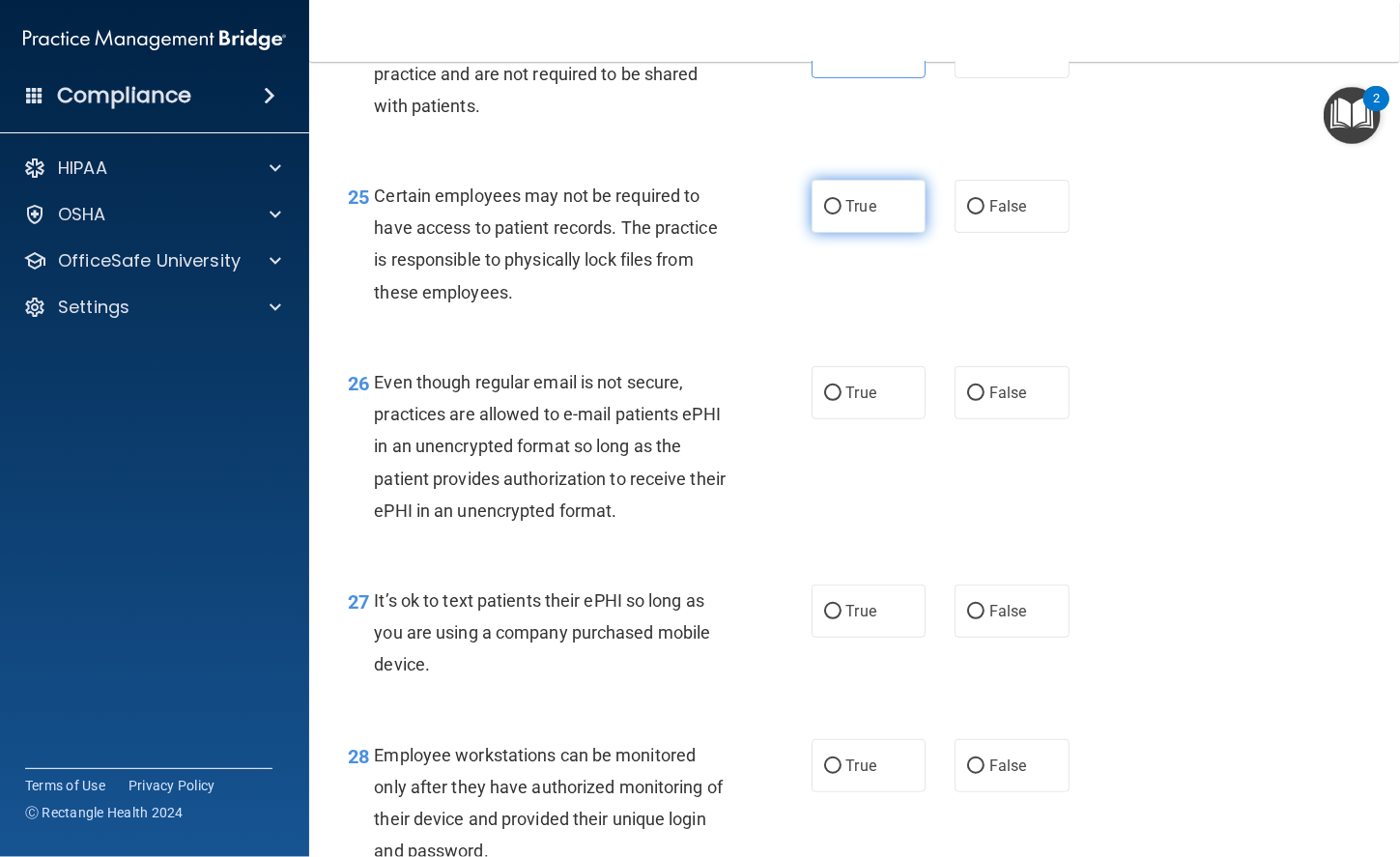
click at [866, 233] on label "True" at bounding box center [869, 206] width 115 height 53
click at [841, 214] on input "True" at bounding box center [832, 207] width 18 height 15
radio input "true"
click at [837, 420] on label "True" at bounding box center [869, 393] width 115 height 53
click at [837, 401] on input "True" at bounding box center [832, 393] width 18 height 15
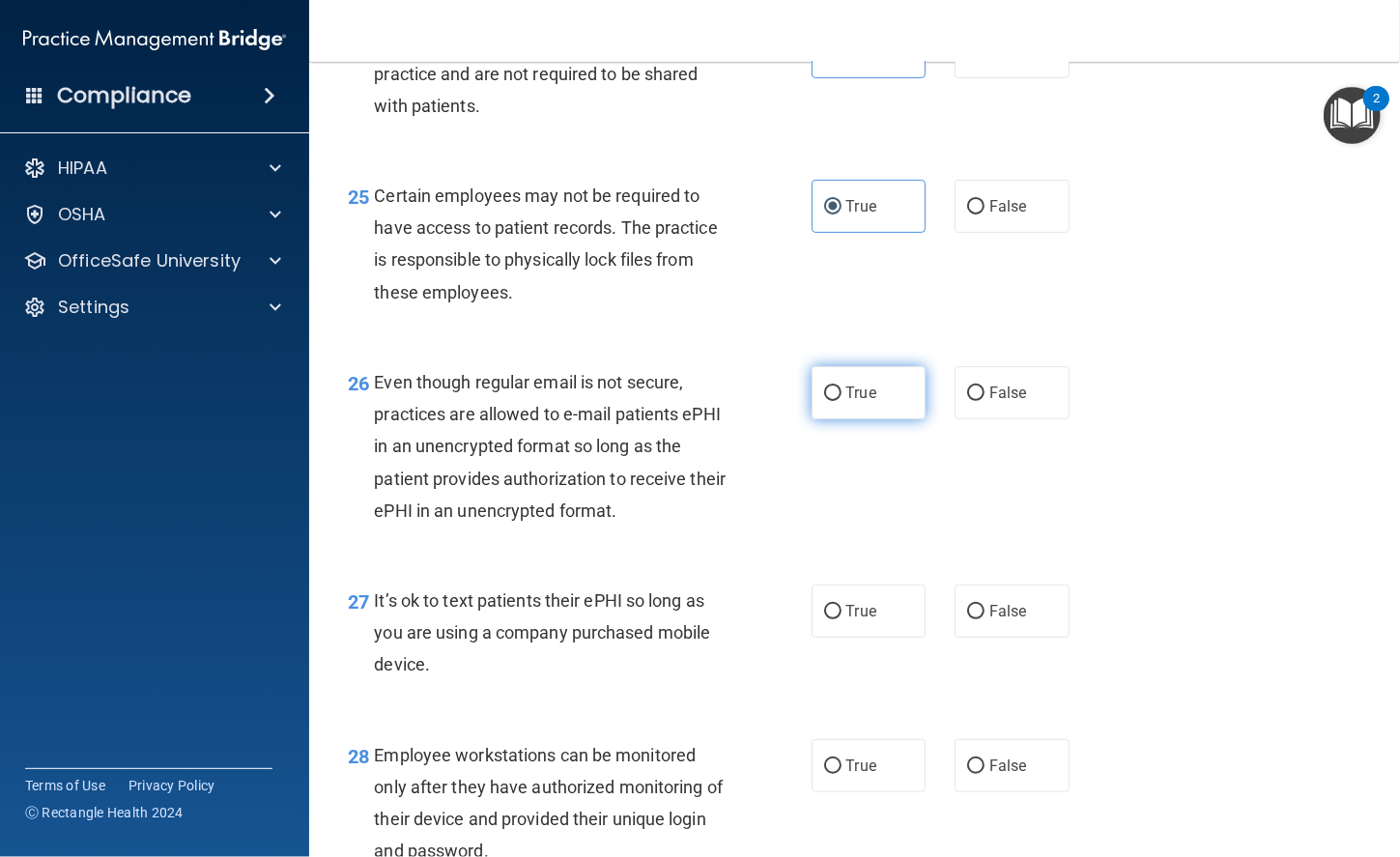
radio input "true"
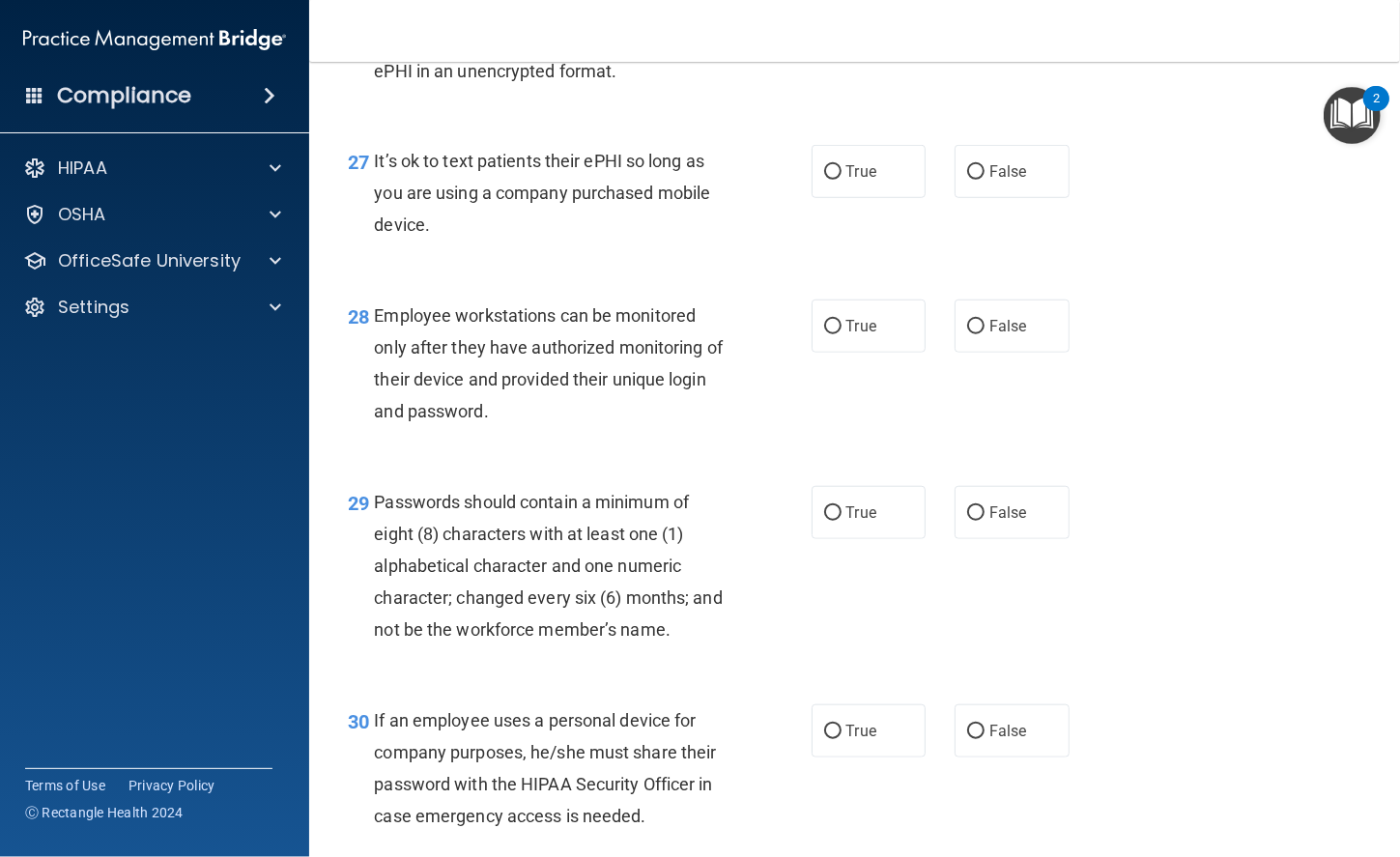
scroll to position [4986, 0]
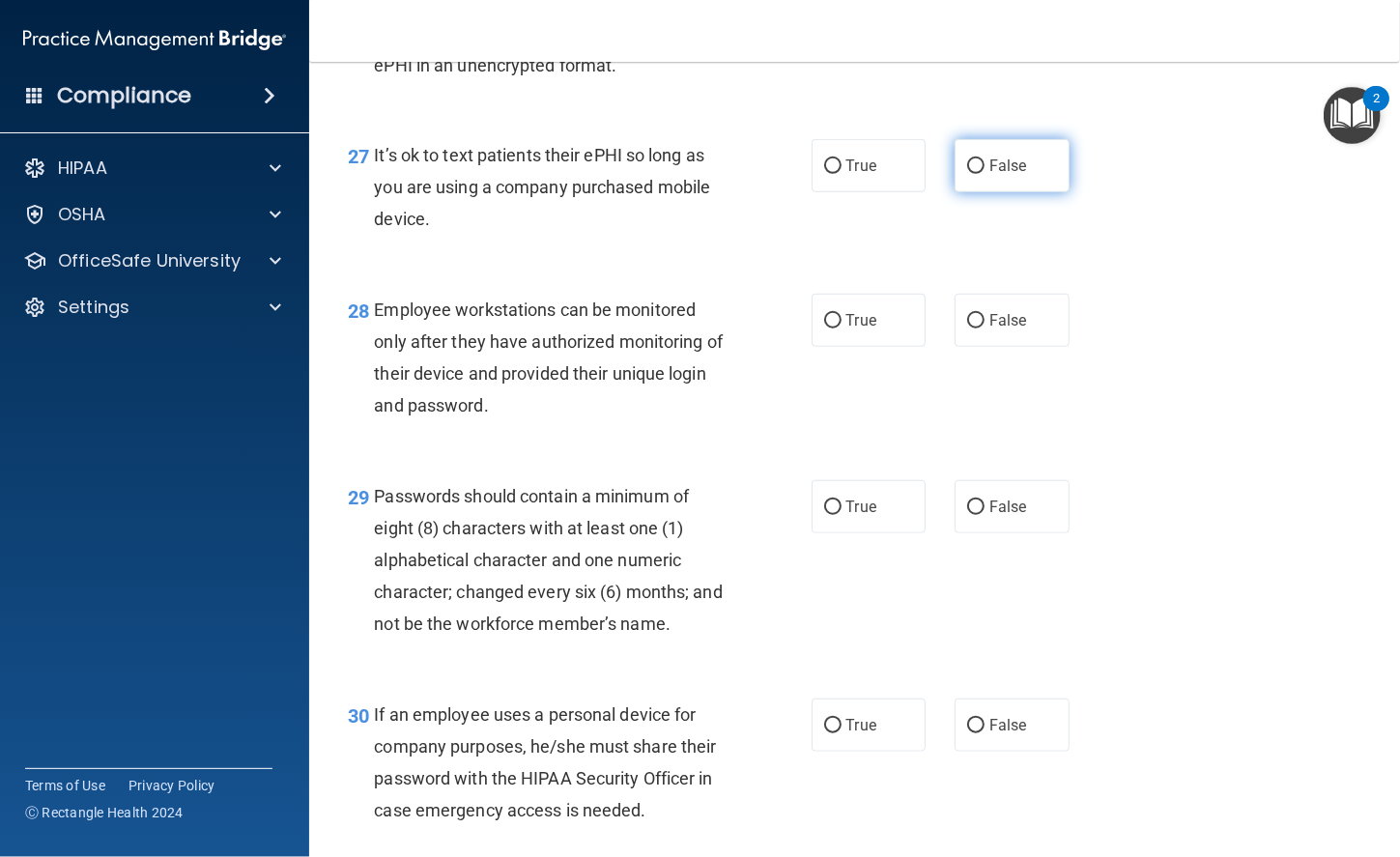
click at [1044, 193] on label "False" at bounding box center [1012, 166] width 115 height 53
click at [984, 174] on input "False" at bounding box center [975, 166] width 18 height 15
radio input "true"
click at [979, 347] on label "False" at bounding box center [1012, 320] width 115 height 53
click at [979, 329] on input "False" at bounding box center [975, 321] width 18 height 15
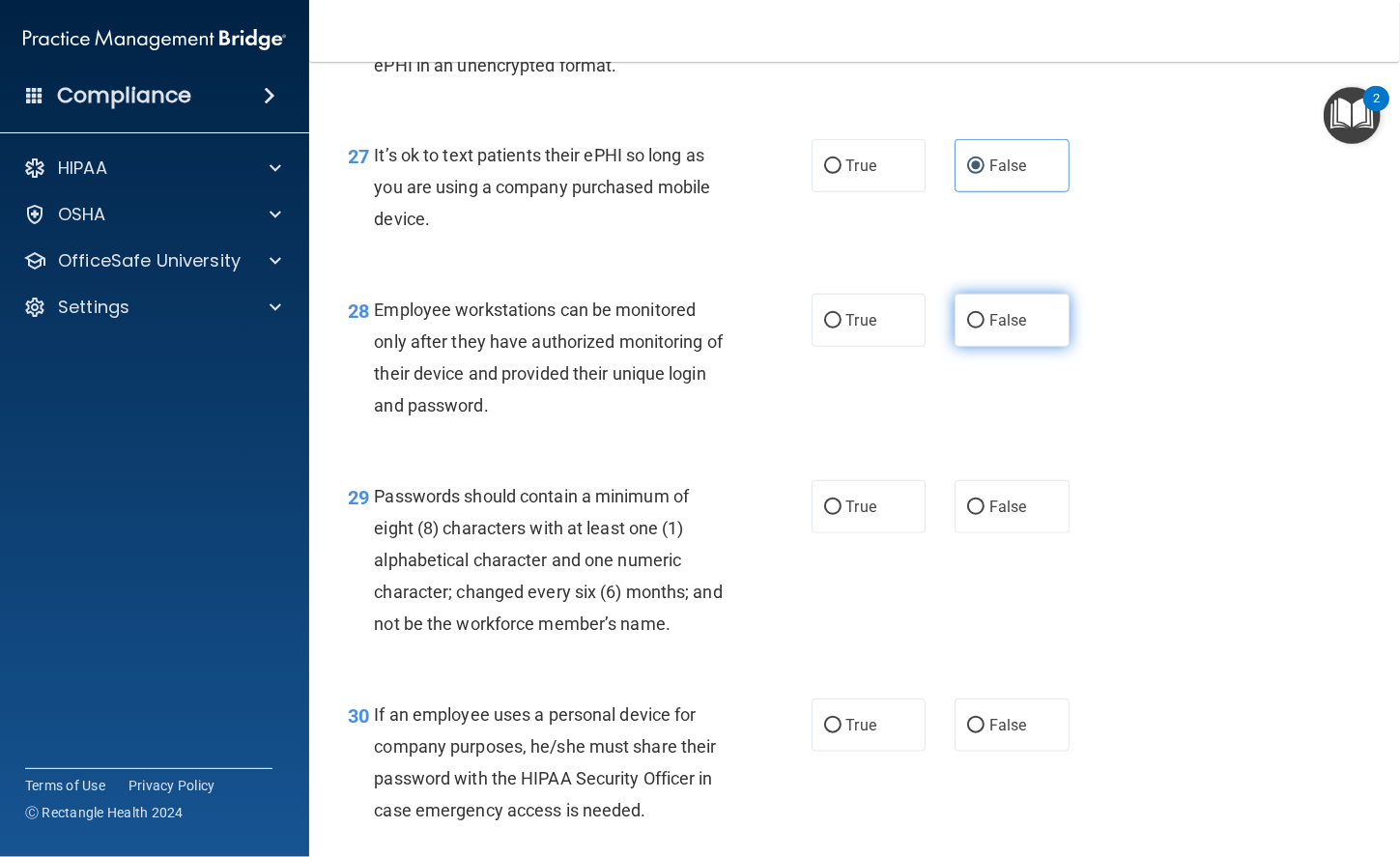
radio input "true"
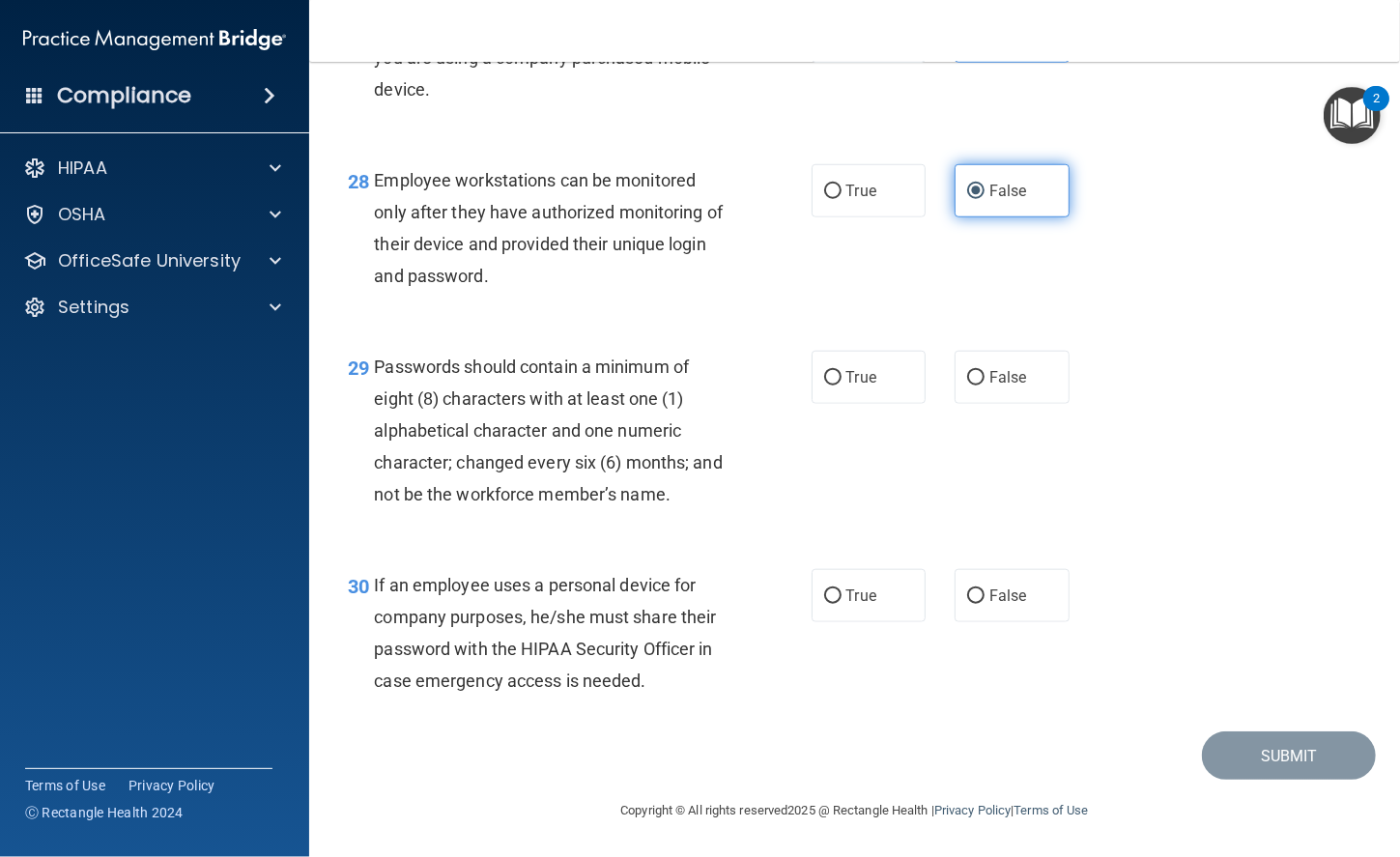
scroll to position [5149, 0]
click at [871, 364] on div "29 Passwords should contain a minimum of eight (8) characters with at least one…" at bounding box center [855, 435] width 1043 height 218
click at [847, 386] on span "True" at bounding box center [861, 377] width 30 height 19
click at [841, 385] on input "True" at bounding box center [832, 378] width 18 height 15
radio input "true"
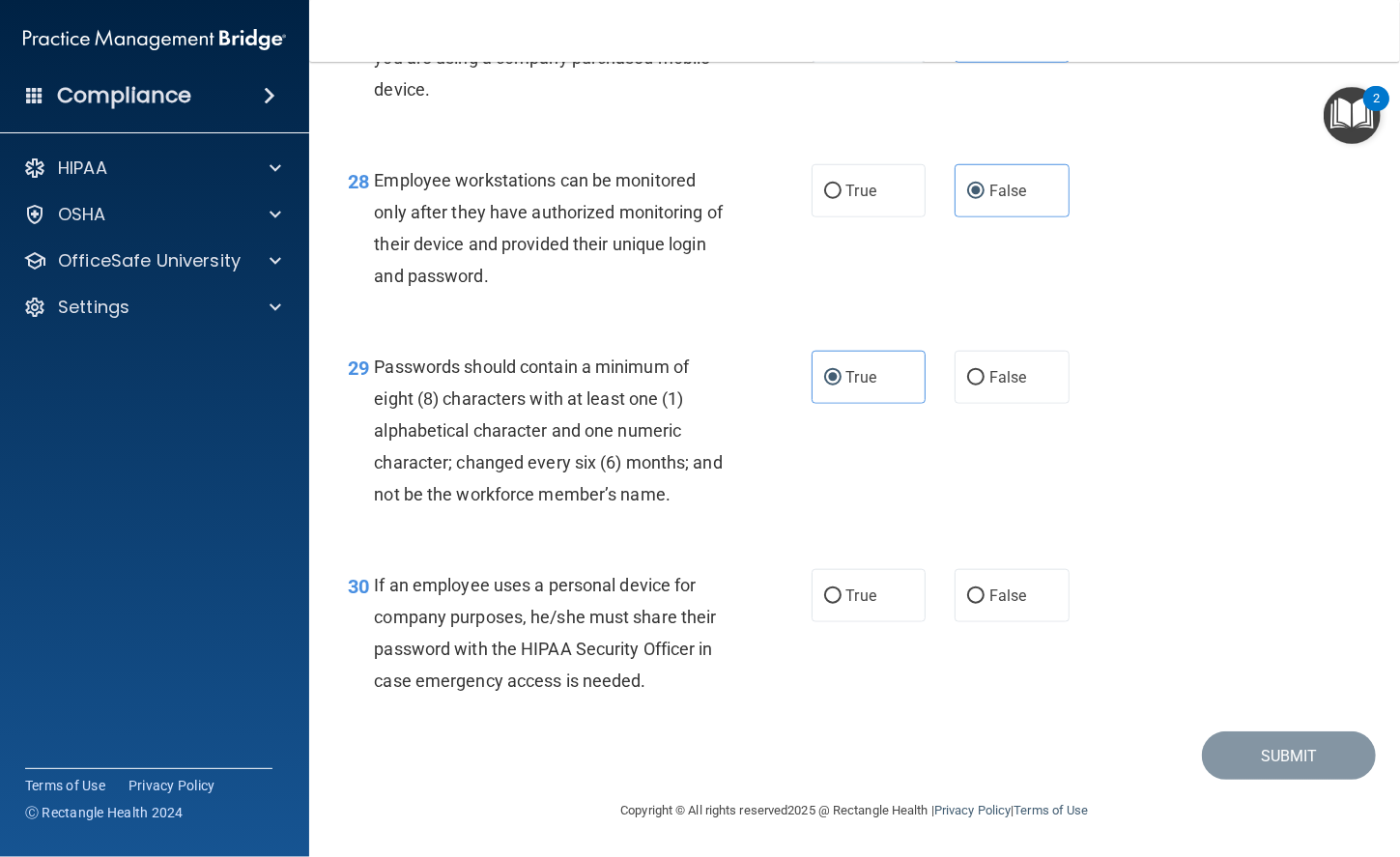
click at [986, 655] on div "30 If an employee uses a personal device for company purposes, he/she must shar…" at bounding box center [855, 638] width 1043 height 187
click at [990, 604] on span "False" at bounding box center [1008, 595] width 38 height 19
click at [984, 603] on input "False" at bounding box center [975, 596] width 18 height 15
radio input "true"
click at [1221, 732] on div "30 If an employee uses a personal device for company purposes, he/she must shar…" at bounding box center [855, 638] width 1043 height 187
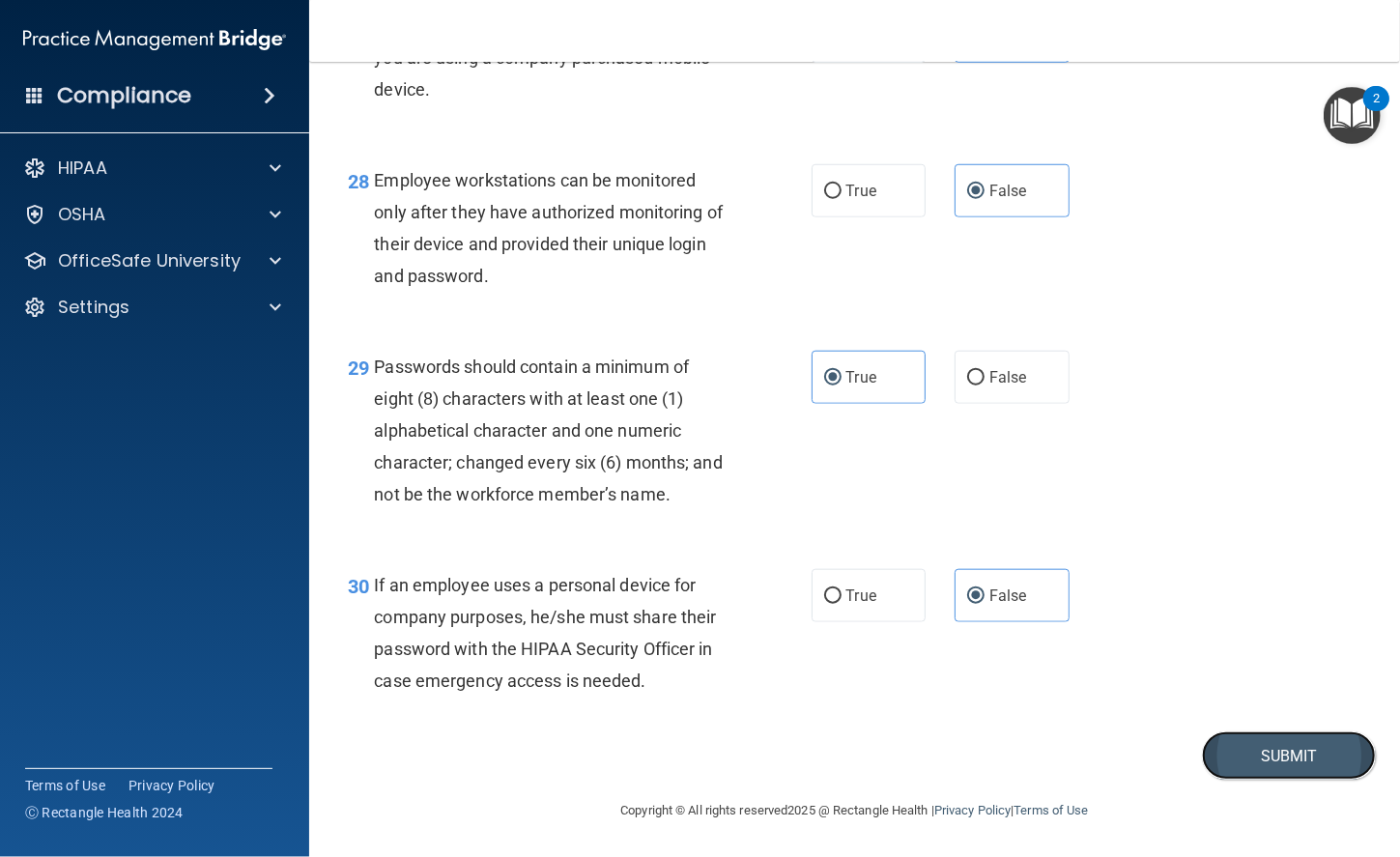
click at [1221, 780] on button "Submit" at bounding box center [1288, 756] width 174 height 49
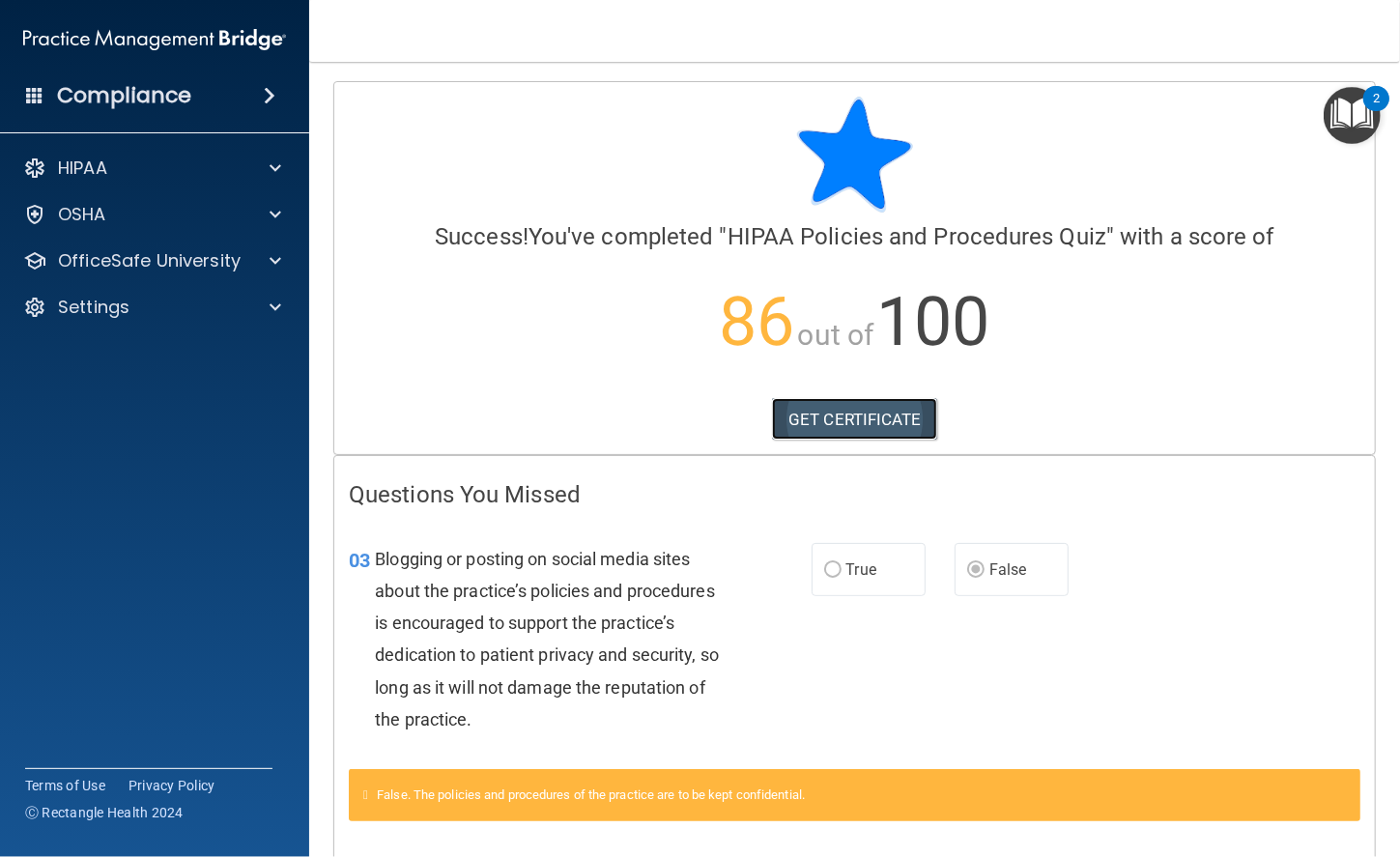
click at [876, 428] on link "GET CERTIFICATE" at bounding box center [854, 419] width 165 height 42
click at [1221, 126] on img "Open Resource Center, 2 new notifications" at bounding box center [1352, 116] width 57 height 57
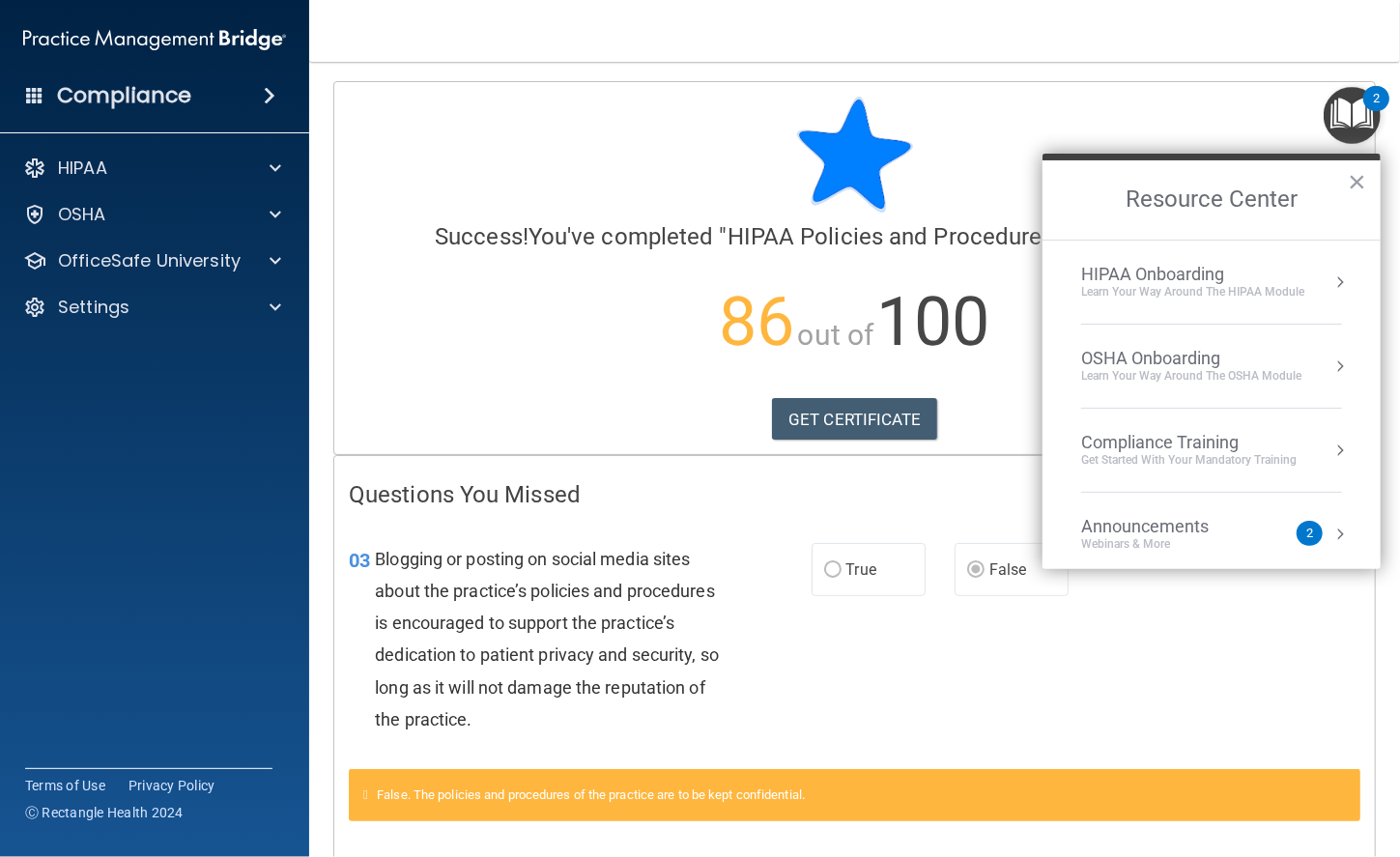
click at [1221, 282] on div "HIPAA Onboarding" at bounding box center [1193, 274] width 223 height 22
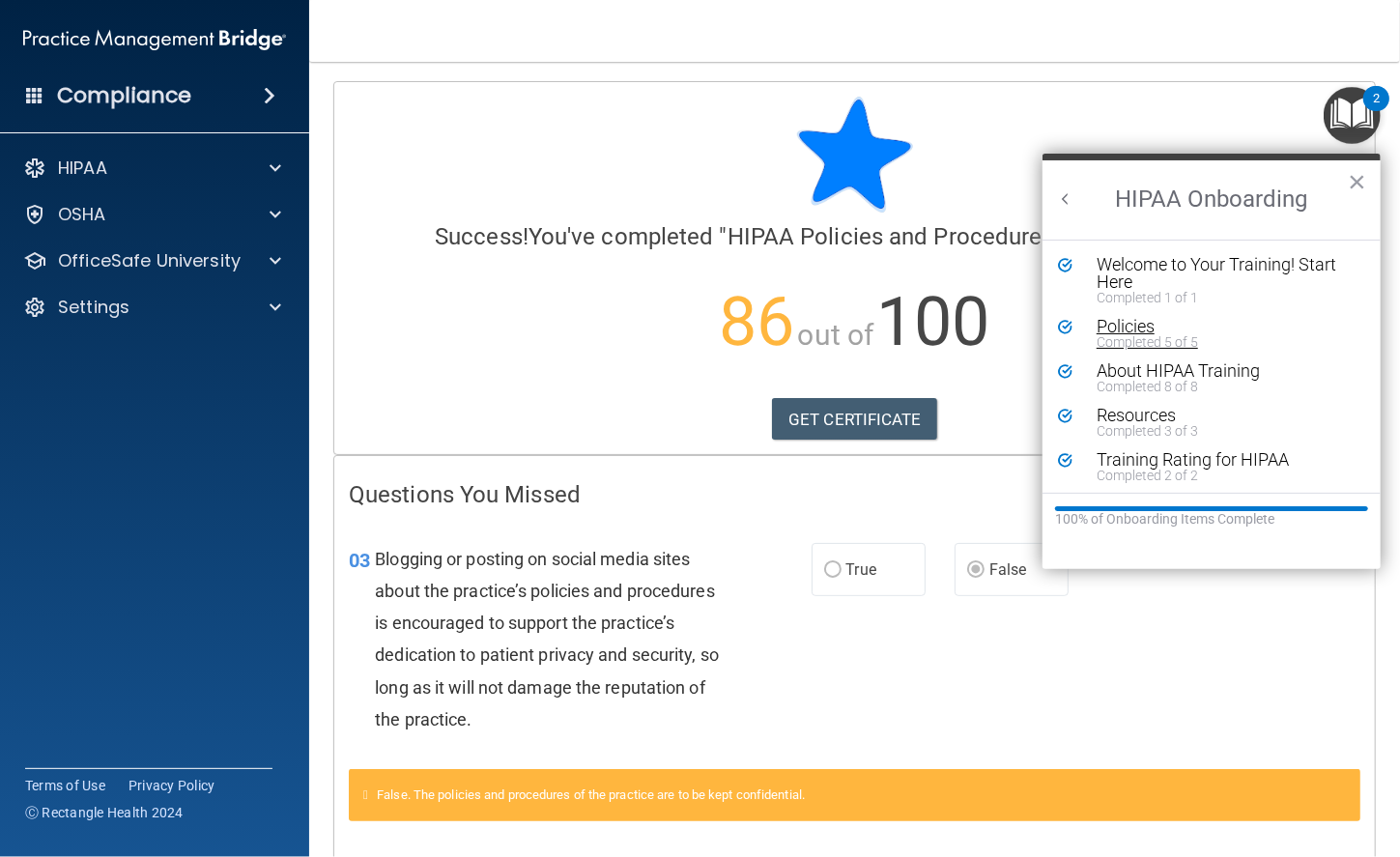
click at [1146, 319] on div "Policies" at bounding box center [1217, 327] width 244 height 18
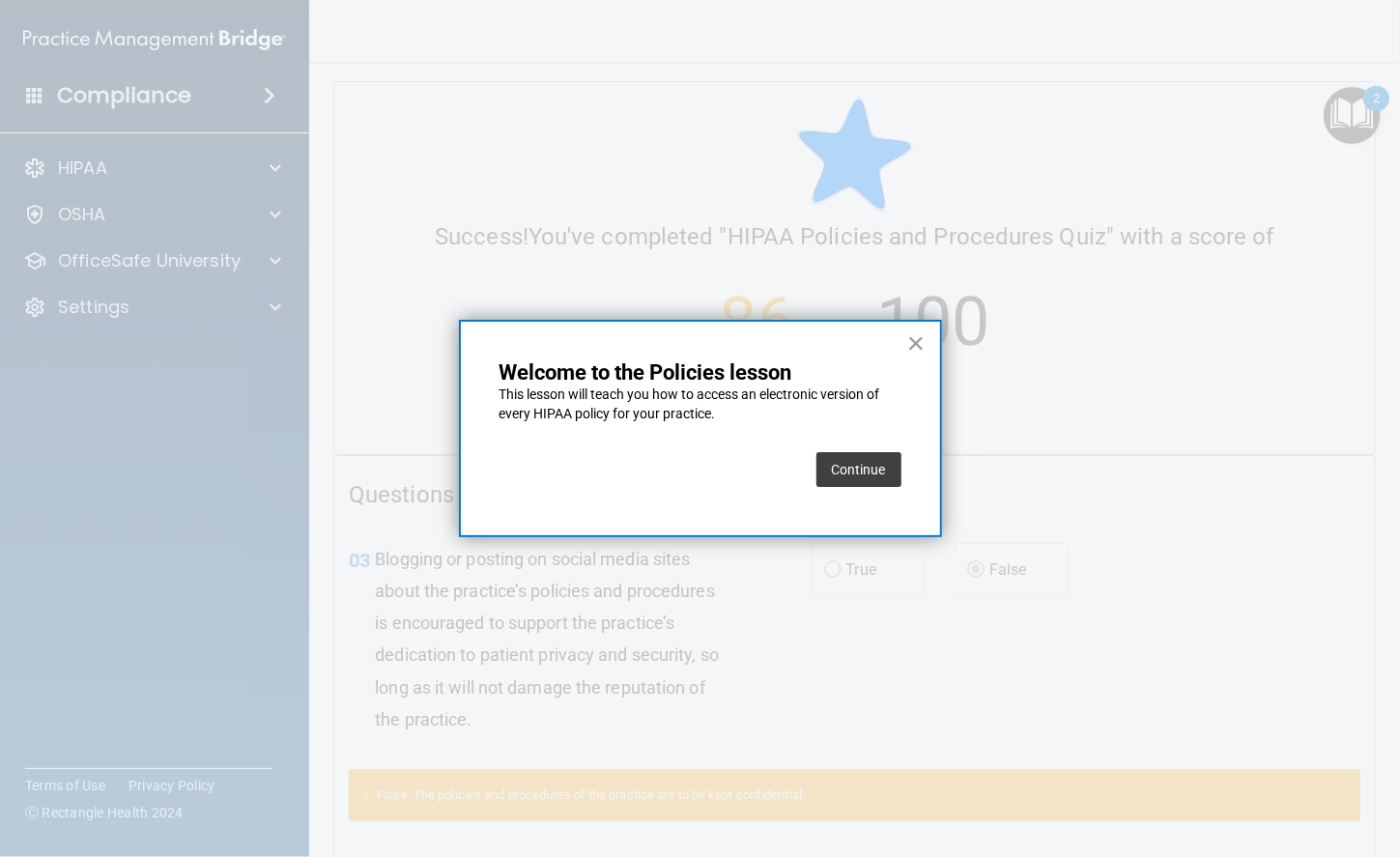
click at [890, 454] on button "Continue" at bounding box center [859, 469] width 85 height 35
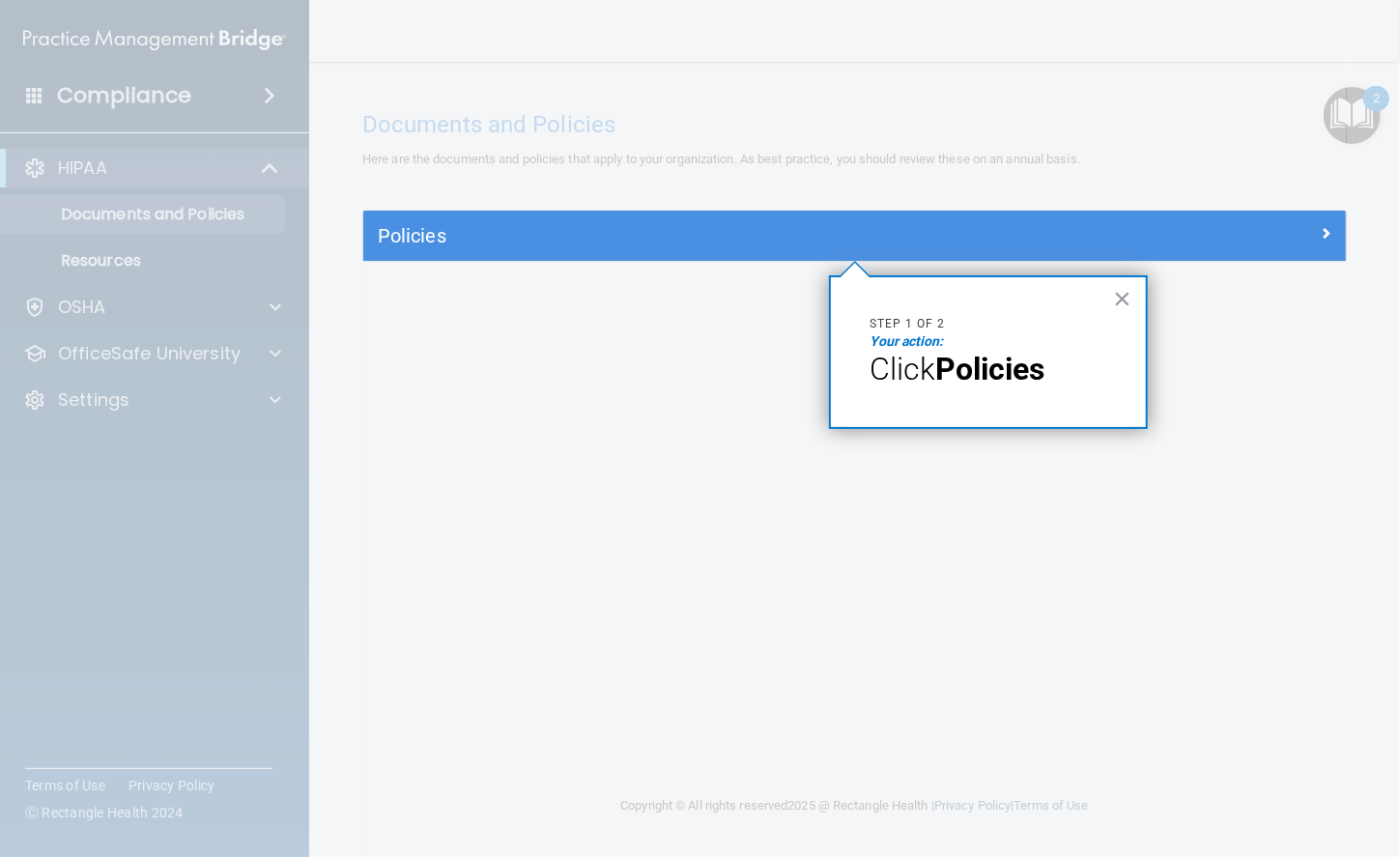
click at [1029, 371] on strong "Policies" at bounding box center [989, 368] width 110 height 37
click at [1144, 284] on div "× Step 1 of 2 Your action: Click Policies" at bounding box center [987, 352] width 319 height 154
click at [1131, 299] on div "× Step 1 of 2 Your action: Click Policies" at bounding box center [987, 352] width 319 height 154
click at [1126, 279] on div "× Step 1 of 2 Your action: Click Policies" at bounding box center [987, 352] width 319 height 154
click at [1126, 305] on button "×" at bounding box center [1122, 298] width 19 height 31
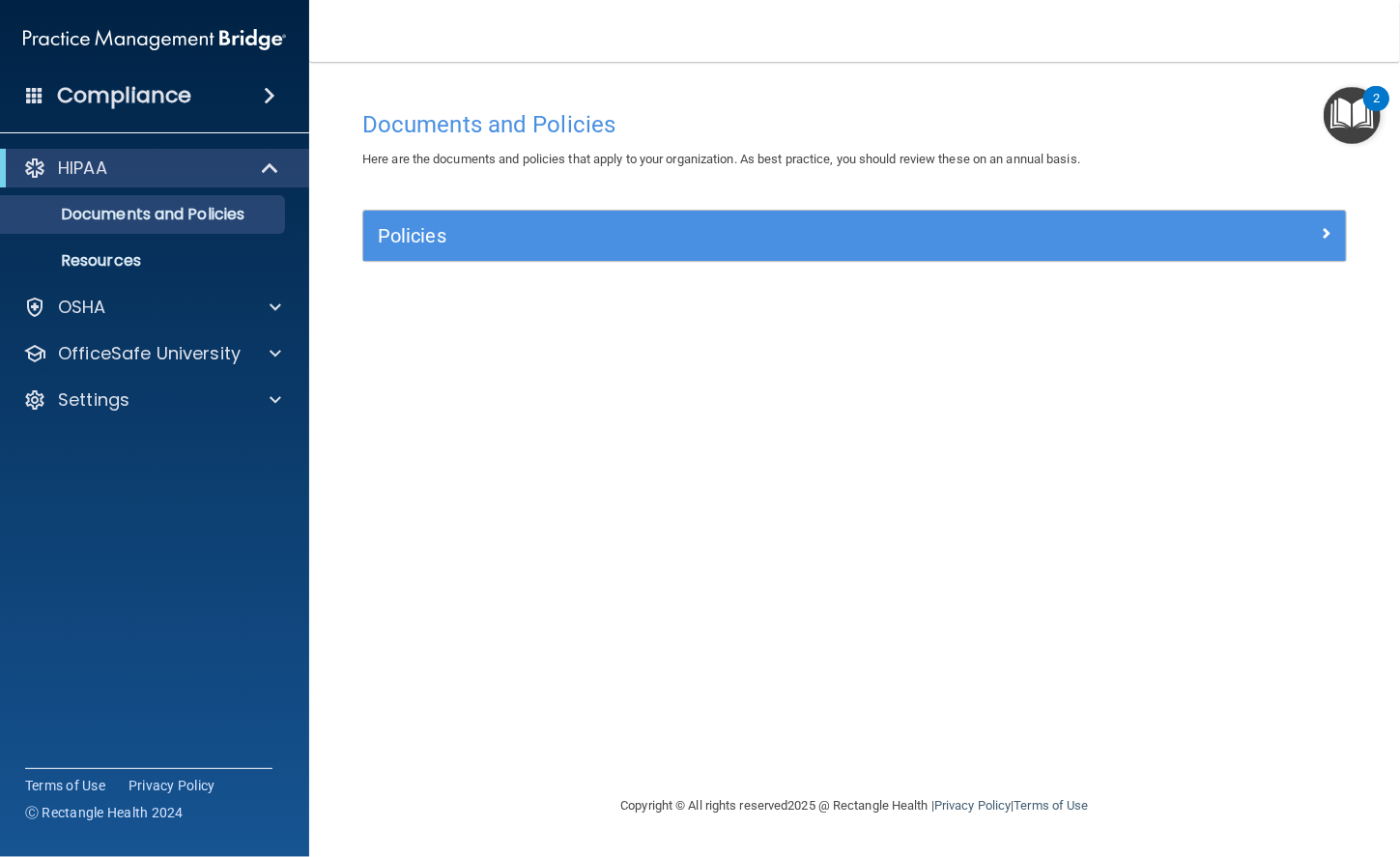
click at [1221, 129] on img "Open Resource Center, 2 new notifications" at bounding box center [1352, 116] width 57 height 57
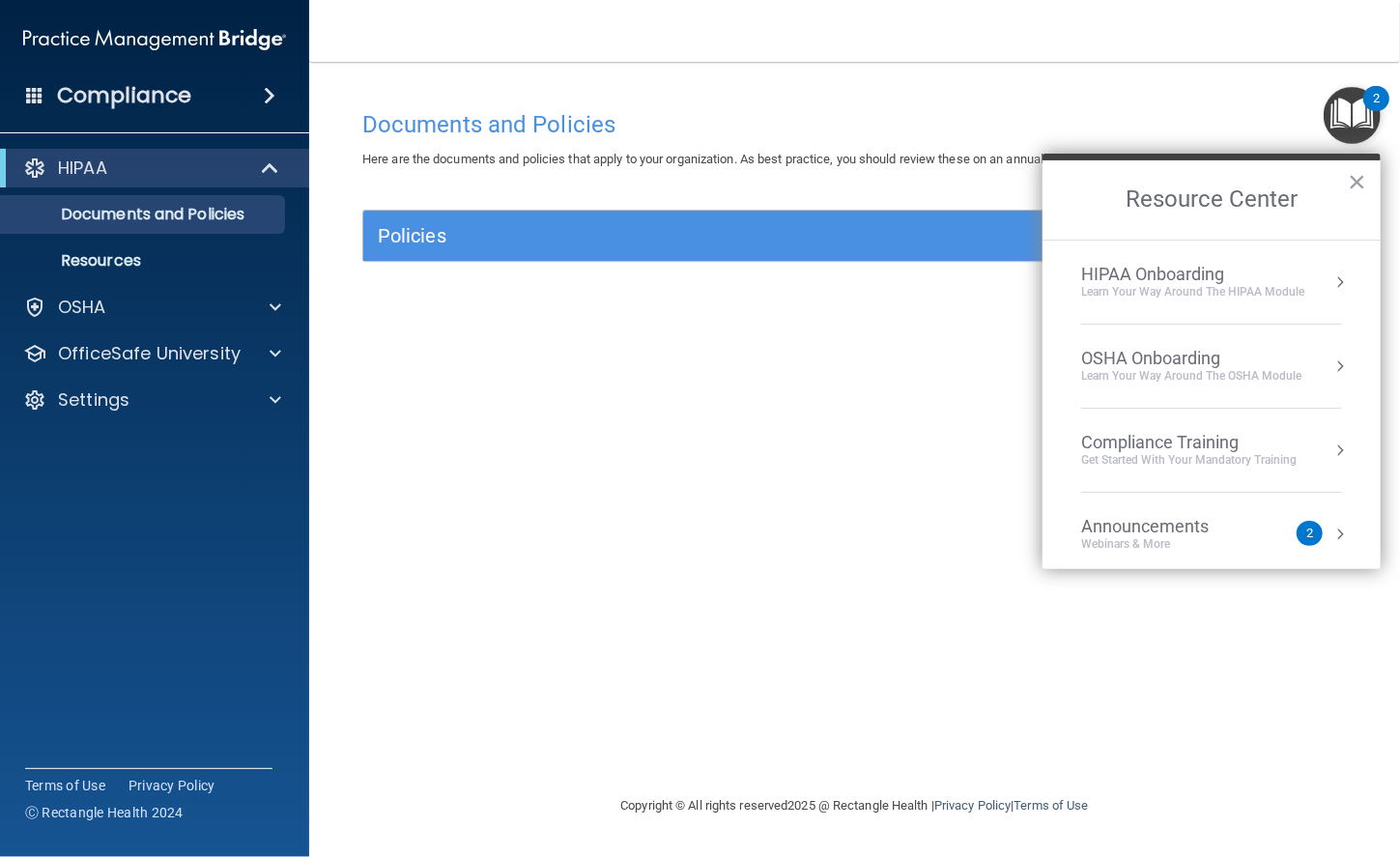
click at [1183, 459] on div "Get Started with your mandatory training" at bounding box center [1189, 460] width 215 height 17
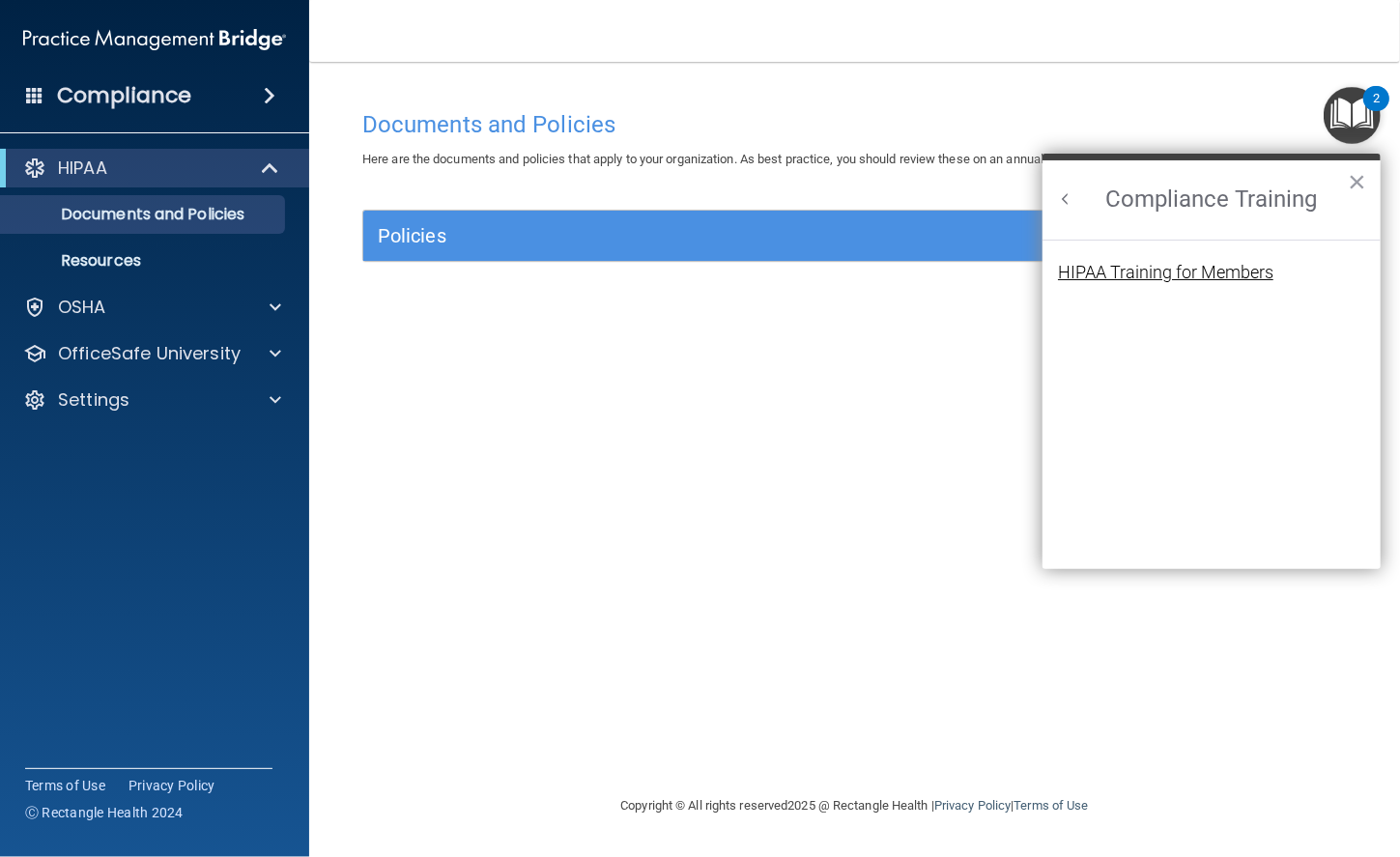
click at [1211, 274] on div "HIPAA Training for Members" at bounding box center [1165, 273] width 215 height 18
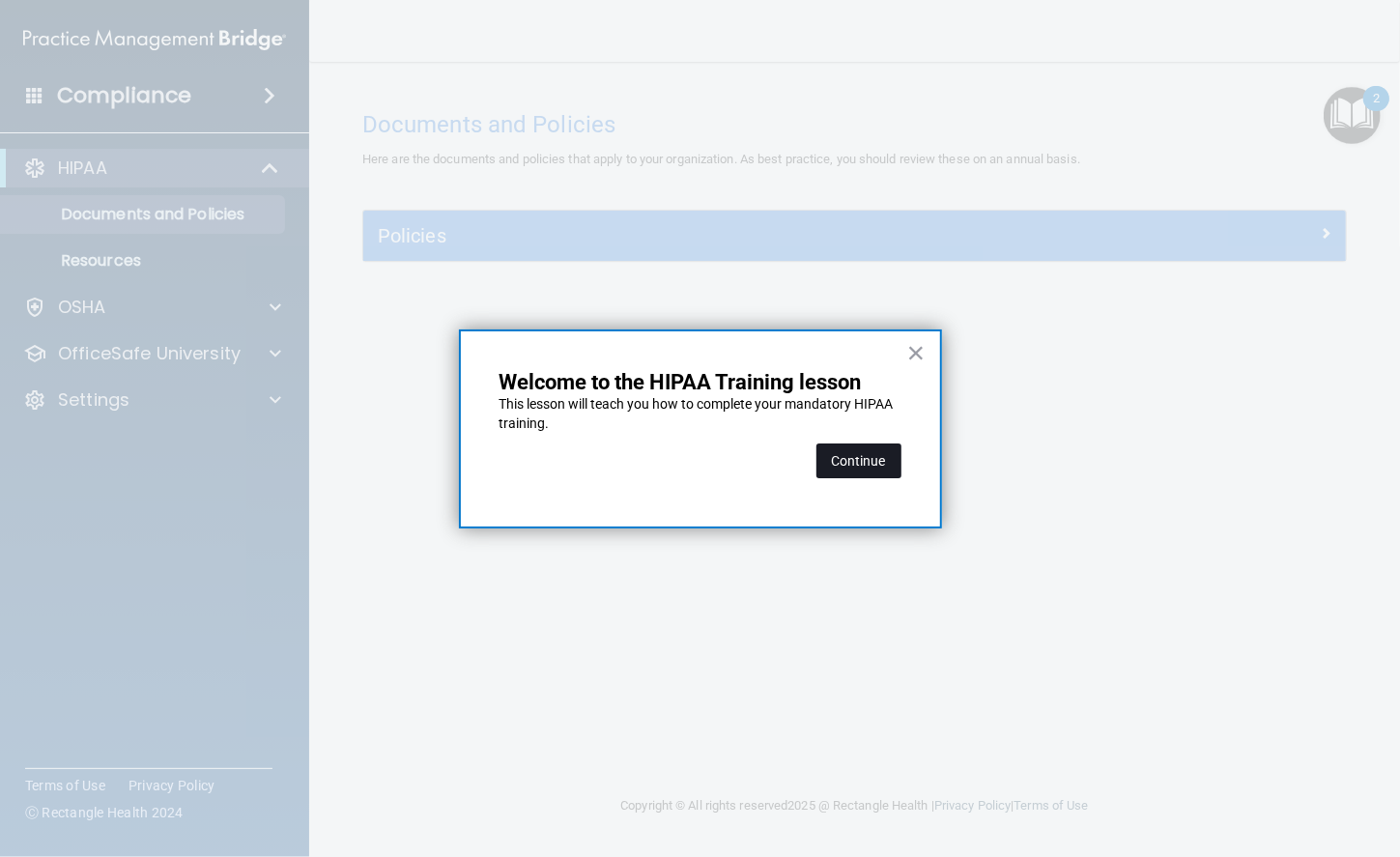
click at [863, 459] on button "Continue" at bounding box center [859, 460] width 85 height 35
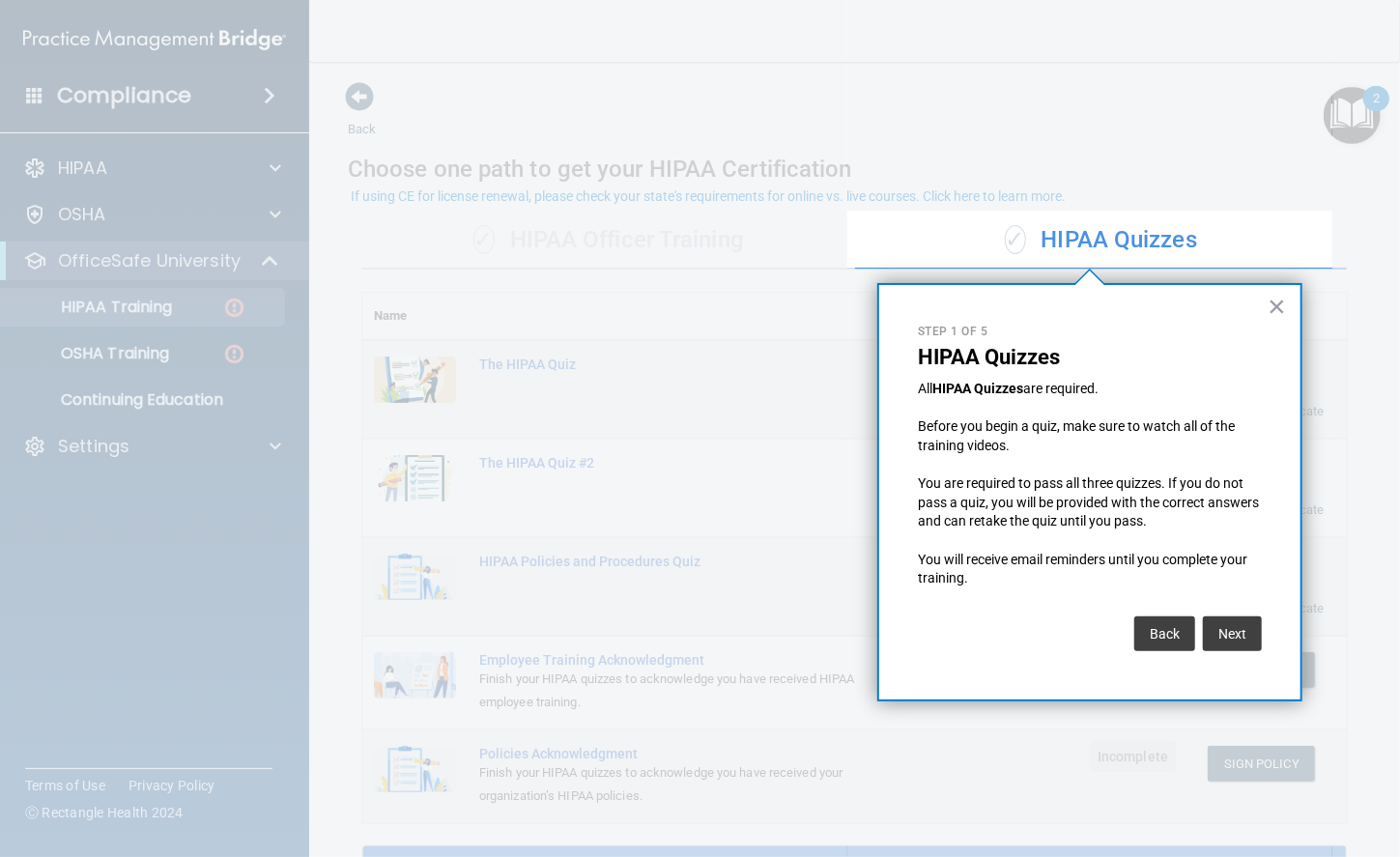
click at [1221, 287] on div "× Step 1 of 5 HIPAA Quizzes All HIPAA Quizzes are required. Before you begin a …" at bounding box center [1089, 493] width 425 height 419
click at [1221, 297] on button "×" at bounding box center [1277, 305] width 19 height 31
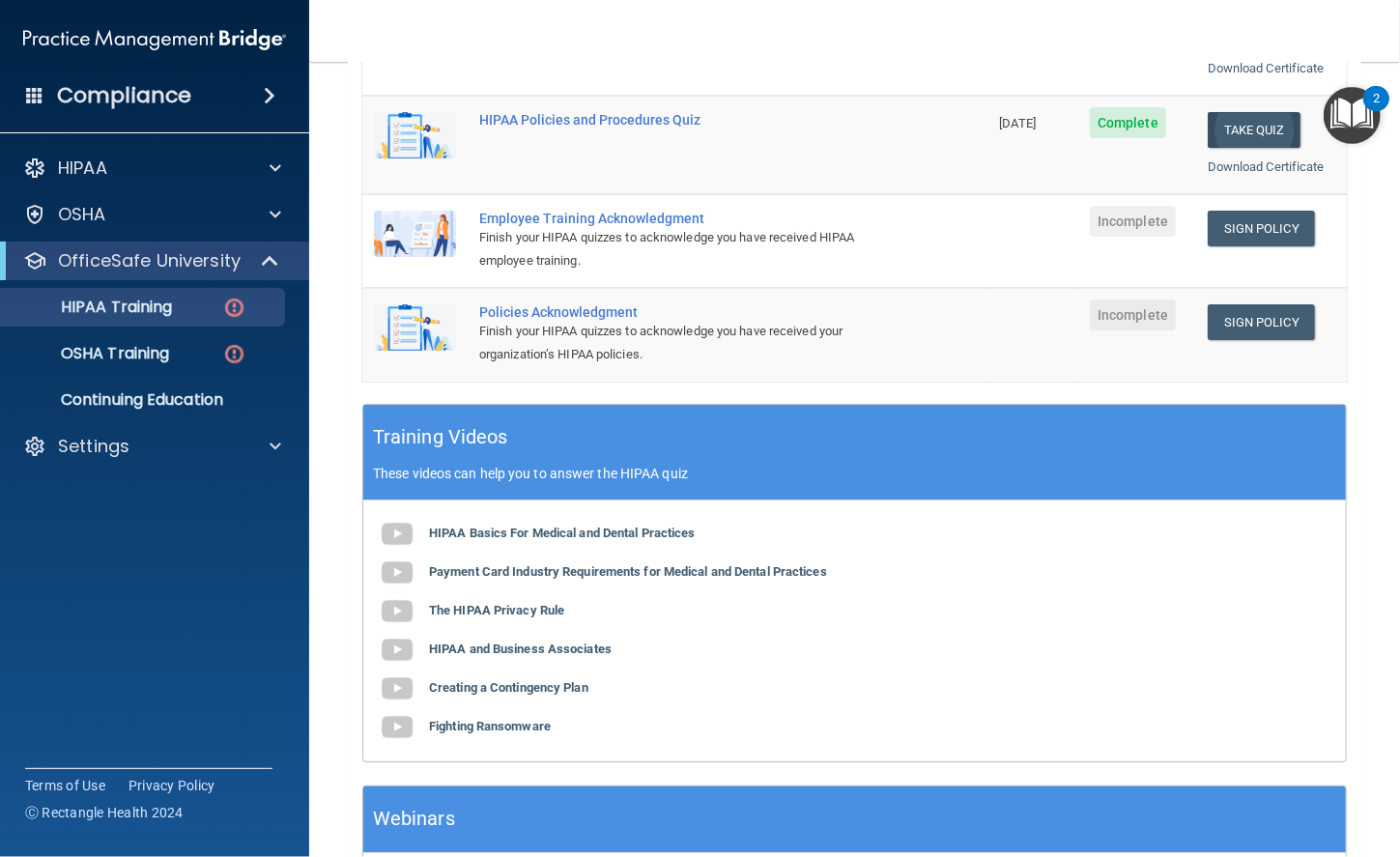
scroll to position [442, 0]
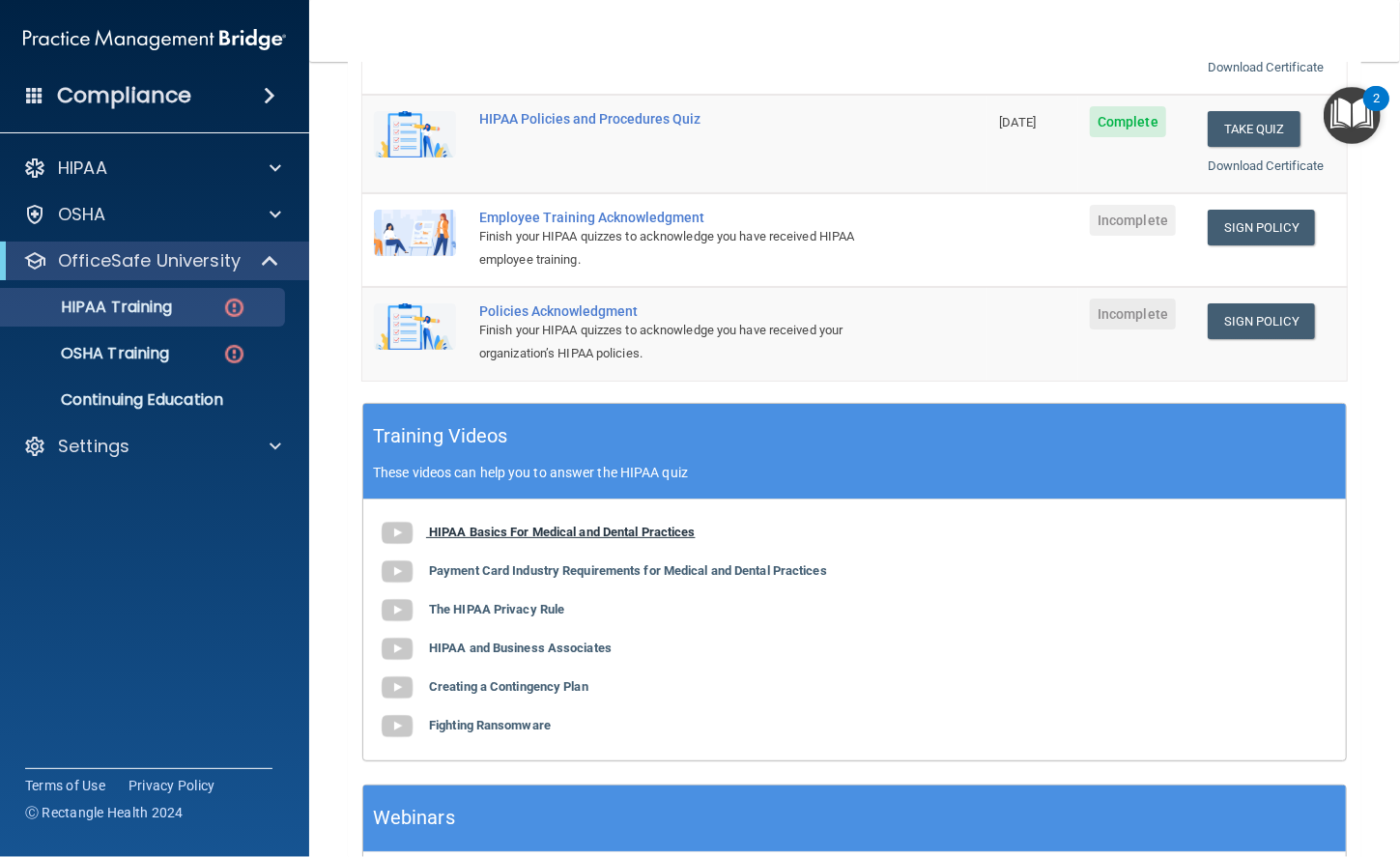
click at [478, 524] on b "HIPAA Basics For Medical and Dental Practices" at bounding box center [562, 531] width 267 height 15
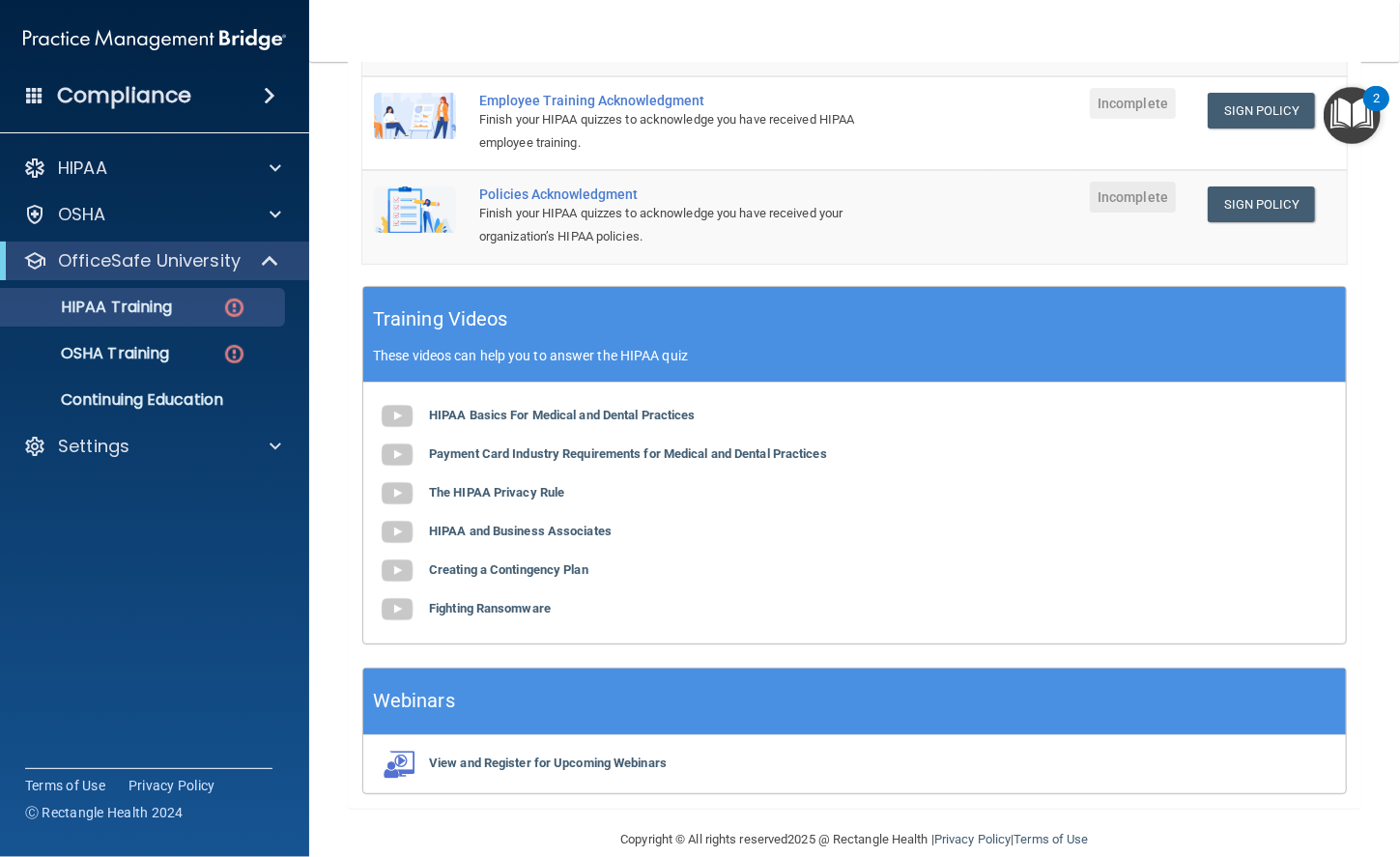
scroll to position [584, 0]
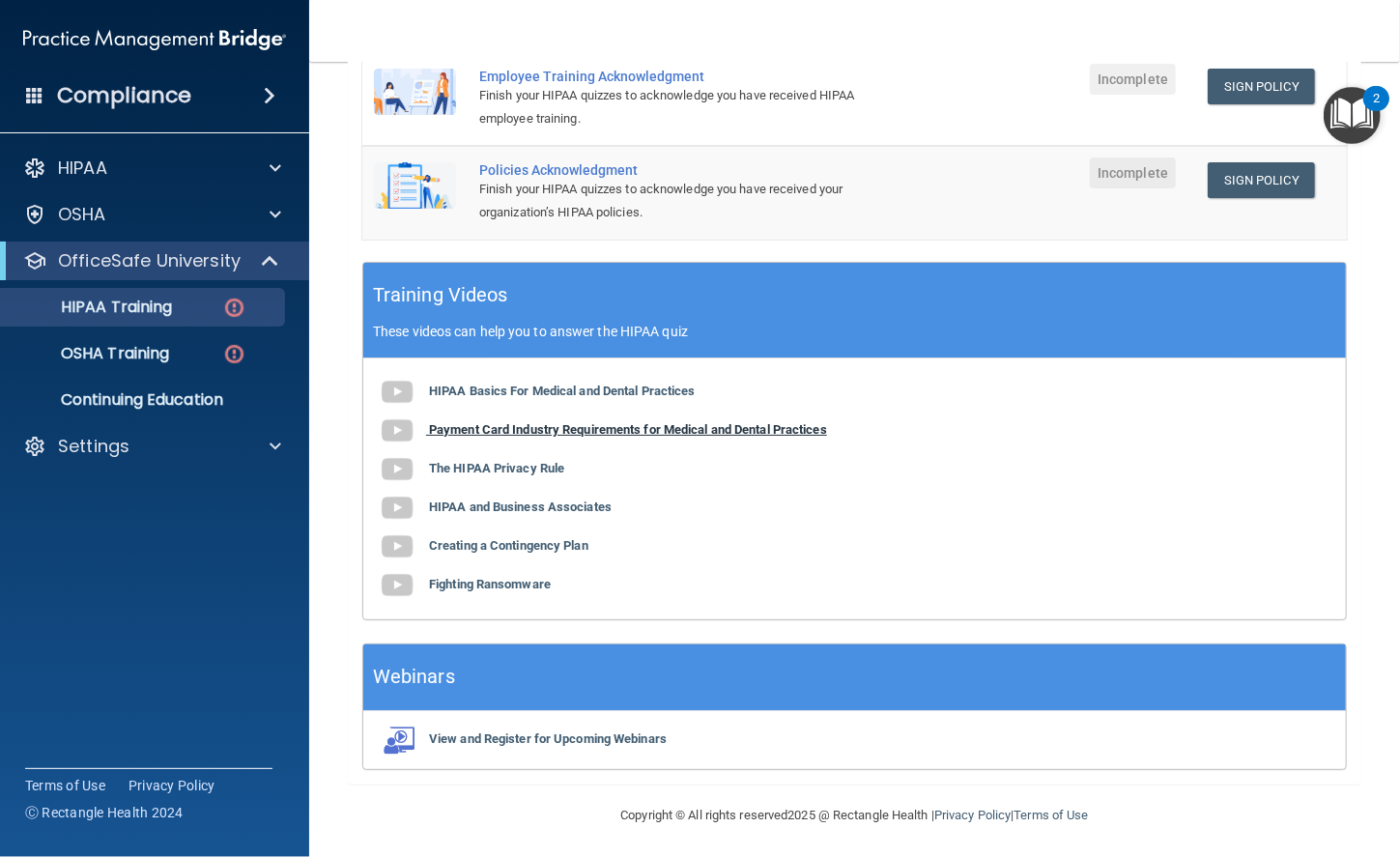
click at [456, 423] on b "Payment Card Industry Requirements for Medical and Dental Practices" at bounding box center [627, 429] width 398 height 15
click at [536, 467] on b "The HIPAA Privacy Rule" at bounding box center [496, 468] width 135 height 15
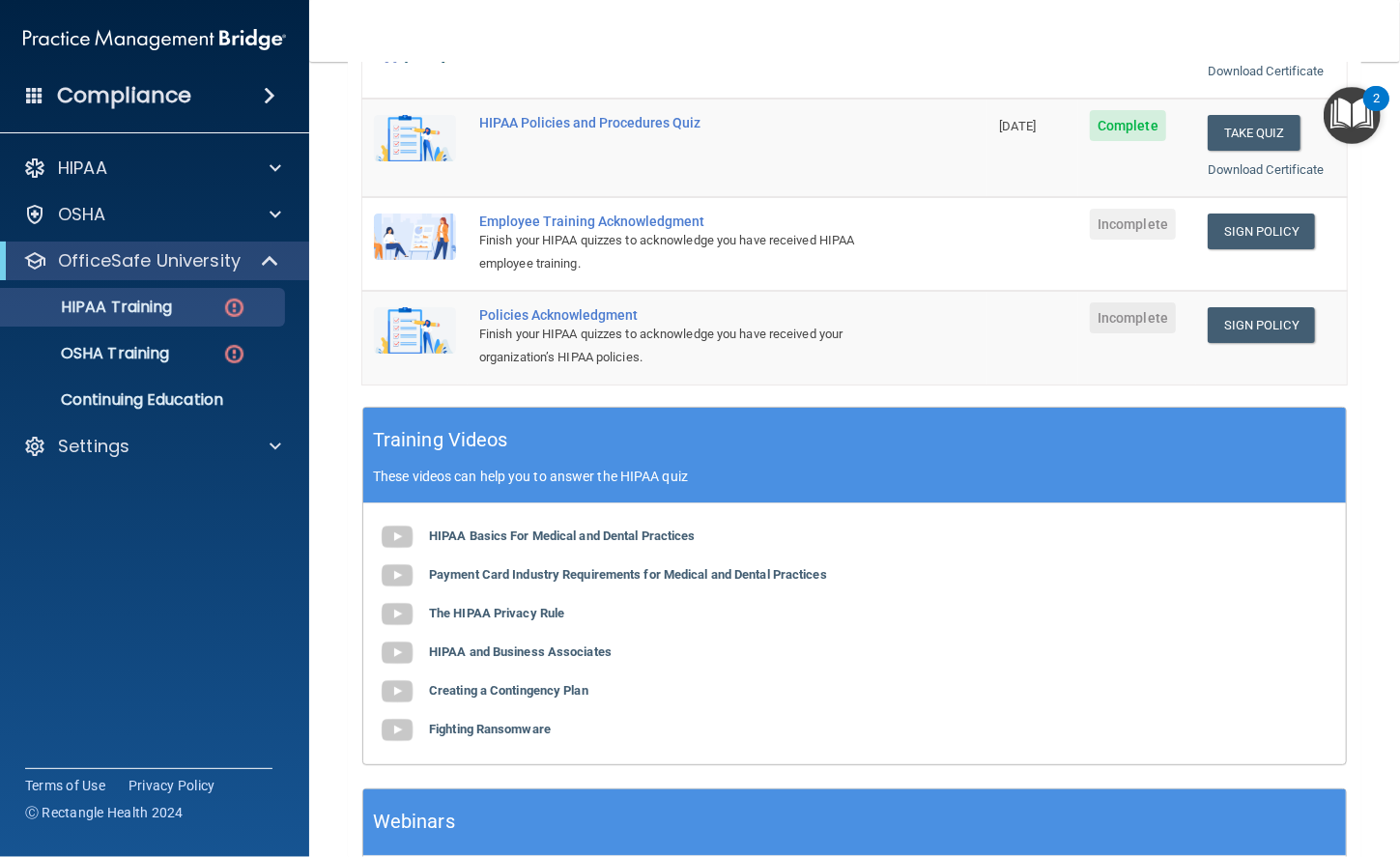
scroll to position [436, 0]
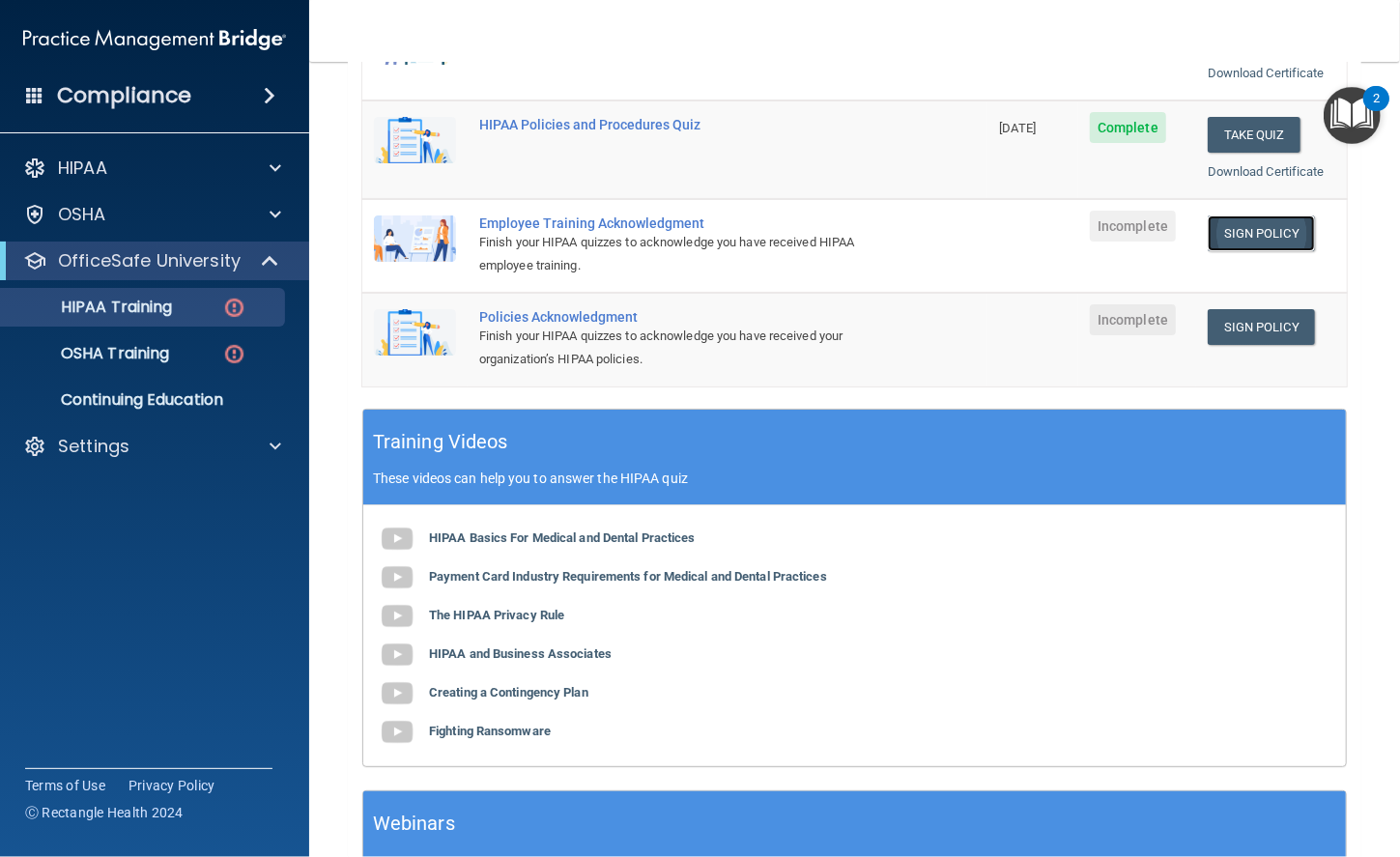
click at [1221, 218] on link "Sign Policy" at bounding box center [1261, 233] width 108 height 36
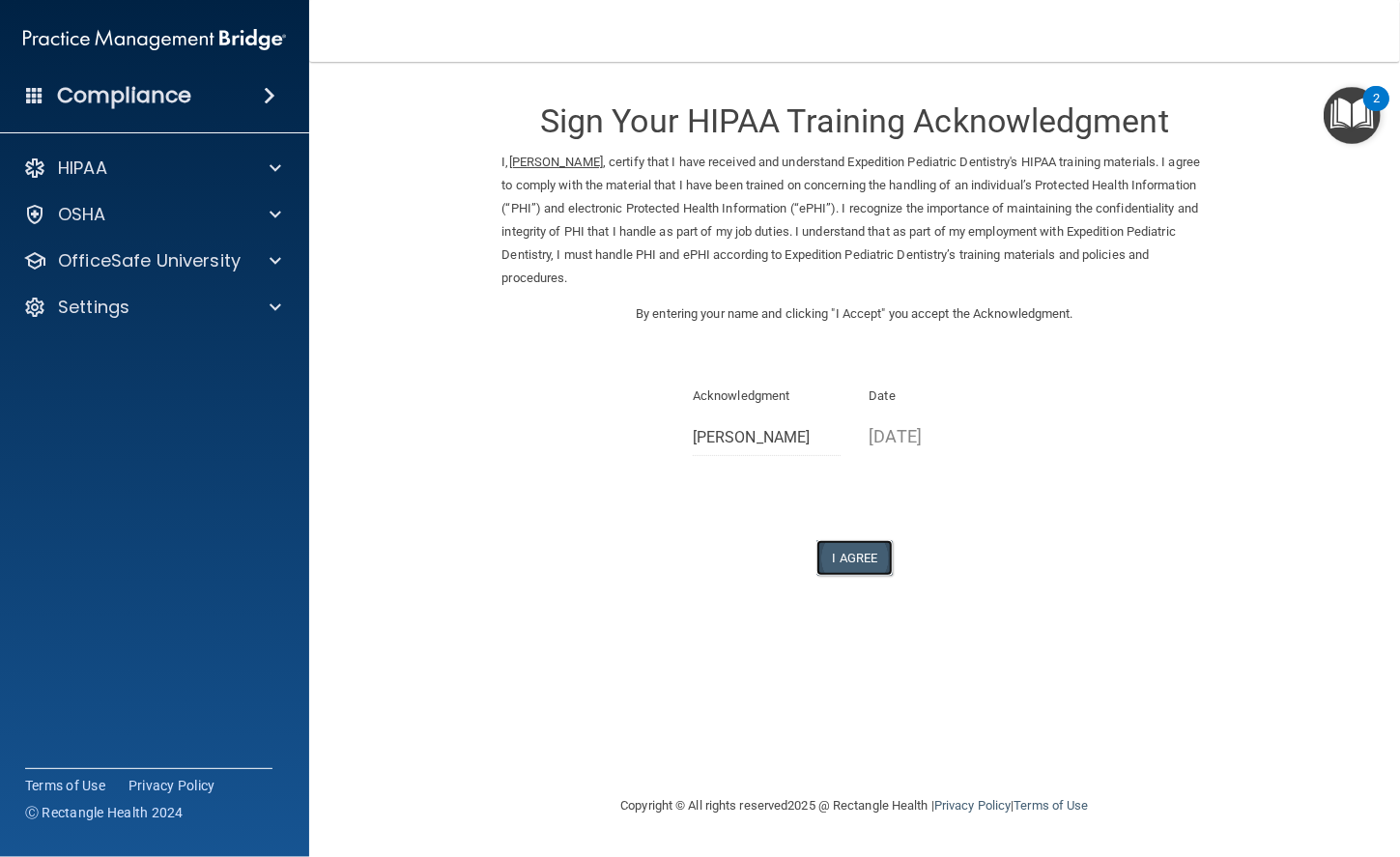
click at [868, 558] on button "I Agree" at bounding box center [855, 558] width 77 height 36
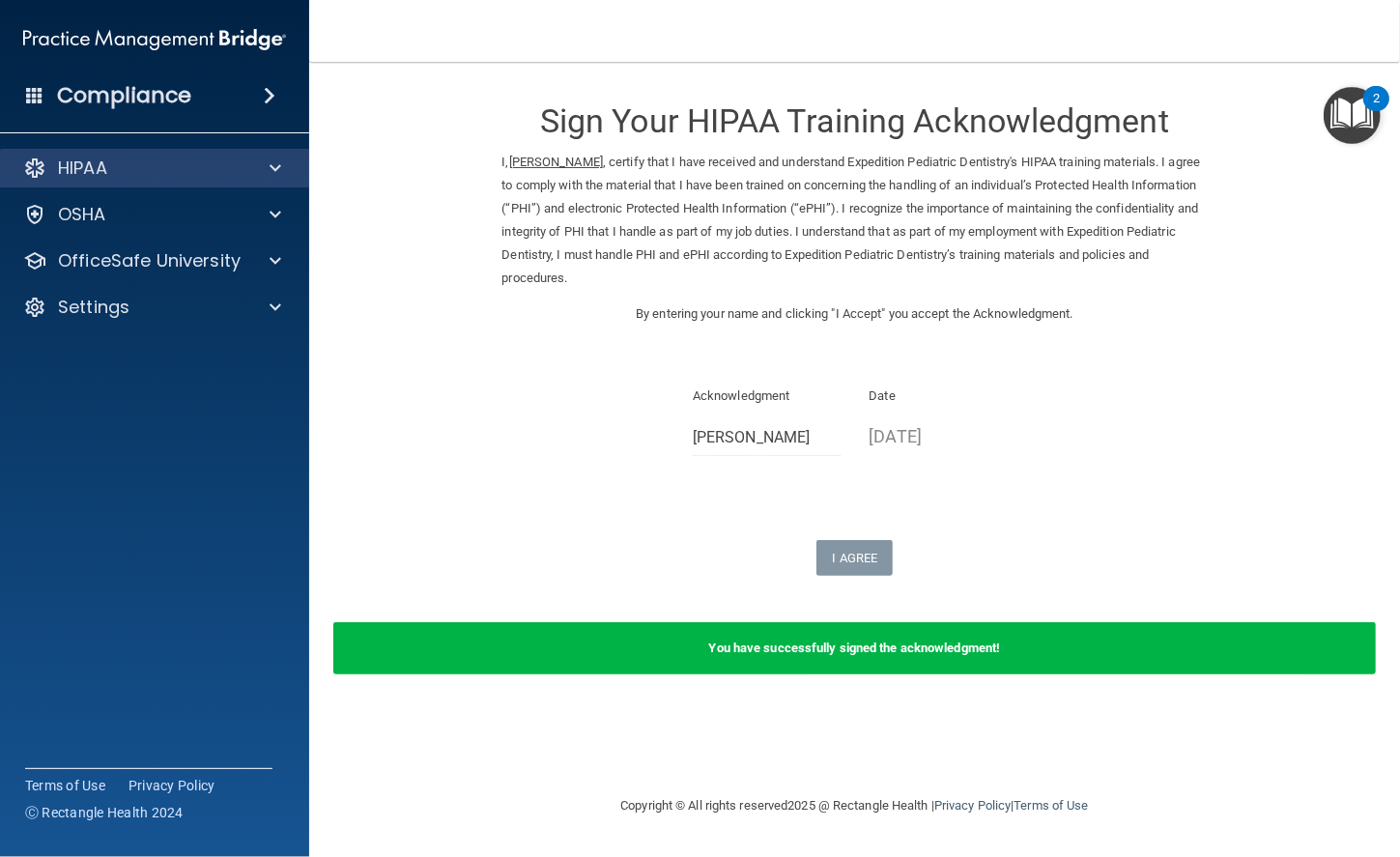
click at [228, 154] on div "HIPAA" at bounding box center [155, 168] width 310 height 39
click at [289, 165] on div at bounding box center [272, 167] width 48 height 23
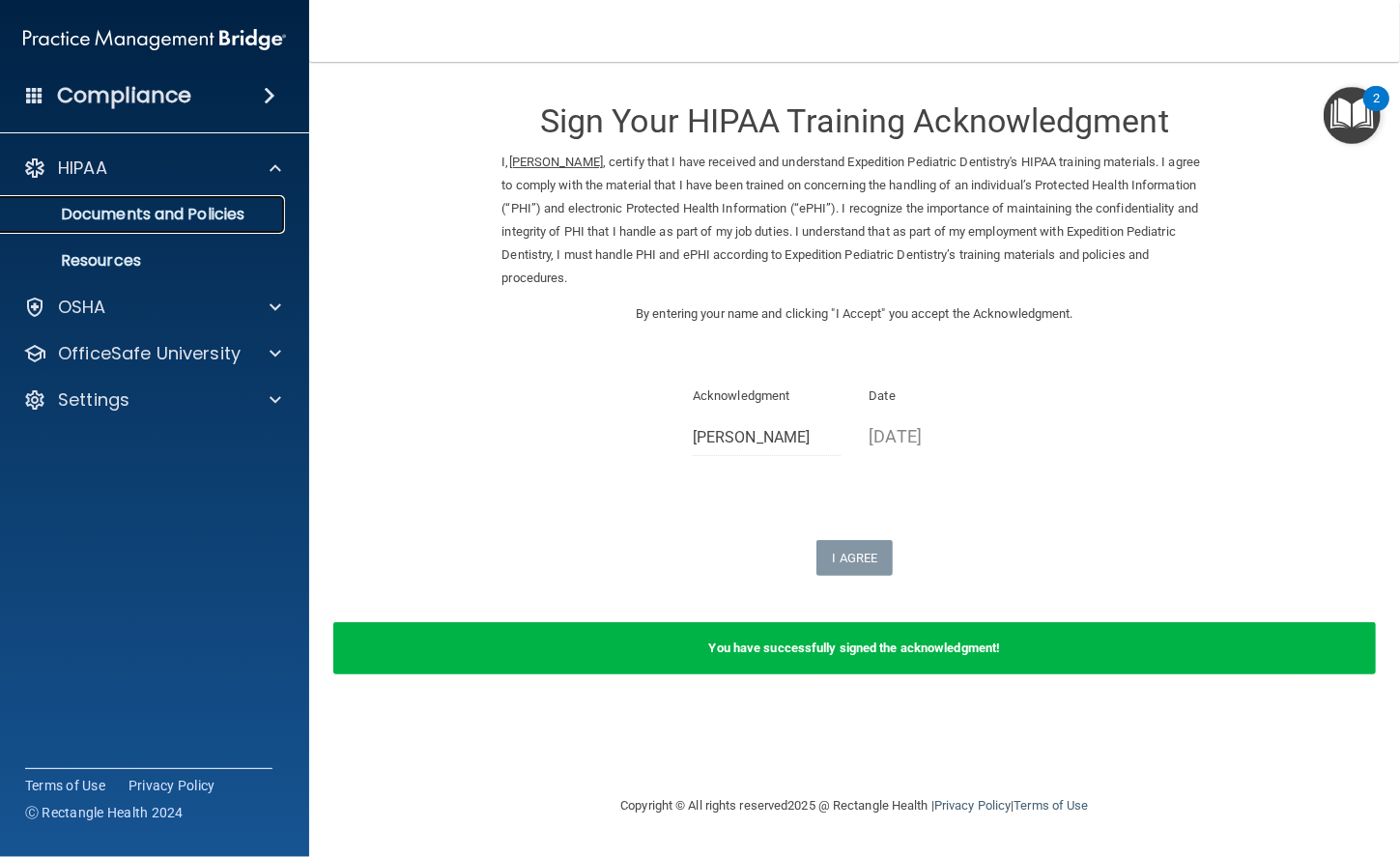
click at [192, 209] on p "Documents and Policies" at bounding box center [144, 214] width 264 height 20
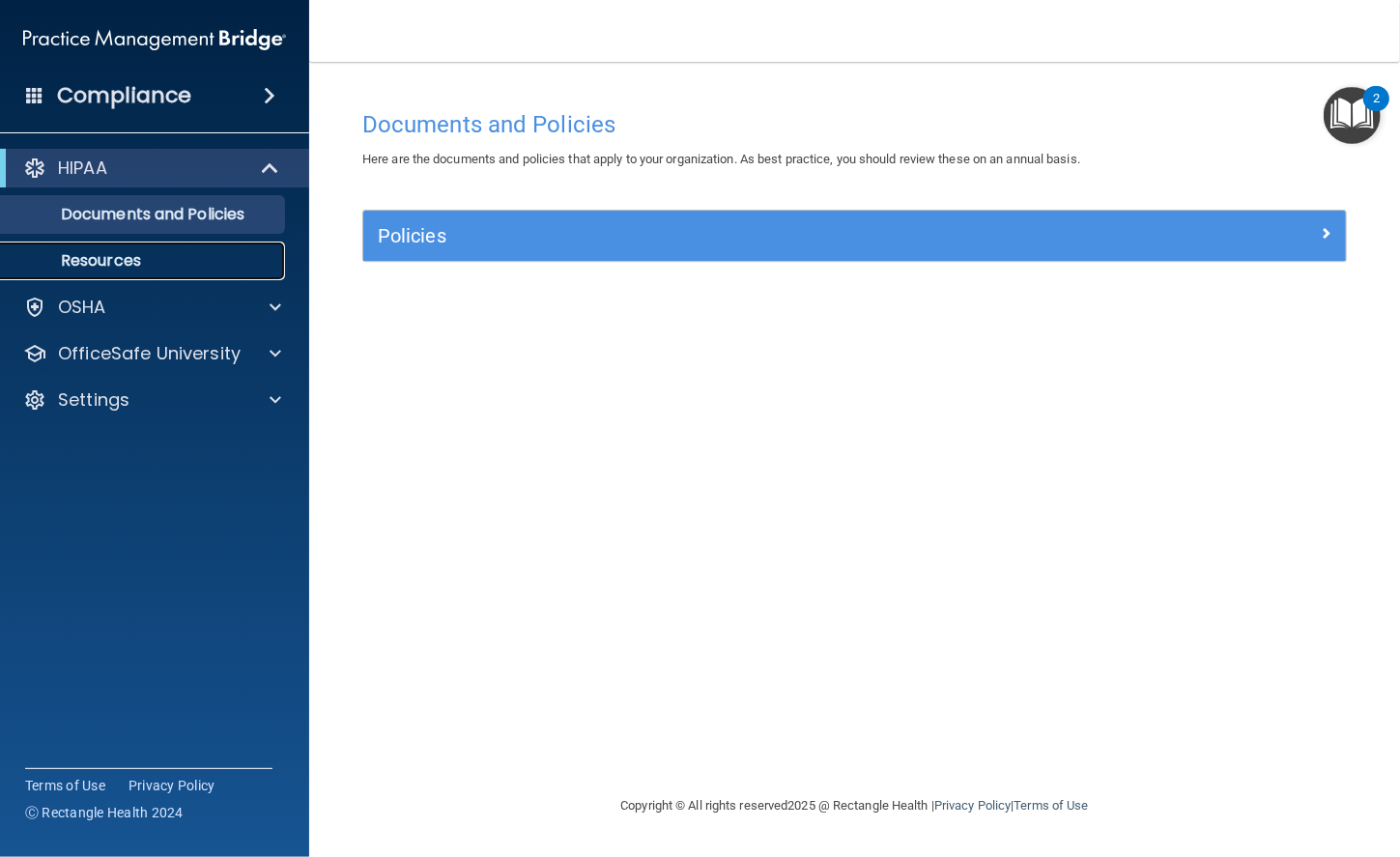
click at [151, 265] on p "Resources" at bounding box center [144, 261] width 264 height 20
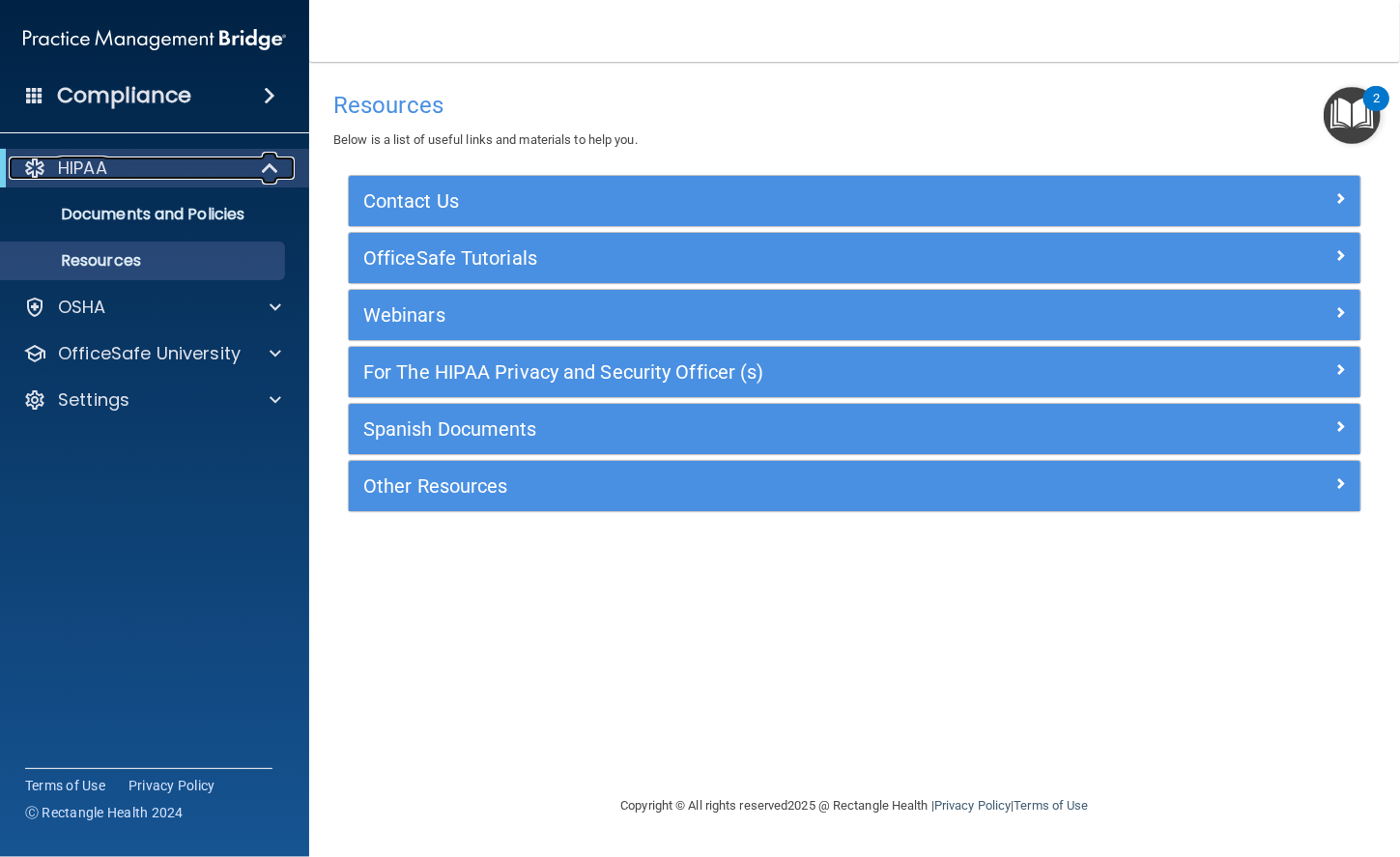
click at [118, 164] on div "HIPAA" at bounding box center [128, 167] width 239 height 23
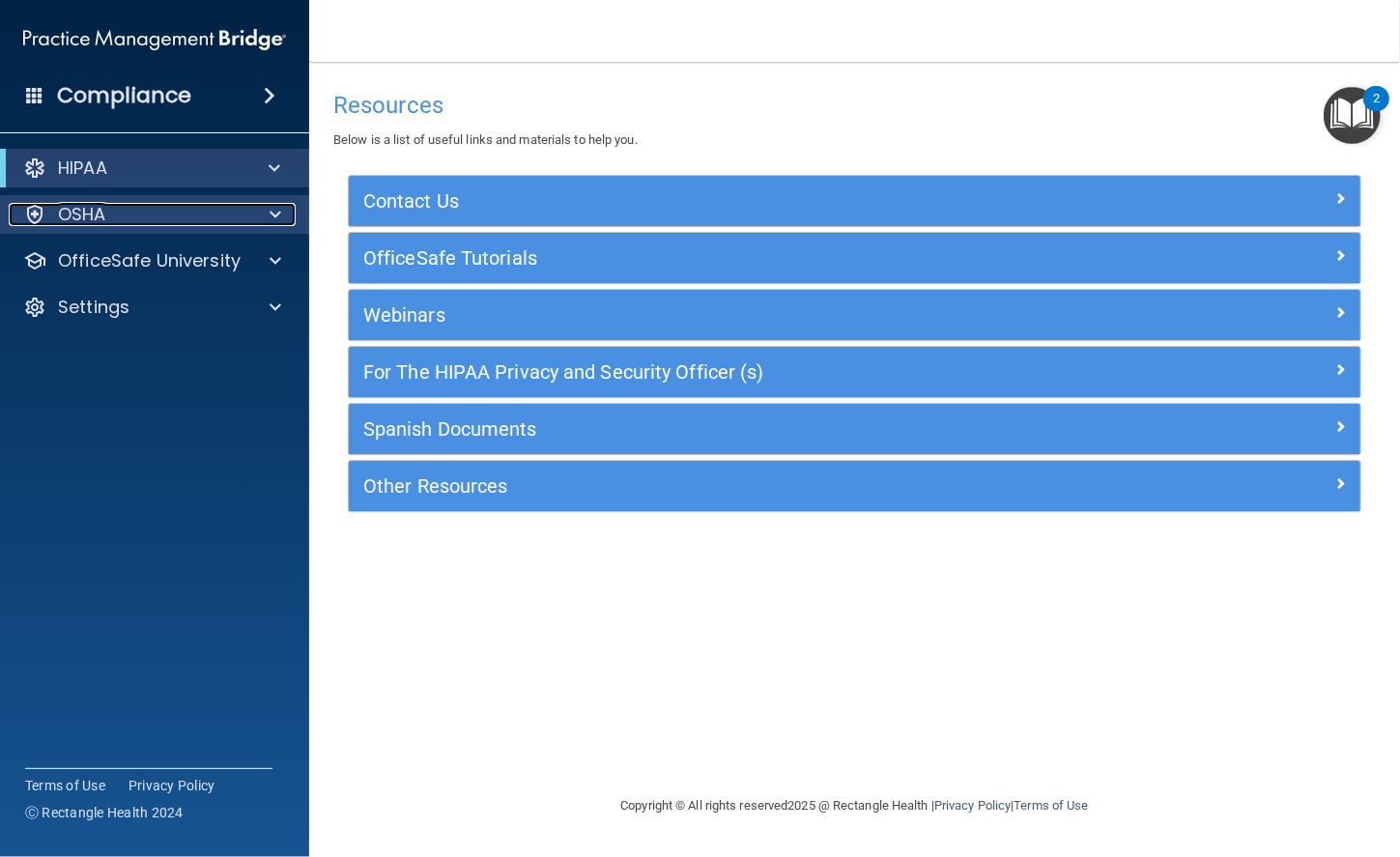
click at [167, 219] on div "OSHA" at bounding box center [128, 213] width 240 height 23
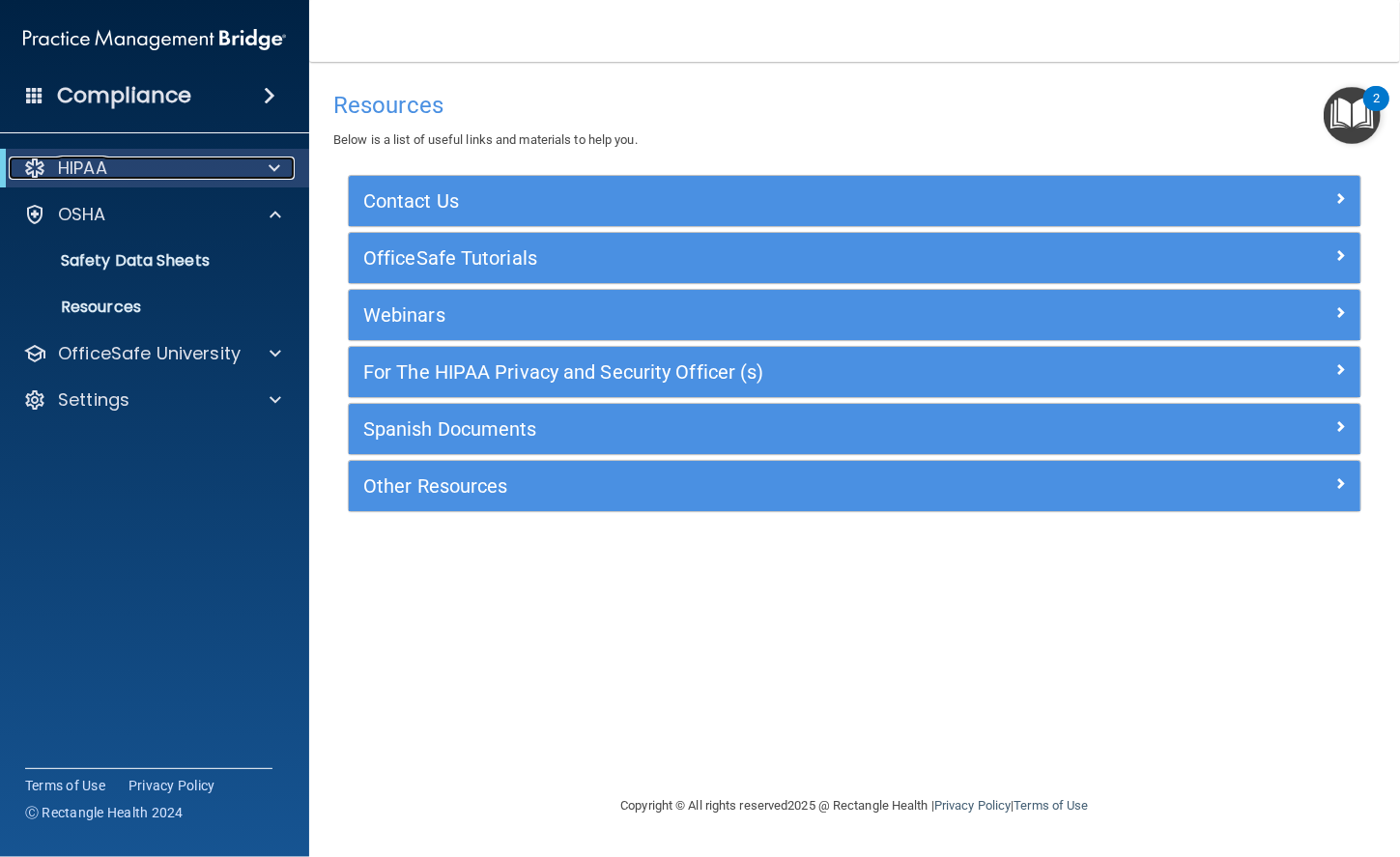
click at [278, 166] on span at bounding box center [274, 167] width 12 height 23
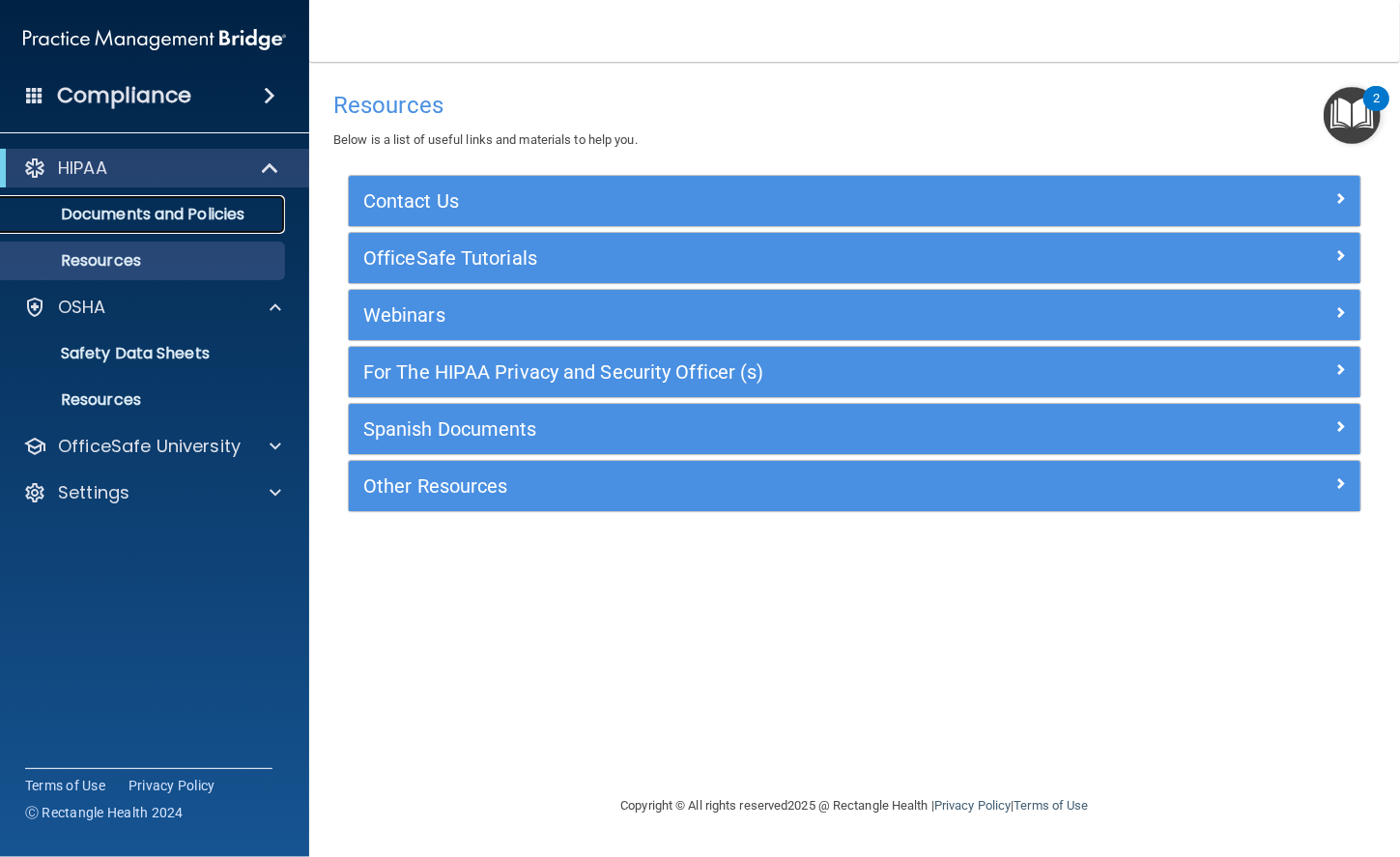
click at [169, 201] on link "Documents and Policies" at bounding box center [132, 214] width 304 height 39
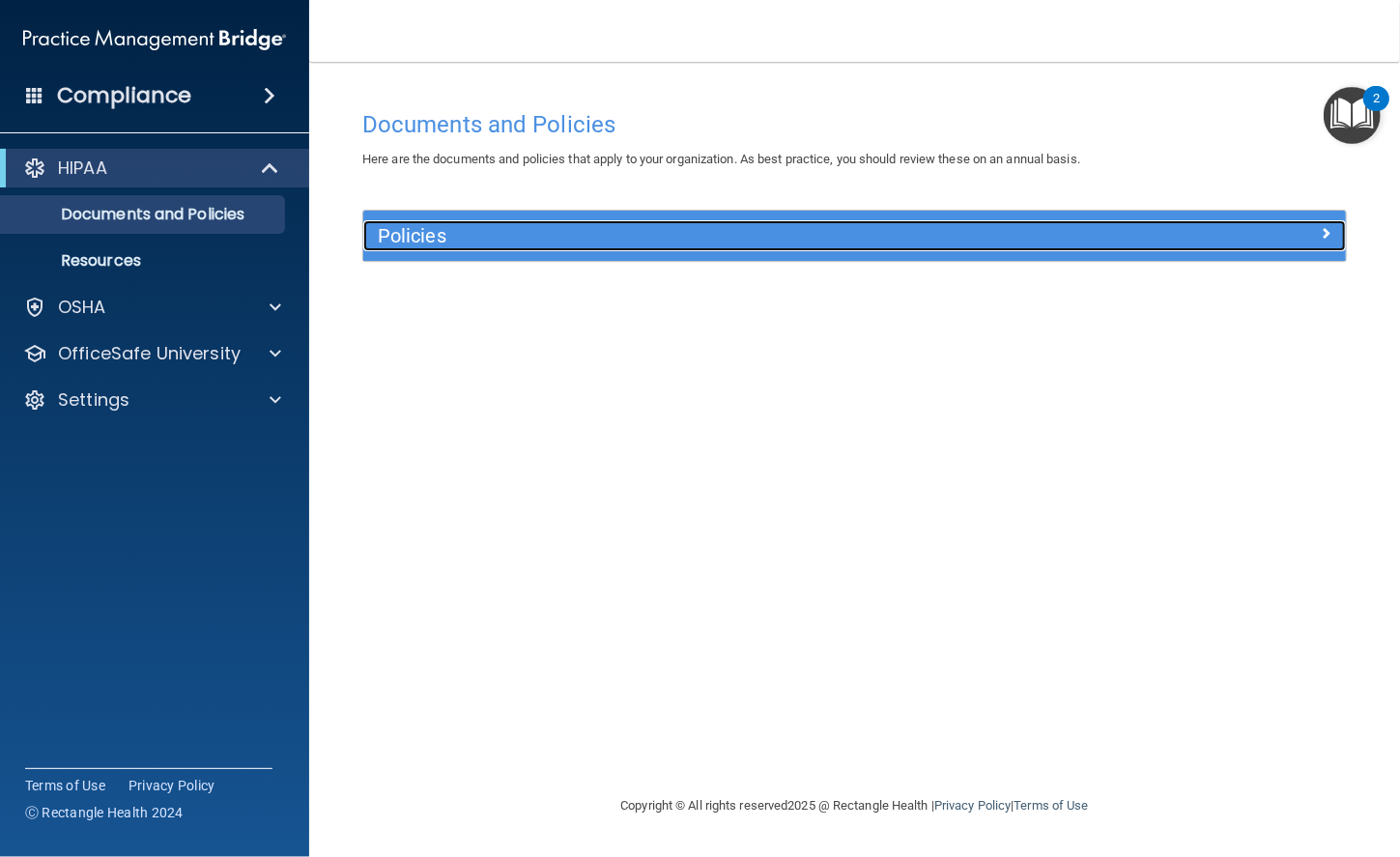
click at [1321, 234] on span at bounding box center [1325, 232] width 12 height 23
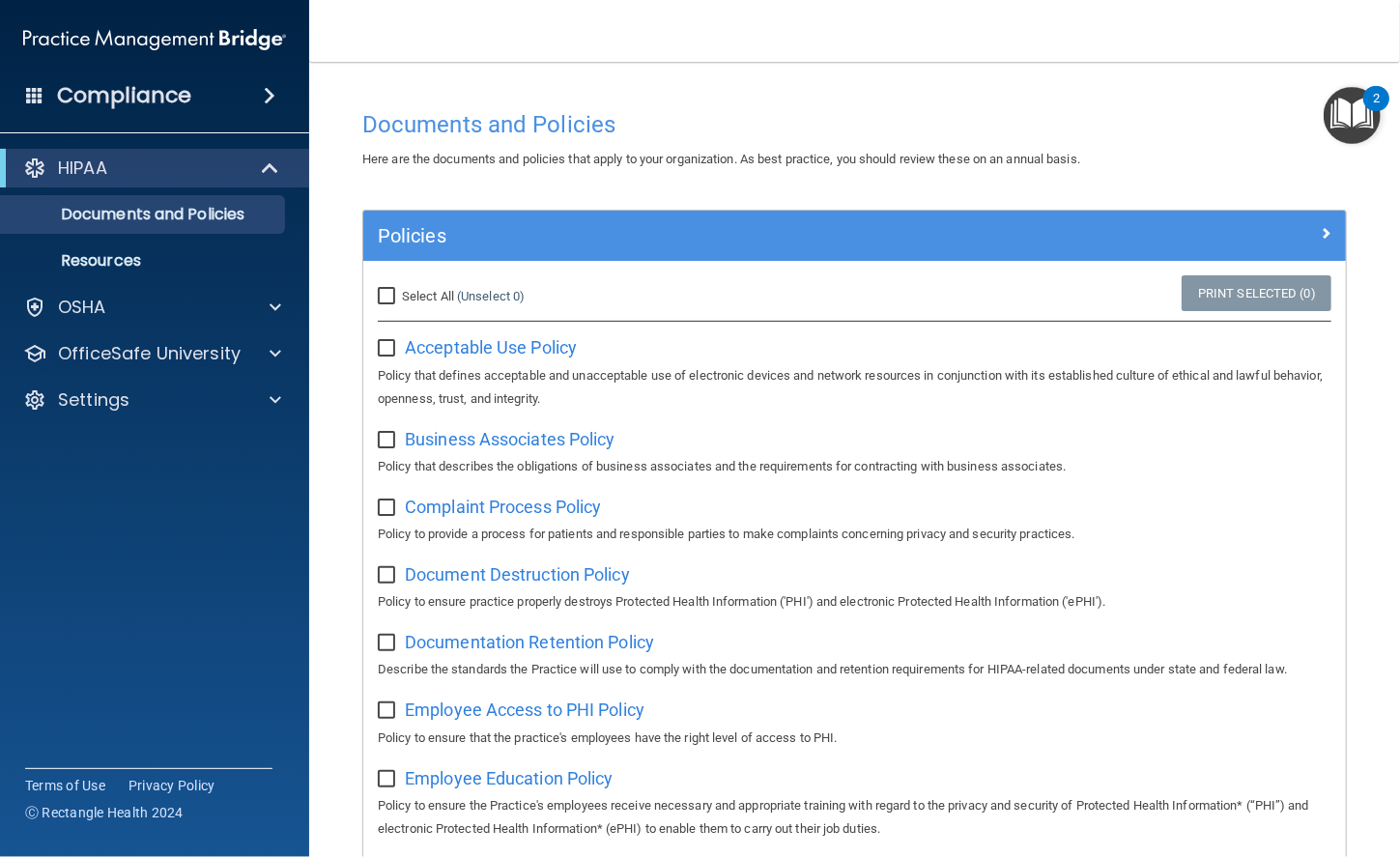
click at [1351, 130] on img "Open Resource Center, 2 new notifications" at bounding box center [1352, 116] width 57 height 57
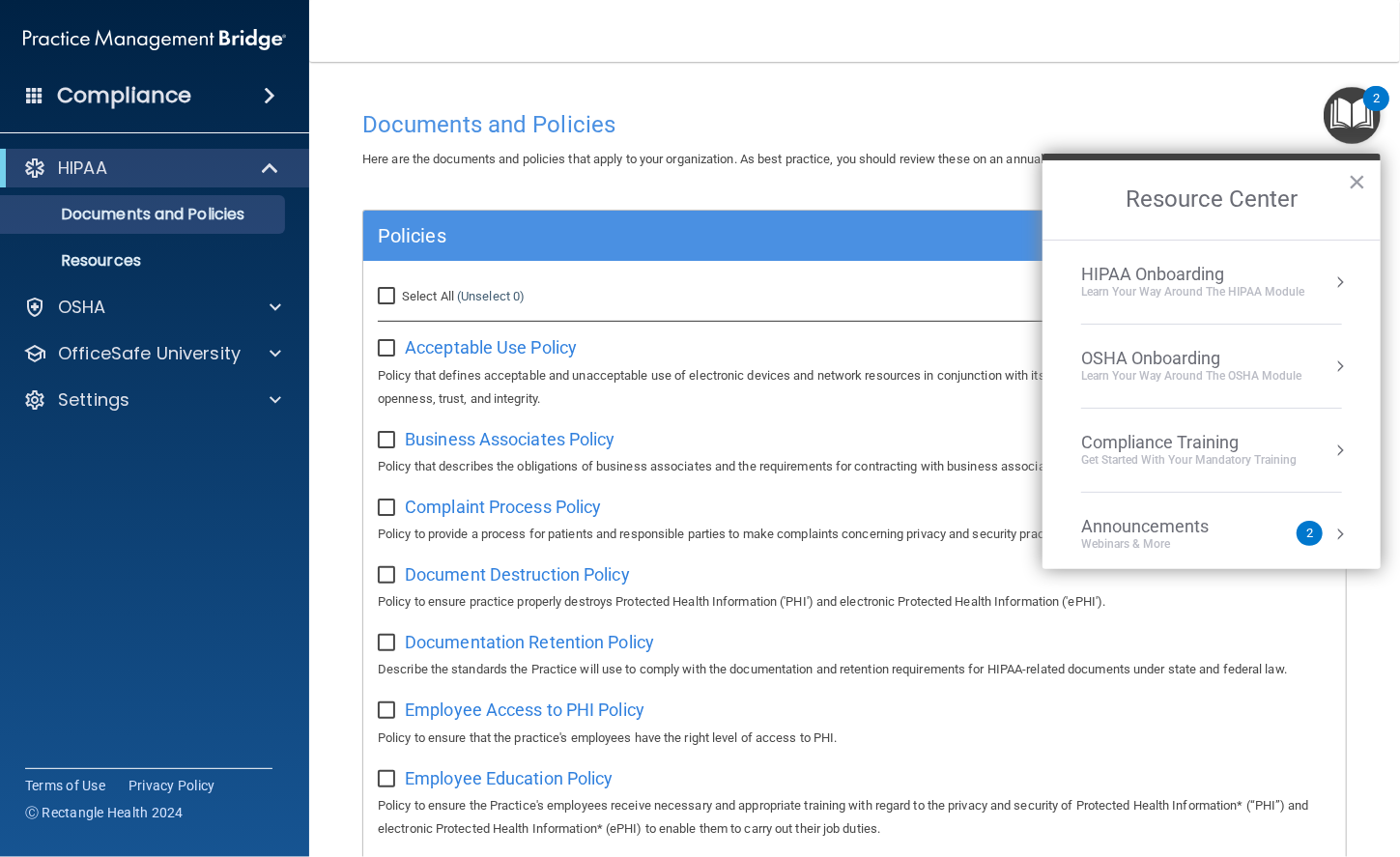
click at [1253, 274] on div "HIPAA Onboarding" at bounding box center [1193, 274] width 223 height 22
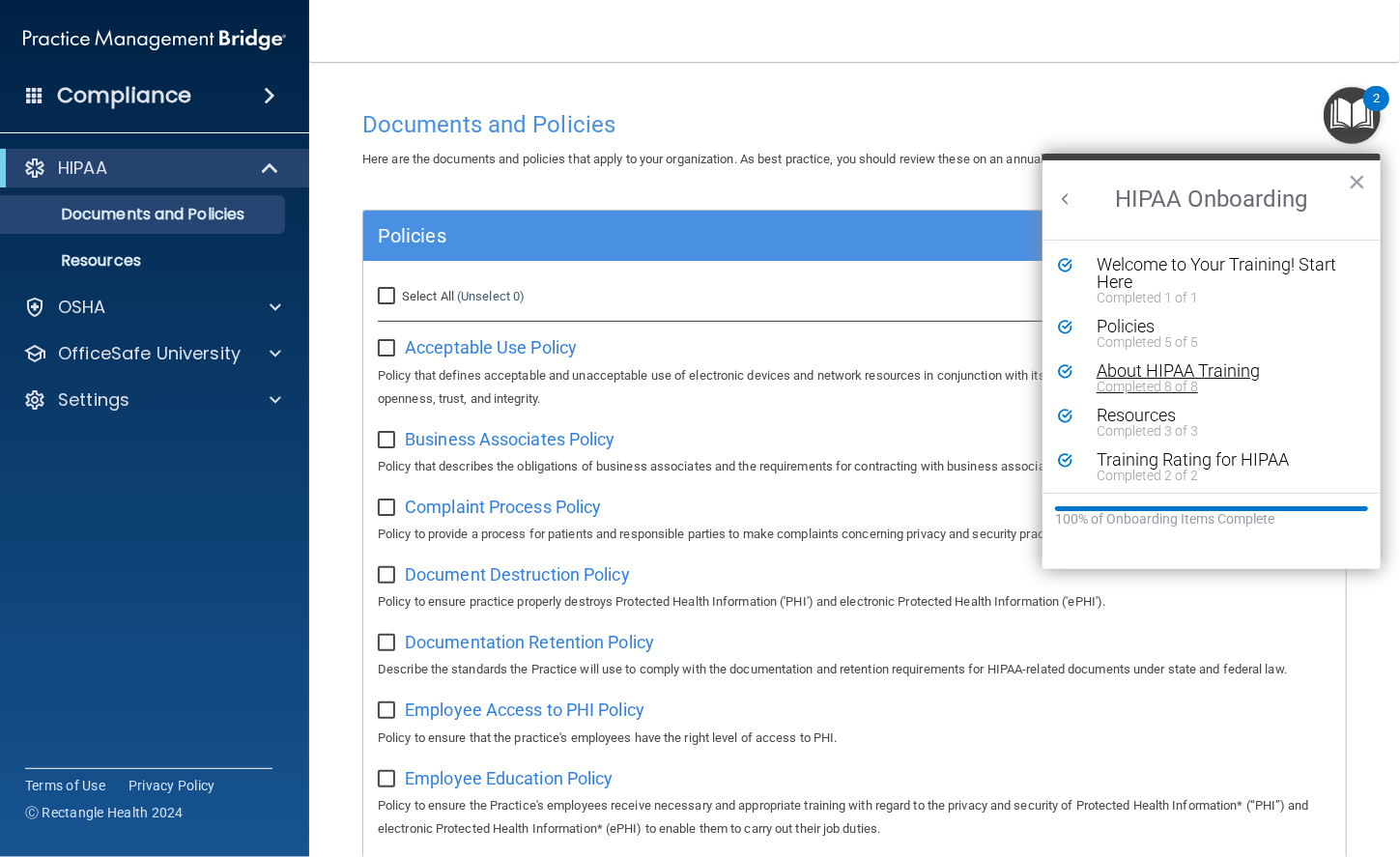
click at [1183, 379] on div "Completed 8 of 8" at bounding box center [1217, 386] width 244 height 14
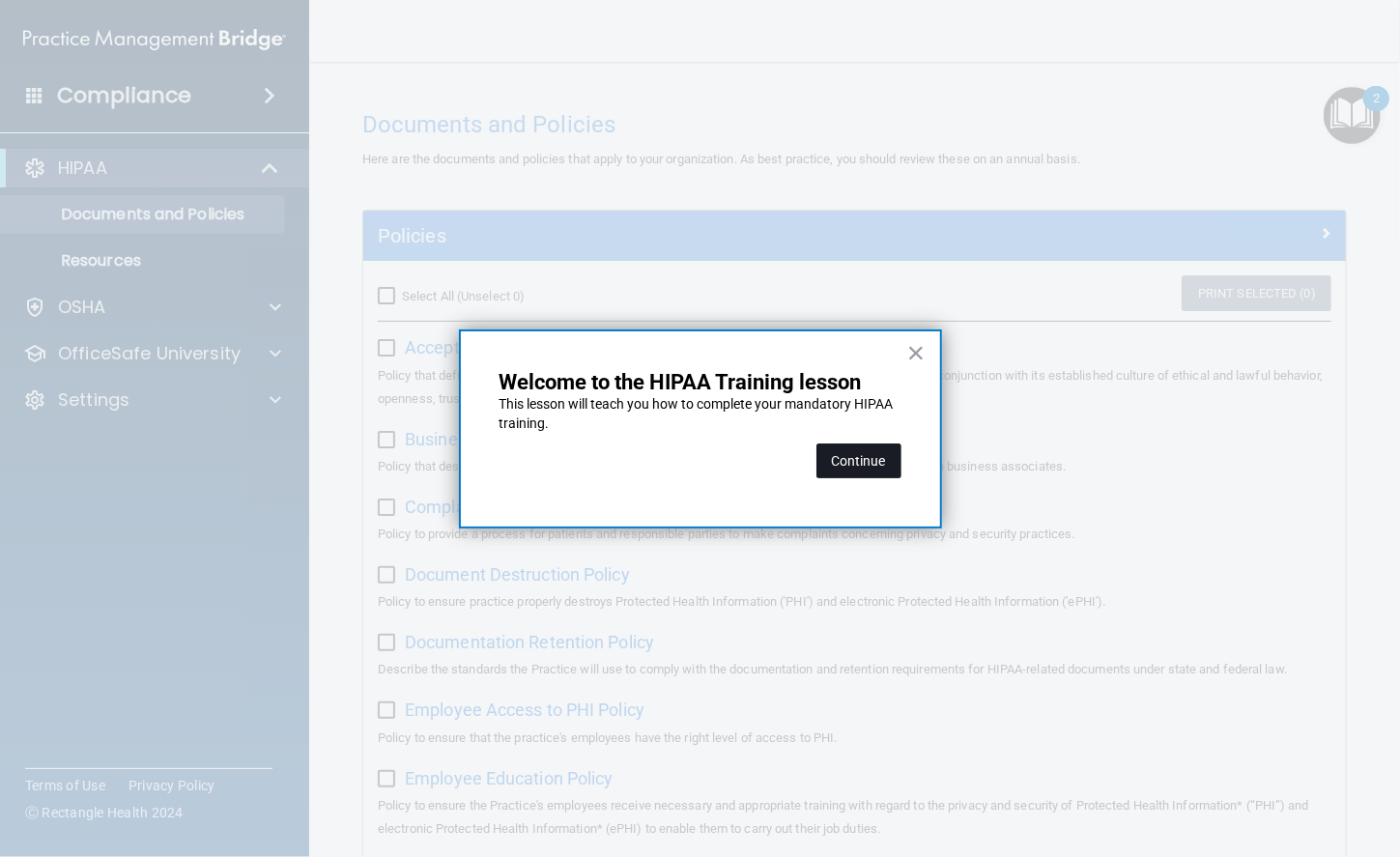
click at [851, 464] on button "Continue" at bounding box center [859, 460] width 85 height 35
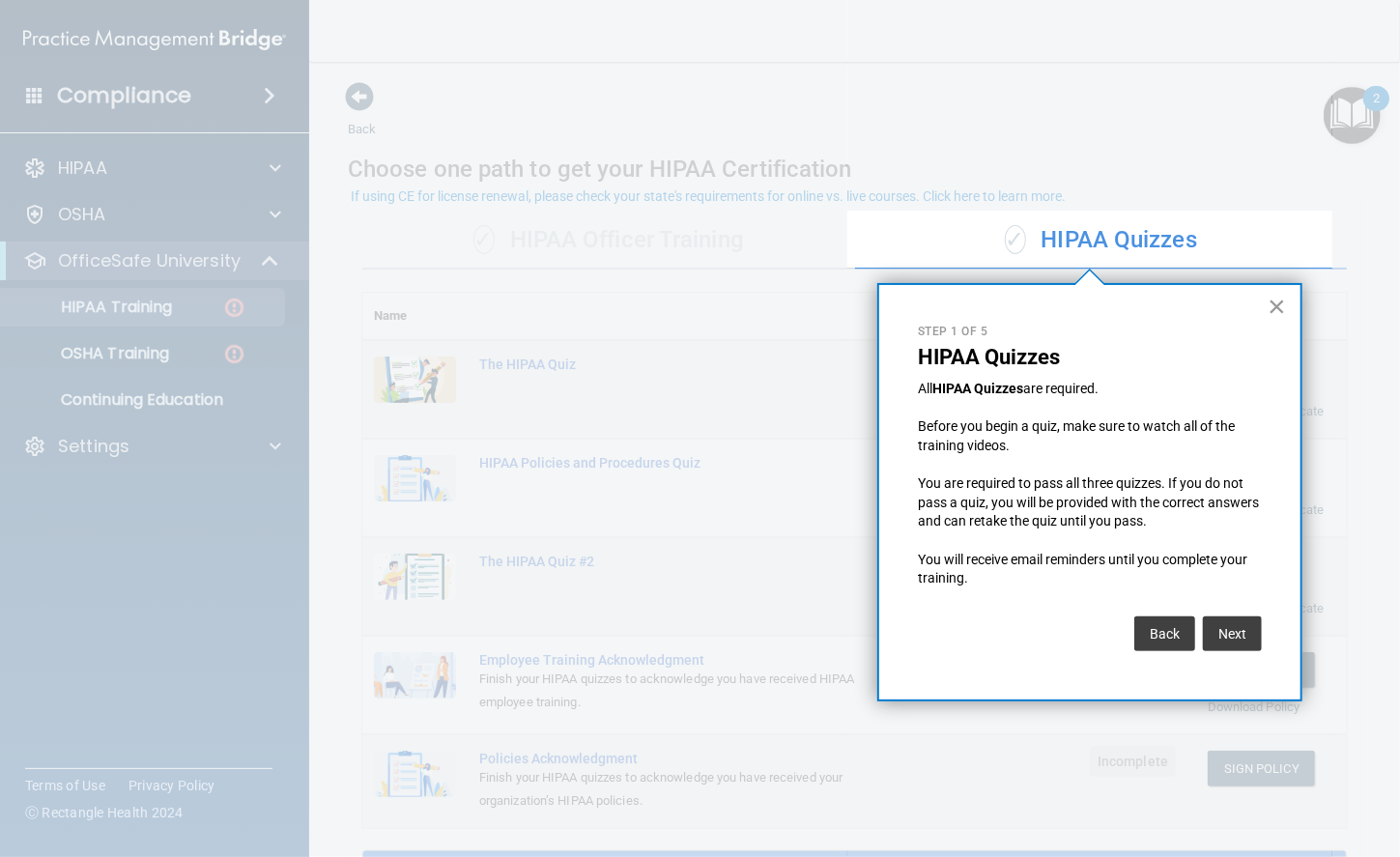
click at [1278, 305] on button "×" at bounding box center [1277, 305] width 19 height 31
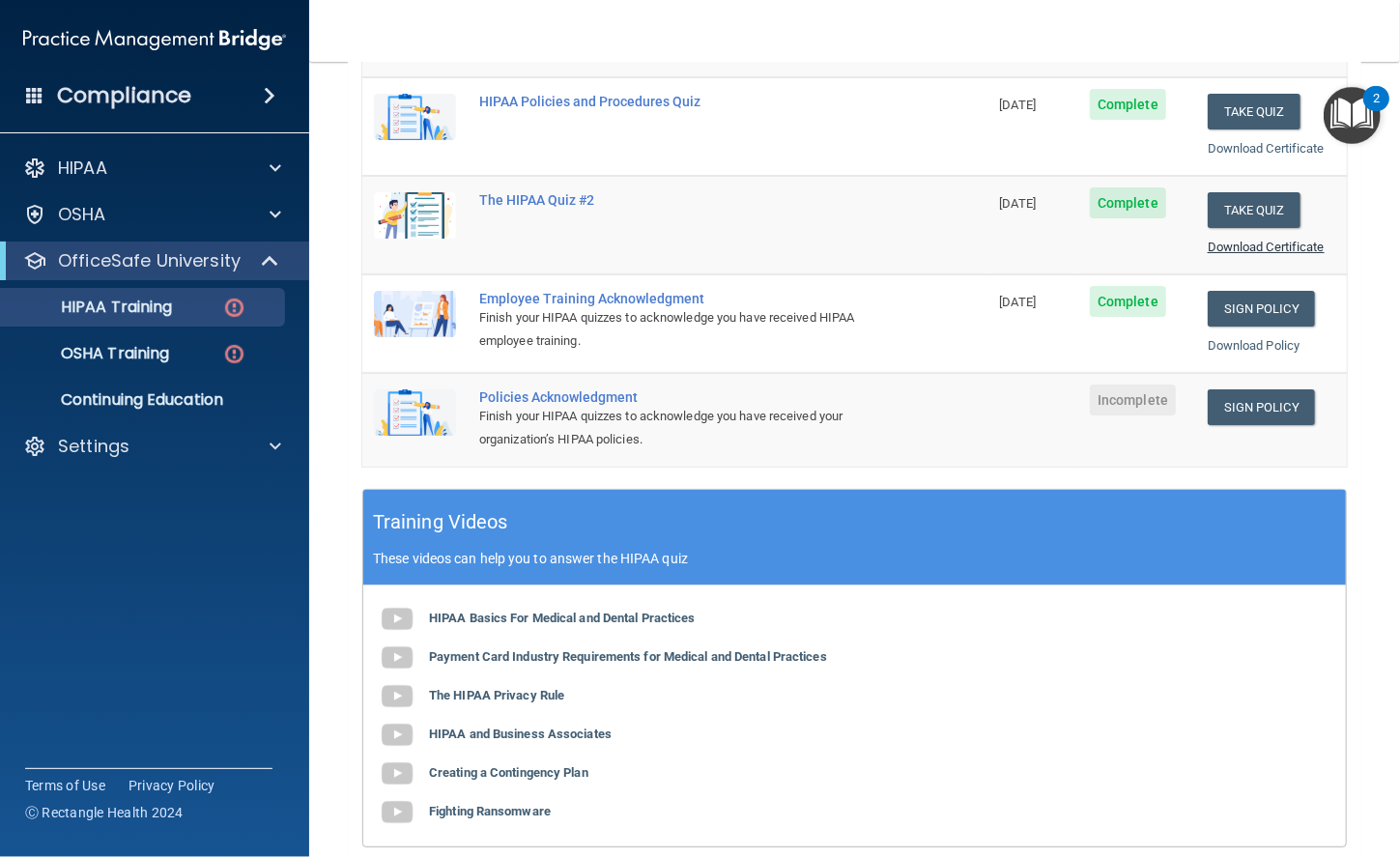
scroll to position [365, 0]
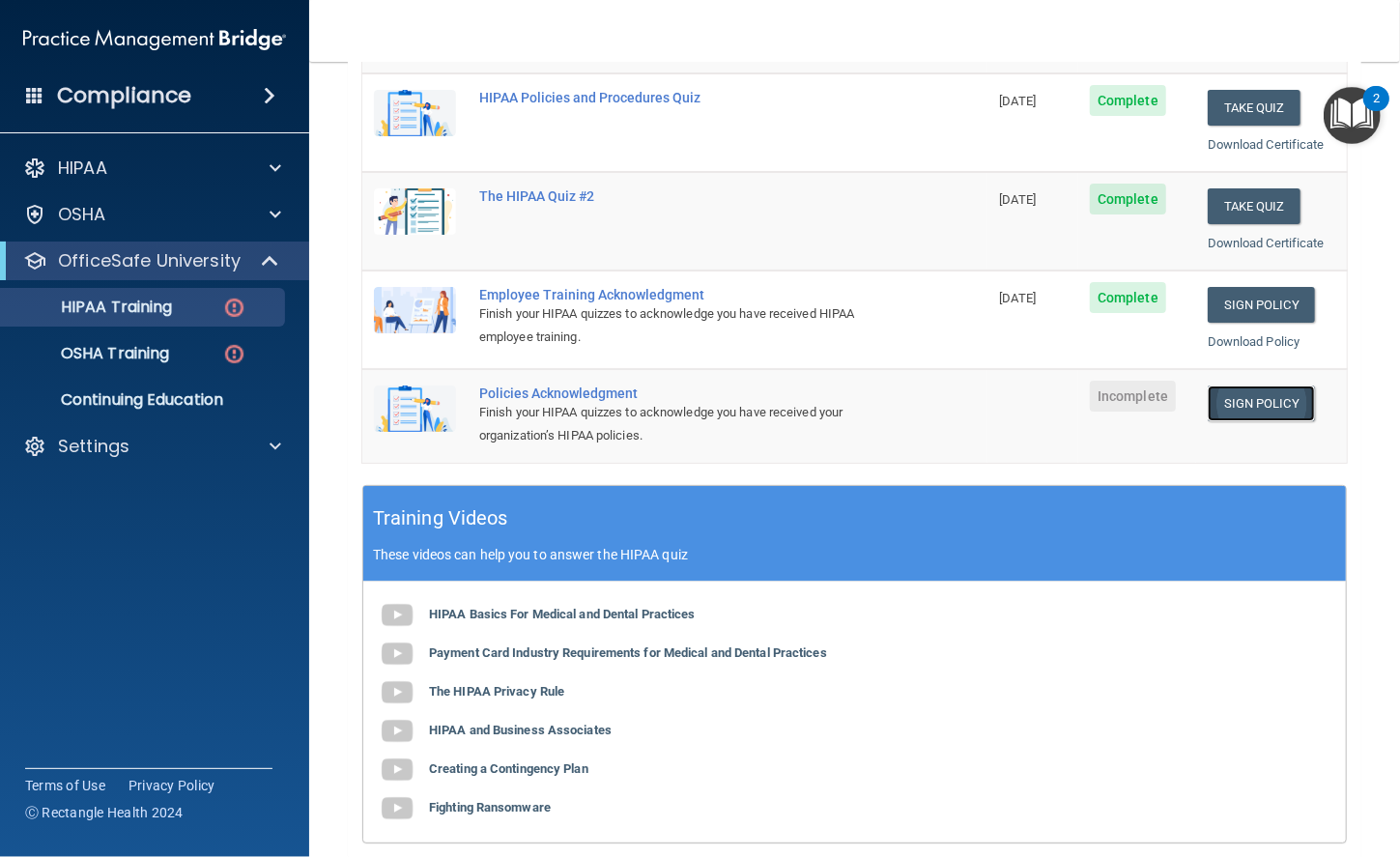
click at [1264, 394] on link "Sign Policy" at bounding box center [1261, 403] width 108 height 36
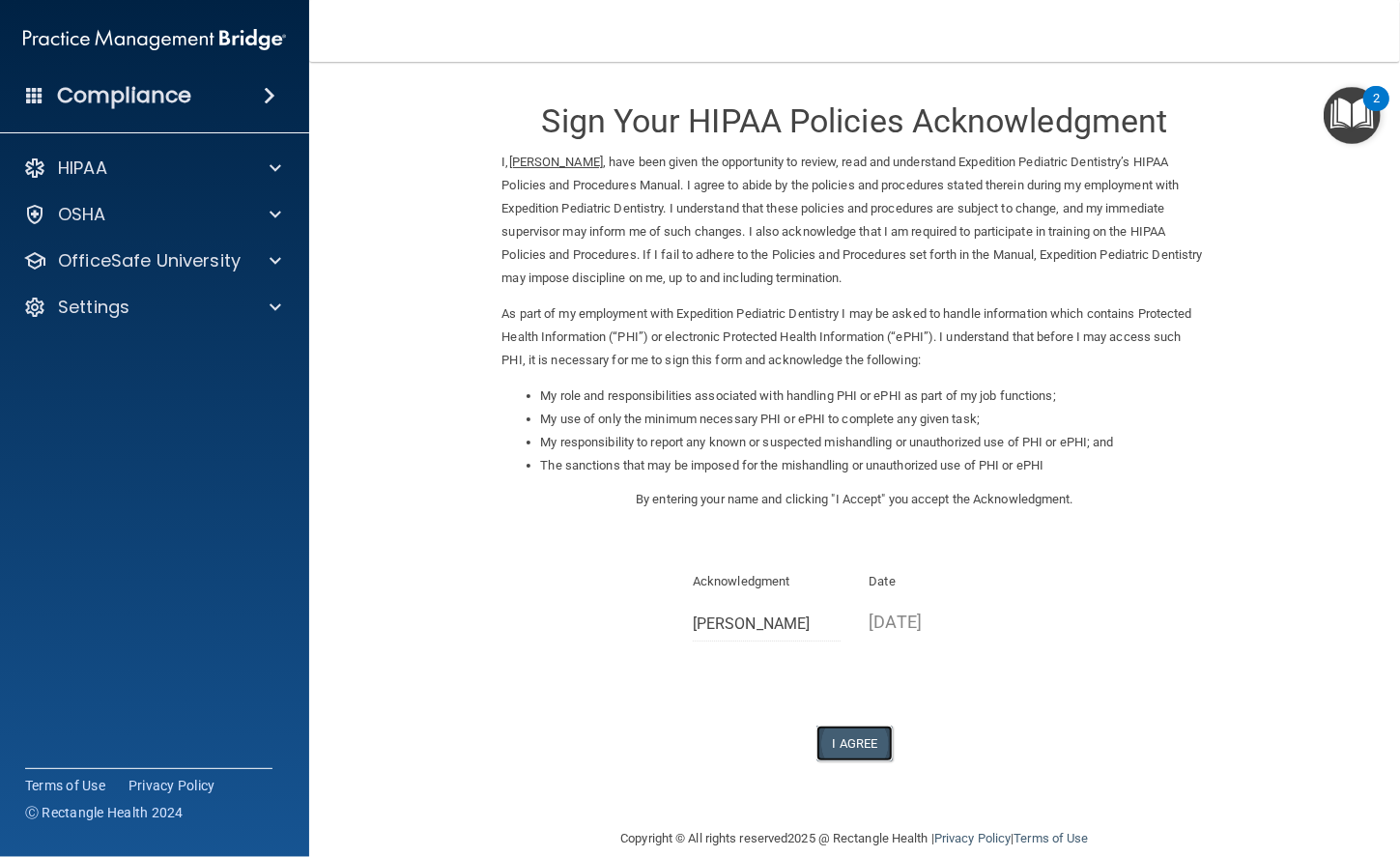
click at [842, 757] on button "I Agree" at bounding box center [855, 743] width 77 height 36
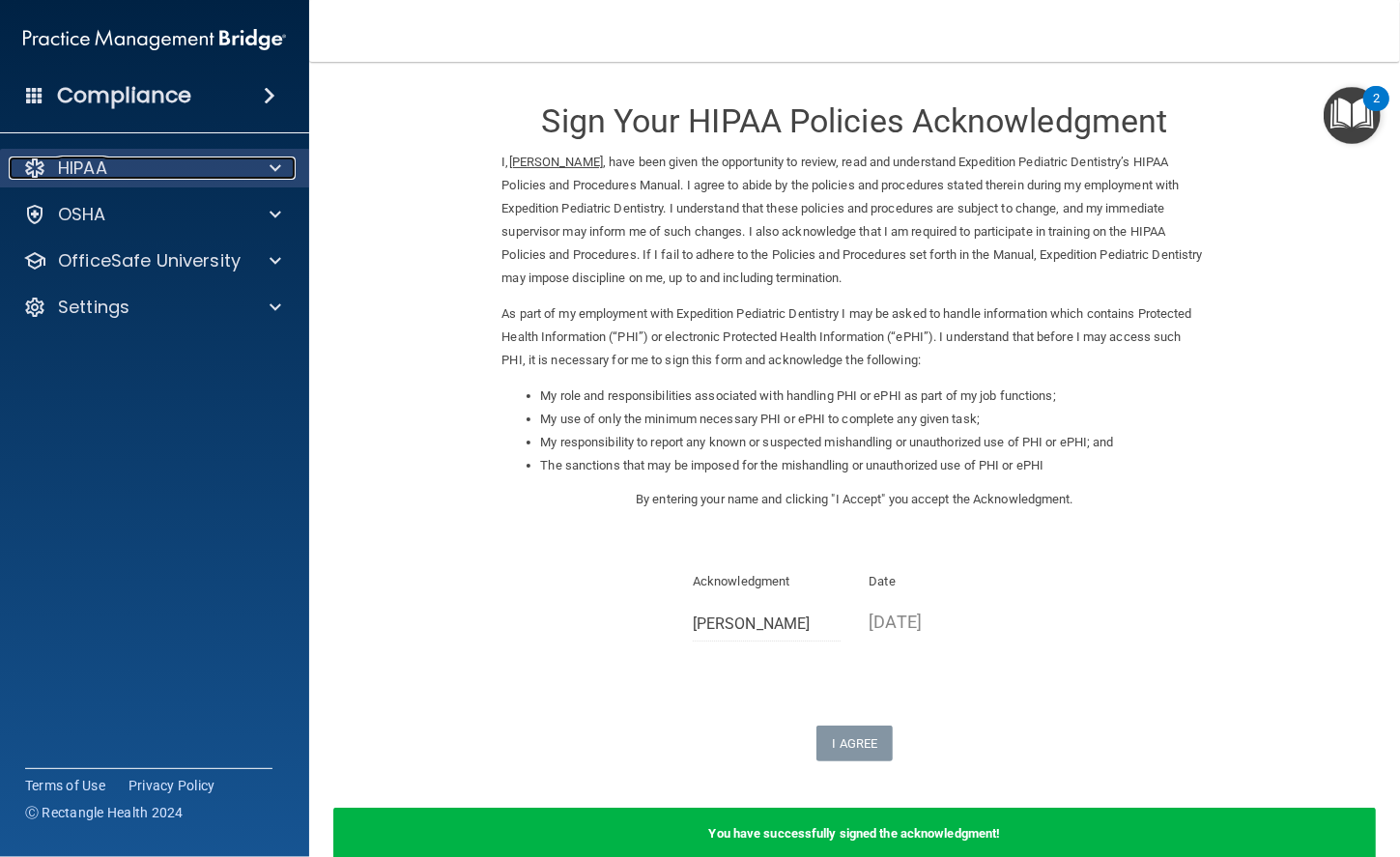
click at [225, 172] on div "HIPAA" at bounding box center [128, 167] width 240 height 23
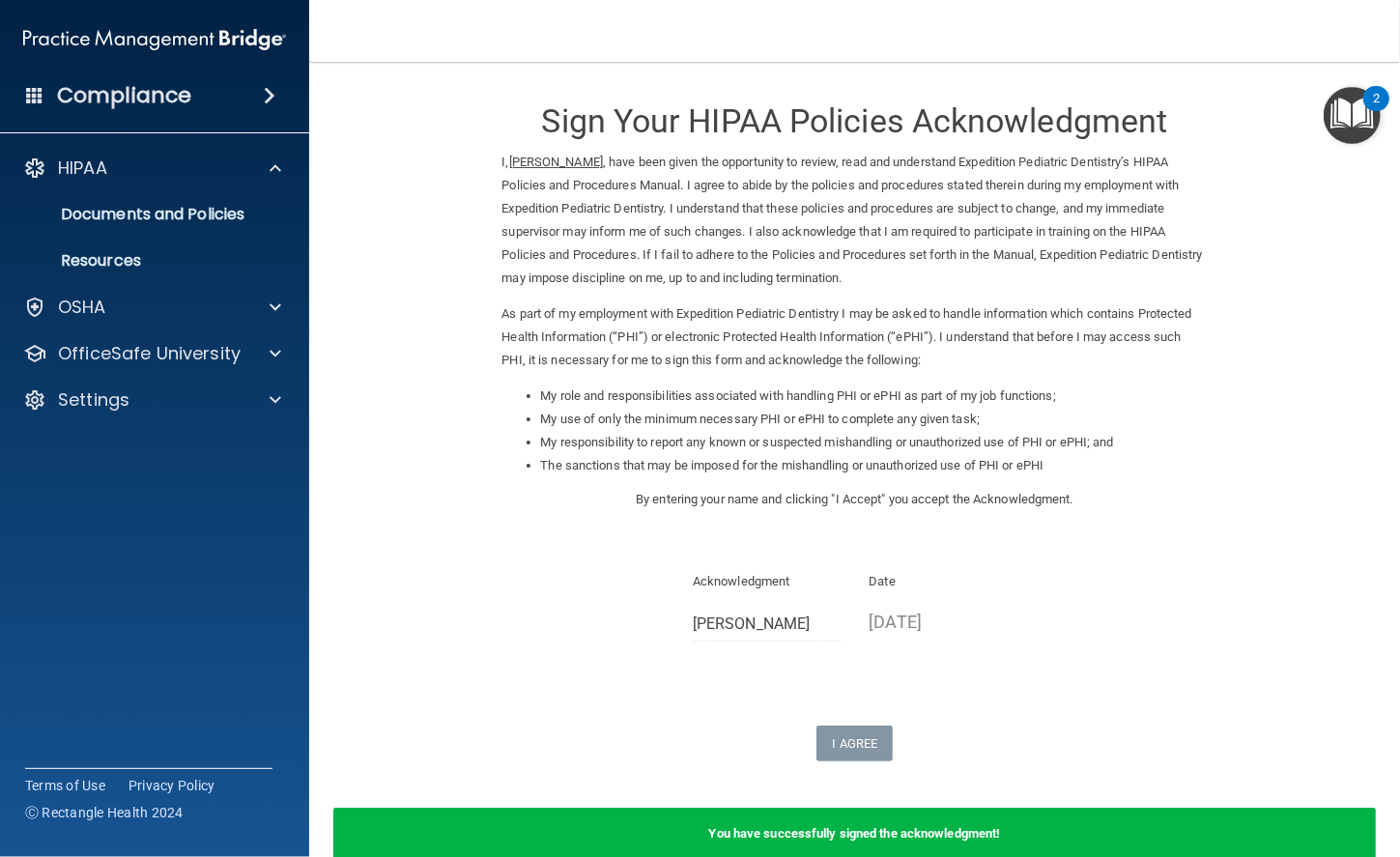
click at [1358, 117] on img "Open Resource Center, 2 new notifications" at bounding box center [1352, 116] width 57 height 57
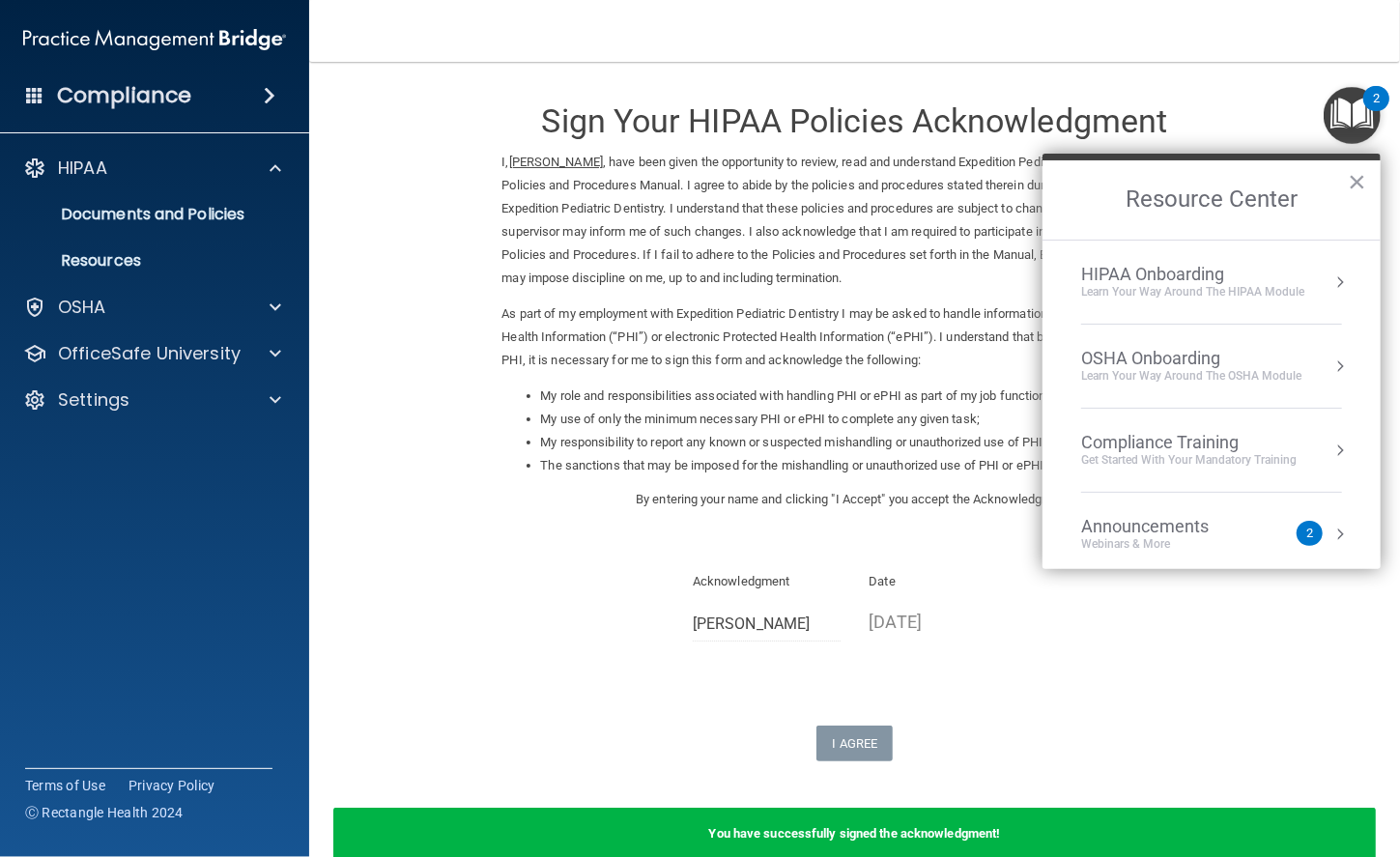
click at [1197, 289] on div "Learn Your Way around the HIPAA module" at bounding box center [1193, 292] width 223 height 17
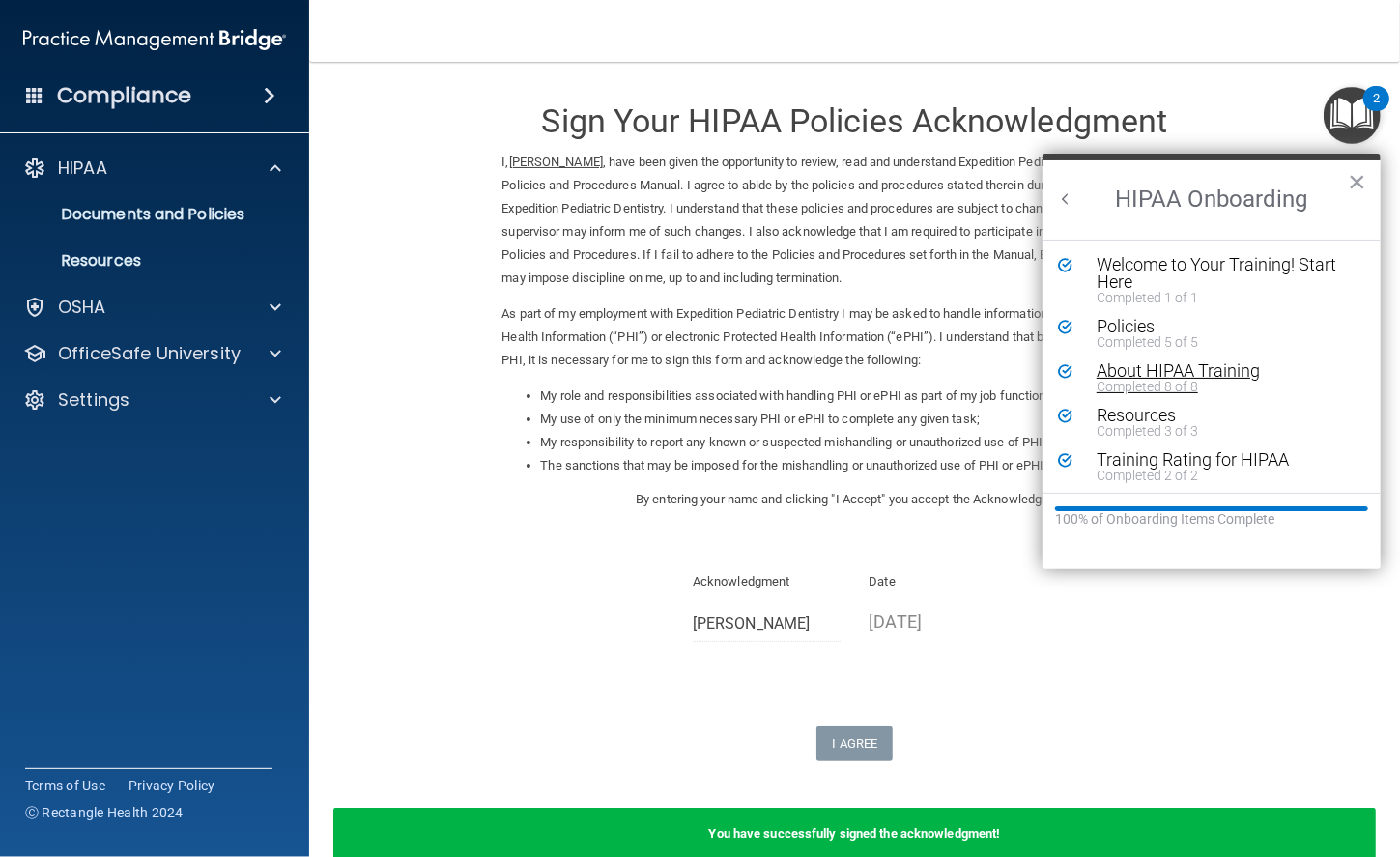
click at [1186, 362] on div "About HIPAA Training" at bounding box center [1217, 371] width 244 height 18
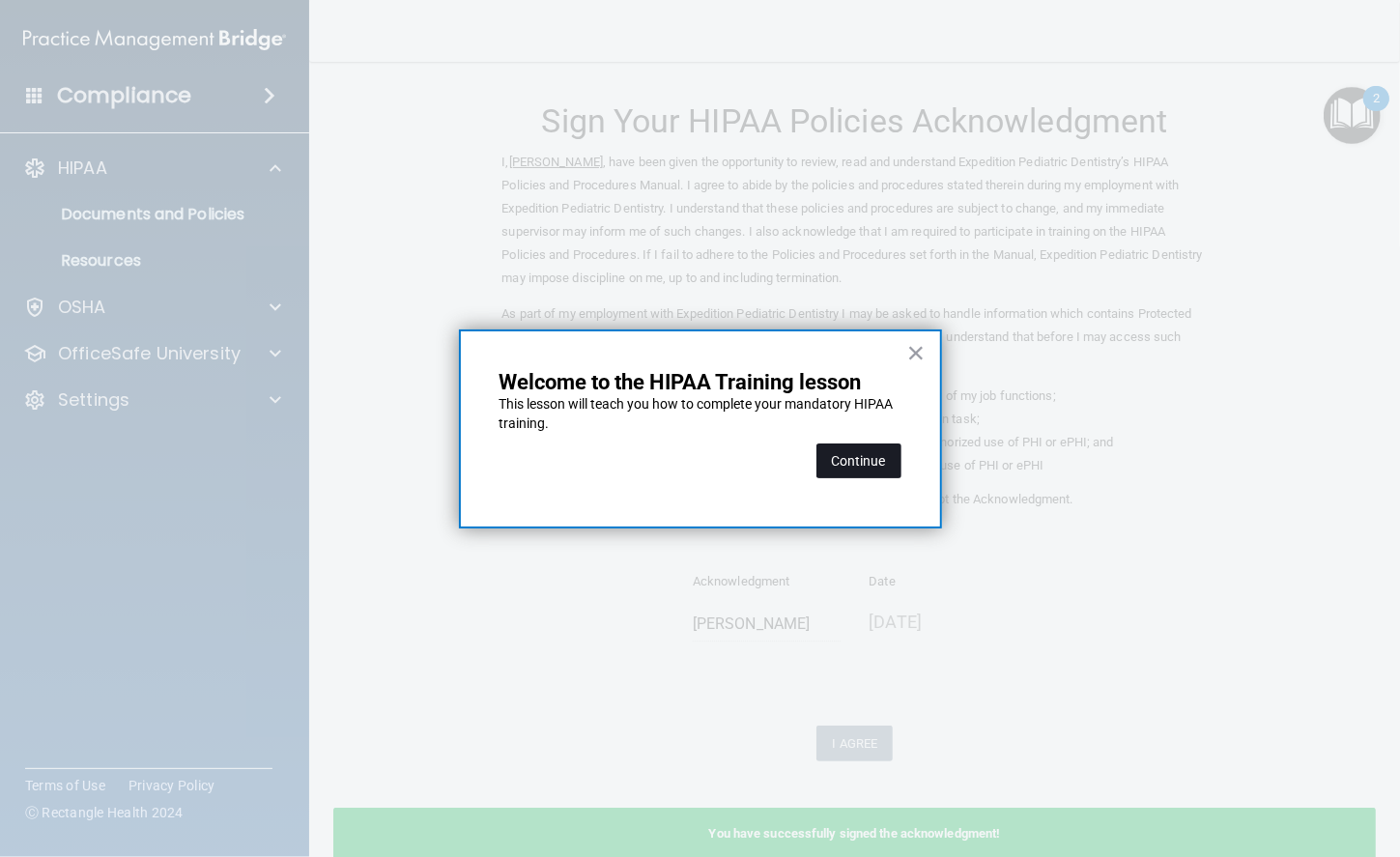
click at [867, 453] on button "Continue" at bounding box center [859, 460] width 85 height 35
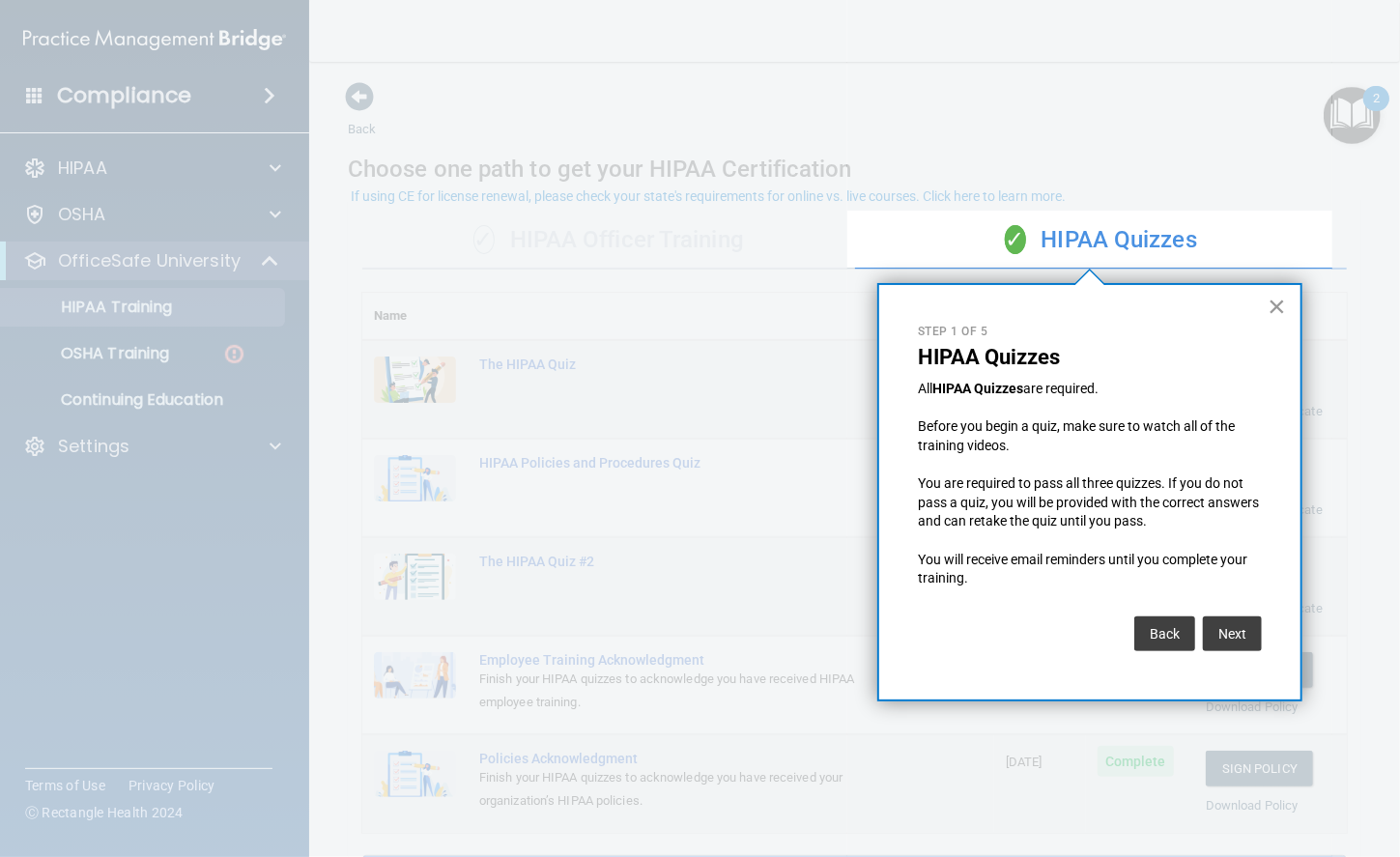
click at [1280, 293] on button "×" at bounding box center [1277, 305] width 19 height 31
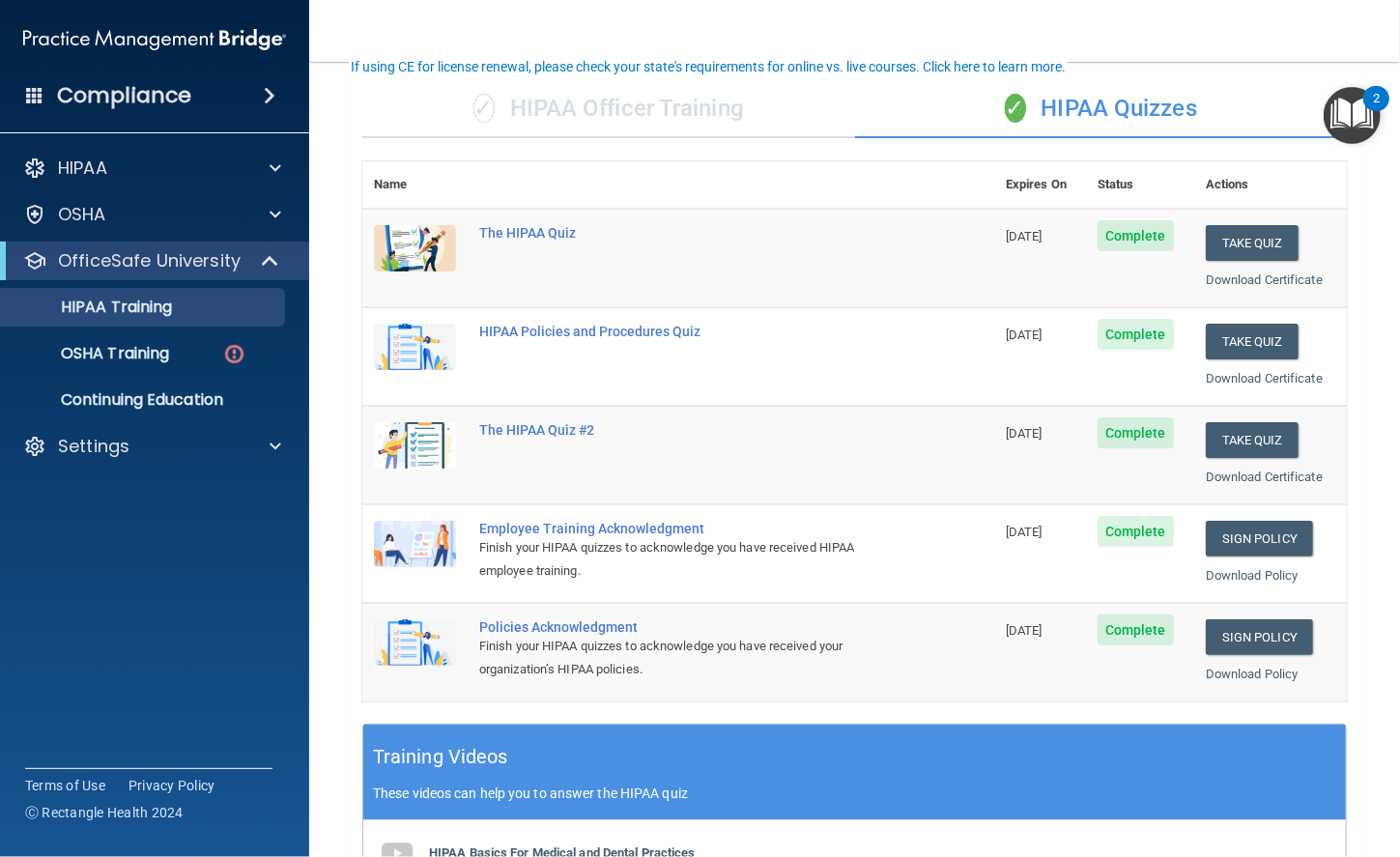
scroll to position [129, 0]
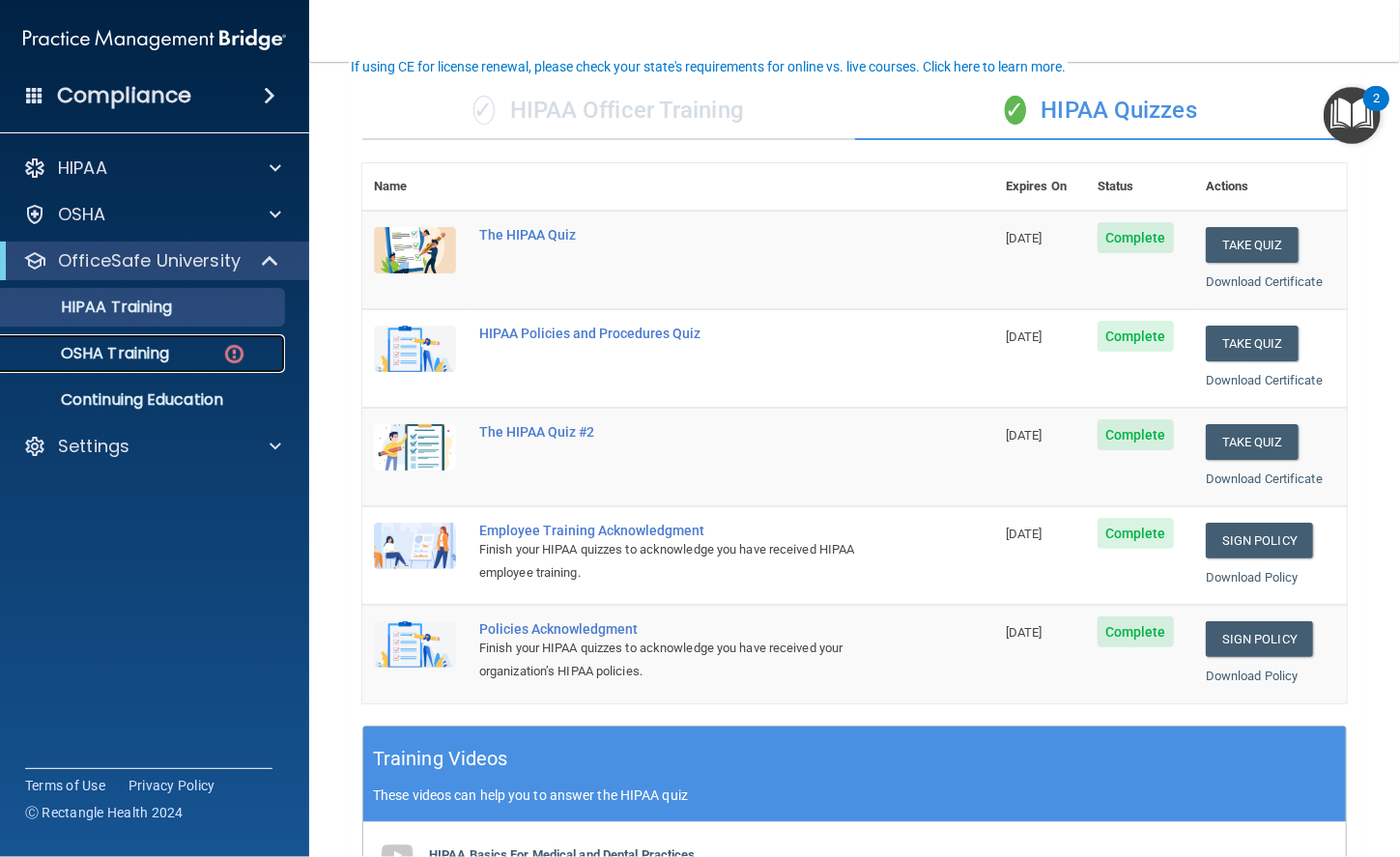
click at [124, 340] on link "OSHA Training" at bounding box center [132, 352] width 304 height 39
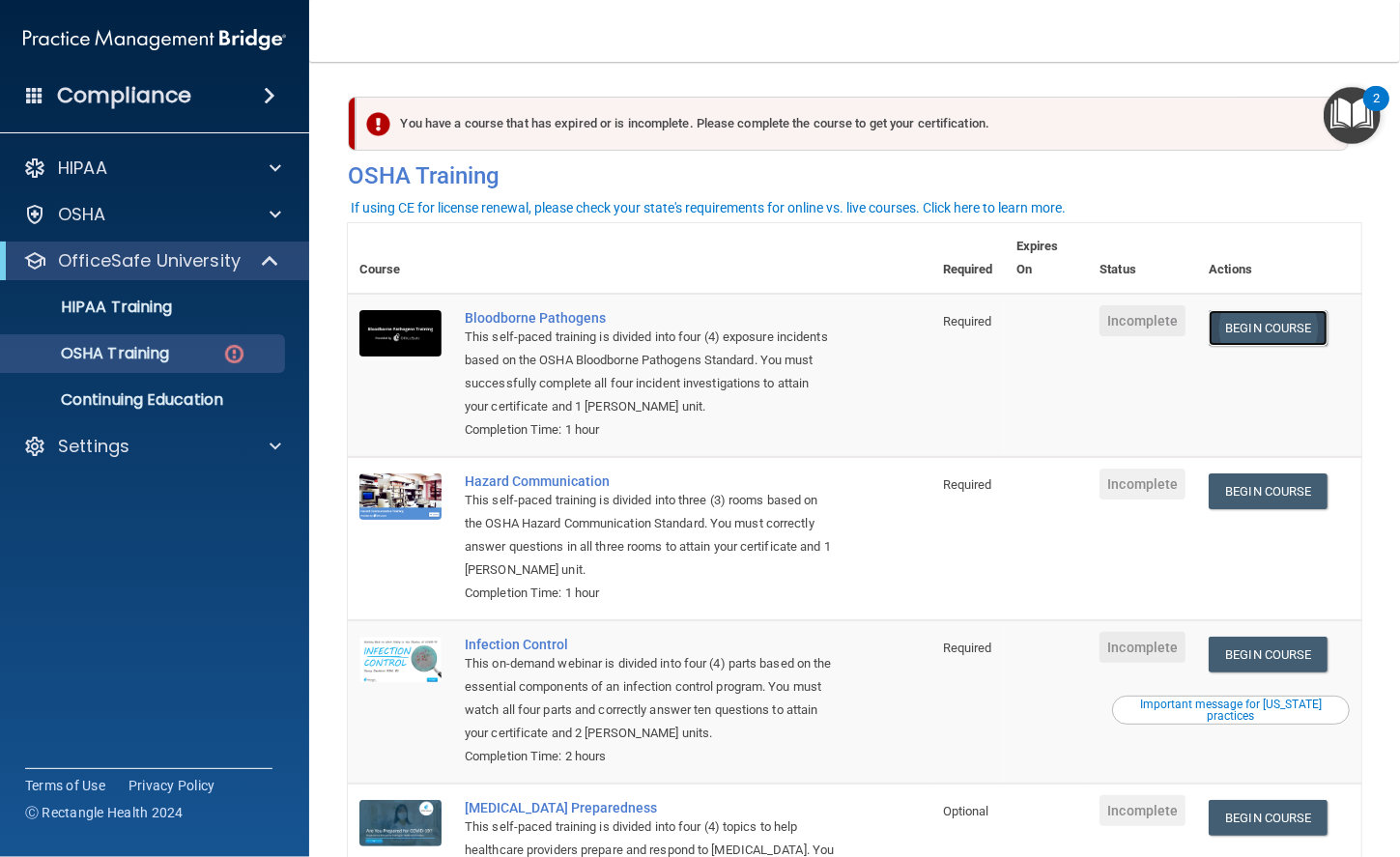
click at [1295, 327] on link "Begin Course" at bounding box center [1267, 328] width 117 height 36
